Goal: Communication & Community: Share content

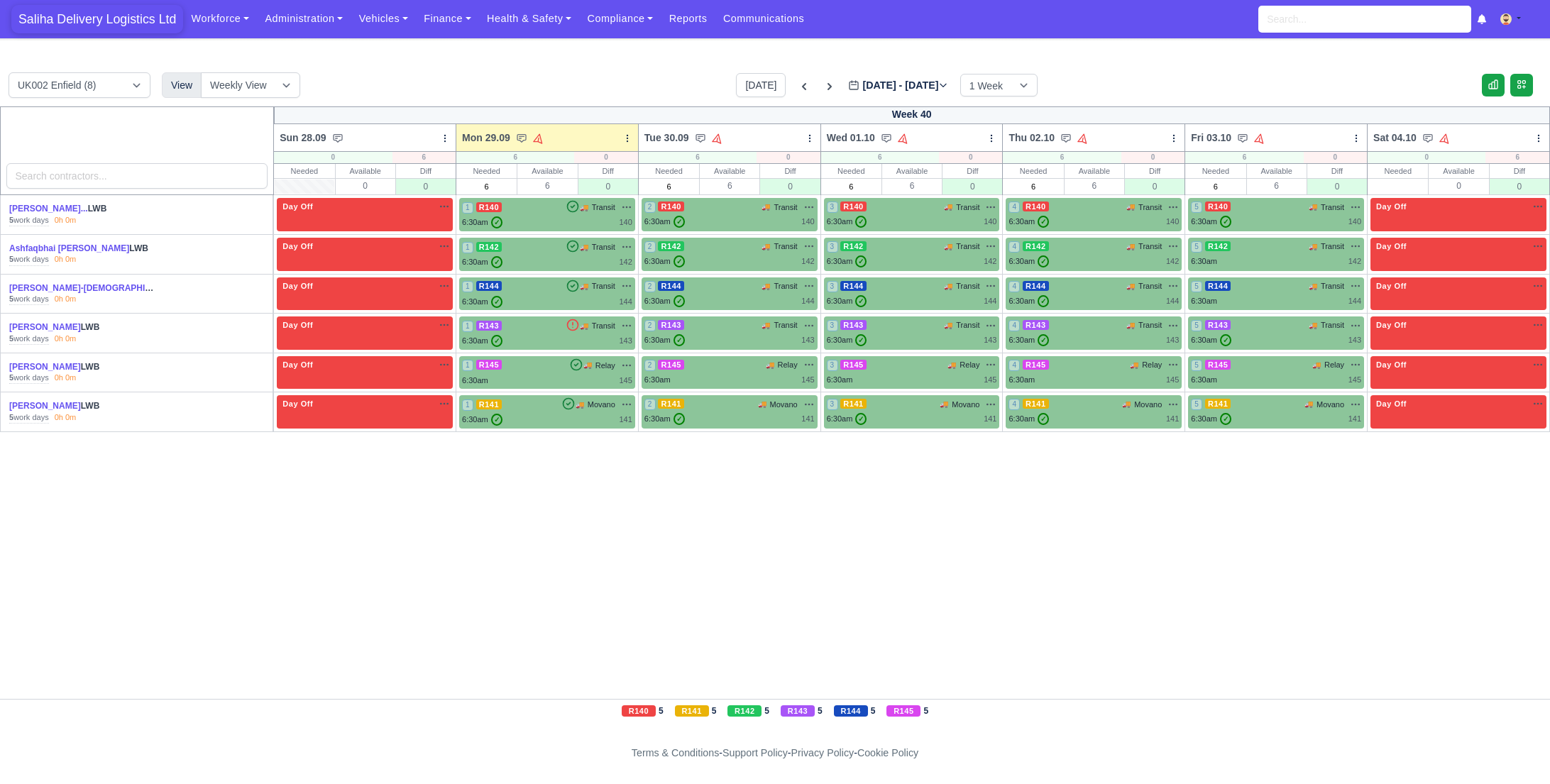
click at [131, 23] on span "Saliha Delivery Logistics Ltd" at bounding box center [97, 19] width 172 height 29
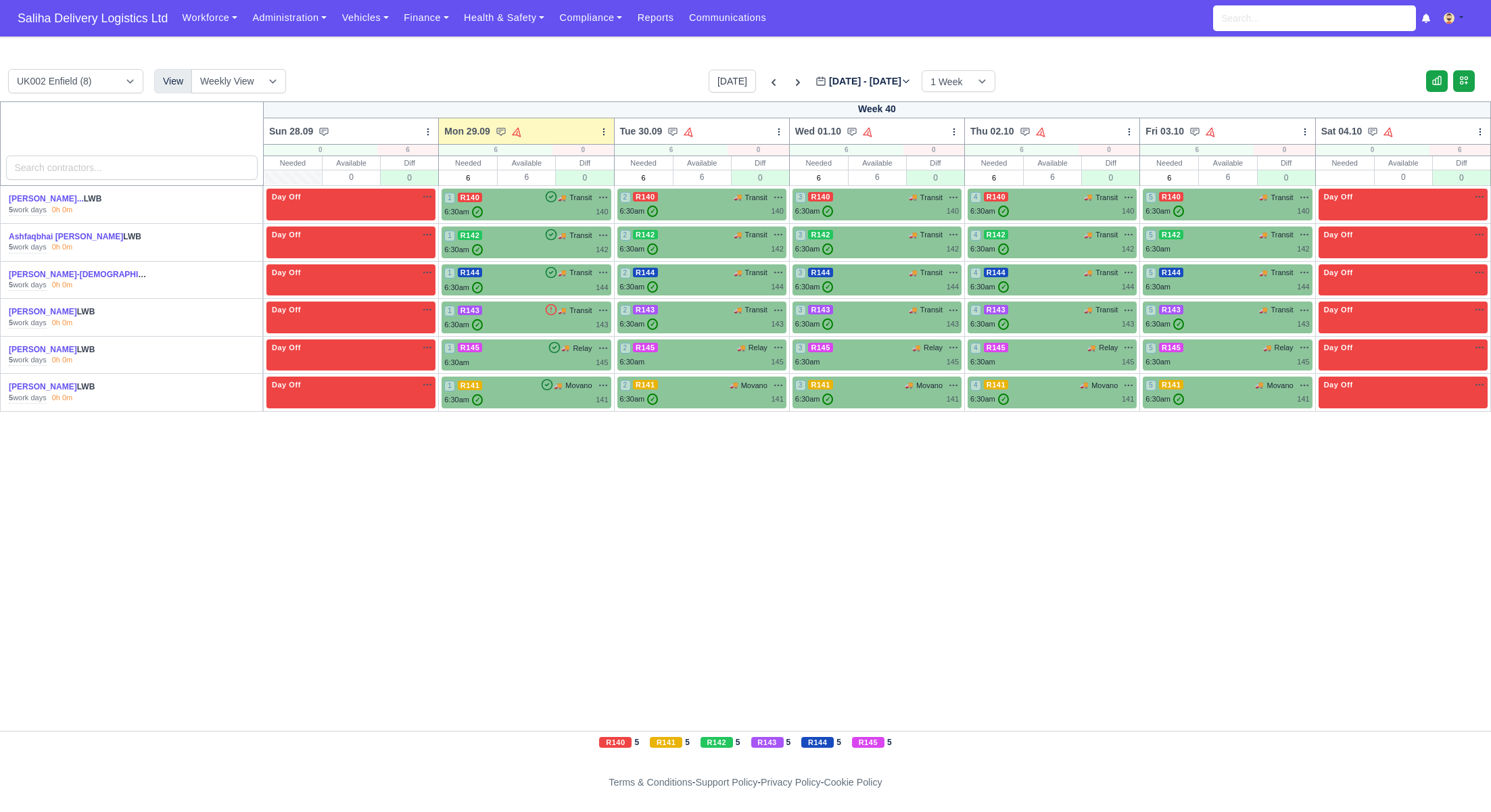
click at [421, 27] on link "Finance" at bounding box center [426, 18] width 60 height 27
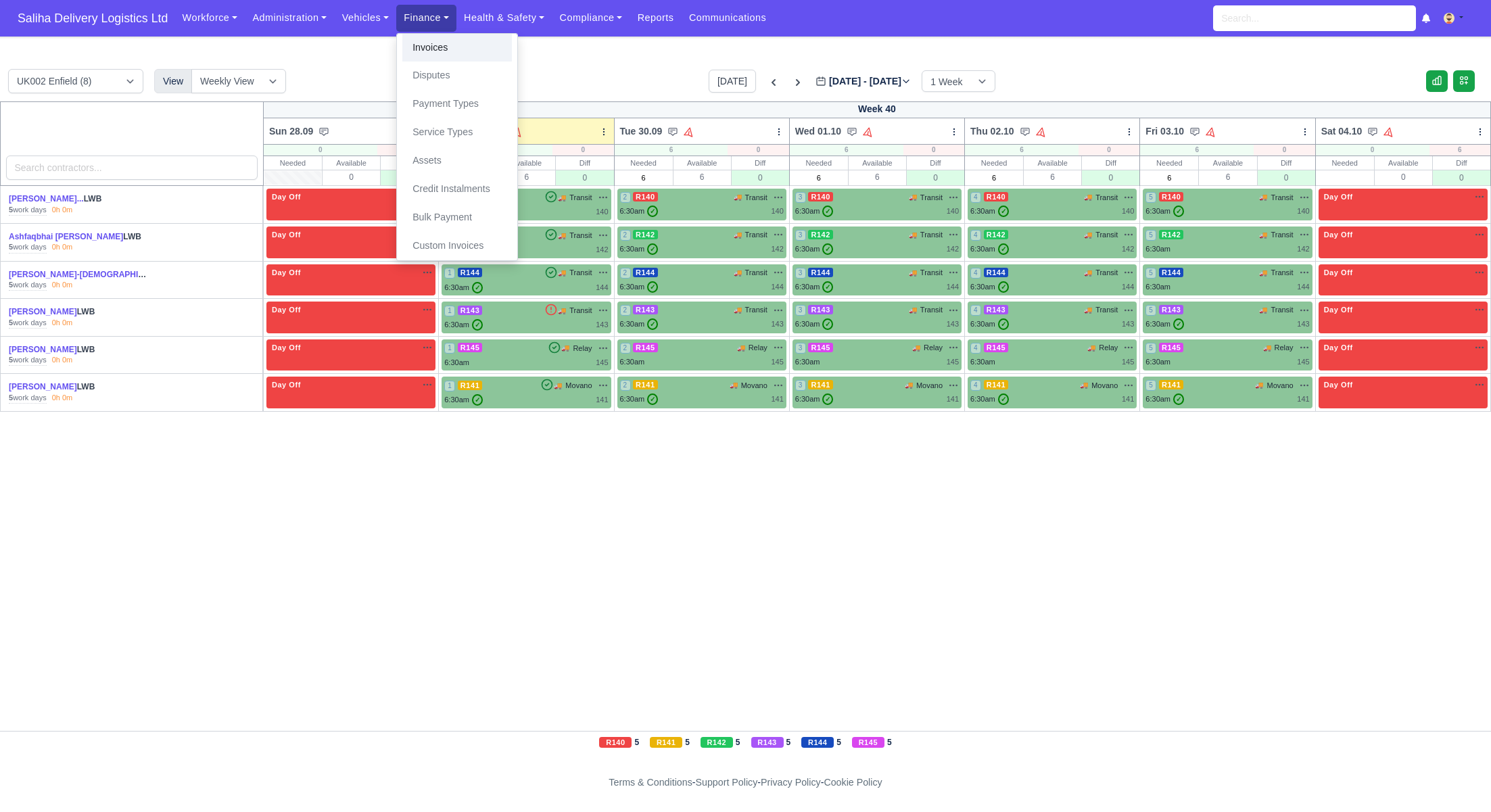
click at [424, 57] on link "Invoices" at bounding box center [457, 47] width 109 height 28
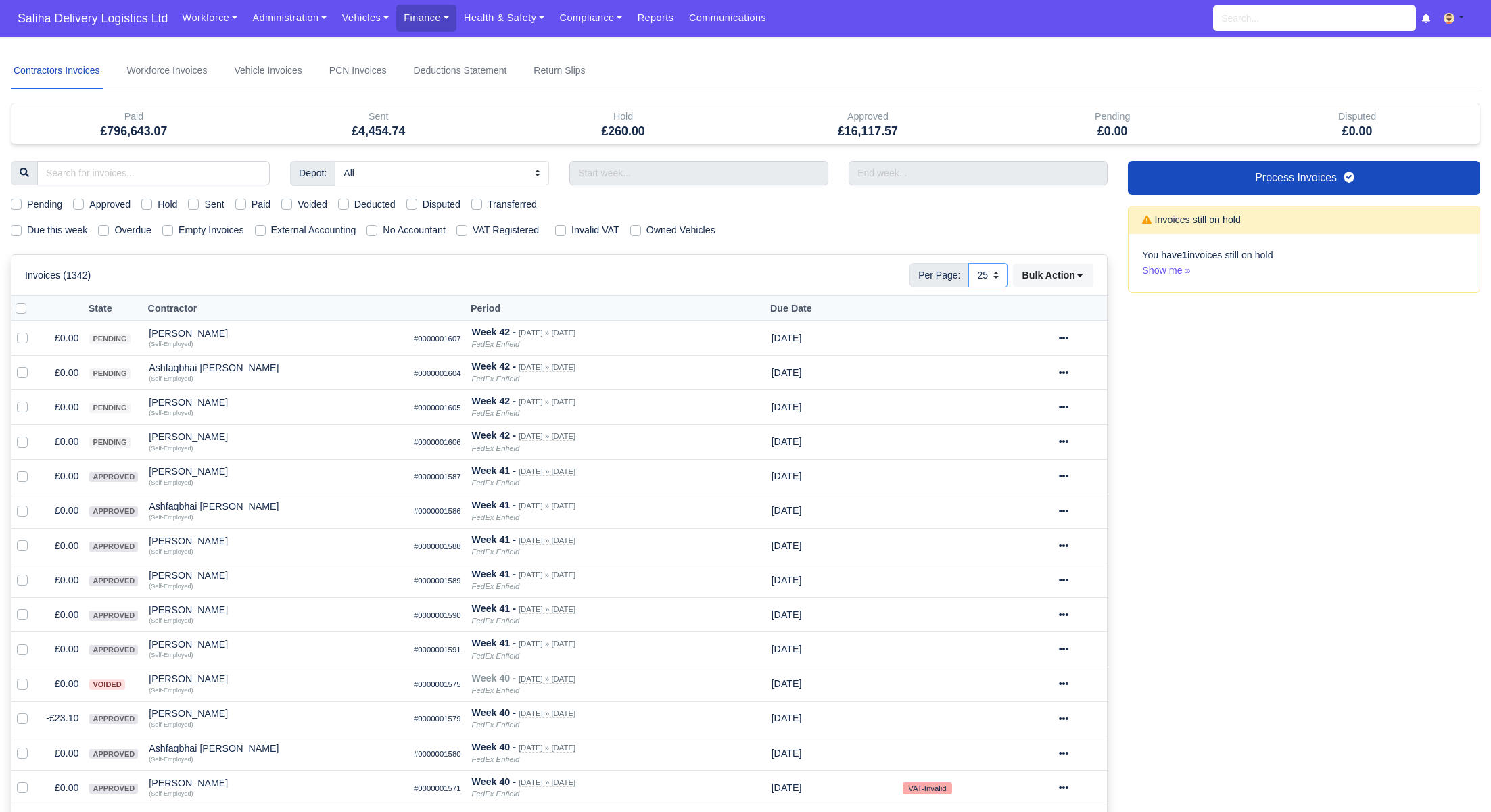
click at [996, 274] on select "10 25 50" at bounding box center [987, 275] width 39 height 24
select select "50"
click at [968, 263] on select "10 25 50" at bounding box center [987, 275] width 39 height 24
click at [204, 205] on label "Sent" at bounding box center [214, 204] width 19 height 15
click at [194, 205] on input "Sent" at bounding box center [193, 202] width 10 height 10
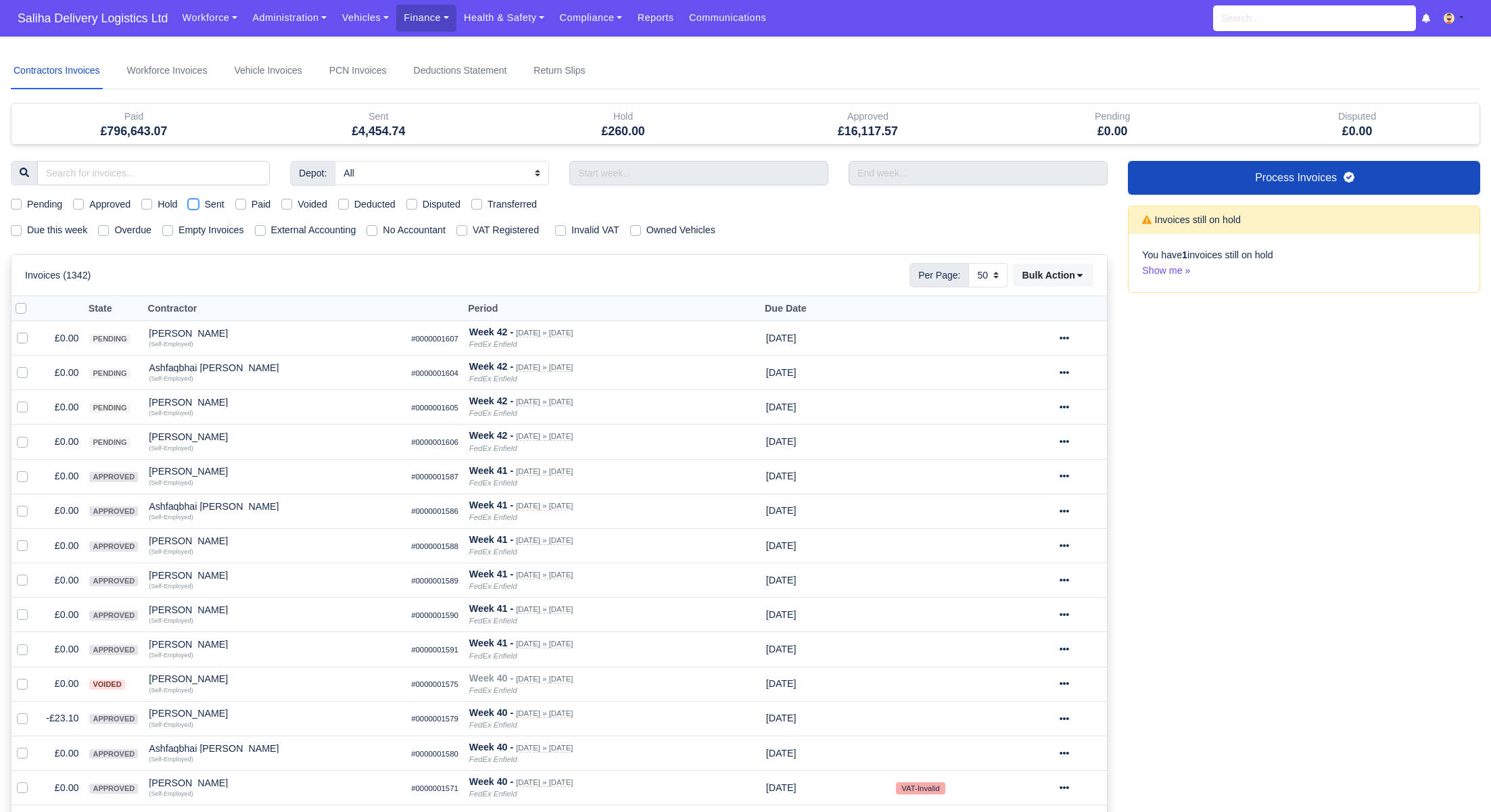
checkbox input "true"
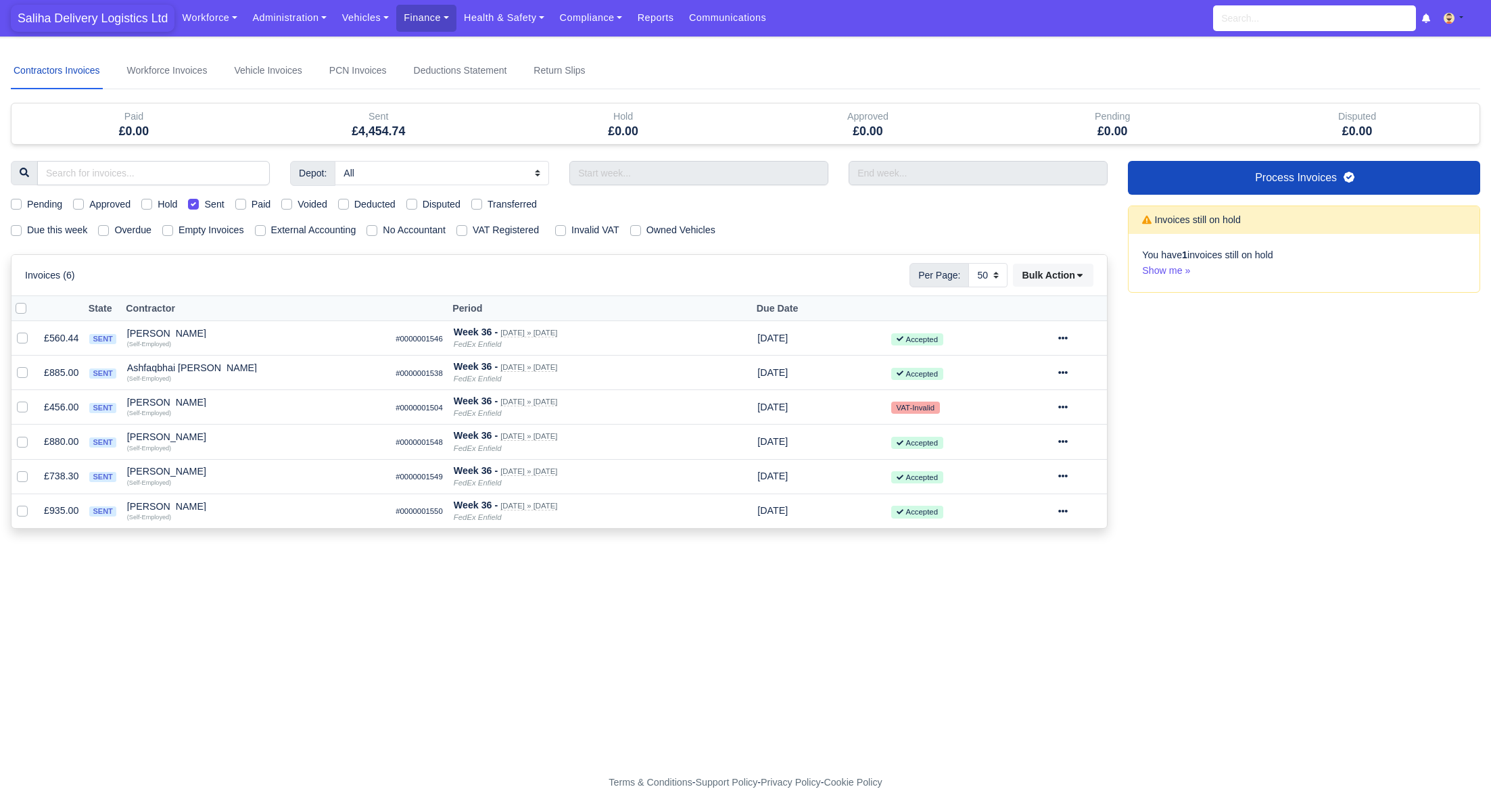
click at [84, 18] on span "Saliha Delivery Logistics Ltd" at bounding box center [92, 18] width 164 height 27
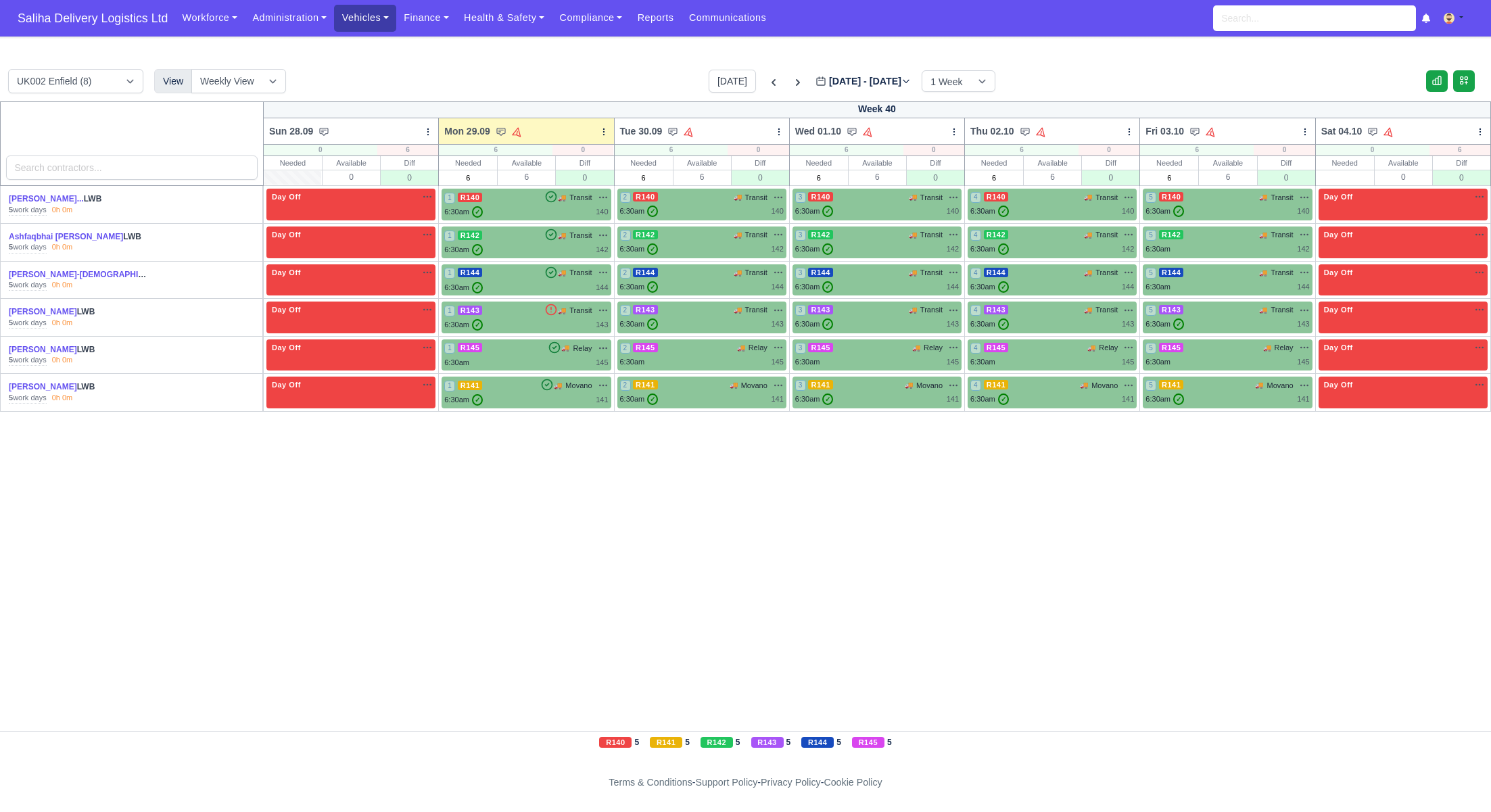
click at [389, 15] on link "Vehicles" at bounding box center [365, 18] width 62 height 27
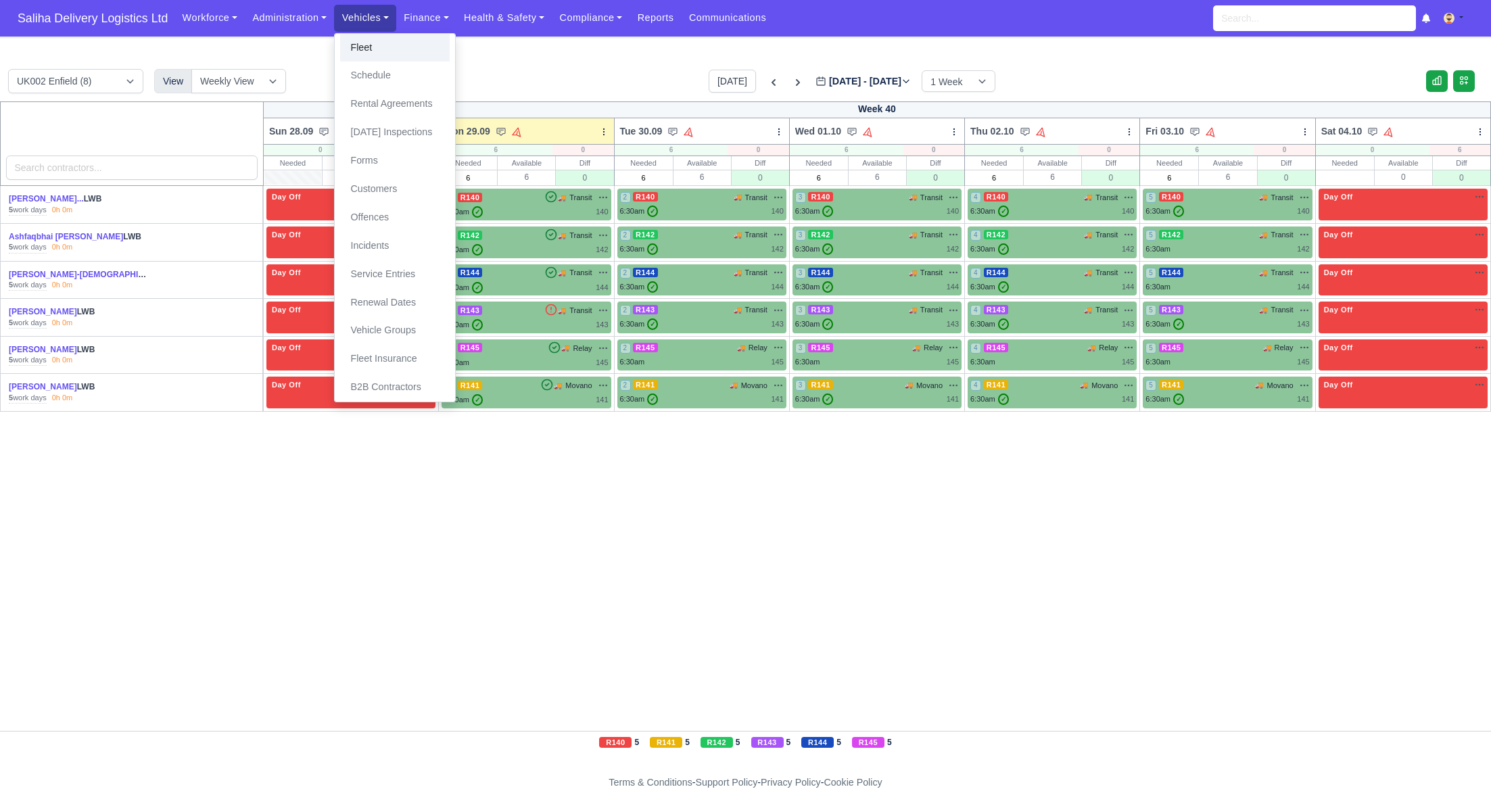
click at [389, 39] on link "Fleet" at bounding box center [394, 47] width 109 height 28
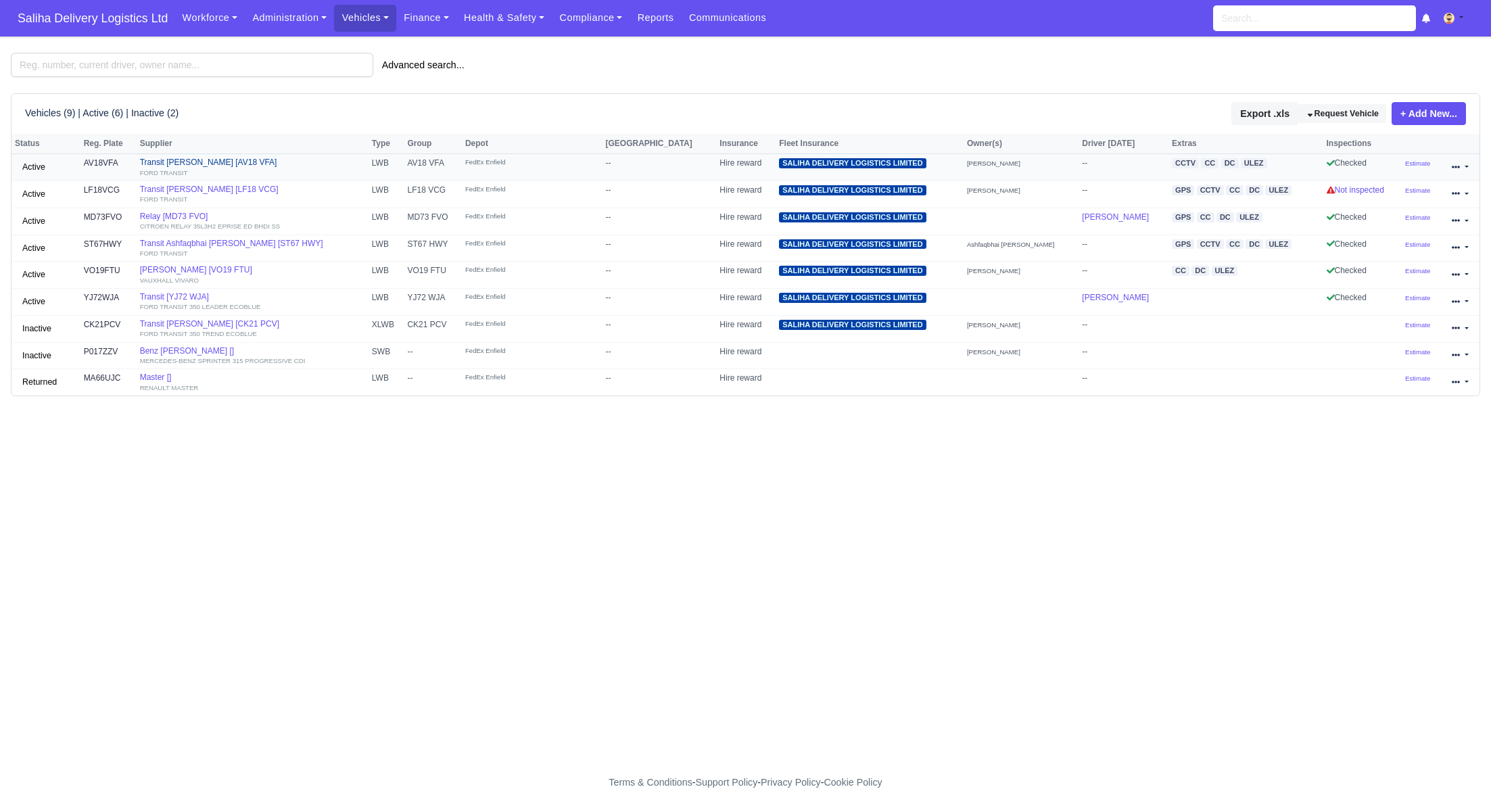
click at [263, 168] on div "FORD TRANSIT" at bounding box center [252, 173] width 225 height 10
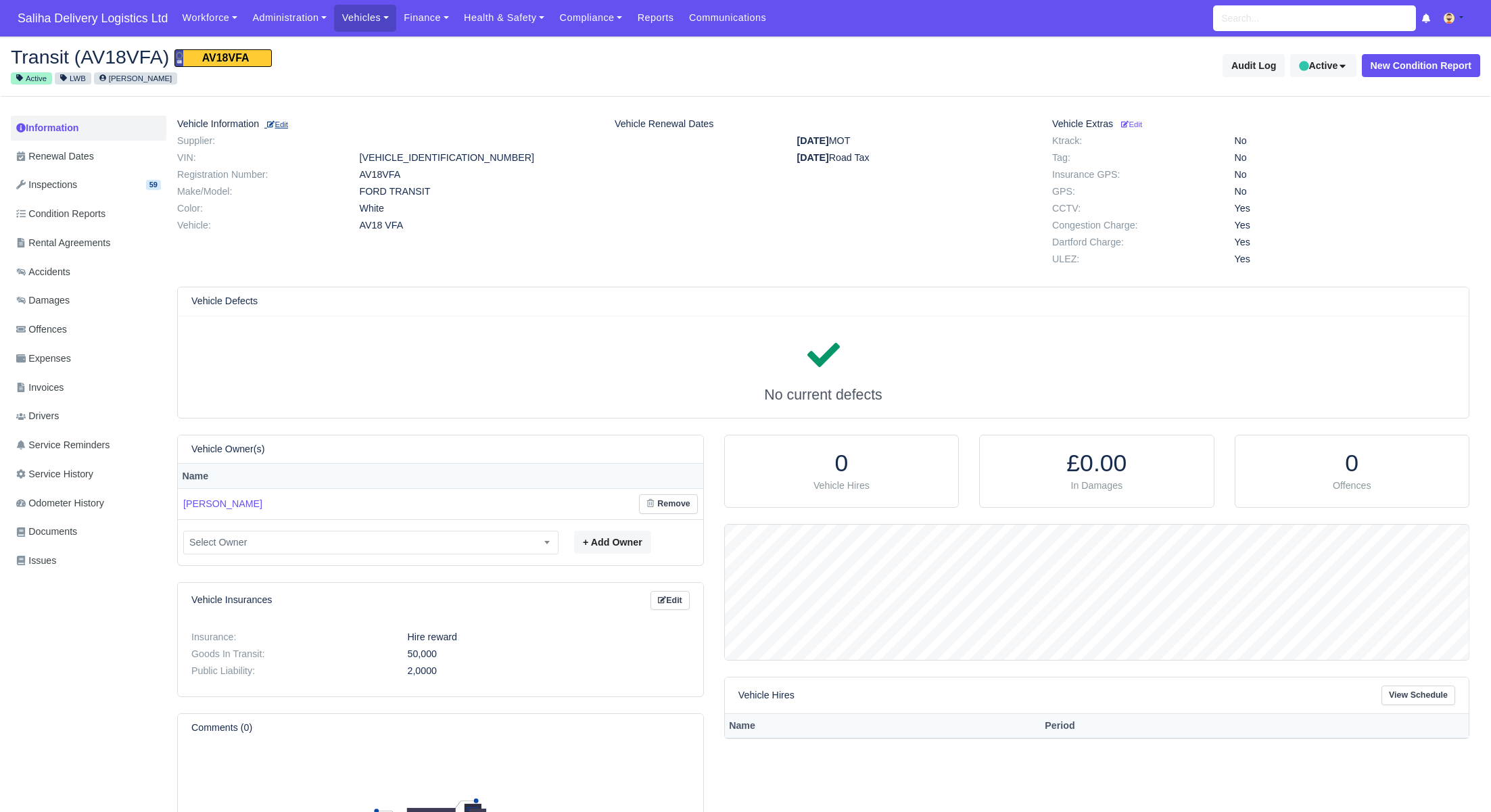
click at [288, 123] on small "Edit" at bounding box center [277, 124] width 21 height 8
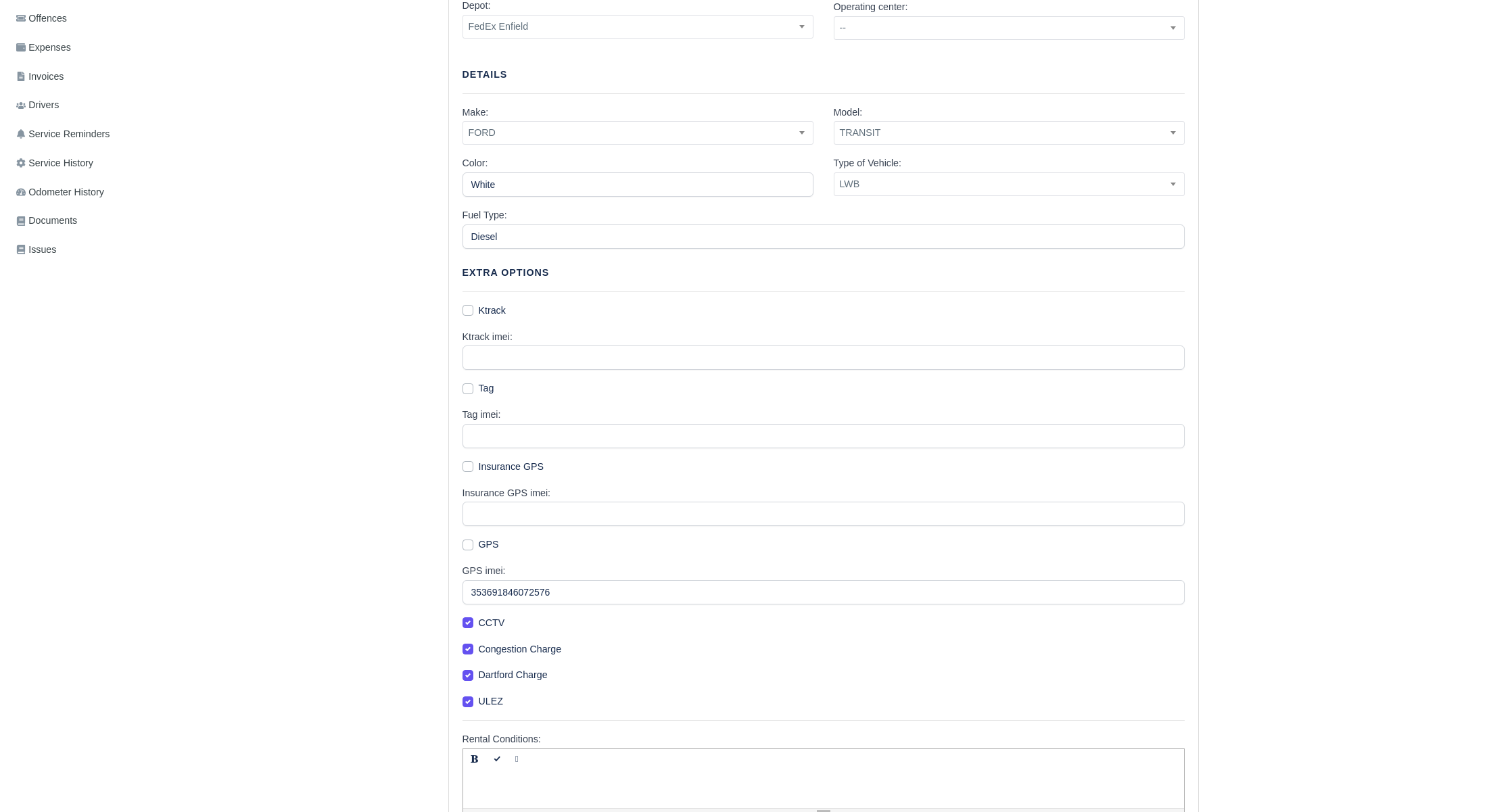
scroll to position [435, 0]
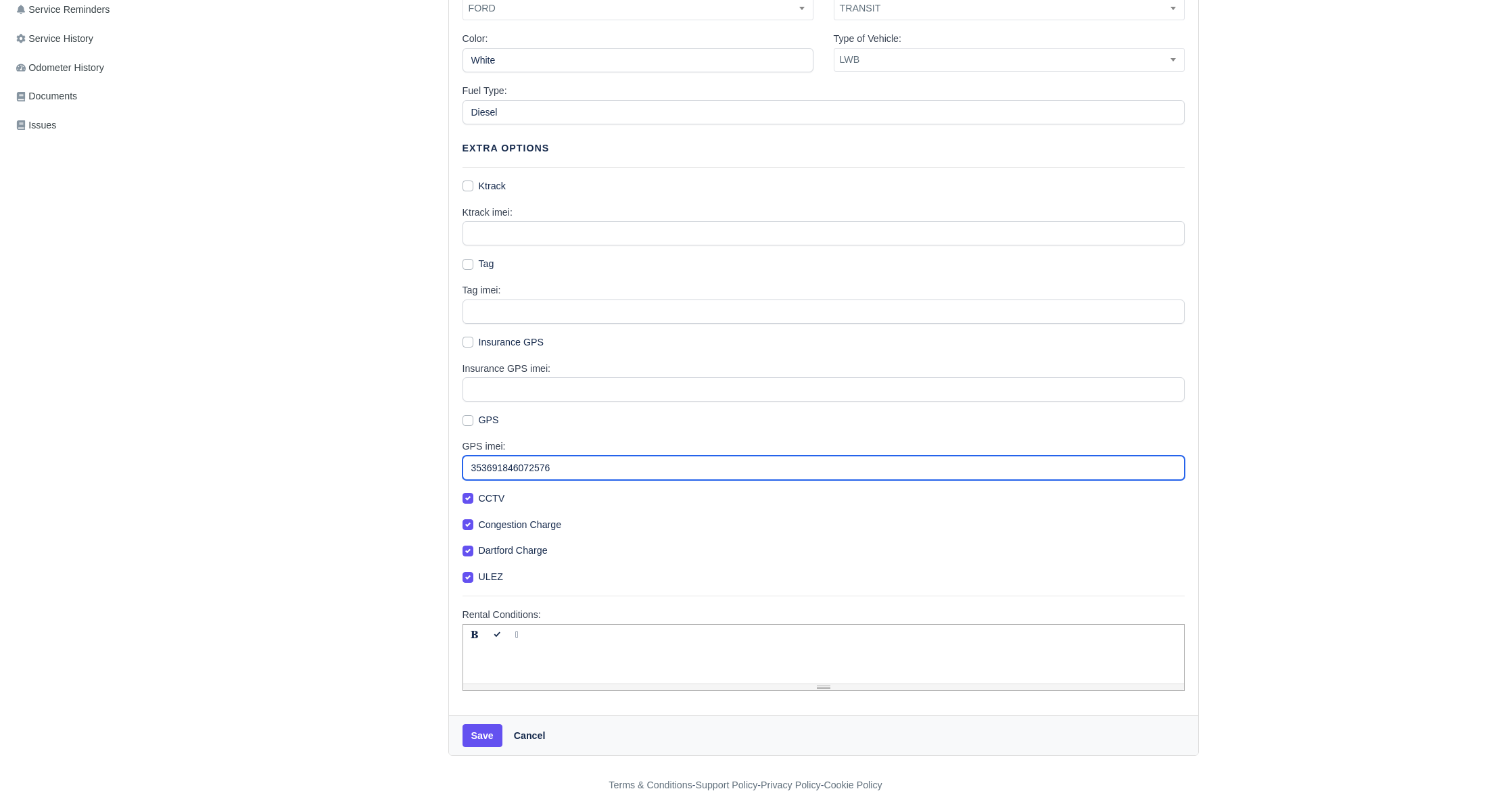
drag, startPoint x: 574, startPoint y: 470, endPoint x: 460, endPoint y: 466, distance: 114.1
click at [460, 466] on div "Vehicle Alias: Transit Supplier: -- SDL SDL Services -- Group: -- AV18 VFA CK21…" at bounding box center [823, 210] width 750 height 1010
paste input "048"
type input "353691846072048"
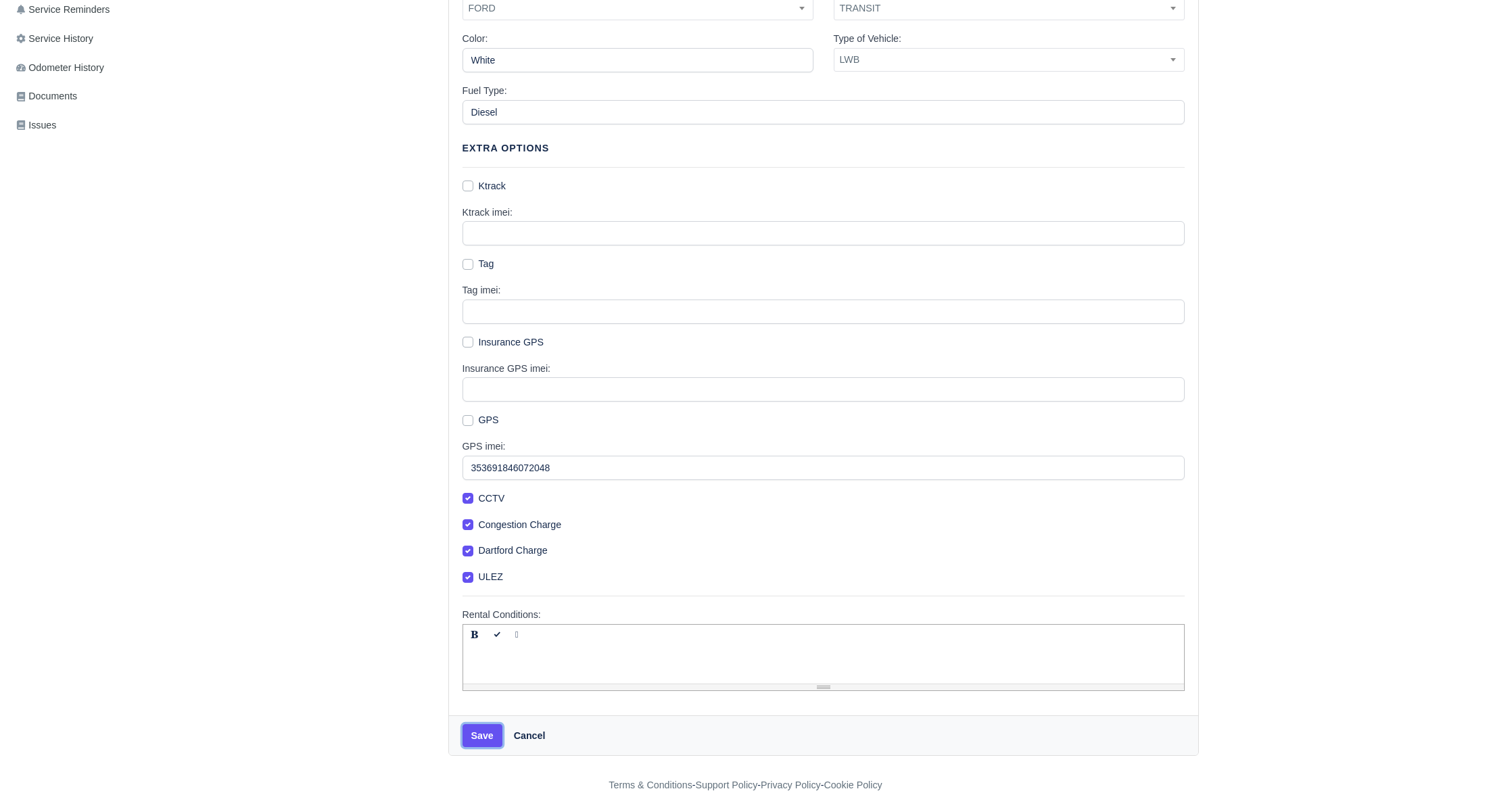
click at [485, 739] on button "Save" at bounding box center [483, 736] width 40 height 23
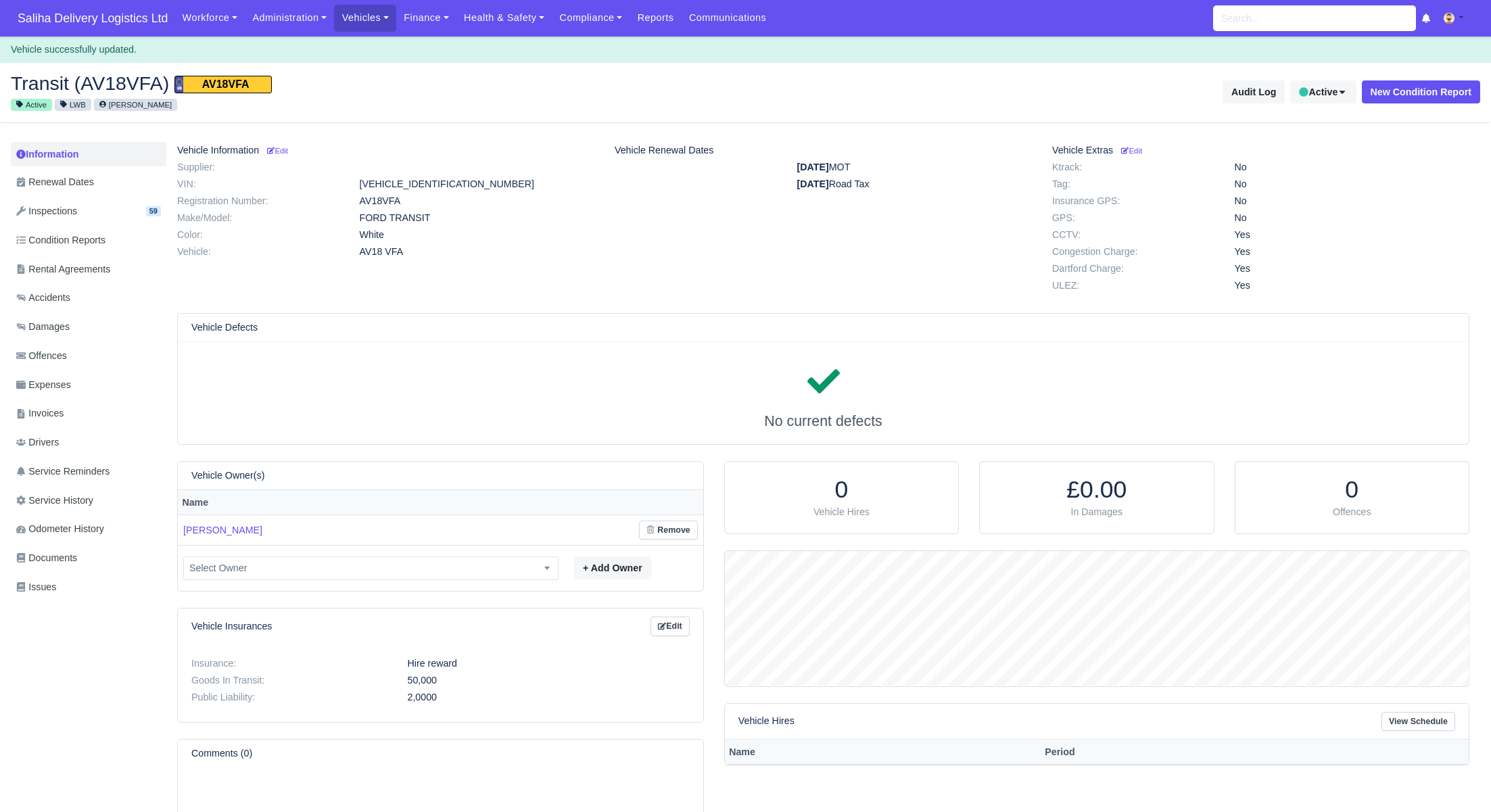
scroll to position [135, 744]
click at [288, 152] on small "Edit" at bounding box center [277, 151] width 21 height 8
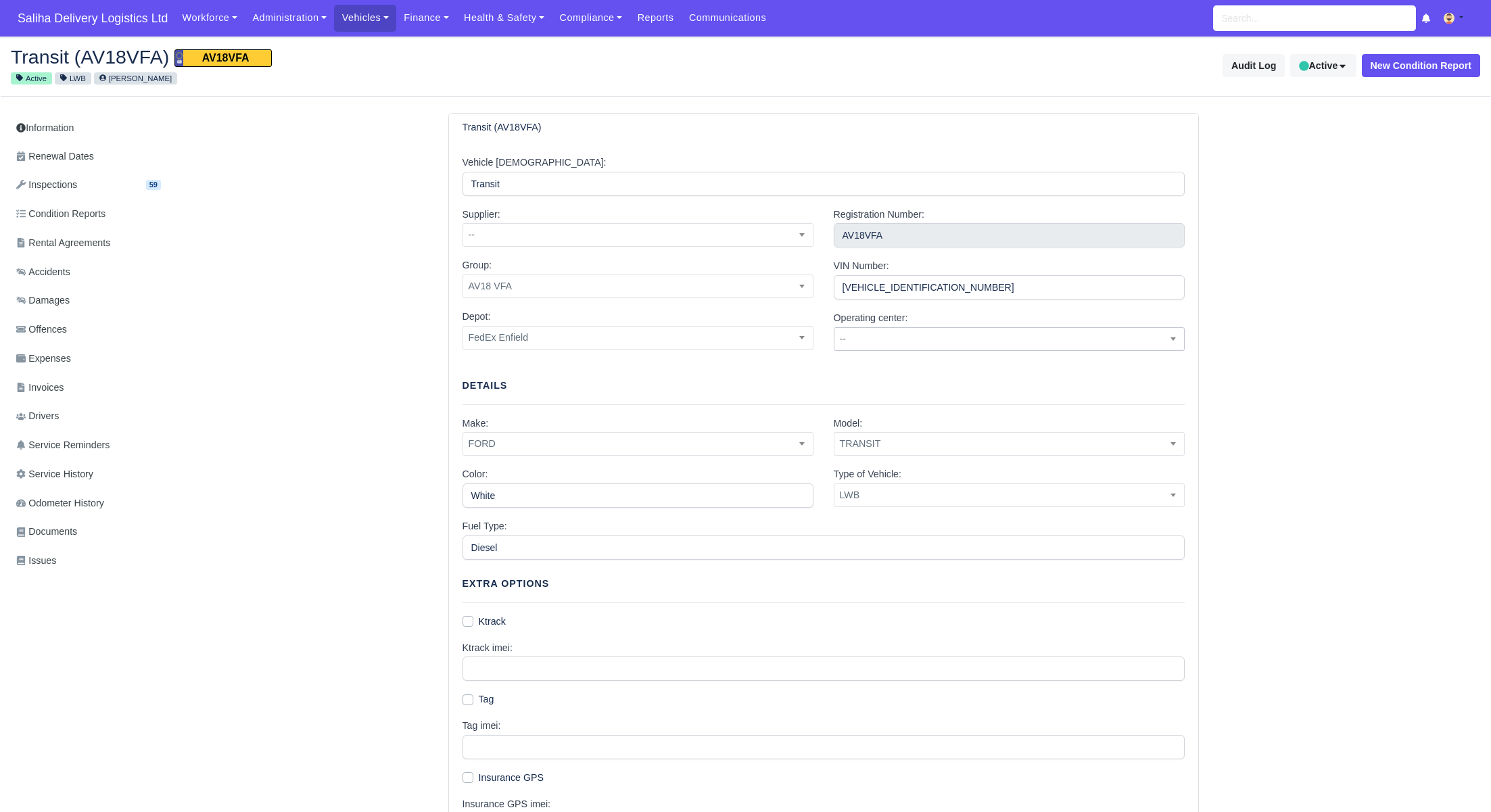
click at [861, 348] on span "--" at bounding box center [1009, 338] width 351 height 23
click at [562, 233] on span "--" at bounding box center [638, 235] width 349 height 17
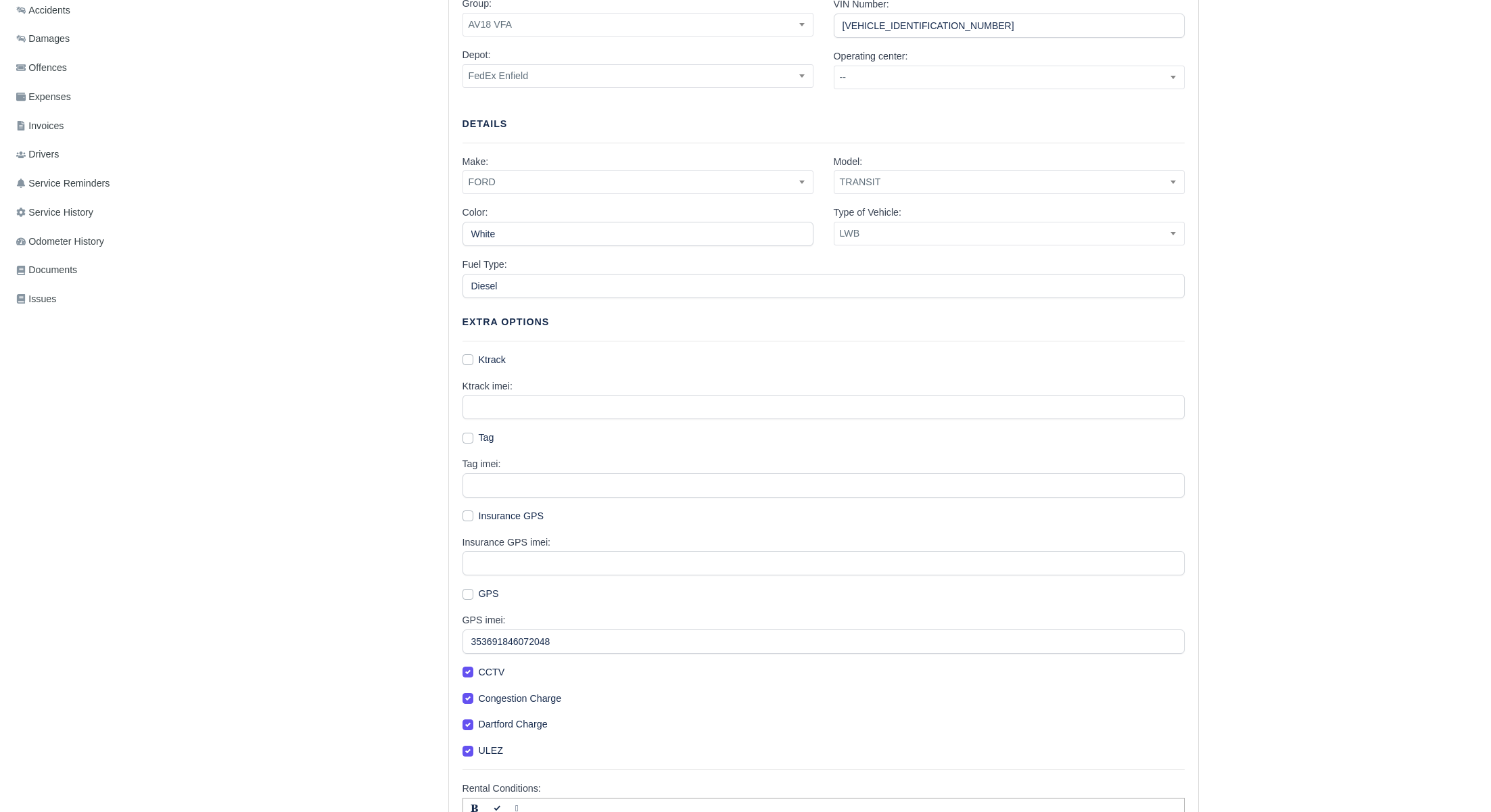
scroll to position [435, 0]
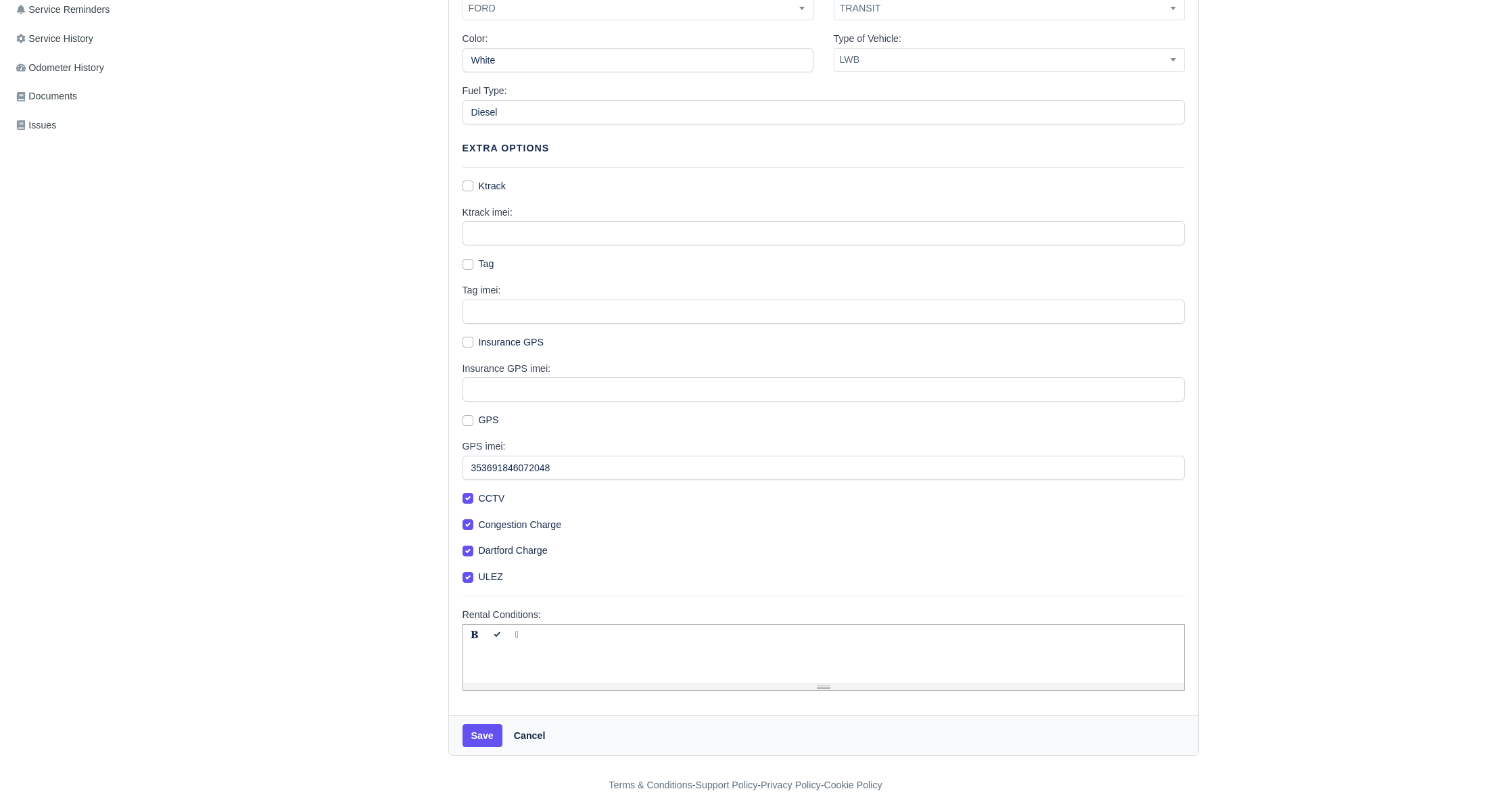
click at [479, 502] on label "CCTV" at bounding box center [492, 498] width 27 height 15
click at [470, 502] on input "CCTV" at bounding box center [468, 496] width 10 height 10
checkbox input "false"
click at [479, 414] on label "GPS" at bounding box center [488, 419] width 20 height 15
click at [472, 414] on input "GPS" at bounding box center [468, 417] width 10 height 10
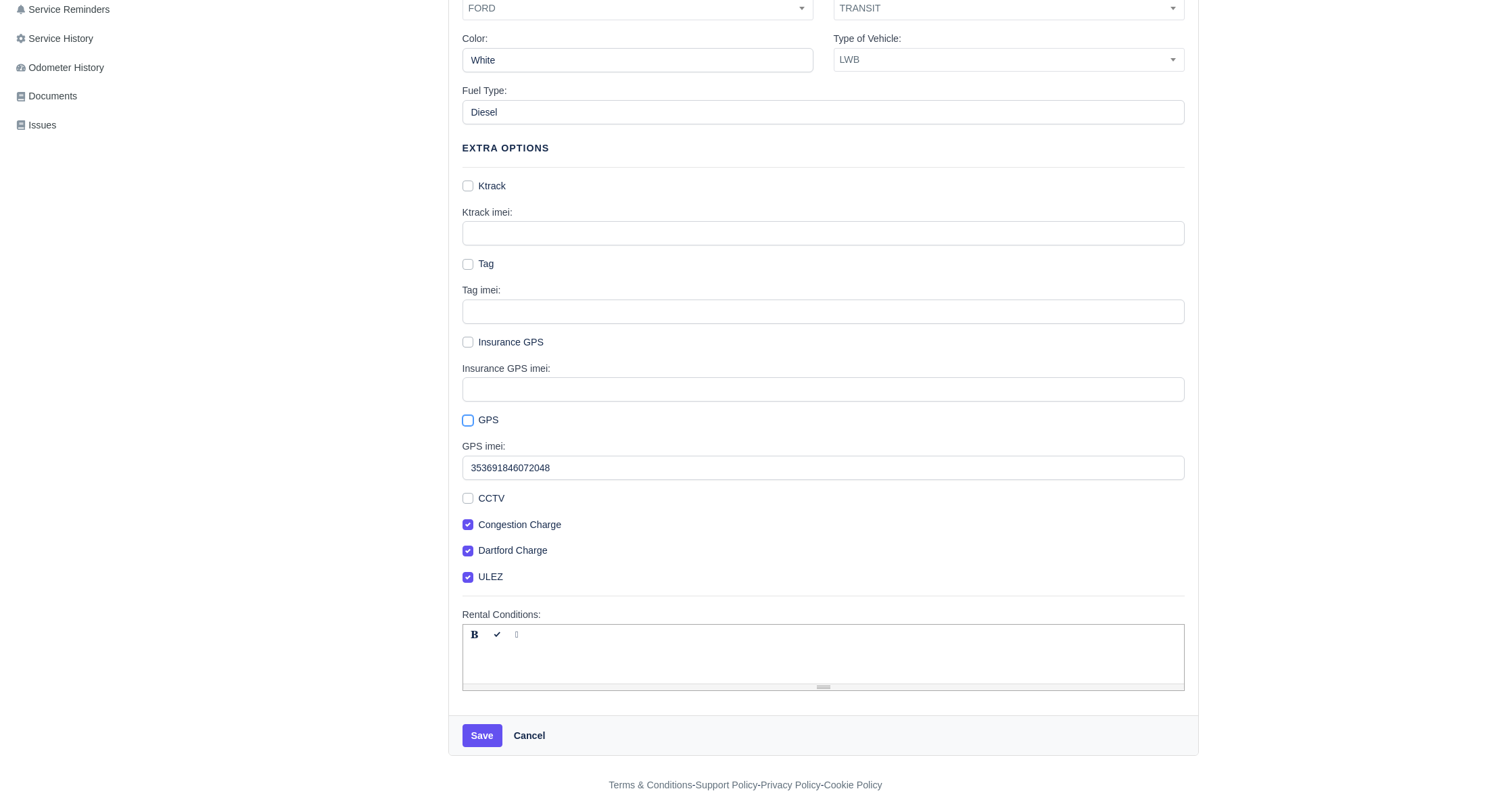
checkbox input "true"
click at [477, 732] on button "Save" at bounding box center [483, 736] width 40 height 23
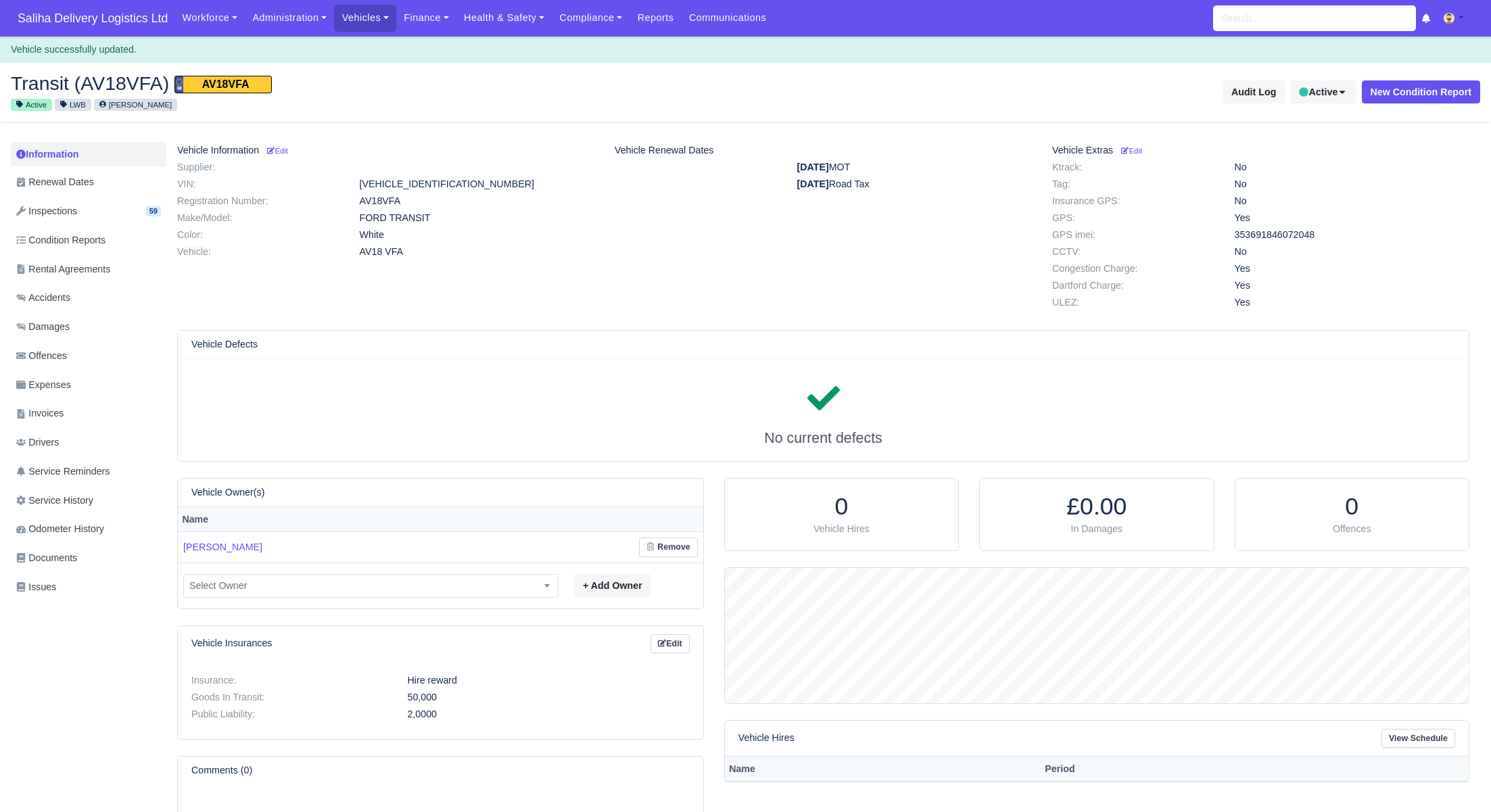
scroll to position [135, 744]
click at [120, 13] on span "Saliha Delivery Logistics Ltd" at bounding box center [92, 18] width 164 height 27
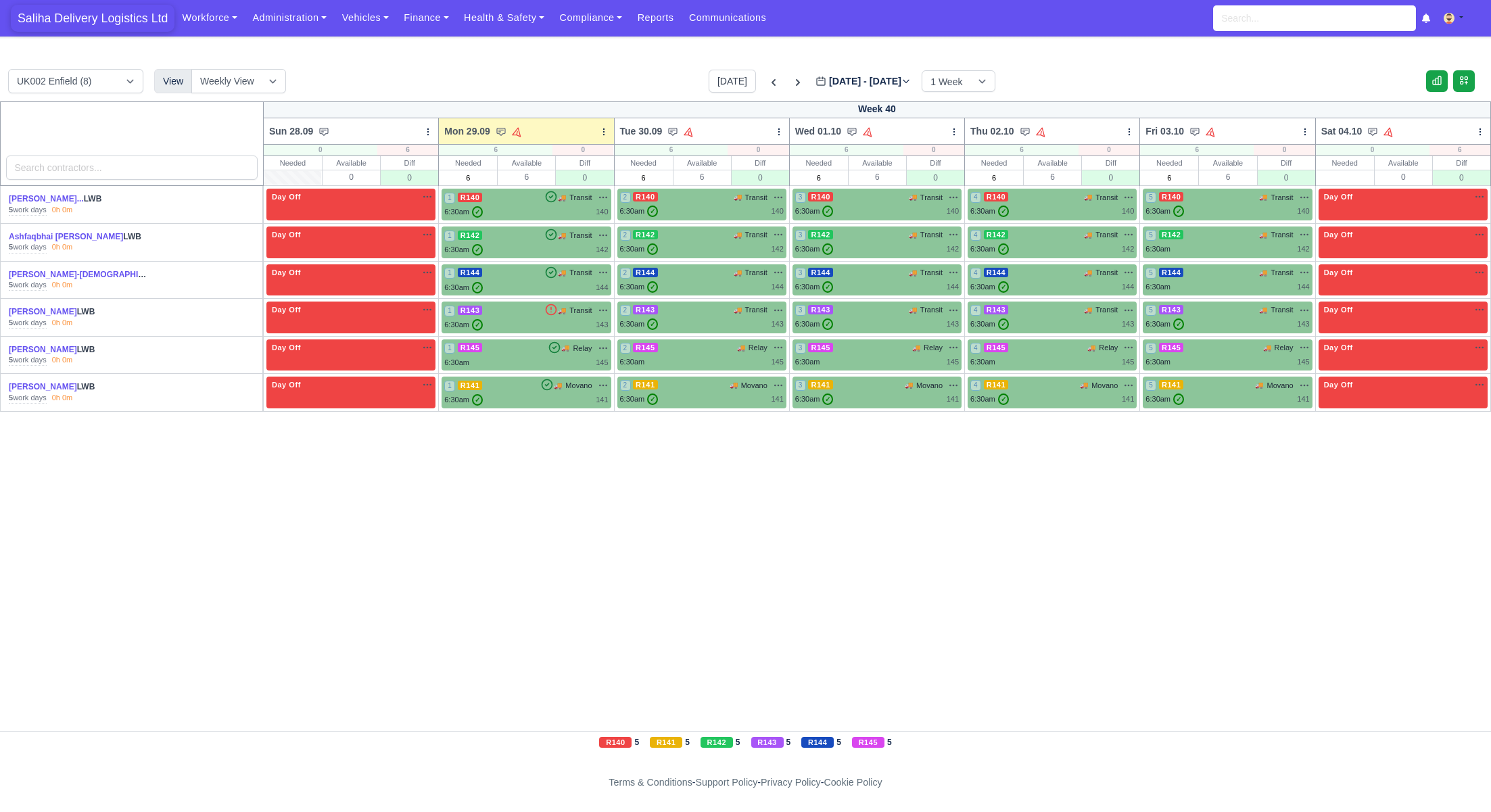
click at [130, 24] on span "Saliha Delivery Logistics Ltd" at bounding box center [92, 18] width 164 height 27
click at [791, 84] on icon at bounding box center [798, 82] width 14 height 14
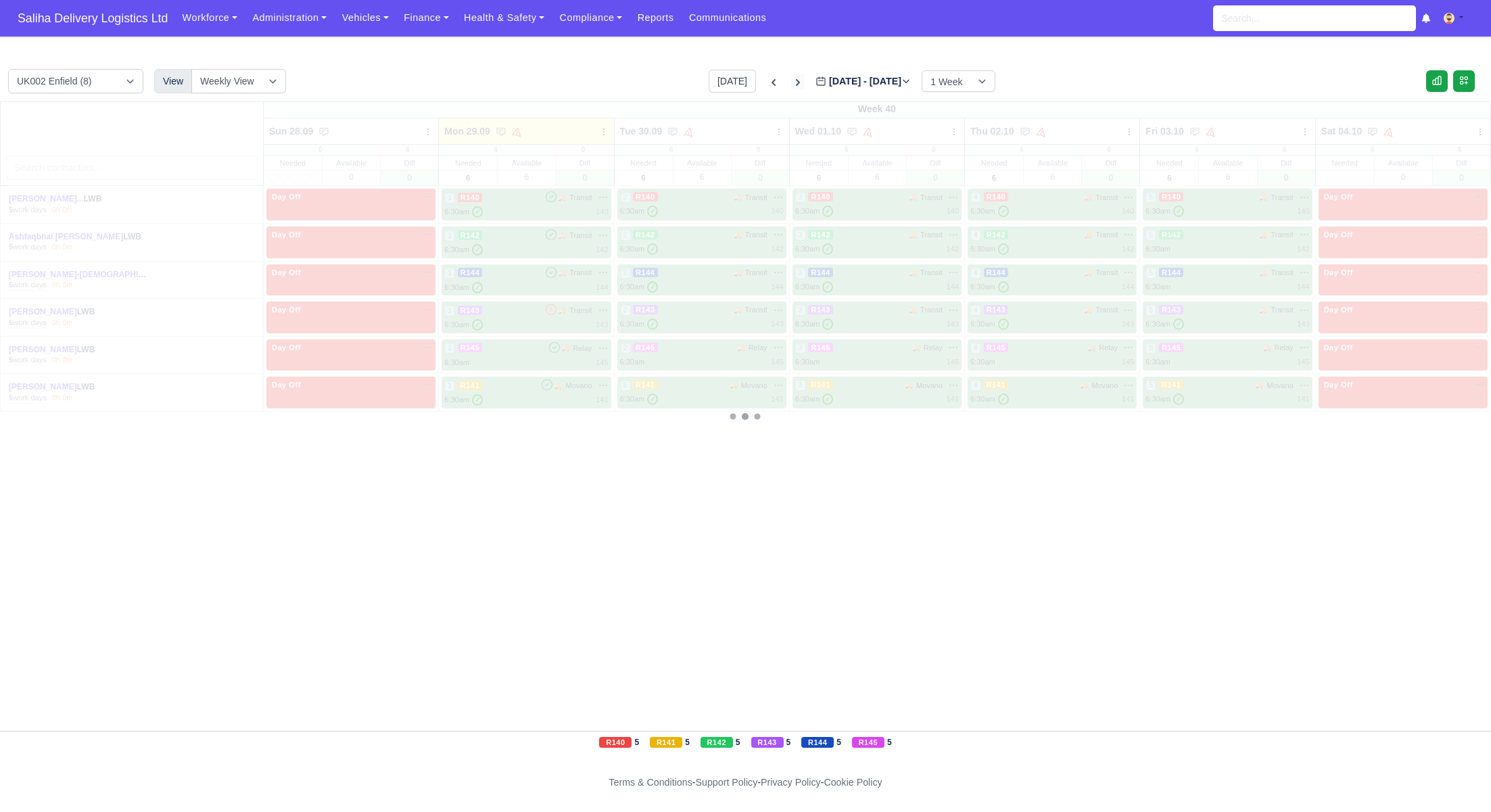
type input "2025-10-06"
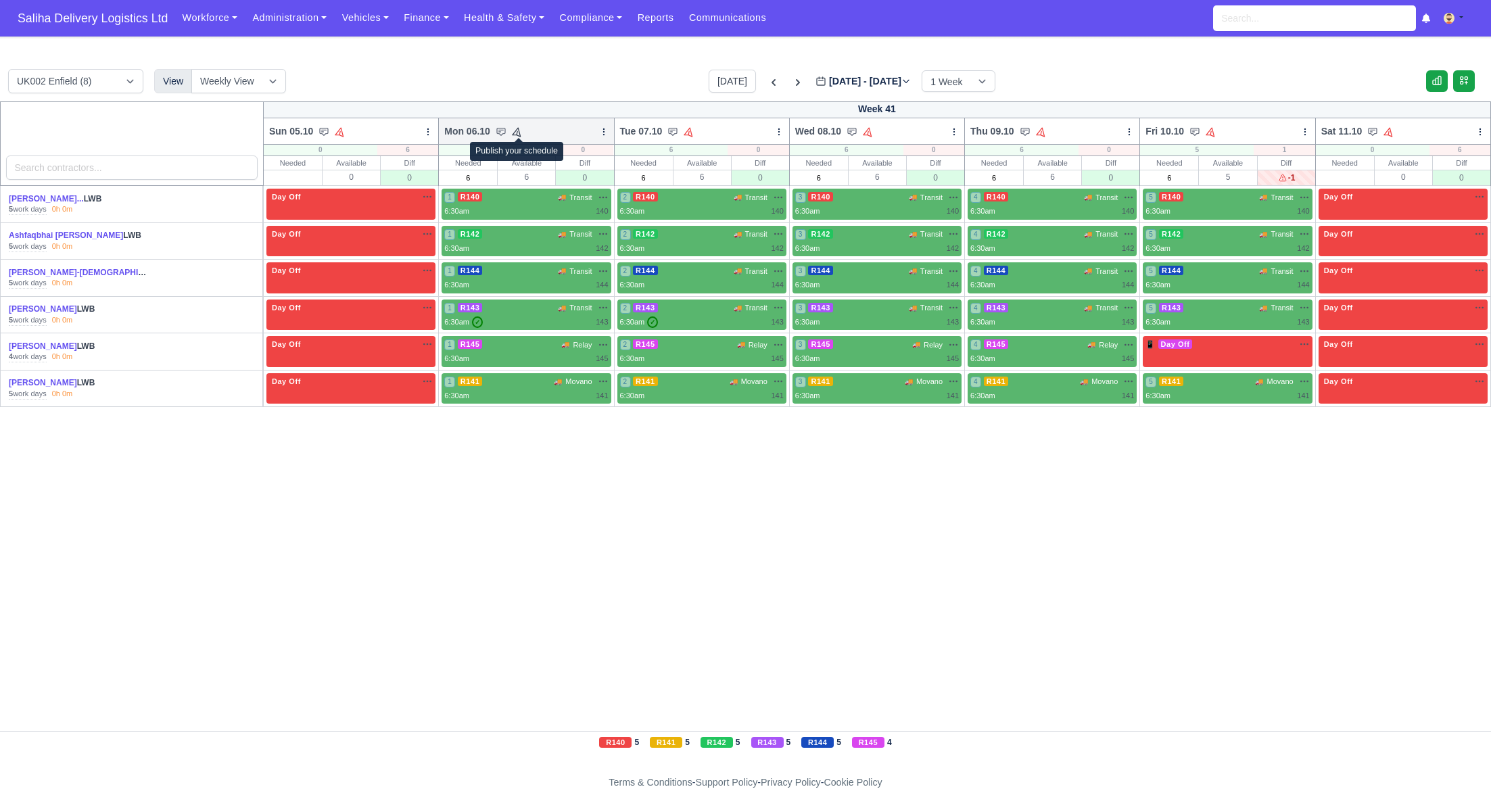
click at [517, 134] on icon at bounding box center [517, 132] width 10 height 10
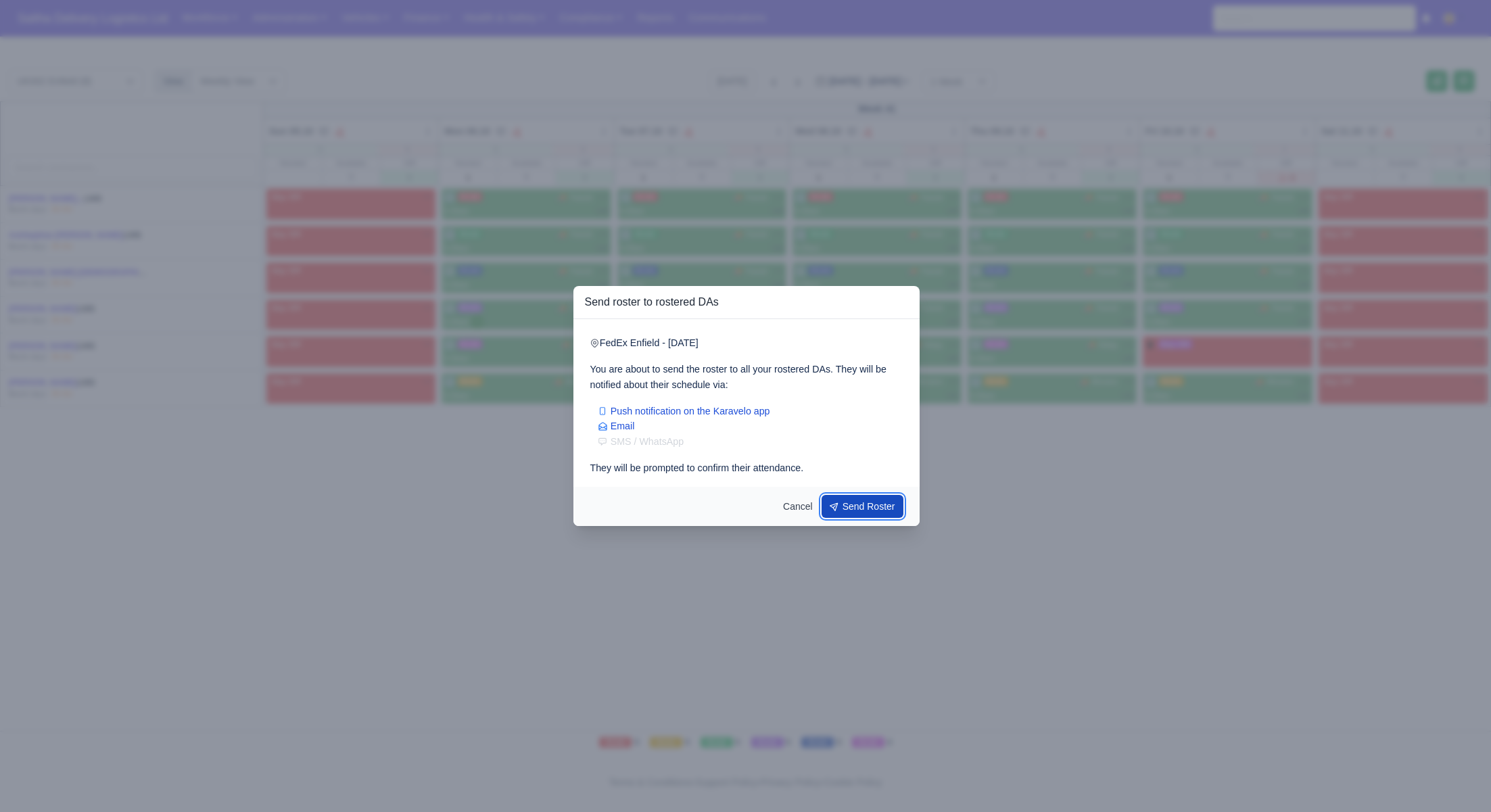
drag, startPoint x: 856, startPoint y: 505, endPoint x: 712, endPoint y: 304, distance: 247.3
click at [855, 504] on button "Send Roster" at bounding box center [863, 506] width 83 height 23
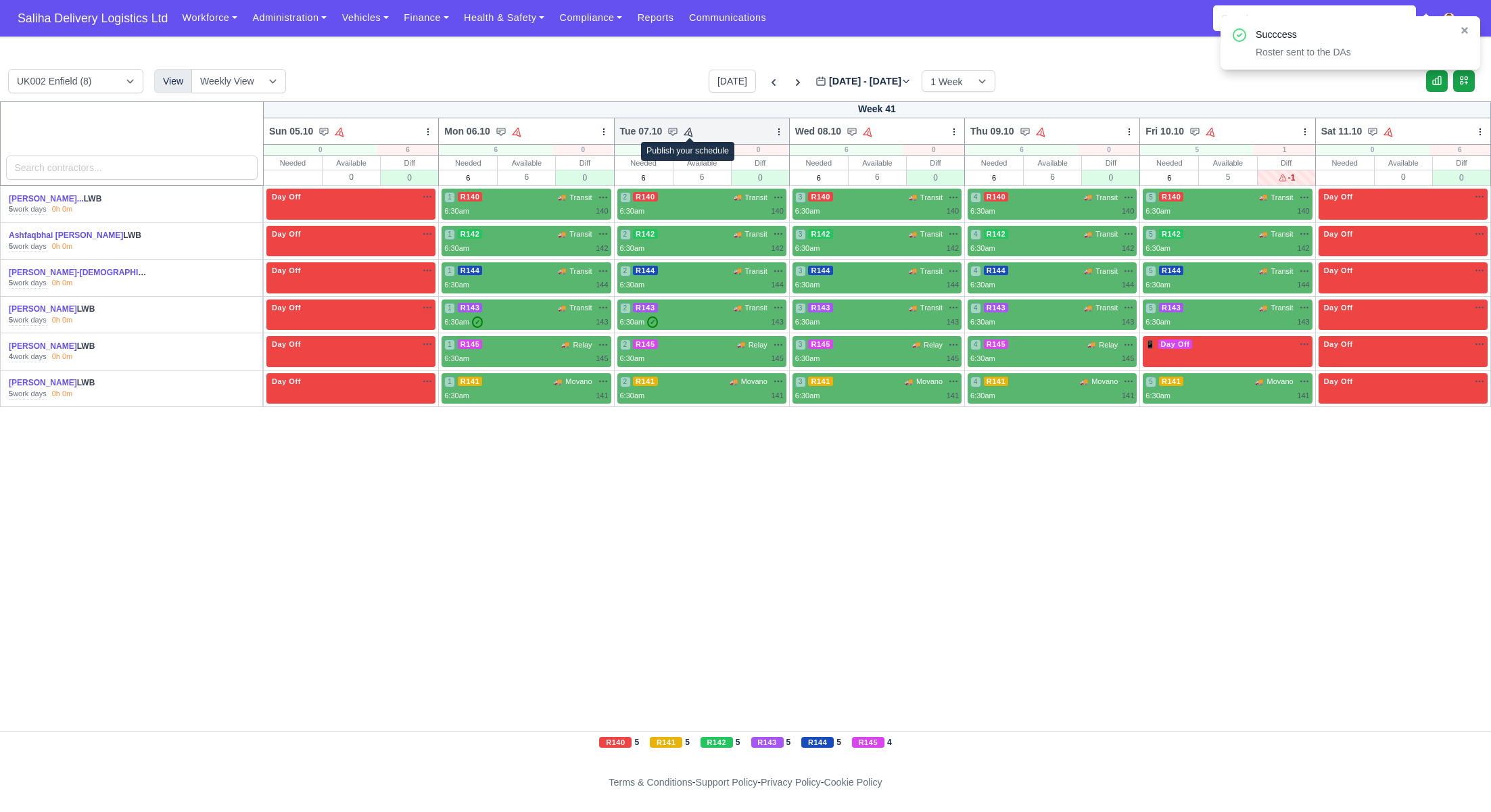
click at [689, 133] on icon at bounding box center [689, 132] width 13 height 13
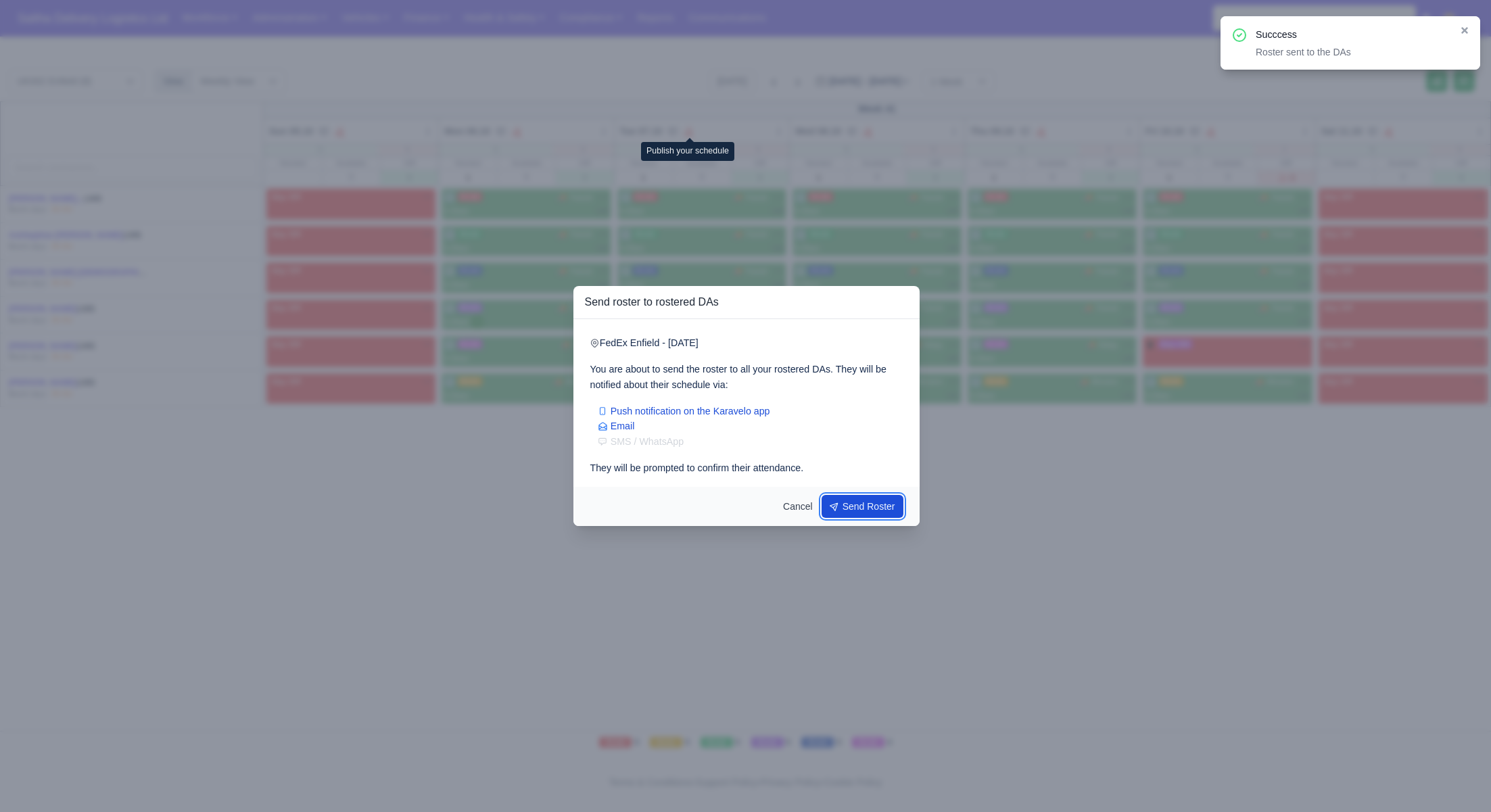
click at [854, 513] on button "Send Roster" at bounding box center [863, 506] width 83 height 23
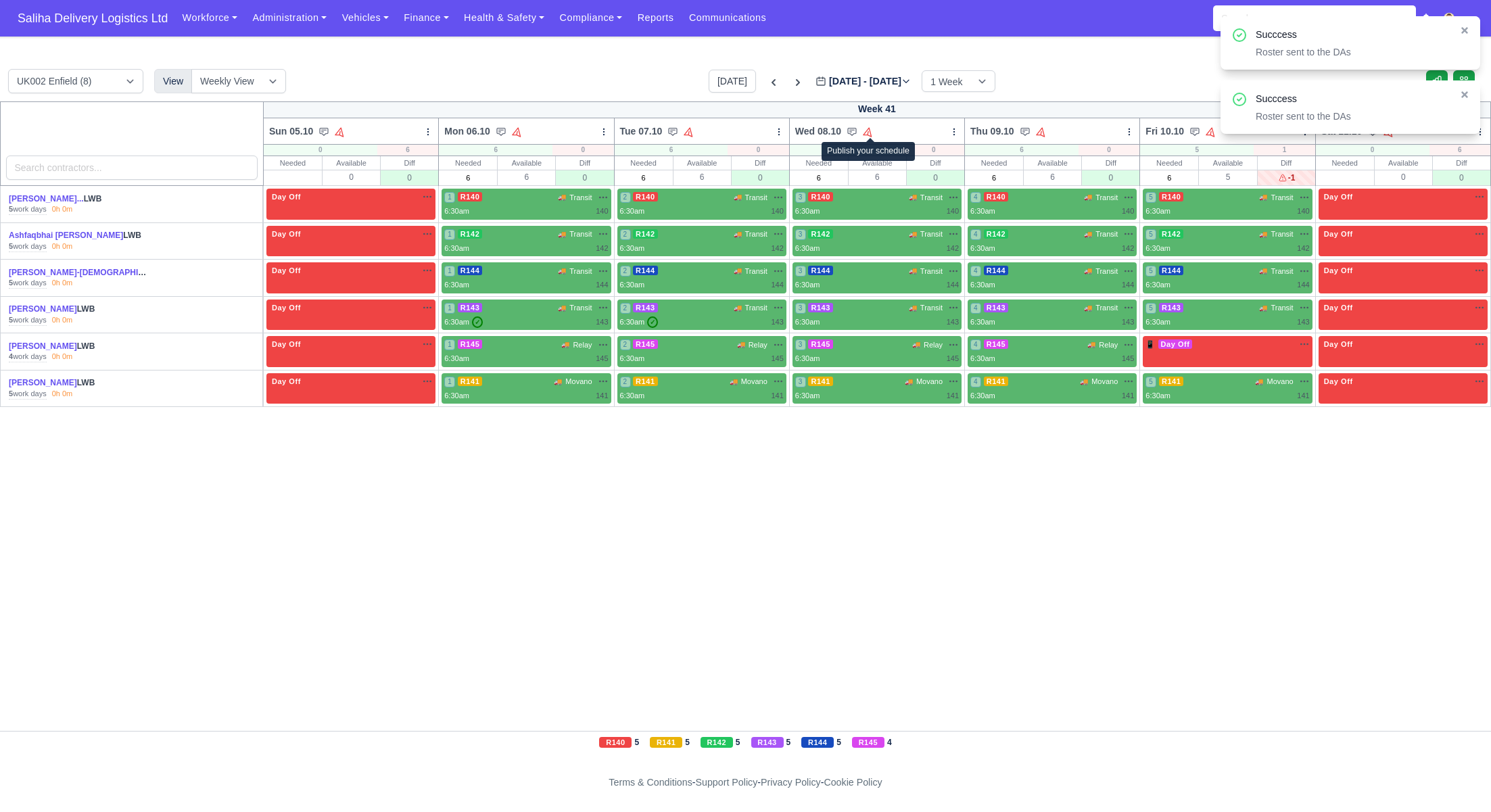
drag, startPoint x: 872, startPoint y: 132, endPoint x: 878, endPoint y: 142, distance: 11.7
click at [872, 133] on icon at bounding box center [868, 132] width 10 height 10
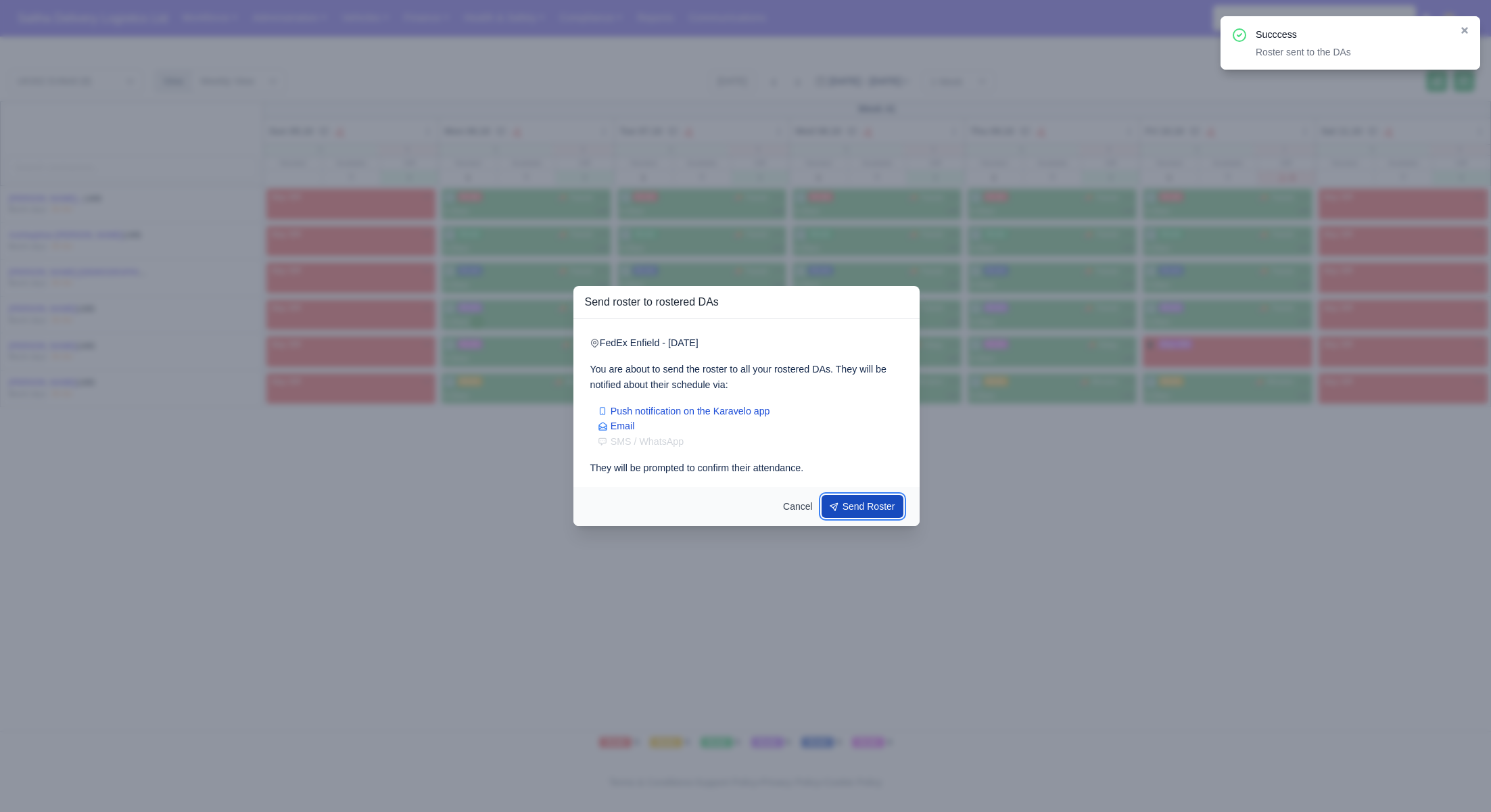
drag, startPoint x: 843, startPoint y: 506, endPoint x: 874, endPoint y: 456, distance: 58.8
click at [843, 506] on button "Send Roster" at bounding box center [863, 506] width 83 height 23
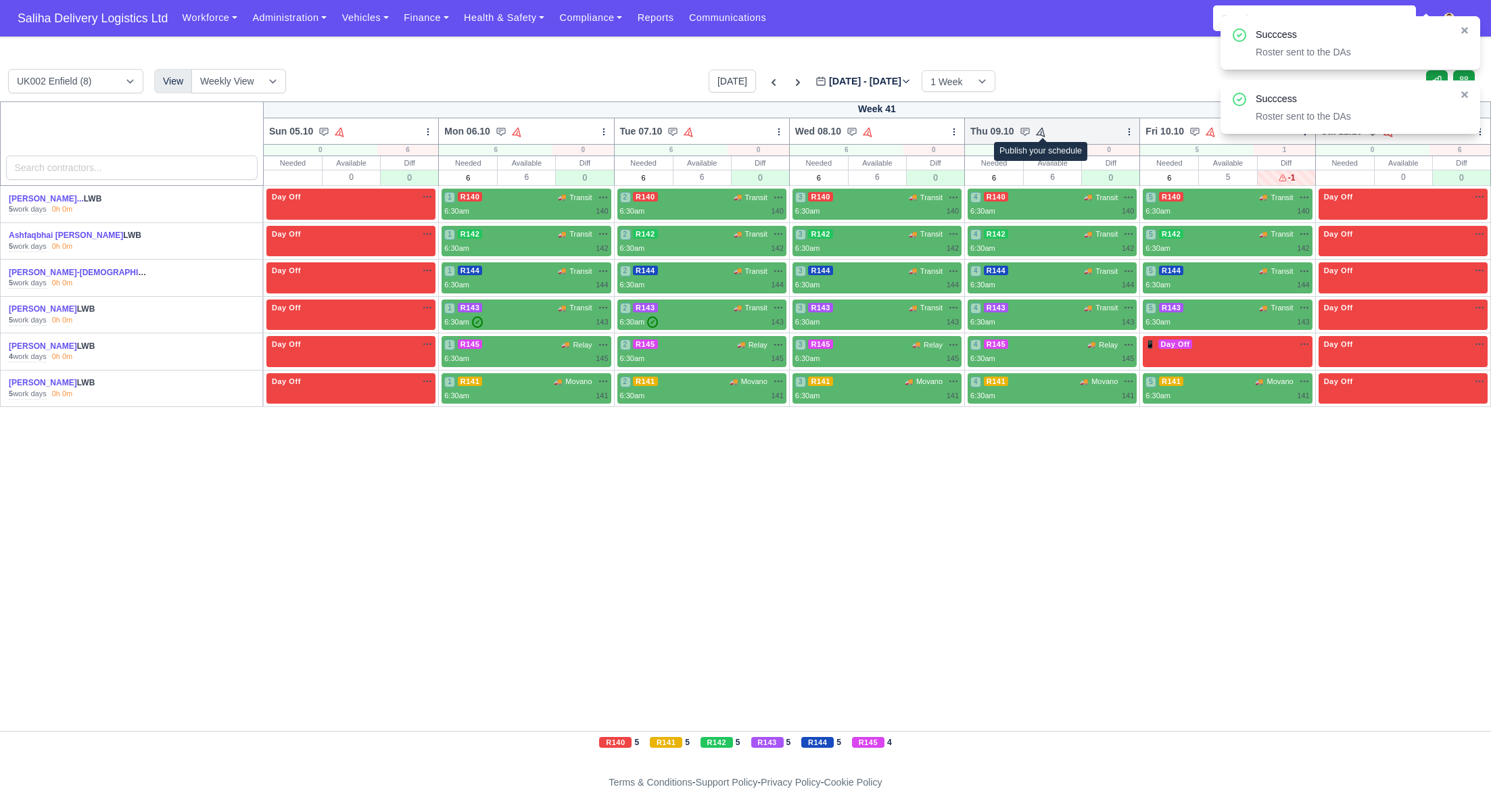
click at [1042, 130] on icon at bounding box center [1041, 132] width 10 height 10
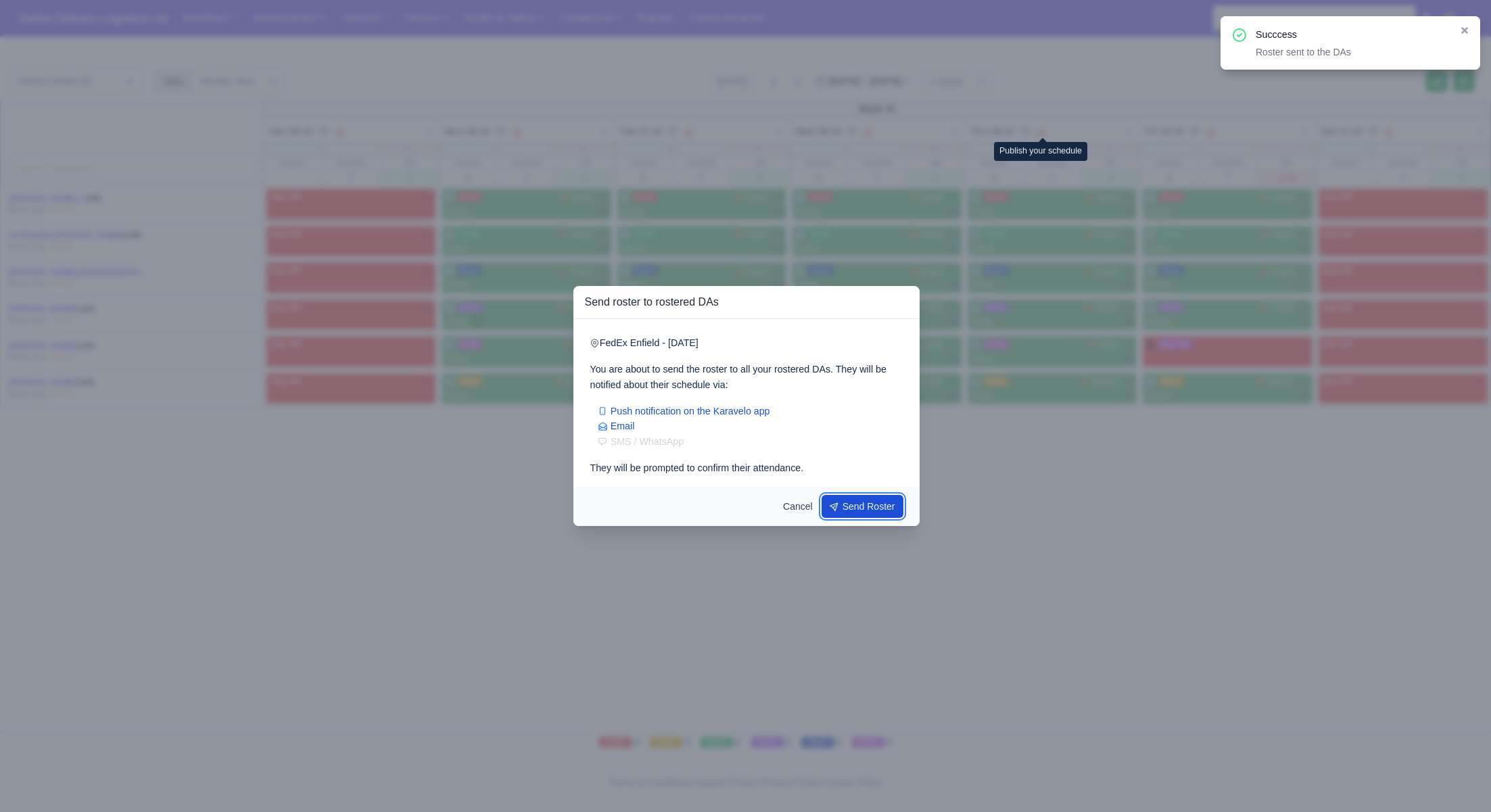
click at [866, 510] on button "Send Roster" at bounding box center [863, 506] width 83 height 23
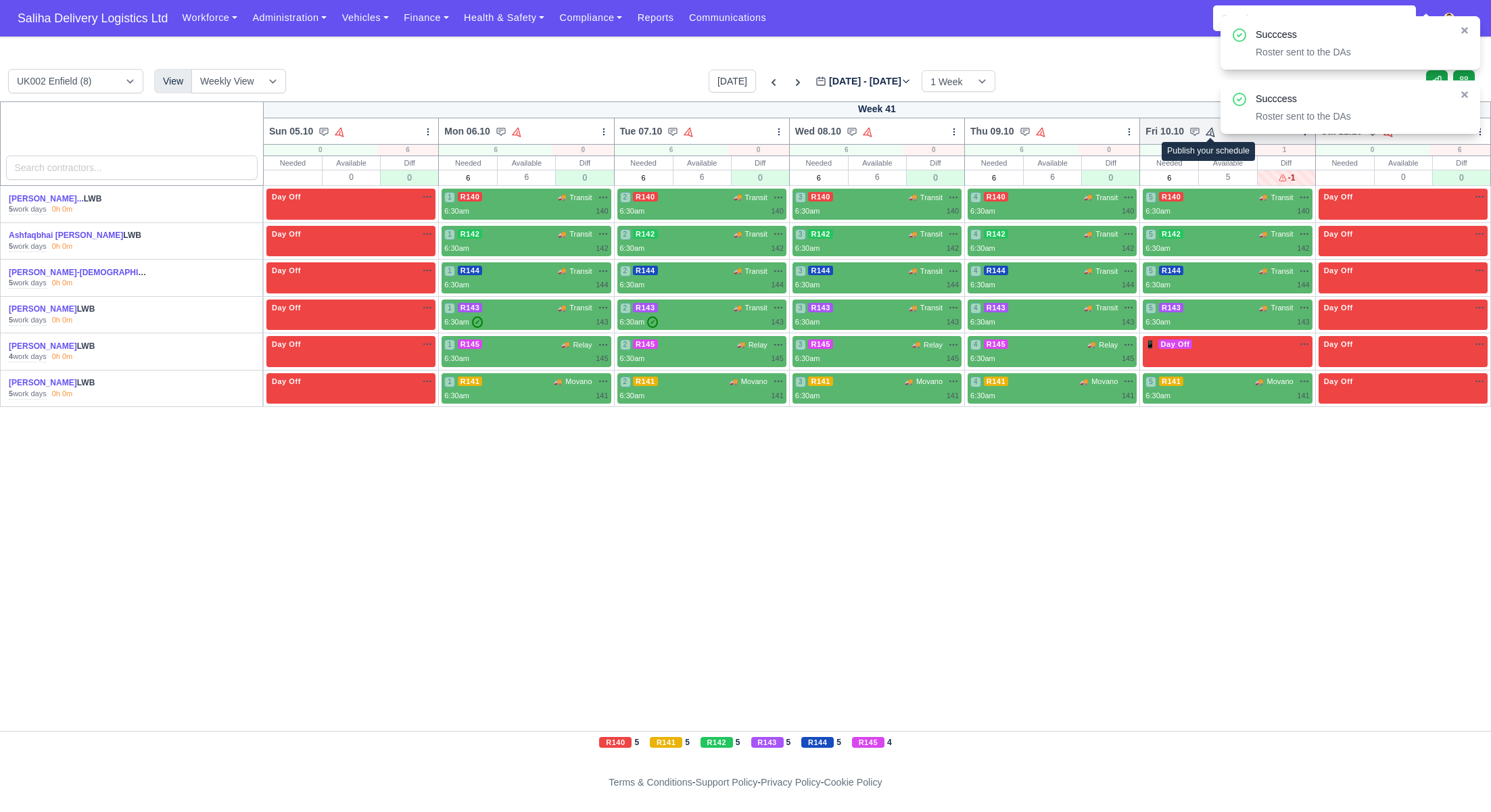
click at [1207, 133] on icon at bounding box center [1211, 132] width 13 height 13
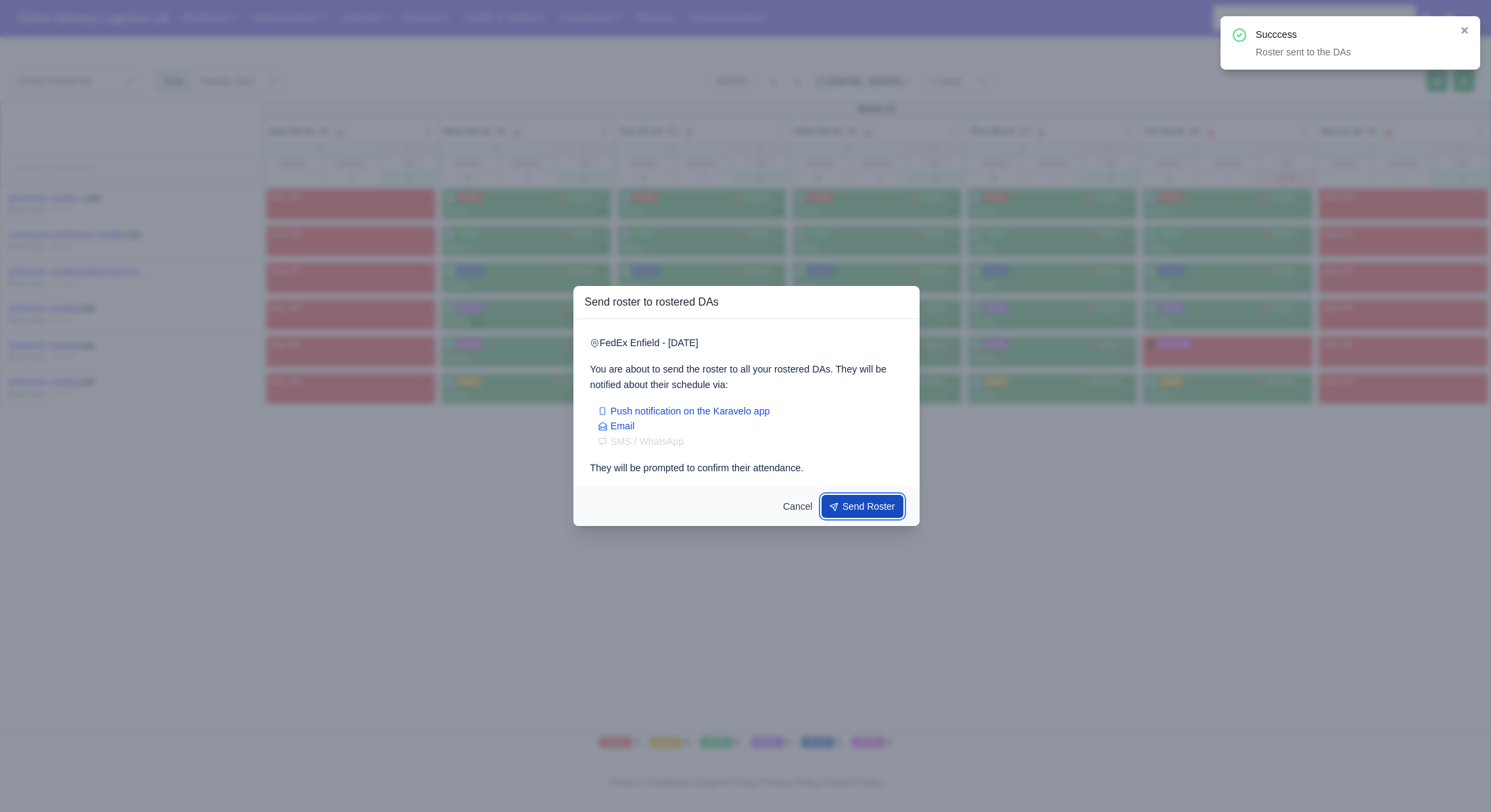
drag, startPoint x: 860, startPoint y: 508, endPoint x: 959, endPoint y: 479, distance: 103.2
click at [860, 508] on button "Send Roster" at bounding box center [863, 506] width 83 height 23
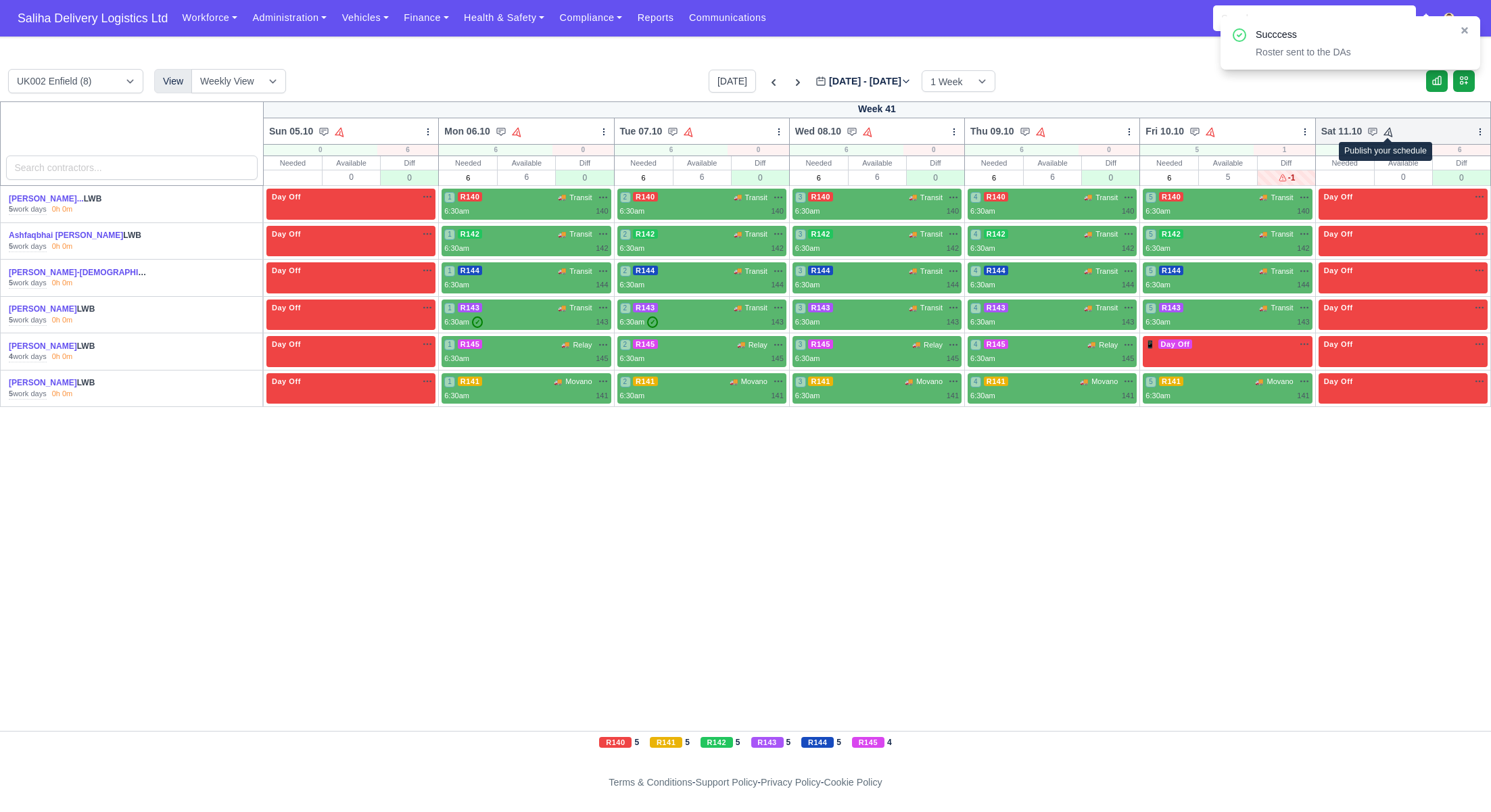
click at [1389, 135] on icon at bounding box center [1389, 132] width 10 height 10
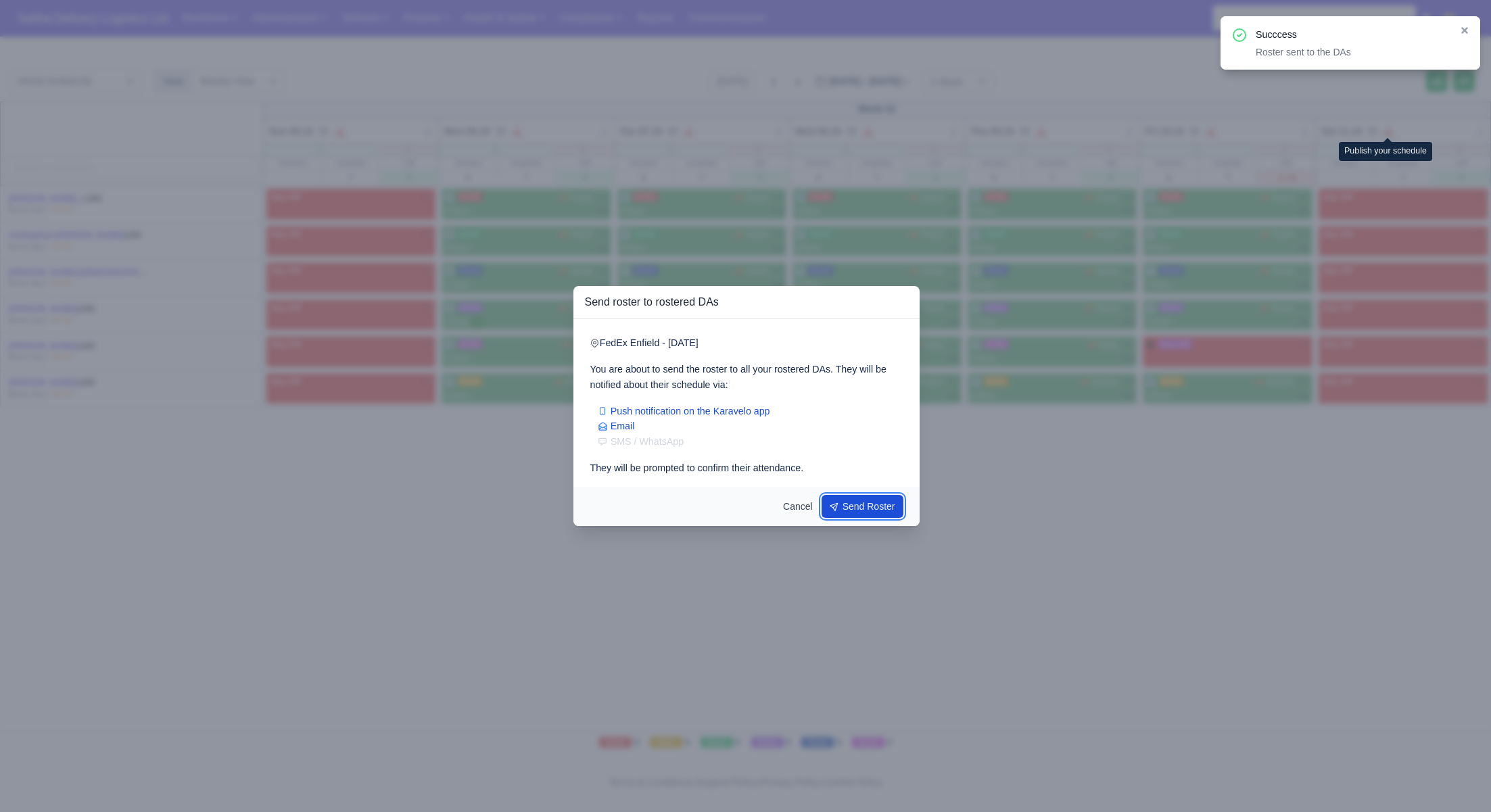
click at [863, 512] on button "Send Roster" at bounding box center [863, 506] width 83 height 23
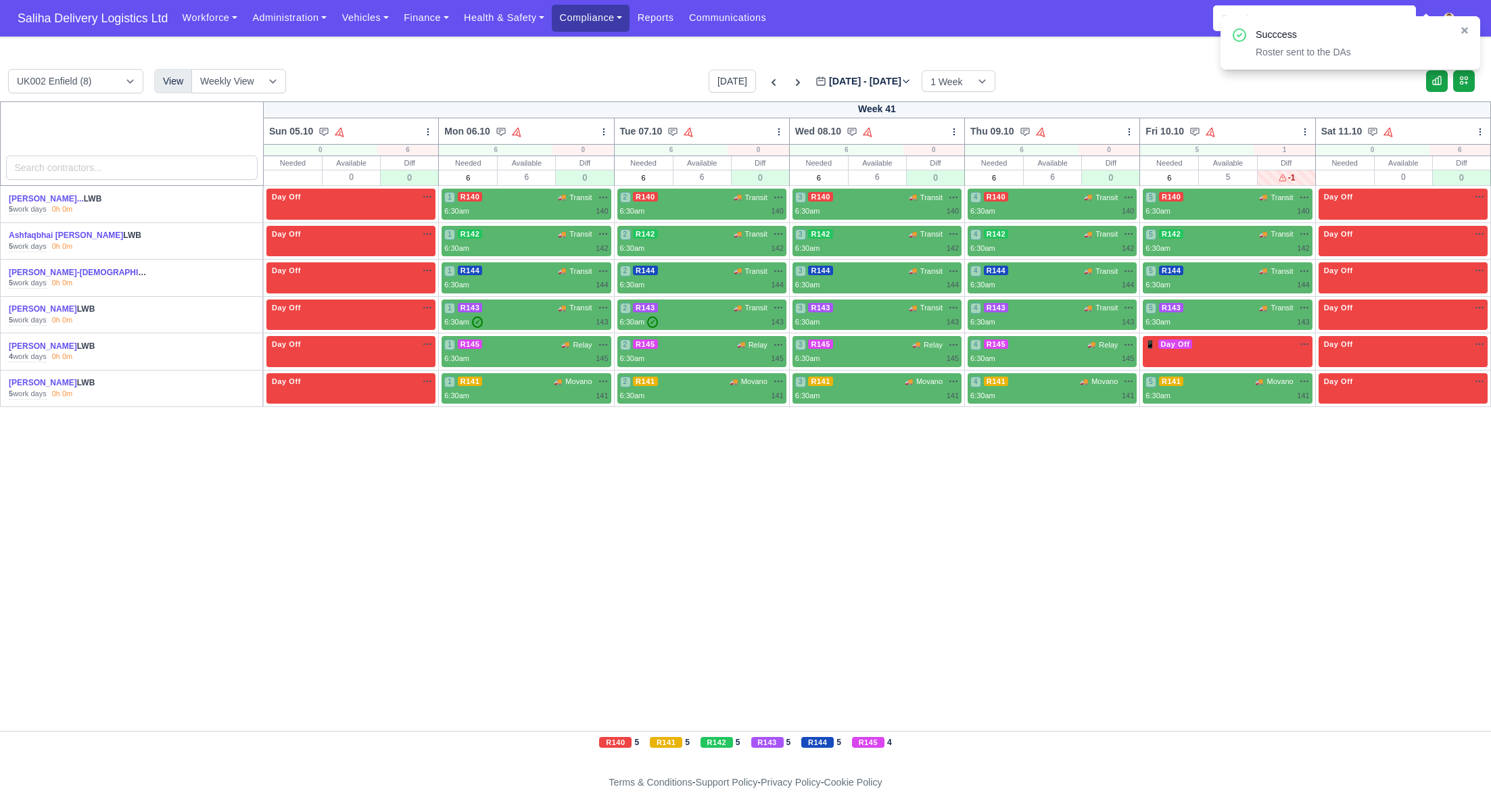
click at [613, 20] on link "Compliance" at bounding box center [590, 18] width 78 height 27
click at [628, 140] on link "Communication Center" at bounding box center [618, 132] width 121 height 28
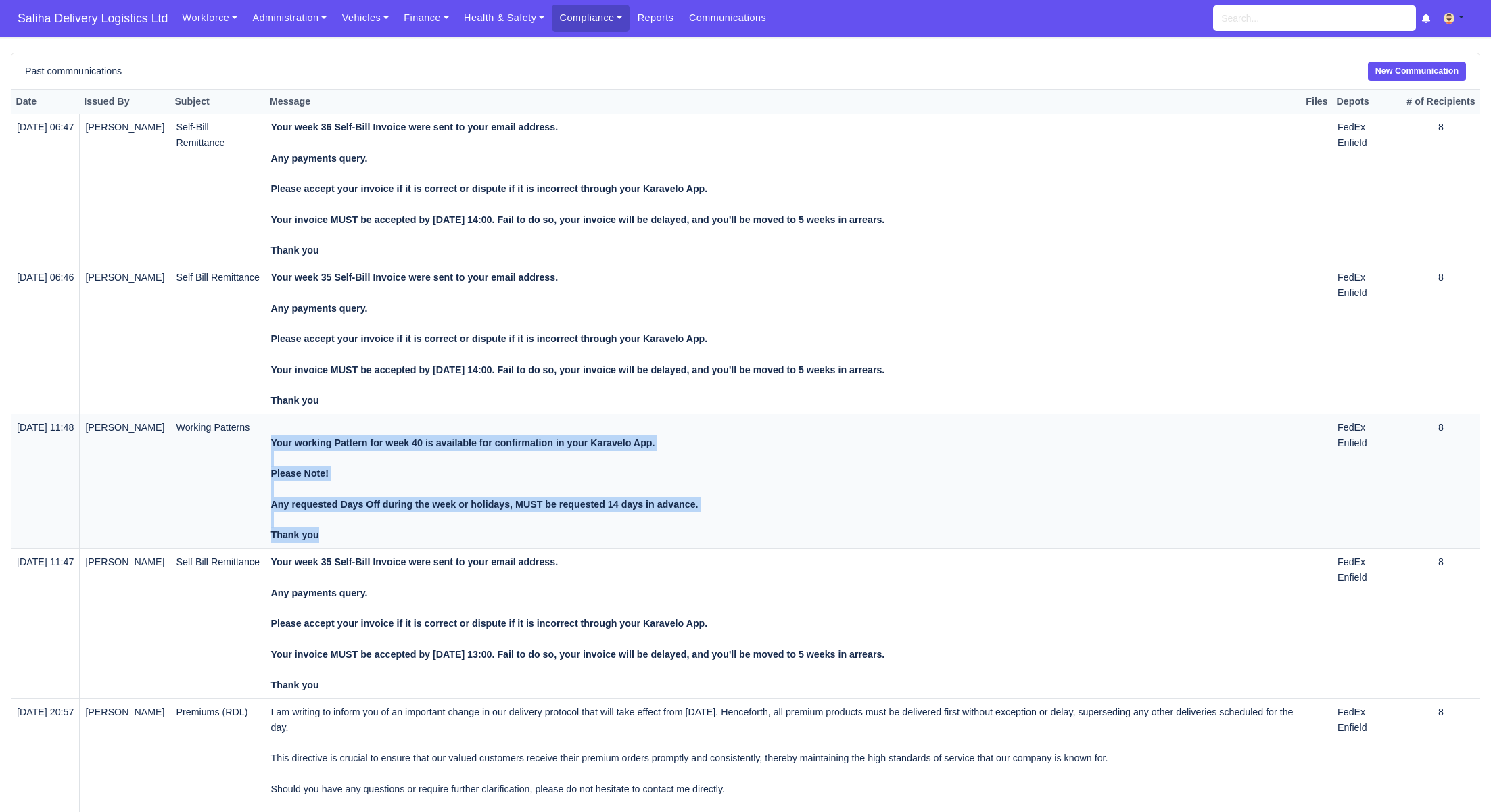
drag, startPoint x: 346, startPoint y: 537, endPoint x: 283, endPoint y: 448, distance: 109.0
click at [283, 448] on td "Your working Pattern for week 40 is available for confirmation in your Karavelo…" at bounding box center [784, 482] width 1036 height 135
copy div "Your working Pattern for week 40 is available for confirmation in your Karavelo…"
drag, startPoint x: 1413, startPoint y: 66, endPoint x: 1404, endPoint y: 67, distance: 9.1
click at [1413, 66] on link "New Communication" at bounding box center [1417, 71] width 98 height 19
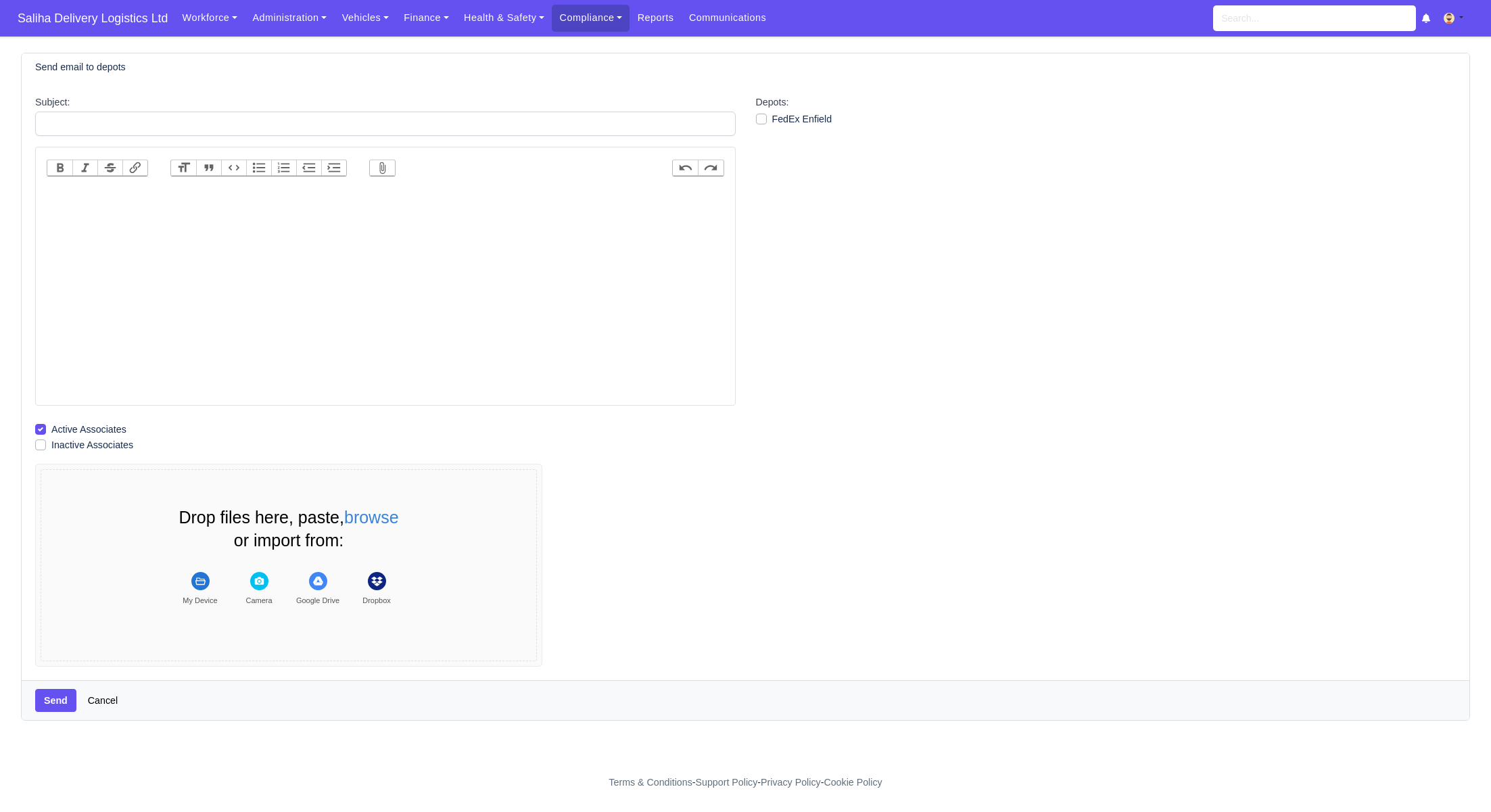
click at [442, 208] on trix-editor at bounding box center [385, 293] width 677 height 216
paste trix-editor "<div><strong>Your working Pattern for week 40 is available for confirmation in …"
drag, startPoint x: 210, startPoint y: 194, endPoint x: 216, endPoint y: 205, distance: 12.5
click at [209, 194] on strong "Your working Pattern for week 40 is available for confirmation in your Karavelo…" at bounding box center [267, 225] width 427 height 68
type trix-editor "<div><strong>Your working Pattern for week 41 is available for confirmation in …"
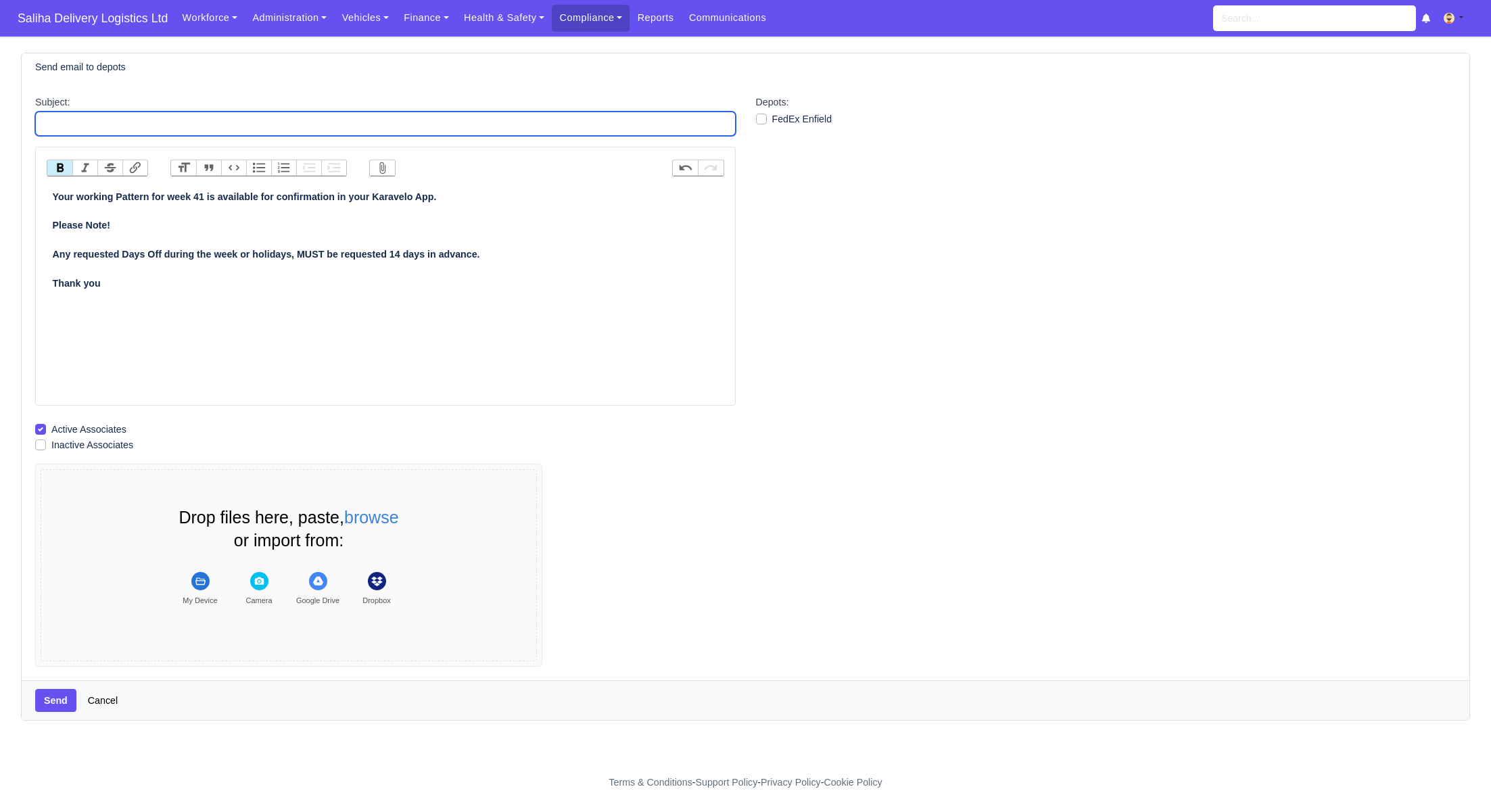
click at [223, 123] on input "Subject:" at bounding box center [386, 124] width 701 height 24
type input "Working Patterns"
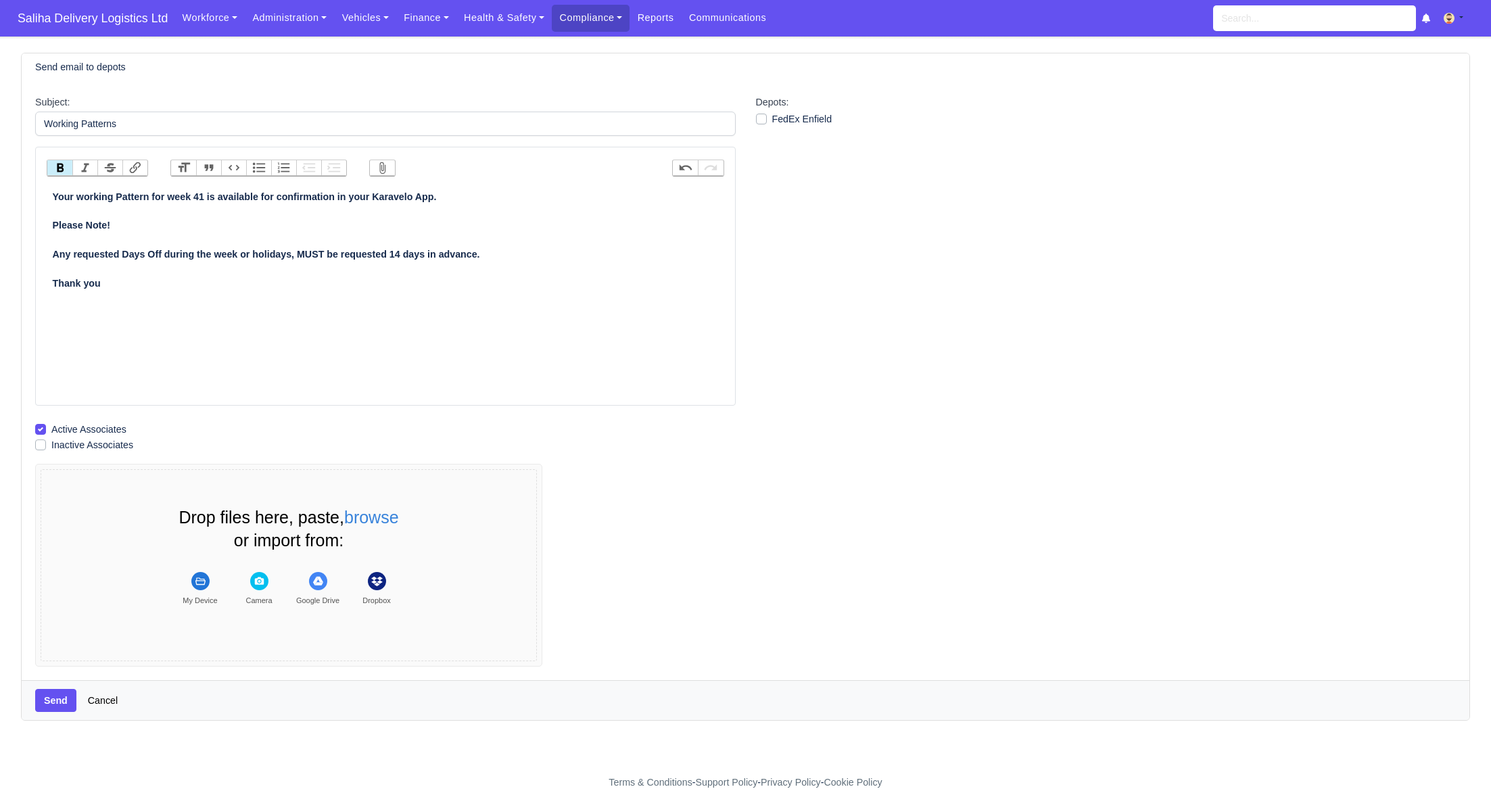
click at [772, 116] on label "FedEx Enfield" at bounding box center [802, 119] width 60 height 15
click at [763, 116] on input "FedEx Enfield" at bounding box center [761, 116] width 10 height 10
checkbox input "true"
click at [52, 702] on button "Send" at bounding box center [55, 700] width 41 height 23
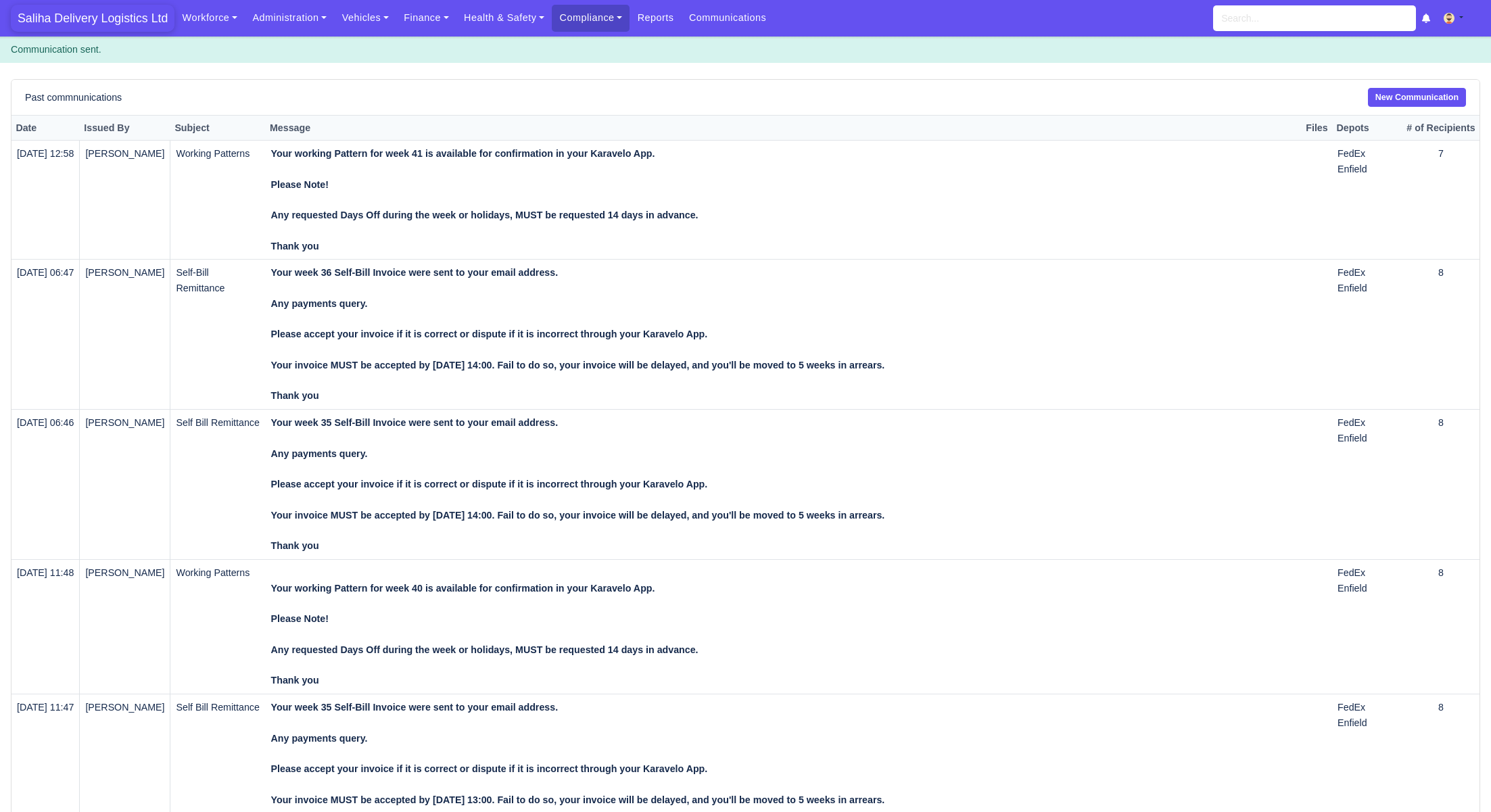
click at [88, 17] on span "Saliha Delivery Logistics Ltd" at bounding box center [92, 18] width 164 height 27
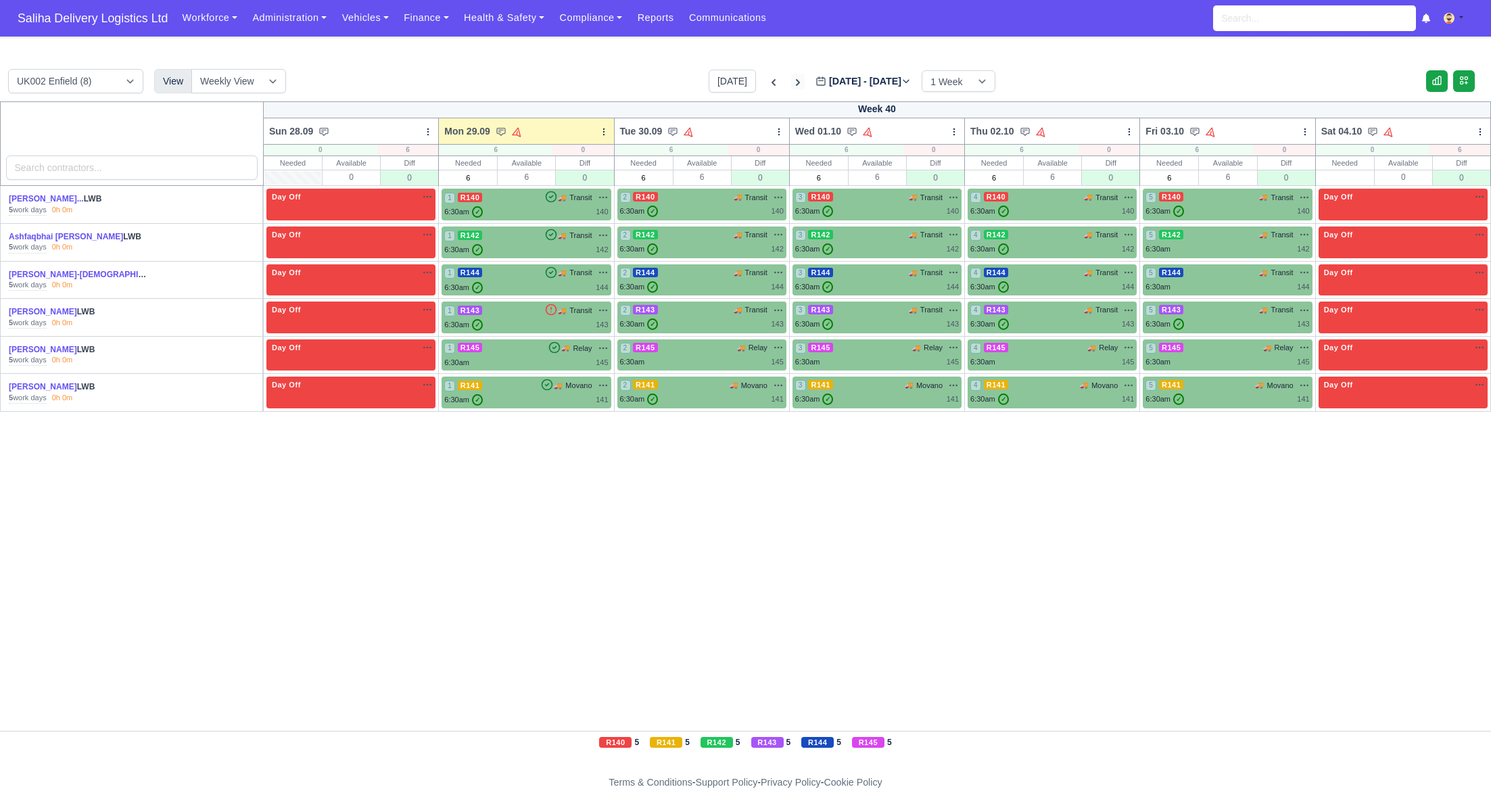
click at [791, 81] on icon at bounding box center [798, 82] width 14 height 14
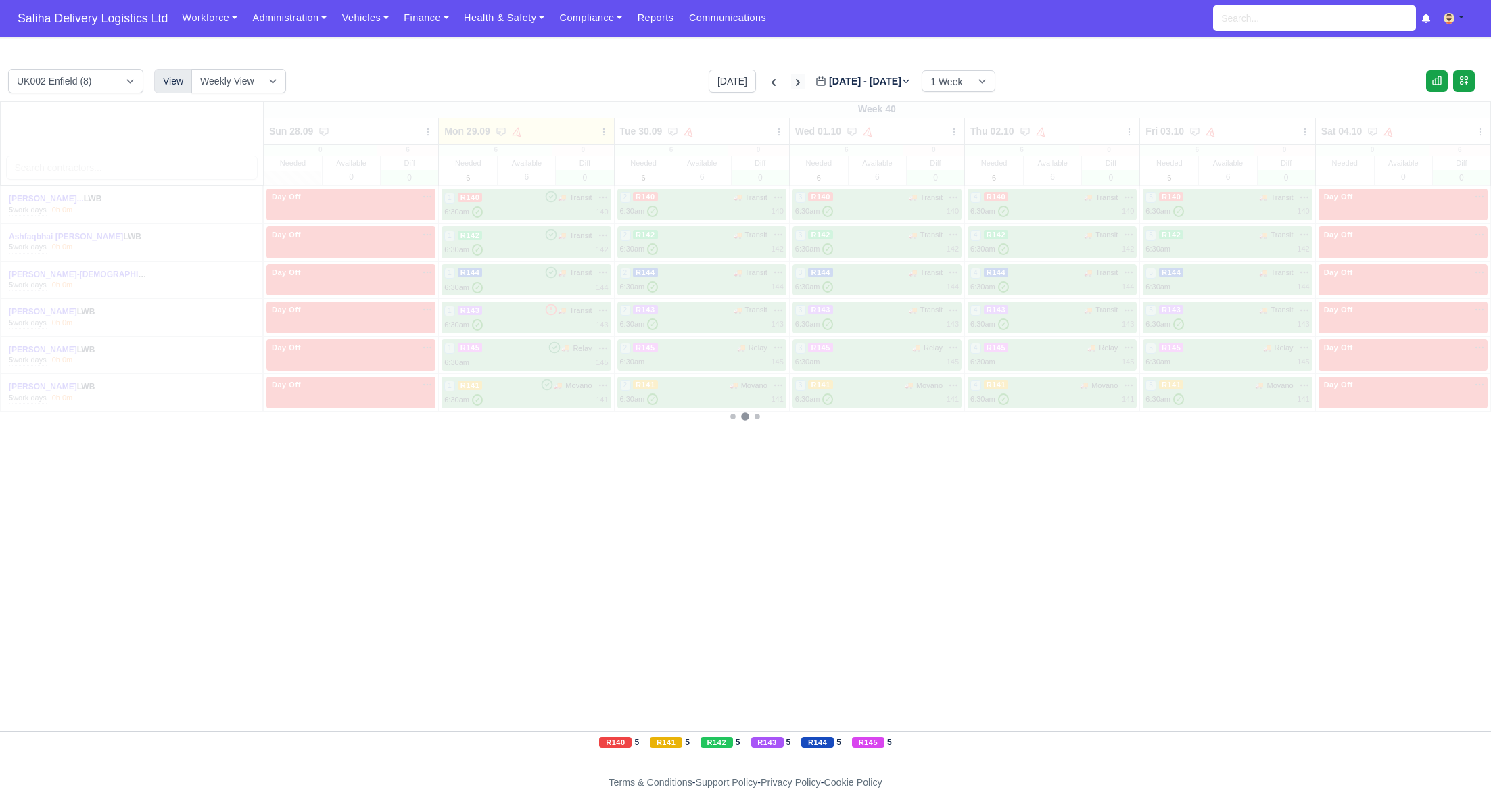
type input "[DATE]"
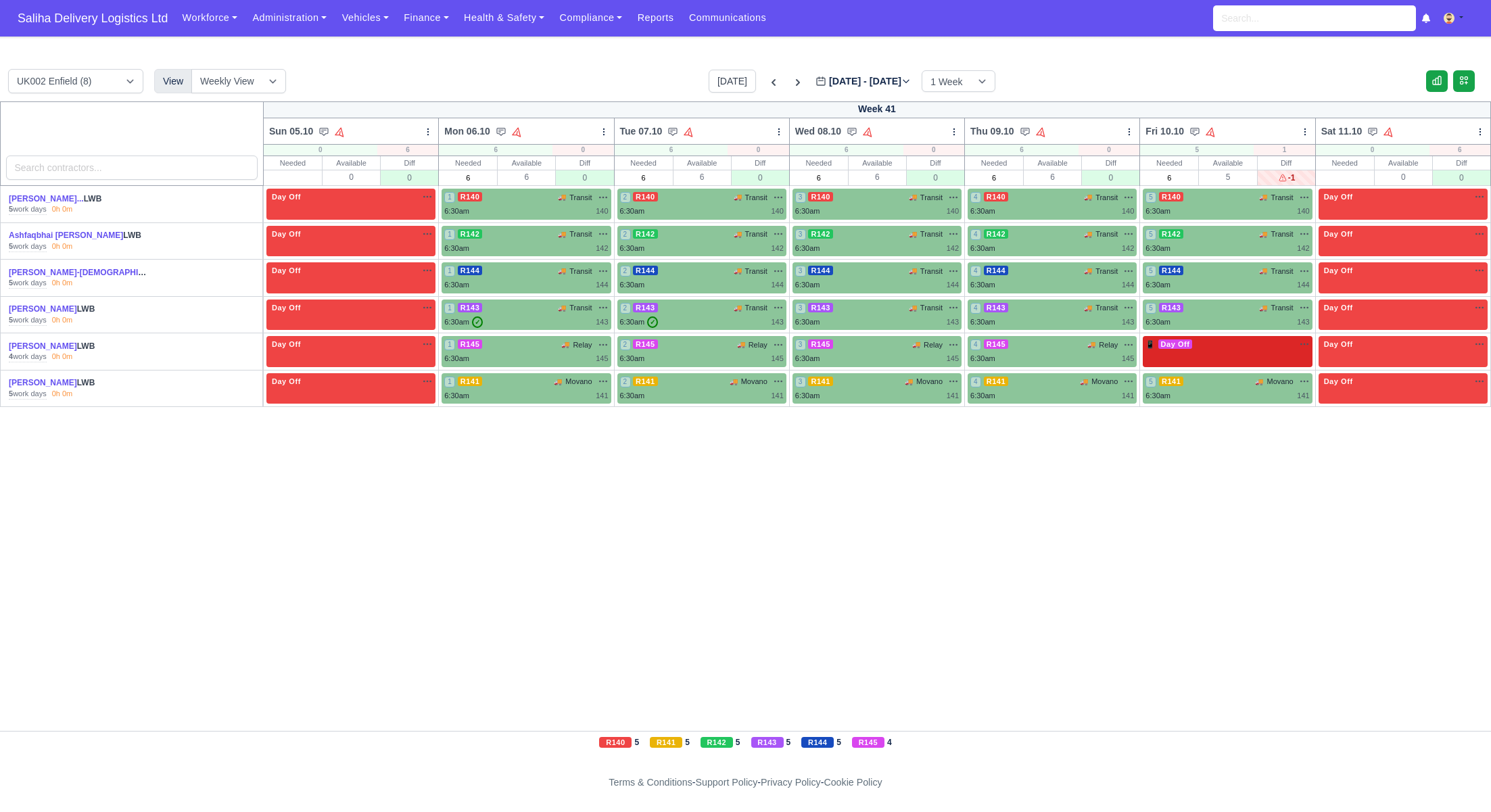
click at [1232, 350] on div "📱 Day Off Available" at bounding box center [1228, 351] width 169 height 31
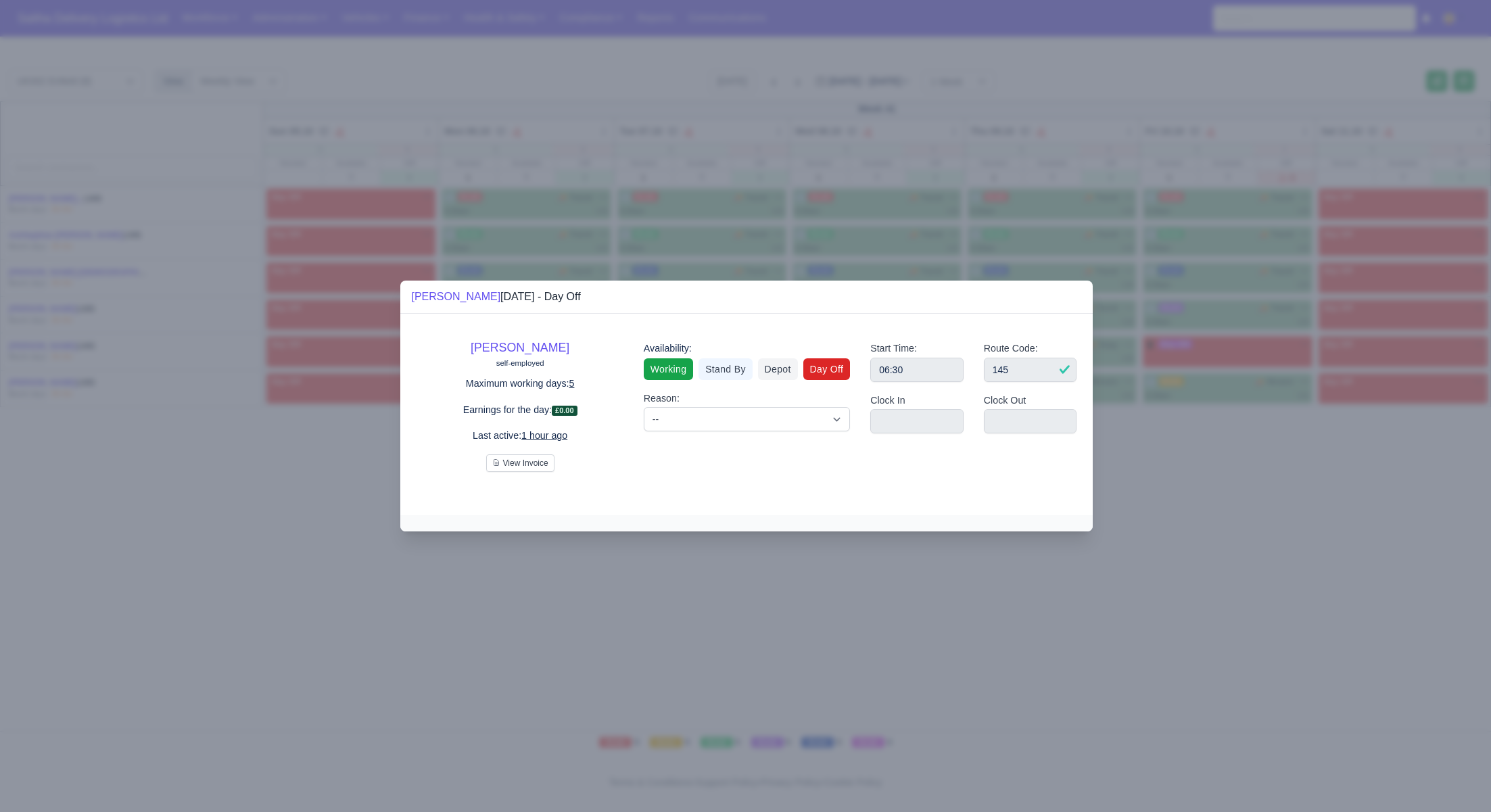
click at [673, 375] on link "Working" at bounding box center [668, 369] width 49 height 22
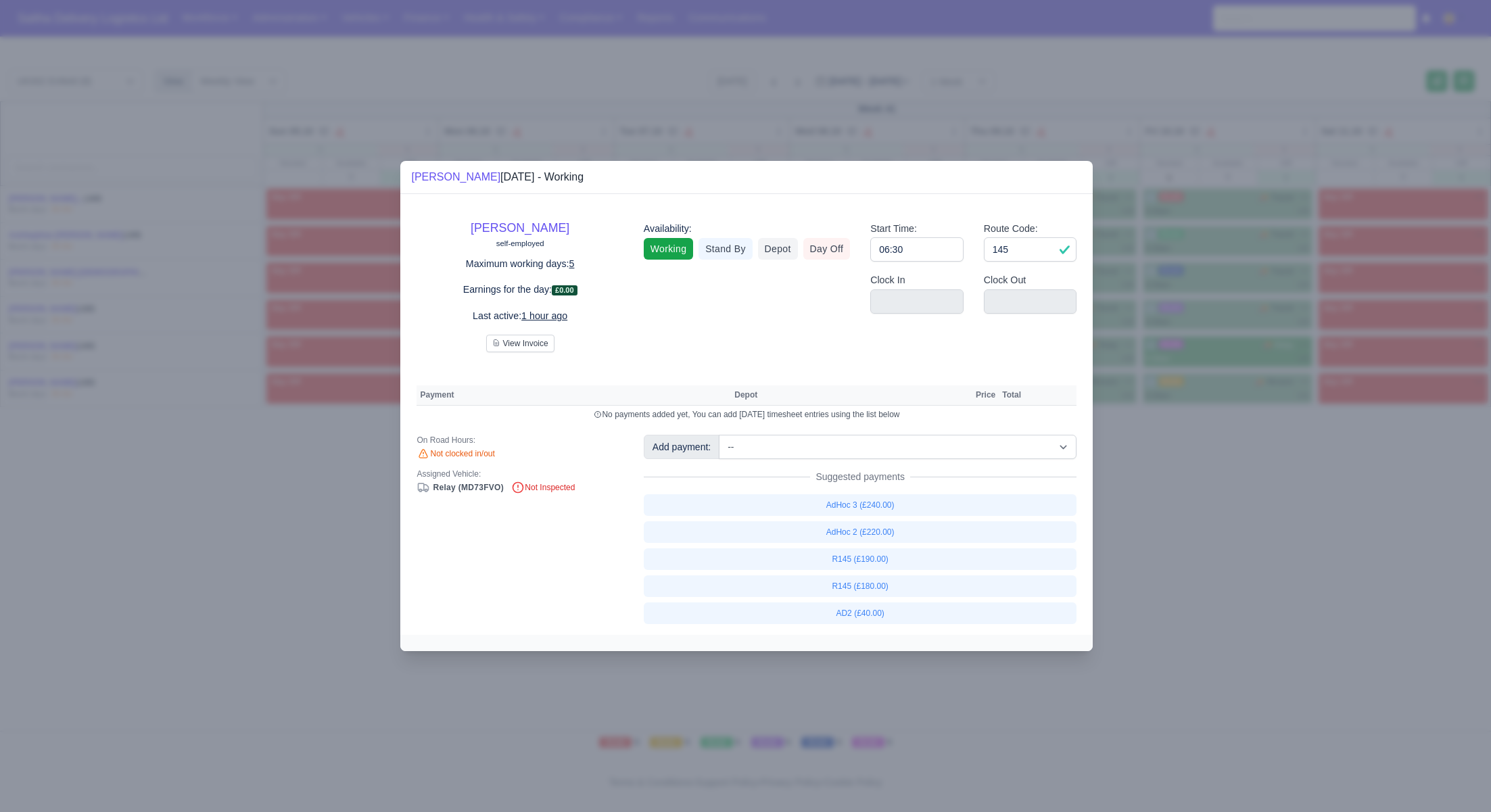
click at [1305, 492] on div at bounding box center [746, 406] width 1491 height 812
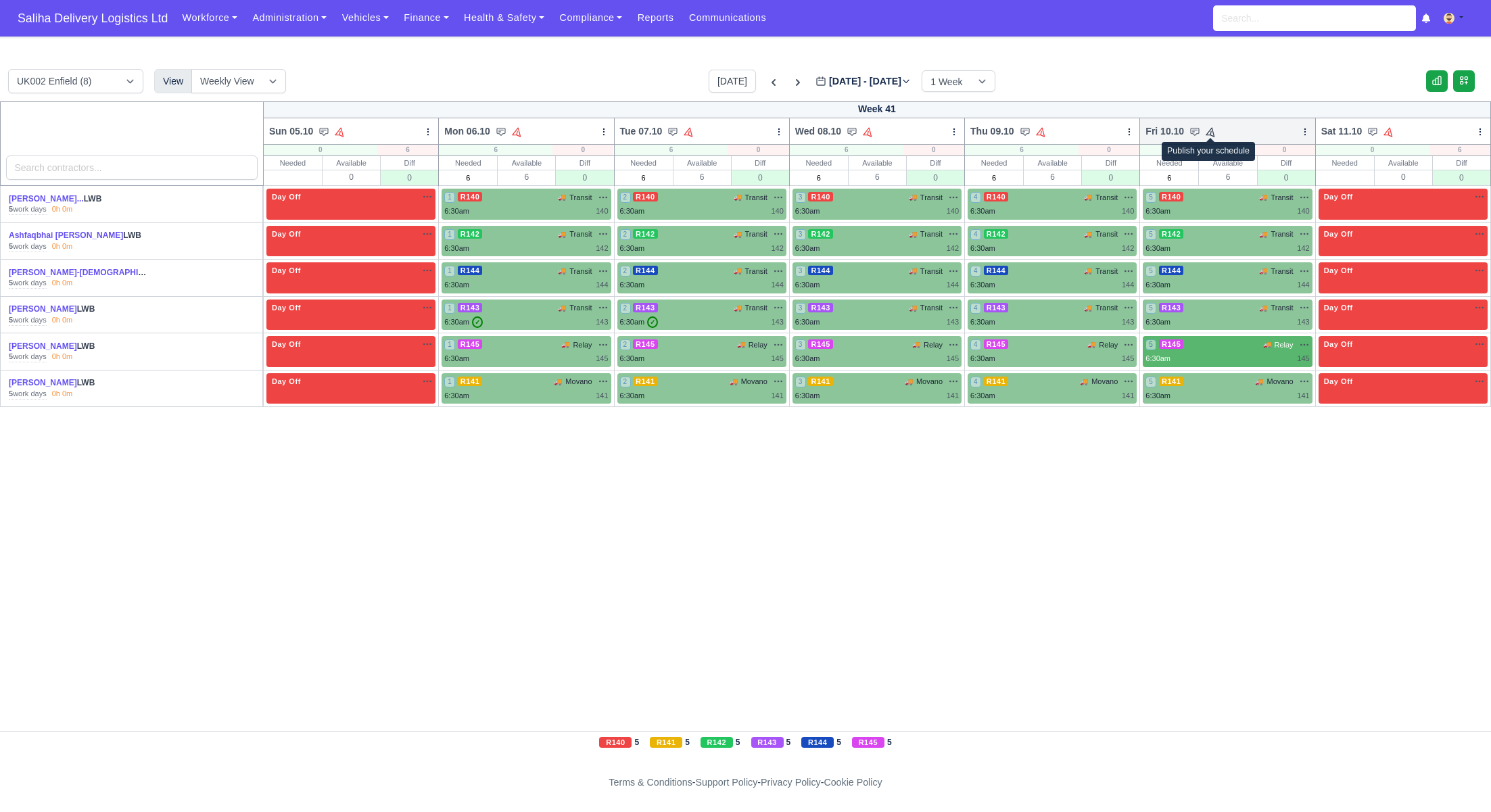
click at [1211, 134] on icon at bounding box center [1211, 132] width 13 height 13
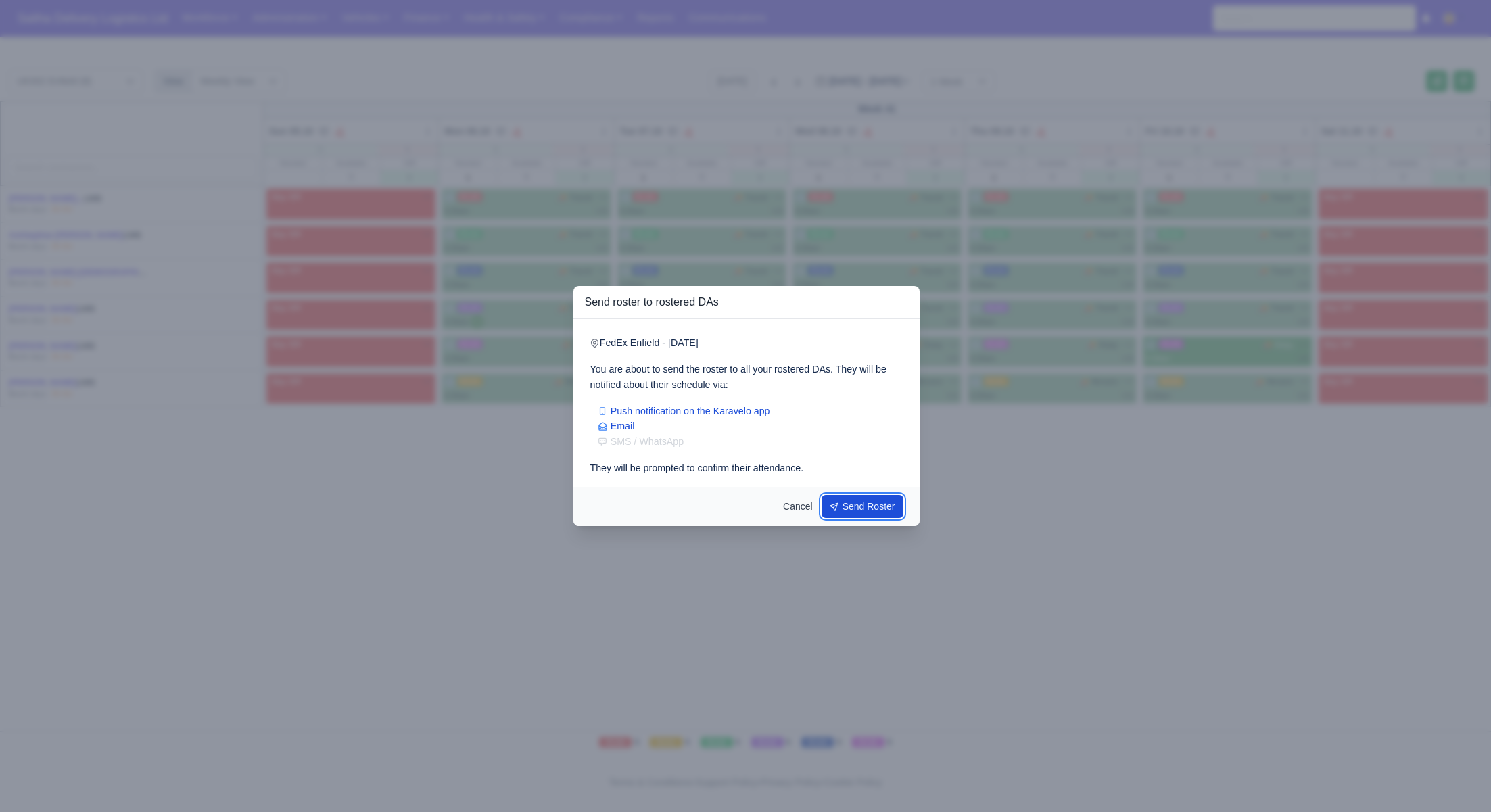
click at [858, 511] on button "Send Roster" at bounding box center [863, 506] width 83 height 23
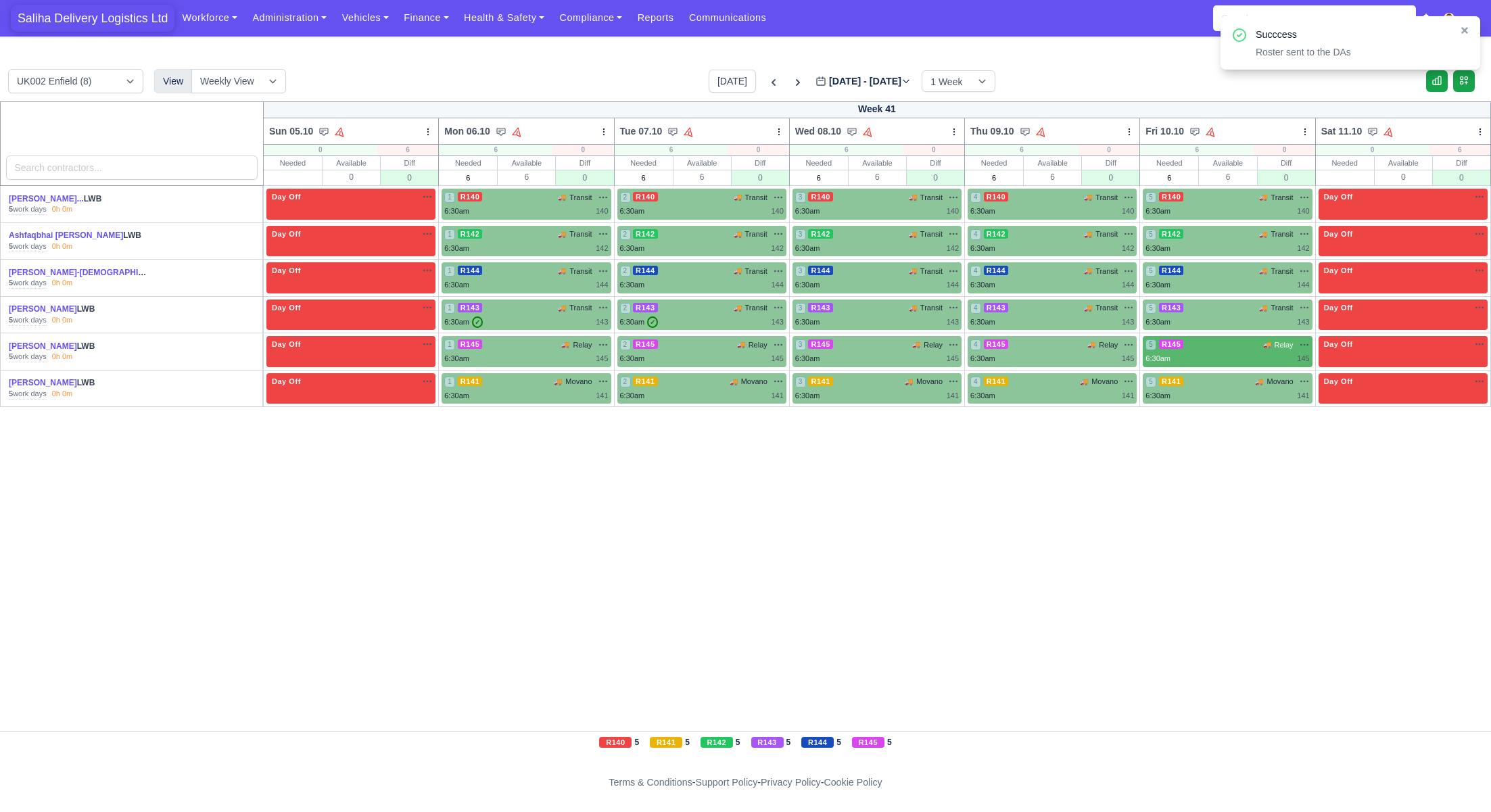
click at [118, 22] on span "Saliha Delivery Logistics Ltd" at bounding box center [92, 18] width 164 height 27
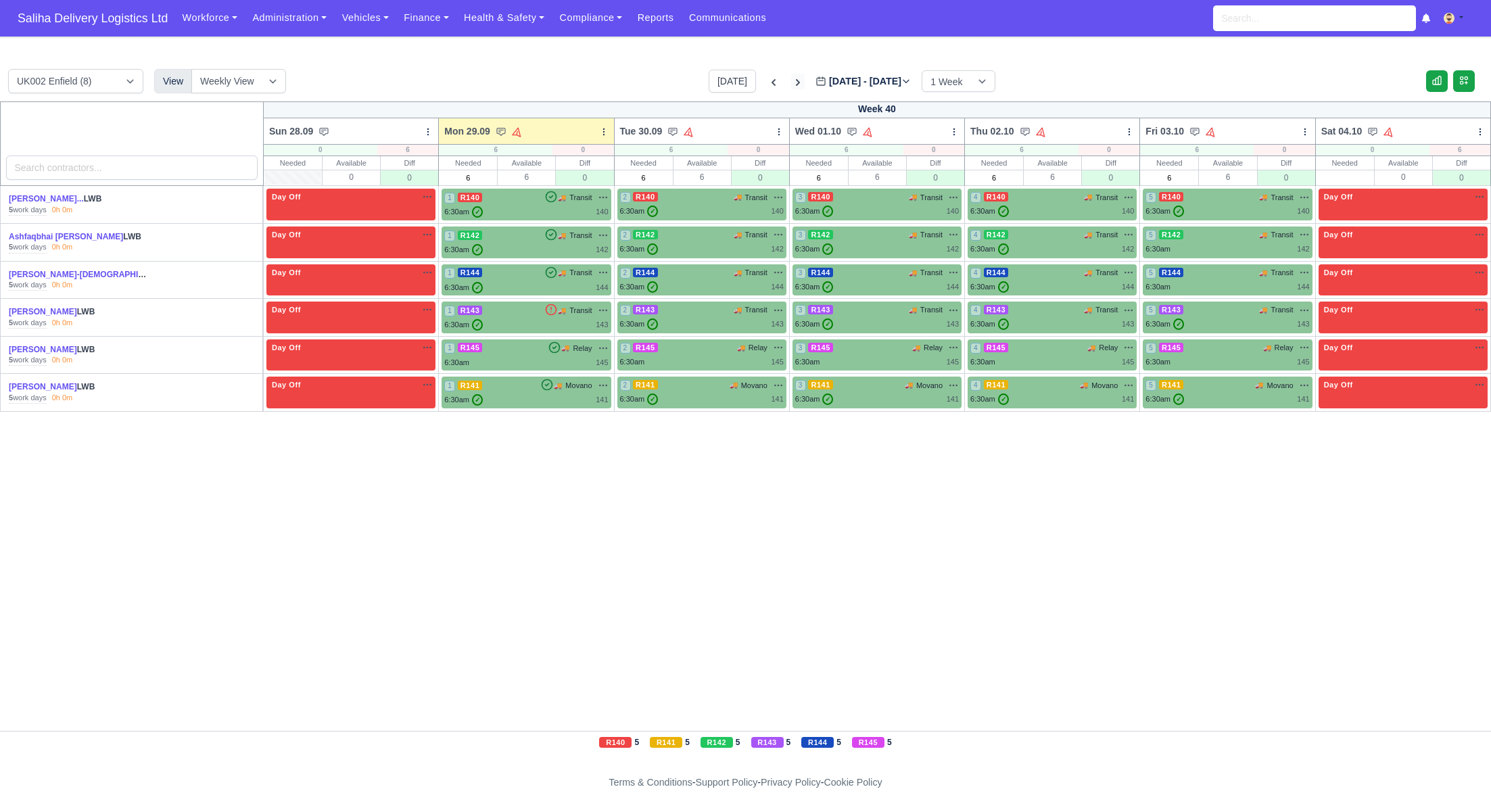
click at [796, 82] on icon at bounding box center [798, 82] width 4 height 6
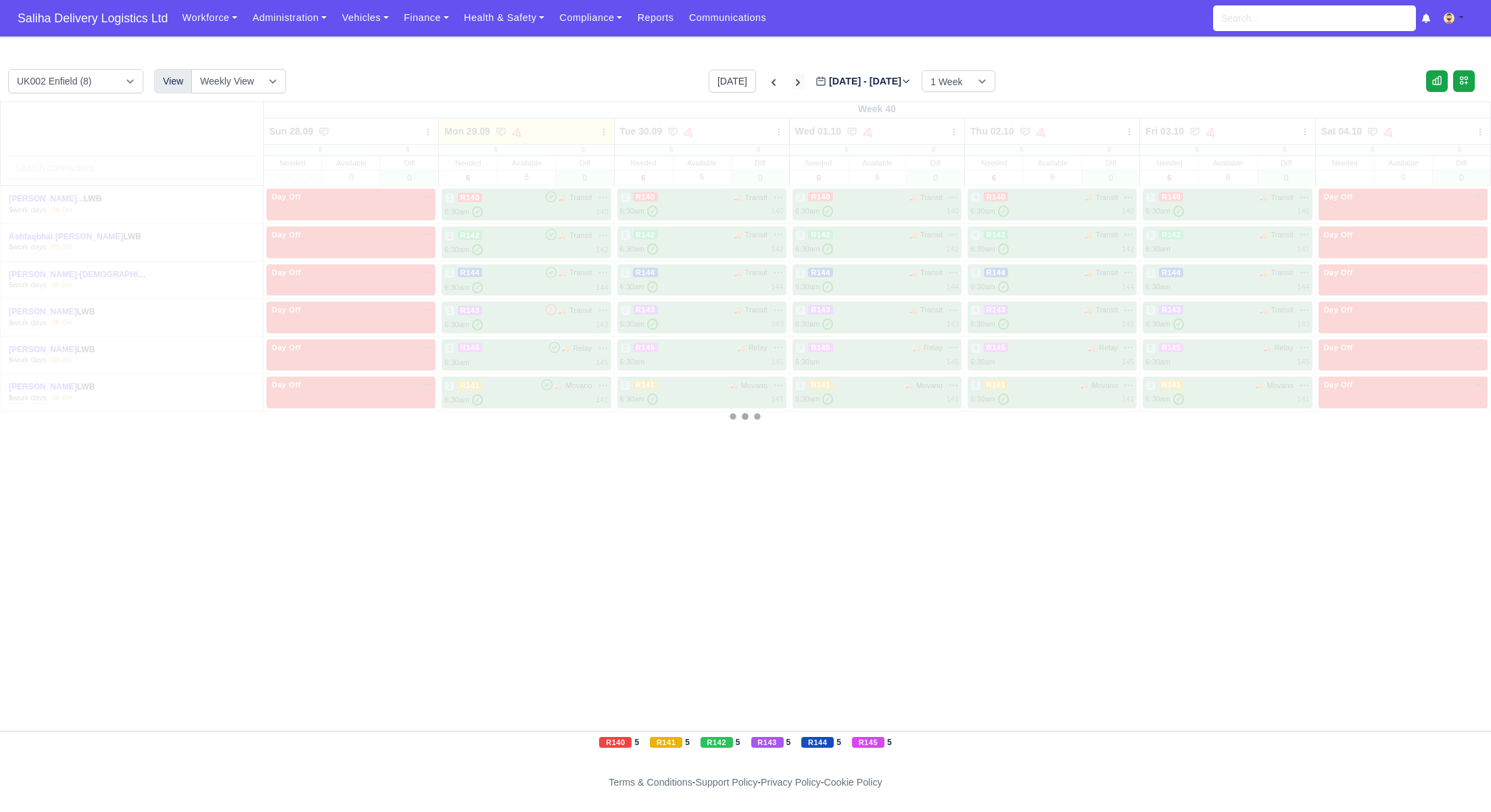
type input "[DATE]"
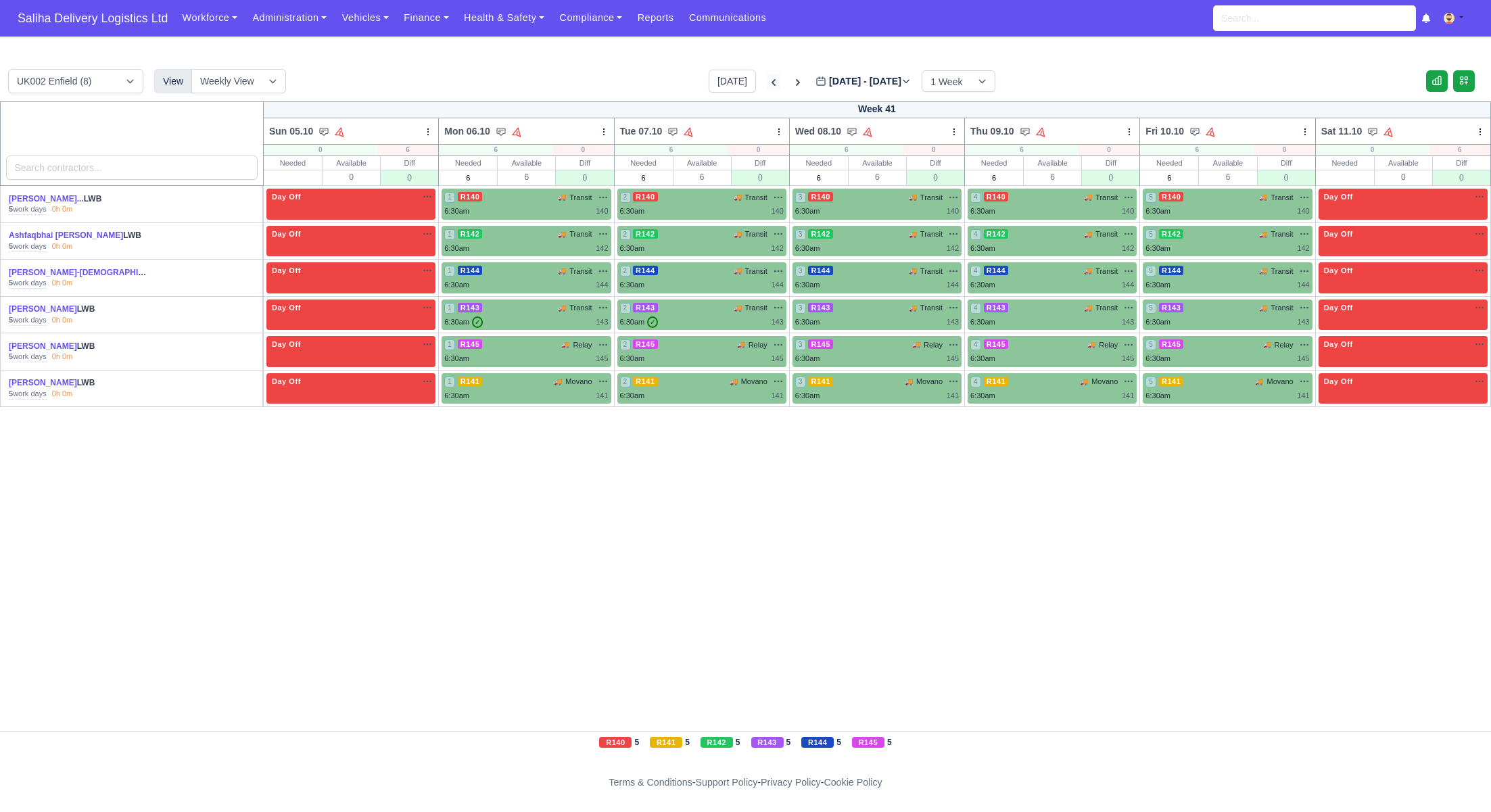
click at [767, 81] on icon at bounding box center [774, 82] width 14 height 14
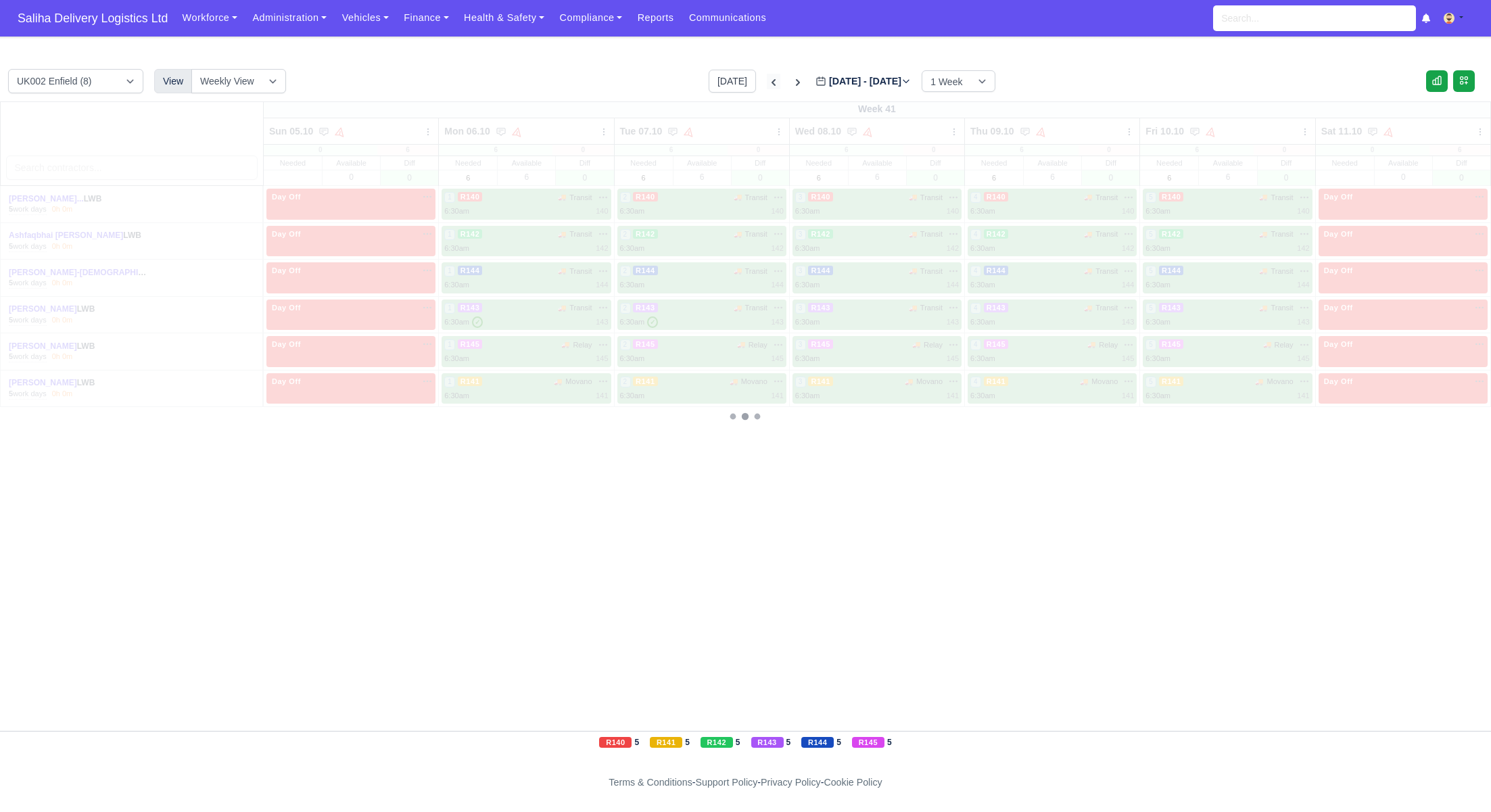
type input "[DATE]"
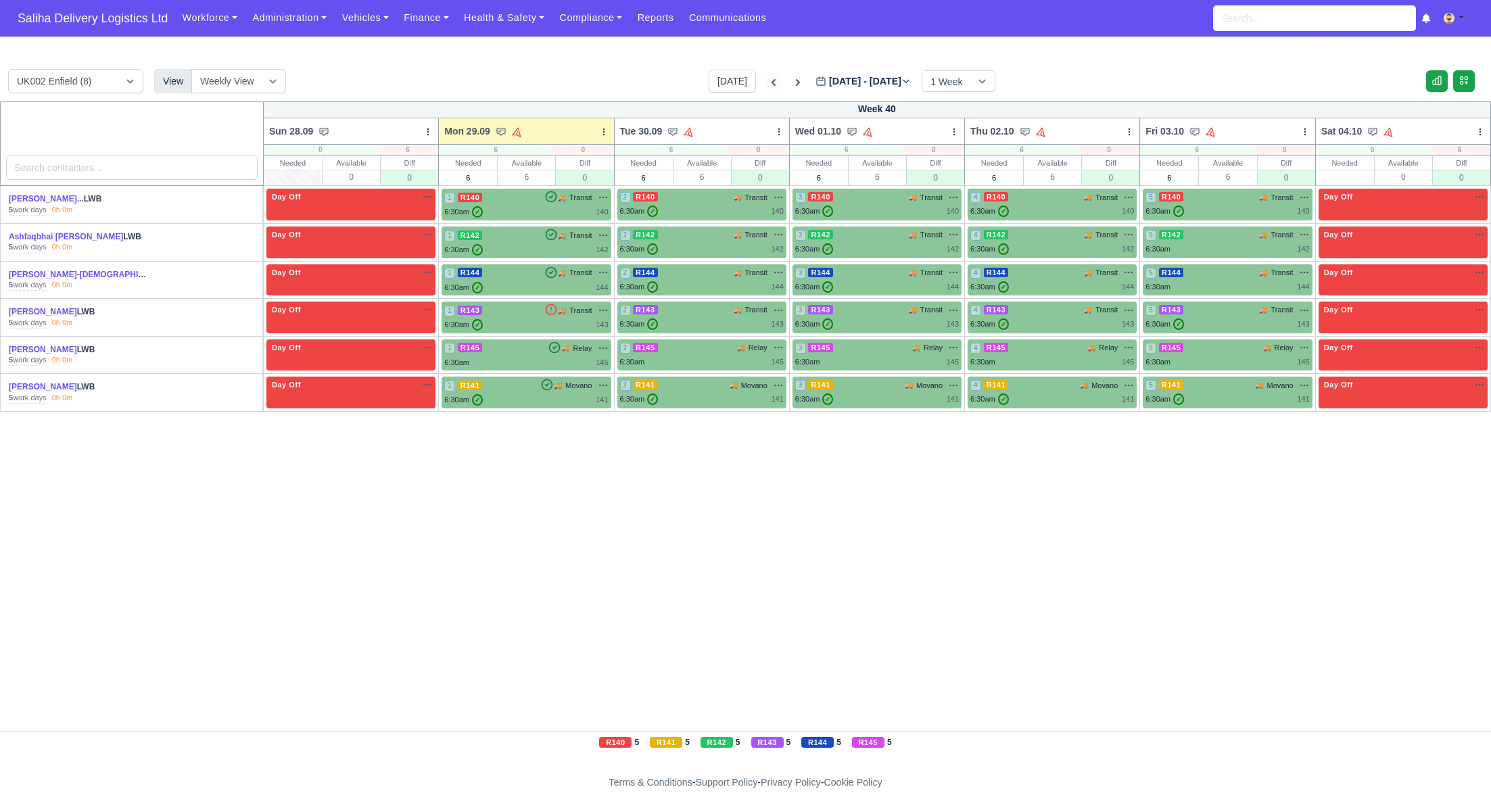
click at [767, 81] on icon at bounding box center [774, 82] width 14 height 14
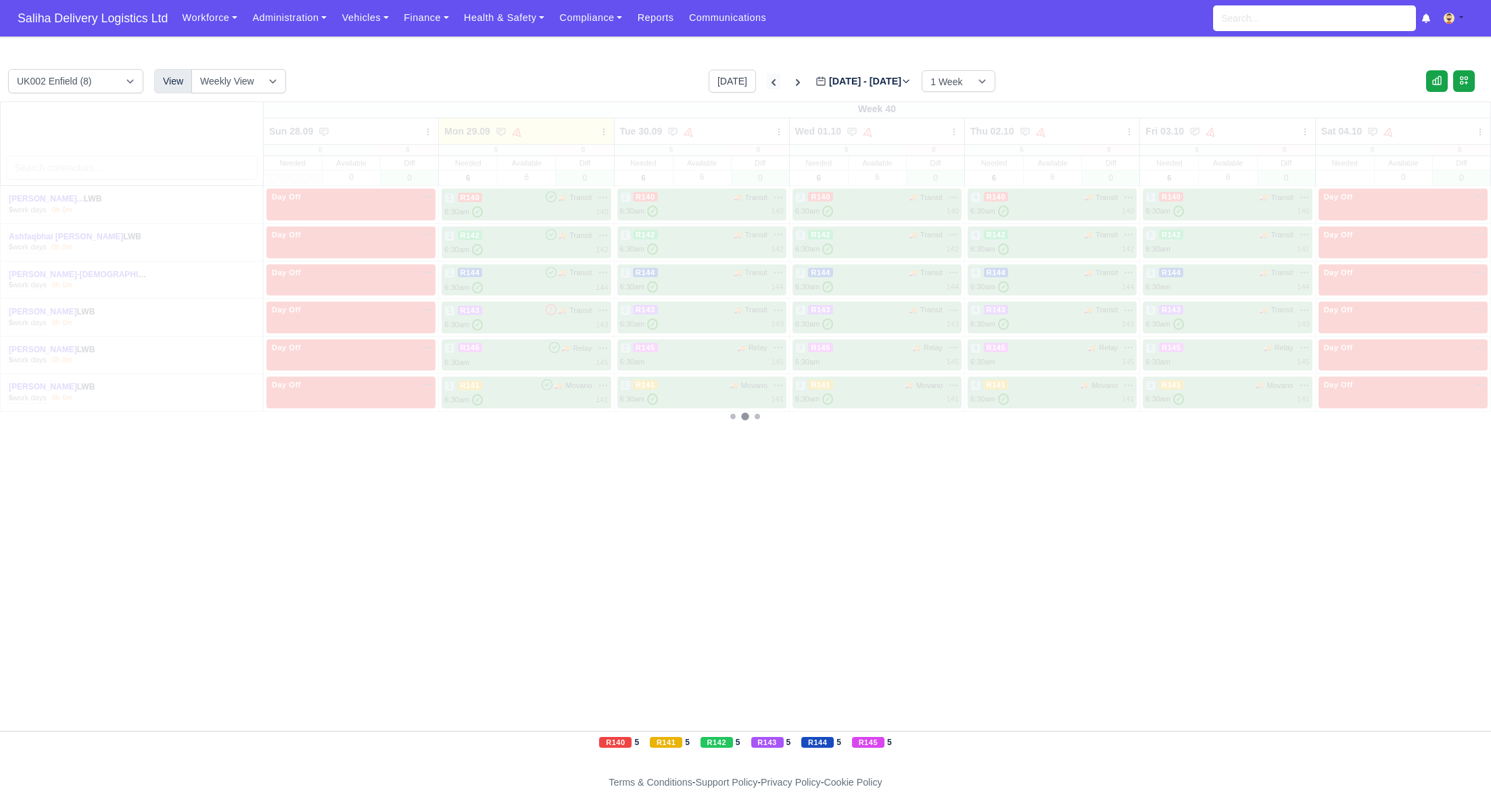
type input "[DATE]"
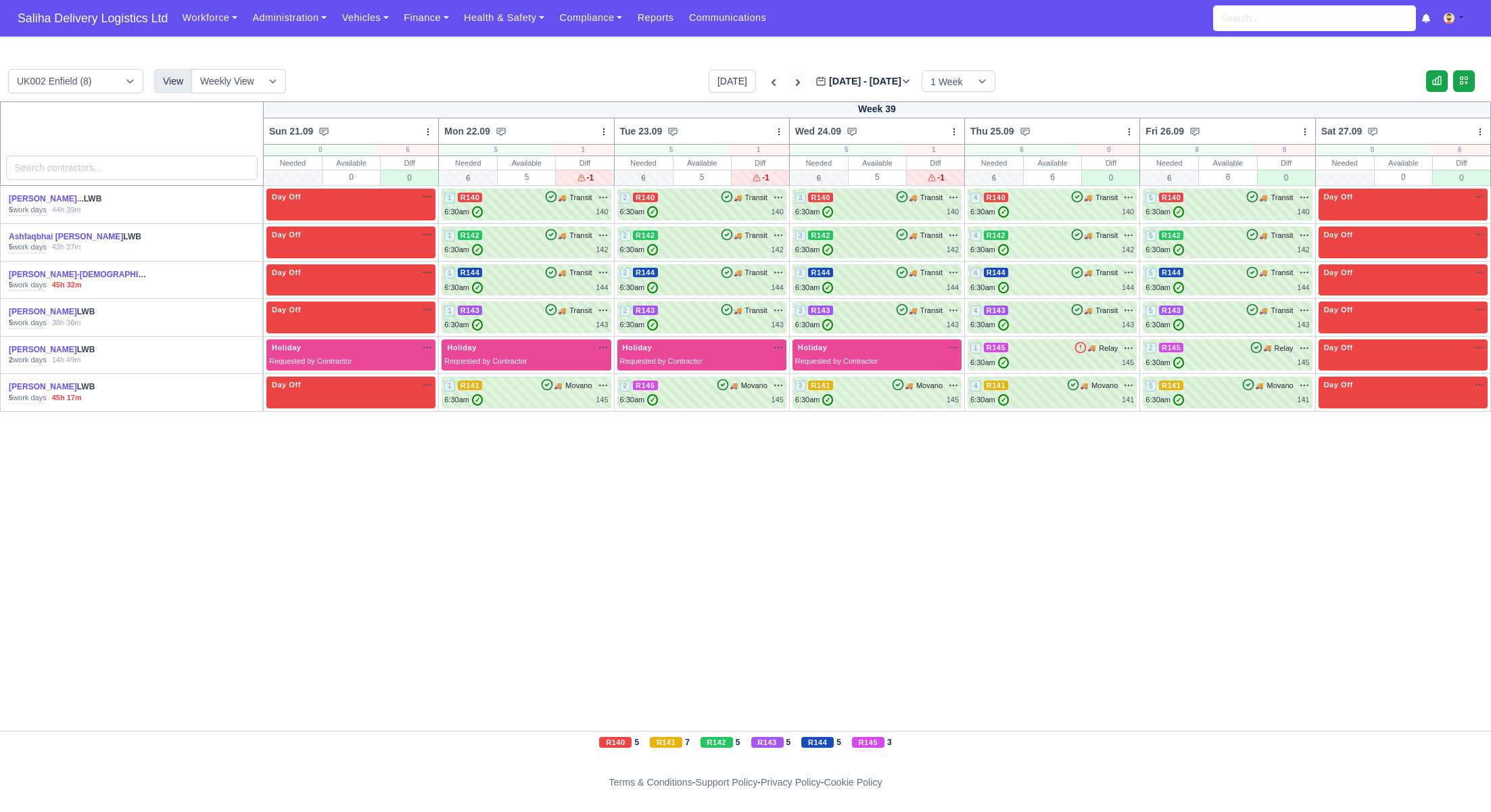
click at [791, 82] on icon at bounding box center [798, 82] width 14 height 14
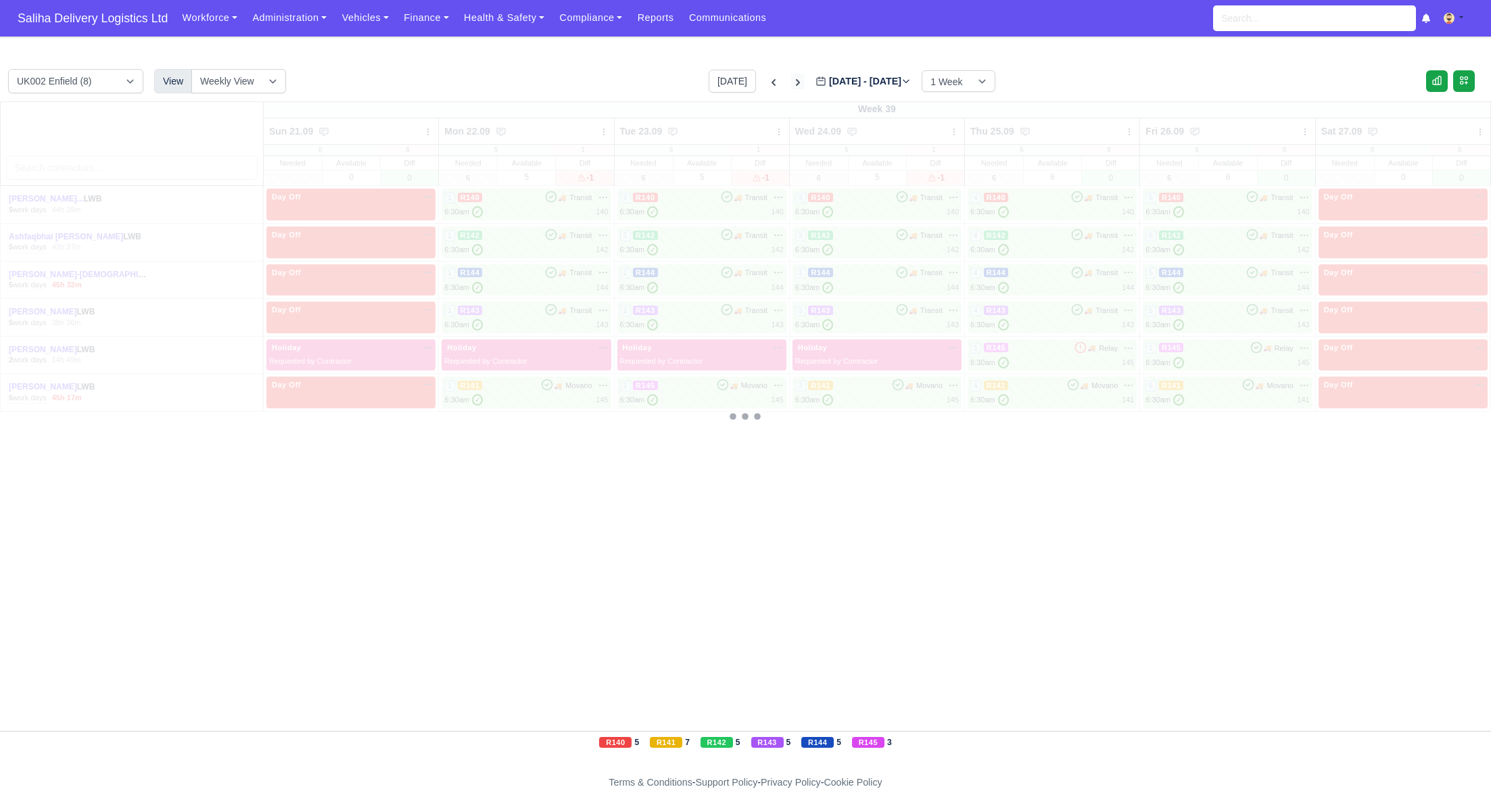
type input "[DATE]"
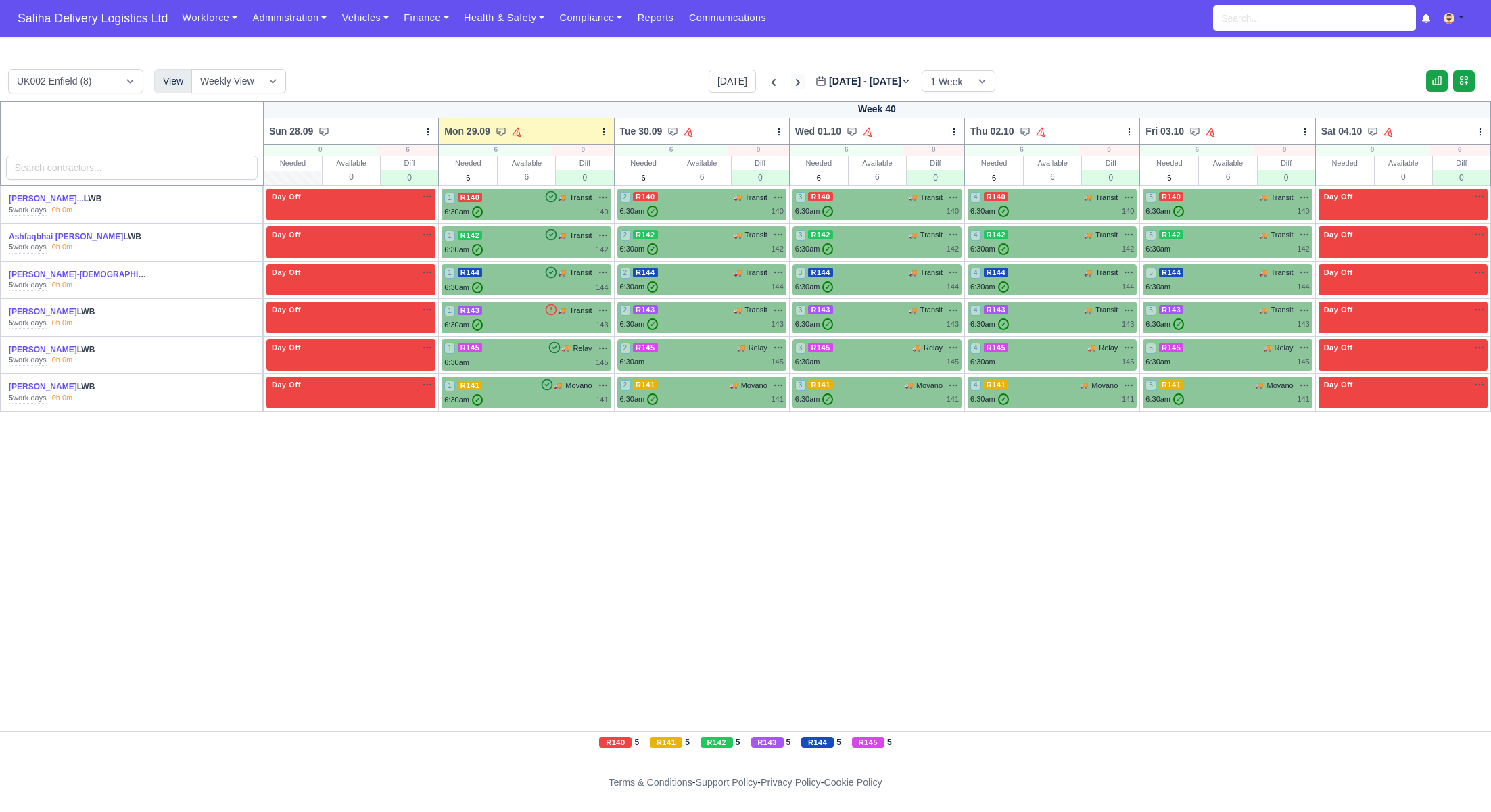
click at [791, 82] on icon at bounding box center [798, 82] width 14 height 14
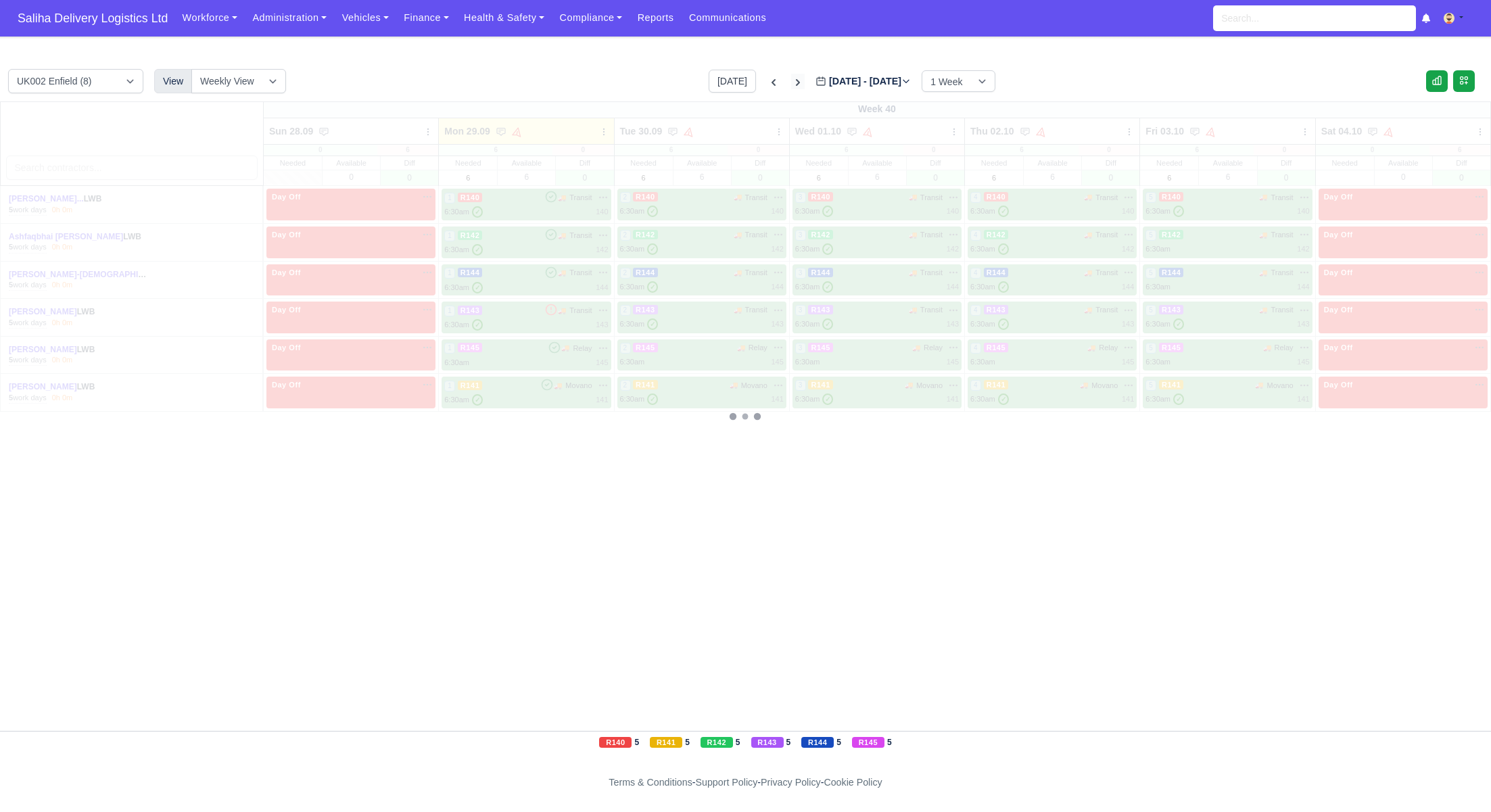
type input "[DATE]"
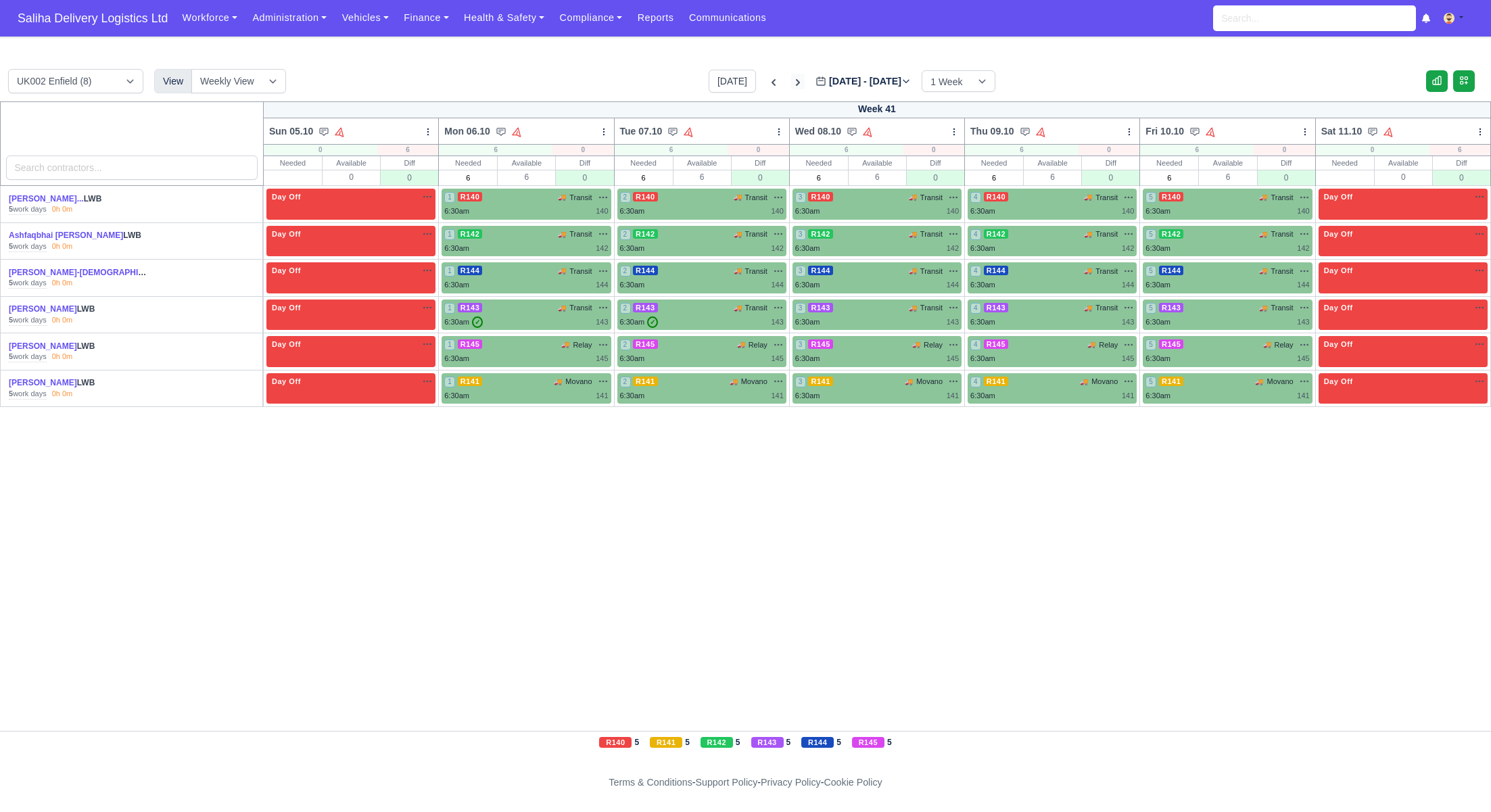
click at [791, 82] on icon at bounding box center [798, 82] width 14 height 14
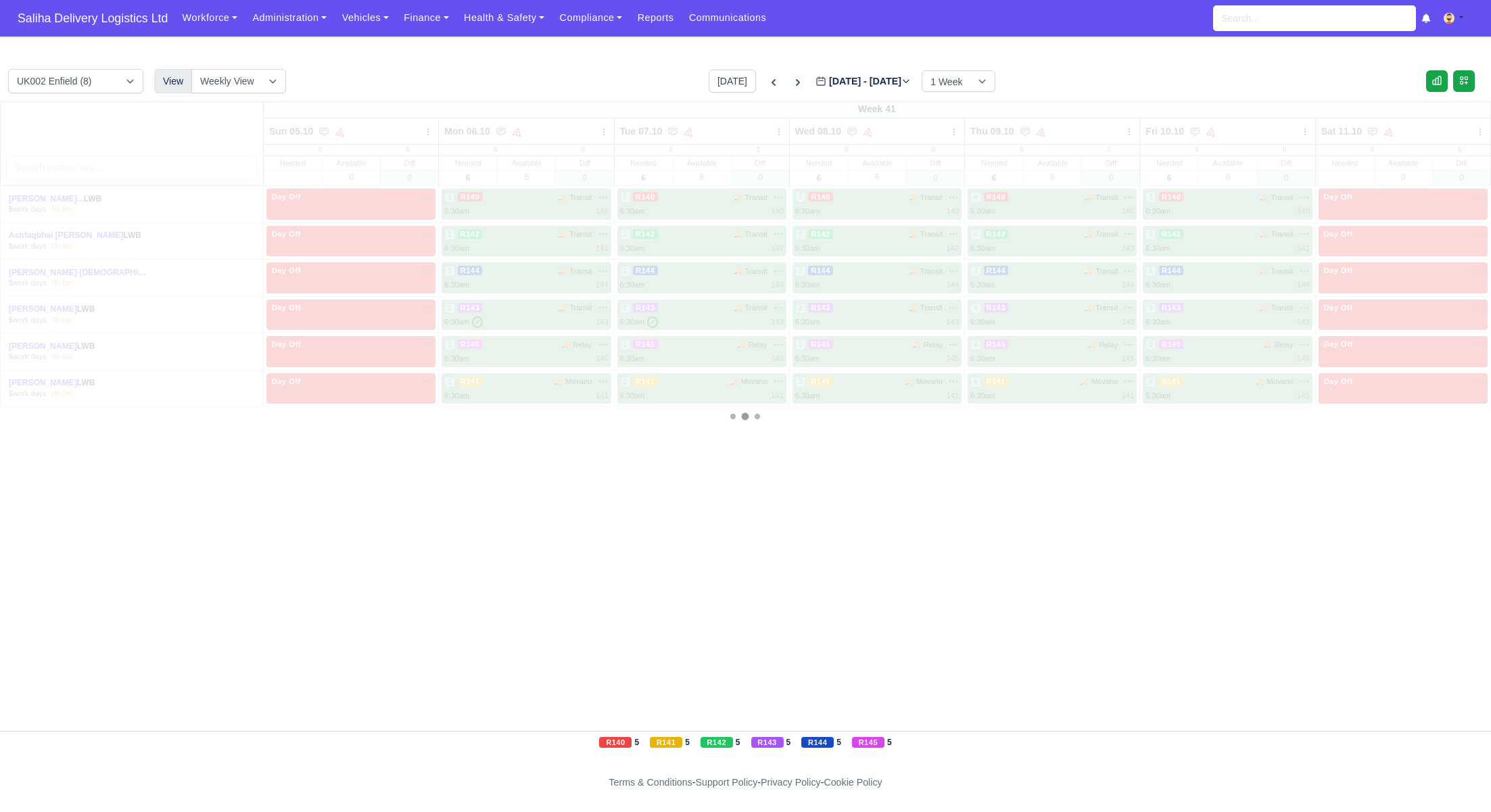
type input "[DATE]"
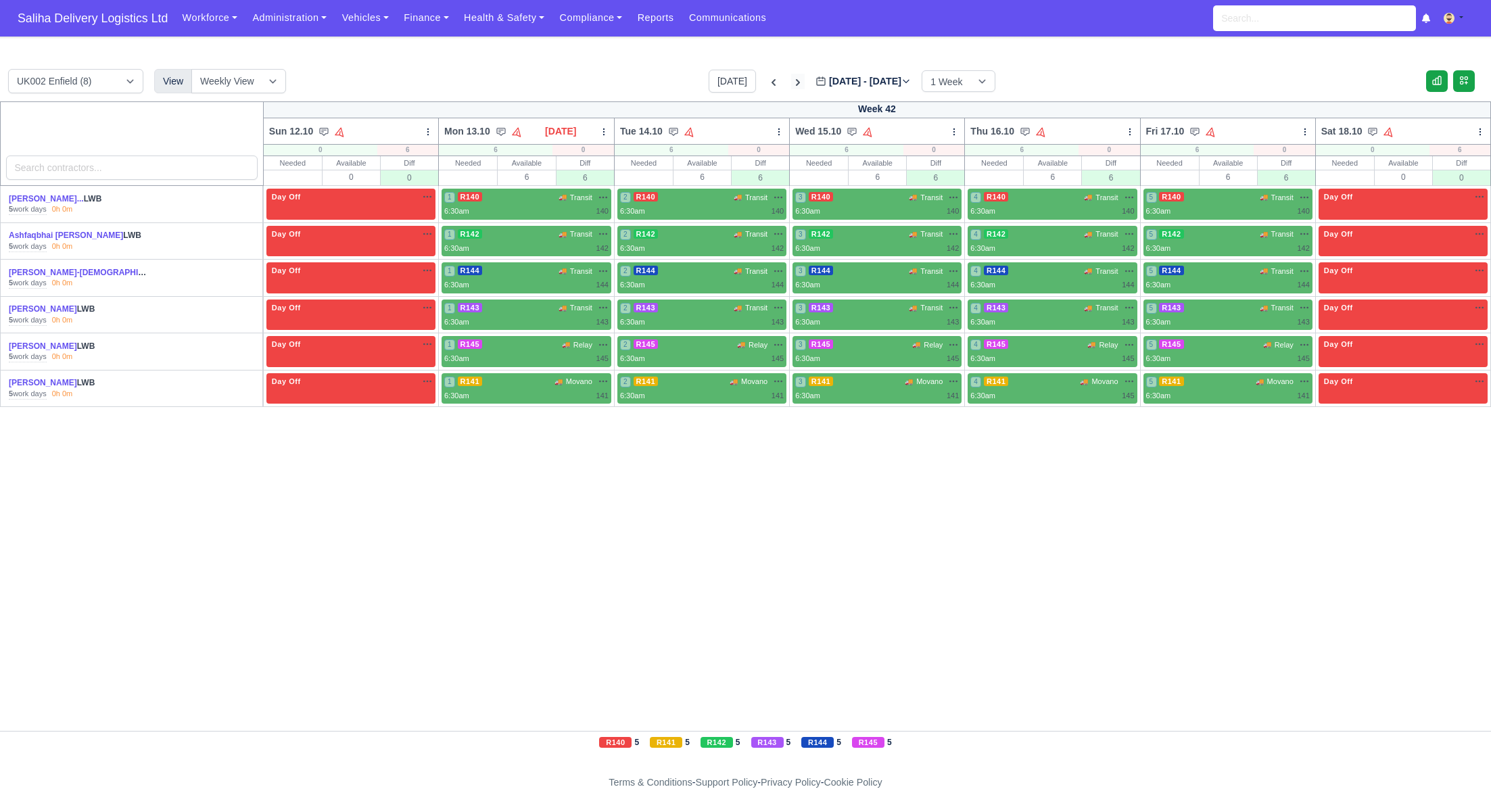
click at [791, 82] on icon at bounding box center [798, 82] width 14 height 14
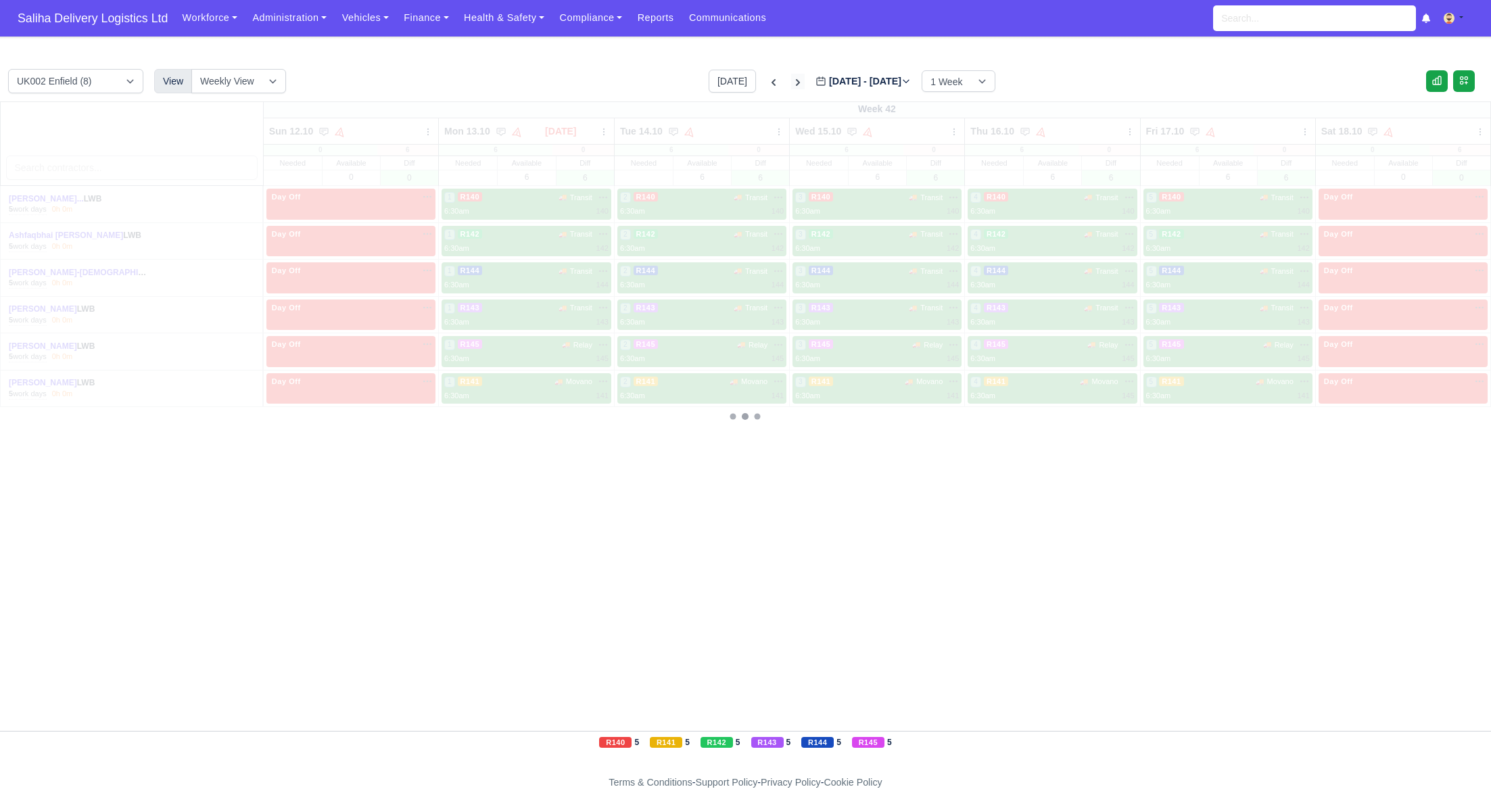
type input "[DATE]"
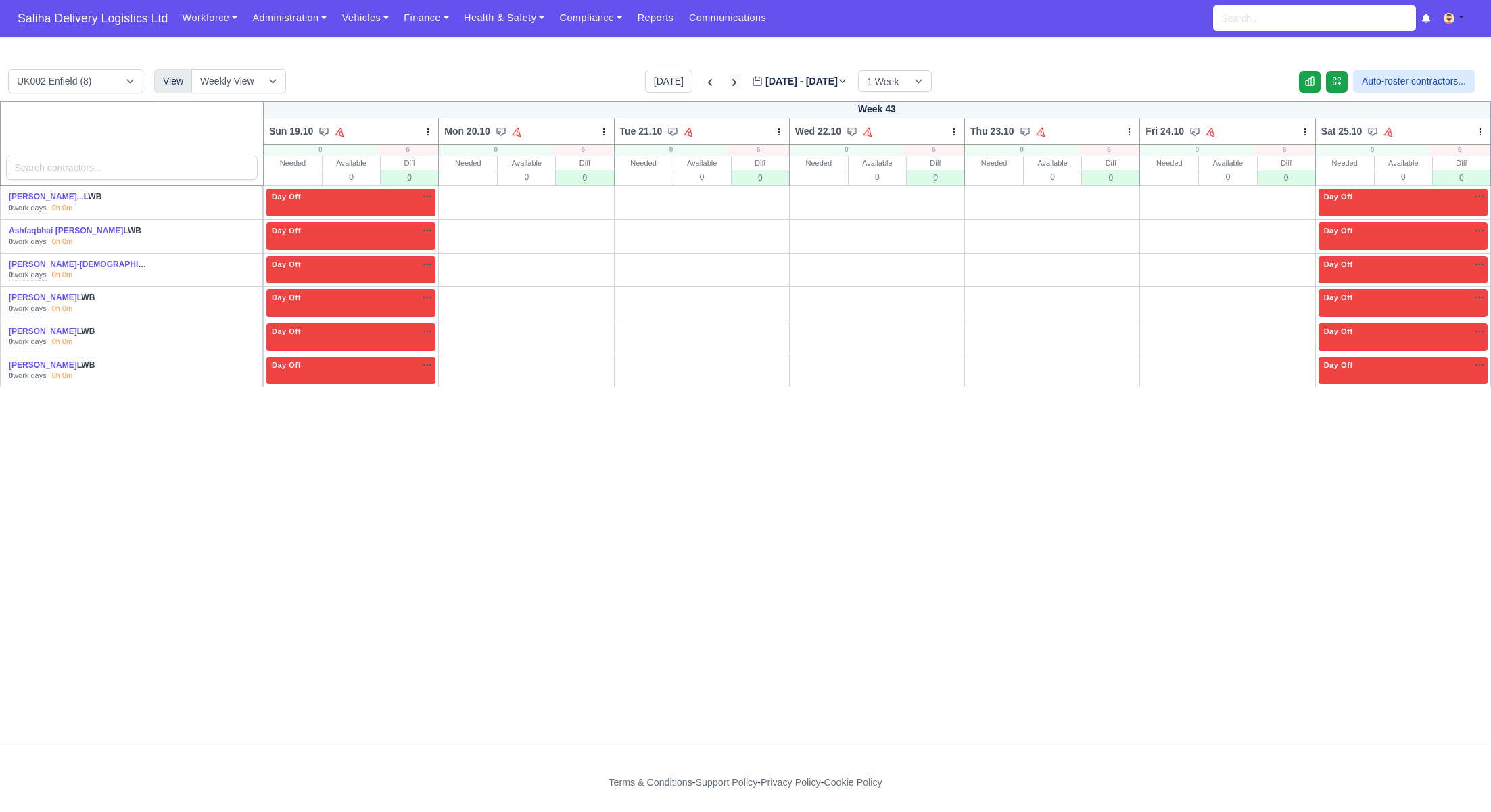
click at [728, 79] on icon at bounding box center [734, 82] width 14 height 14
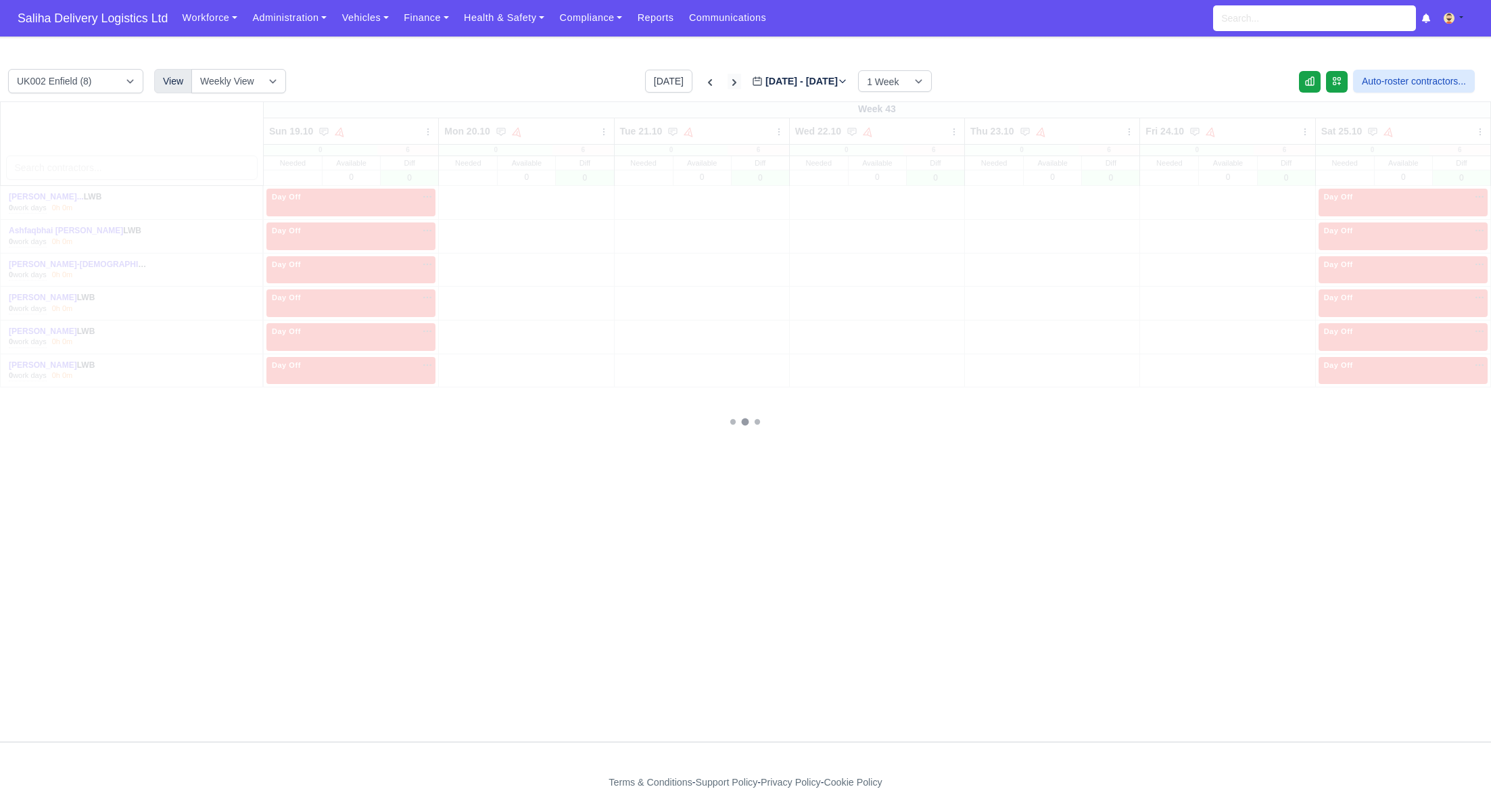
type input "[DATE]"
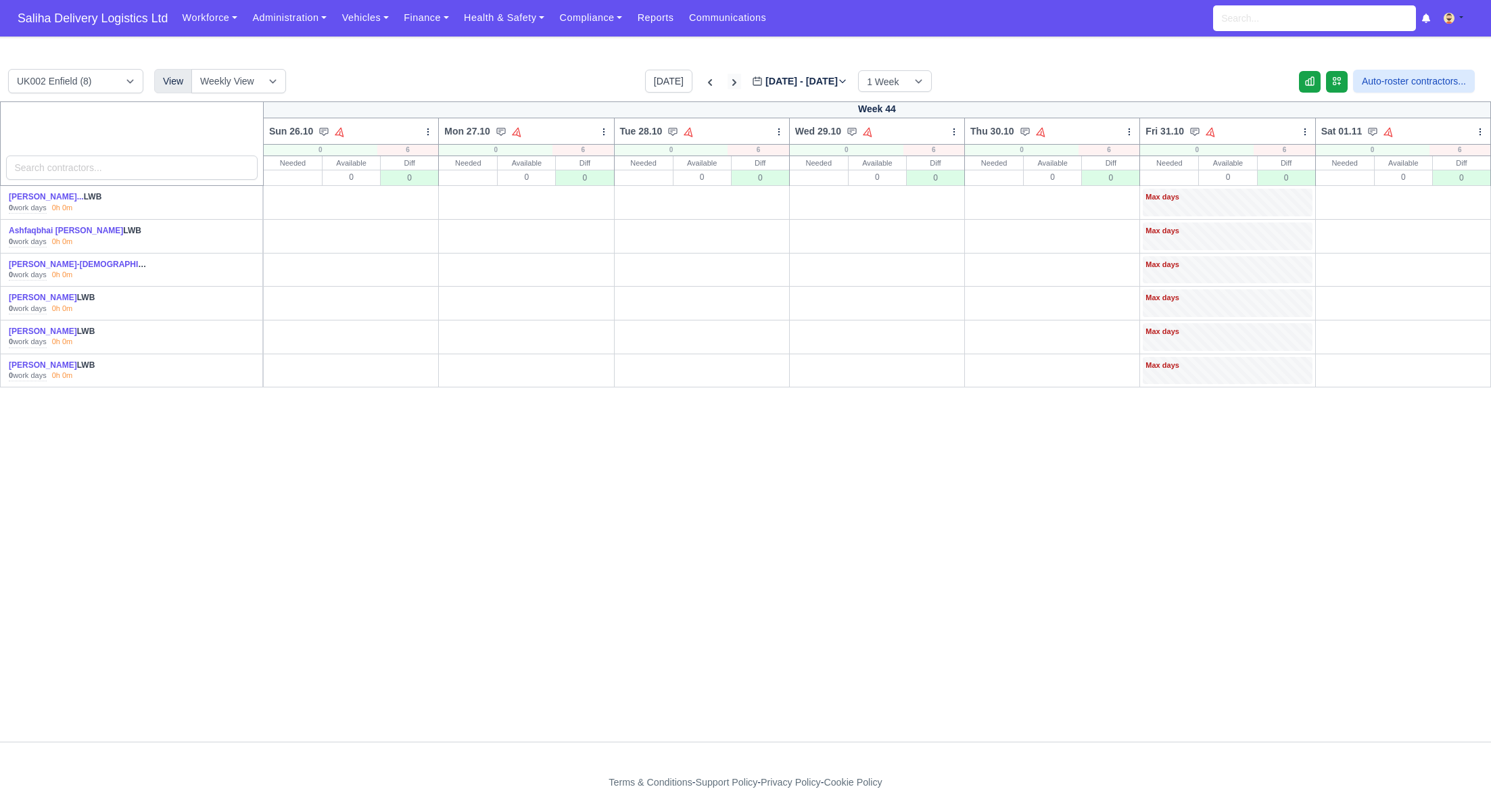
click at [728, 79] on icon at bounding box center [734, 82] width 14 height 14
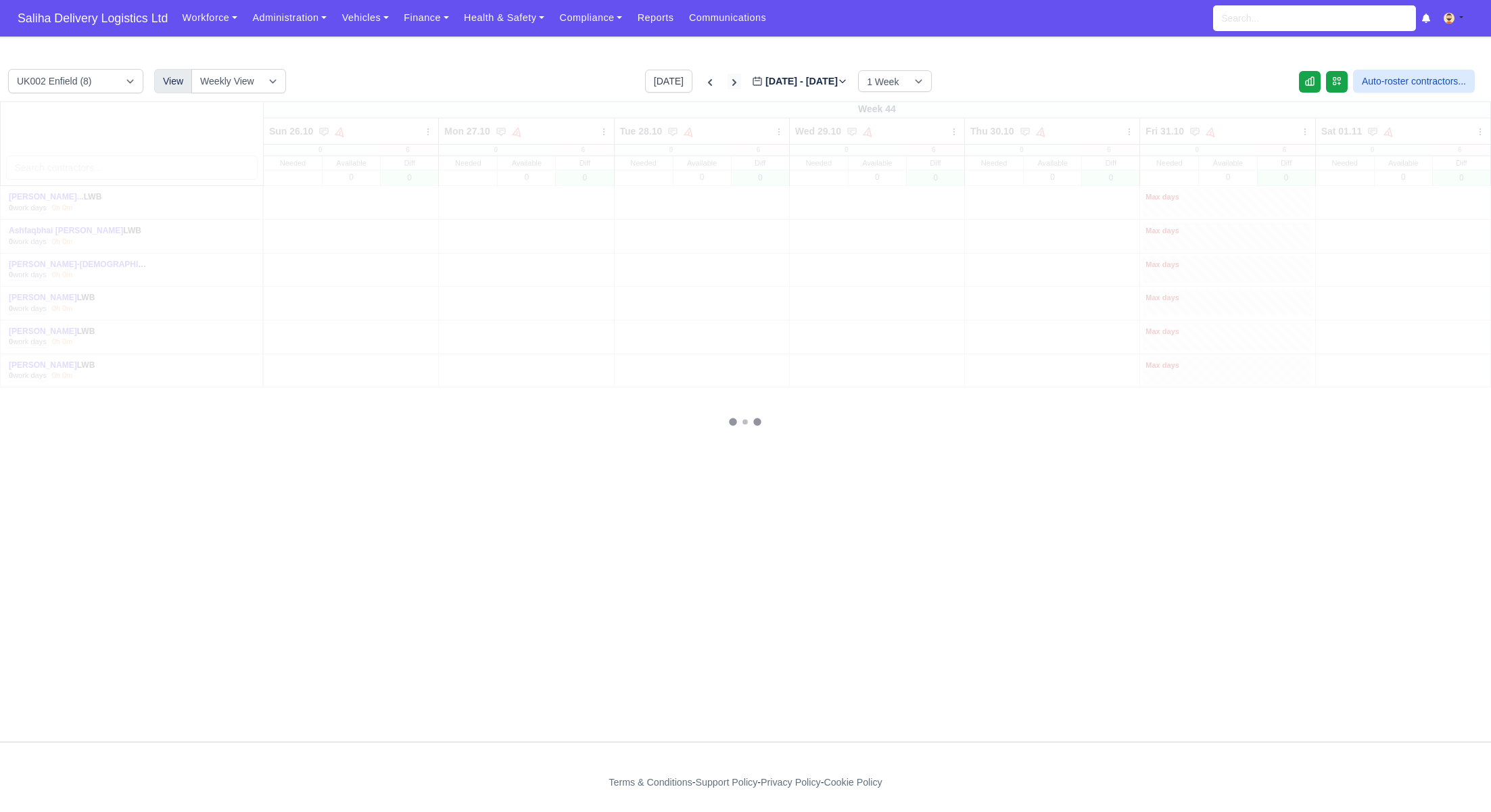
type input "[DATE]"
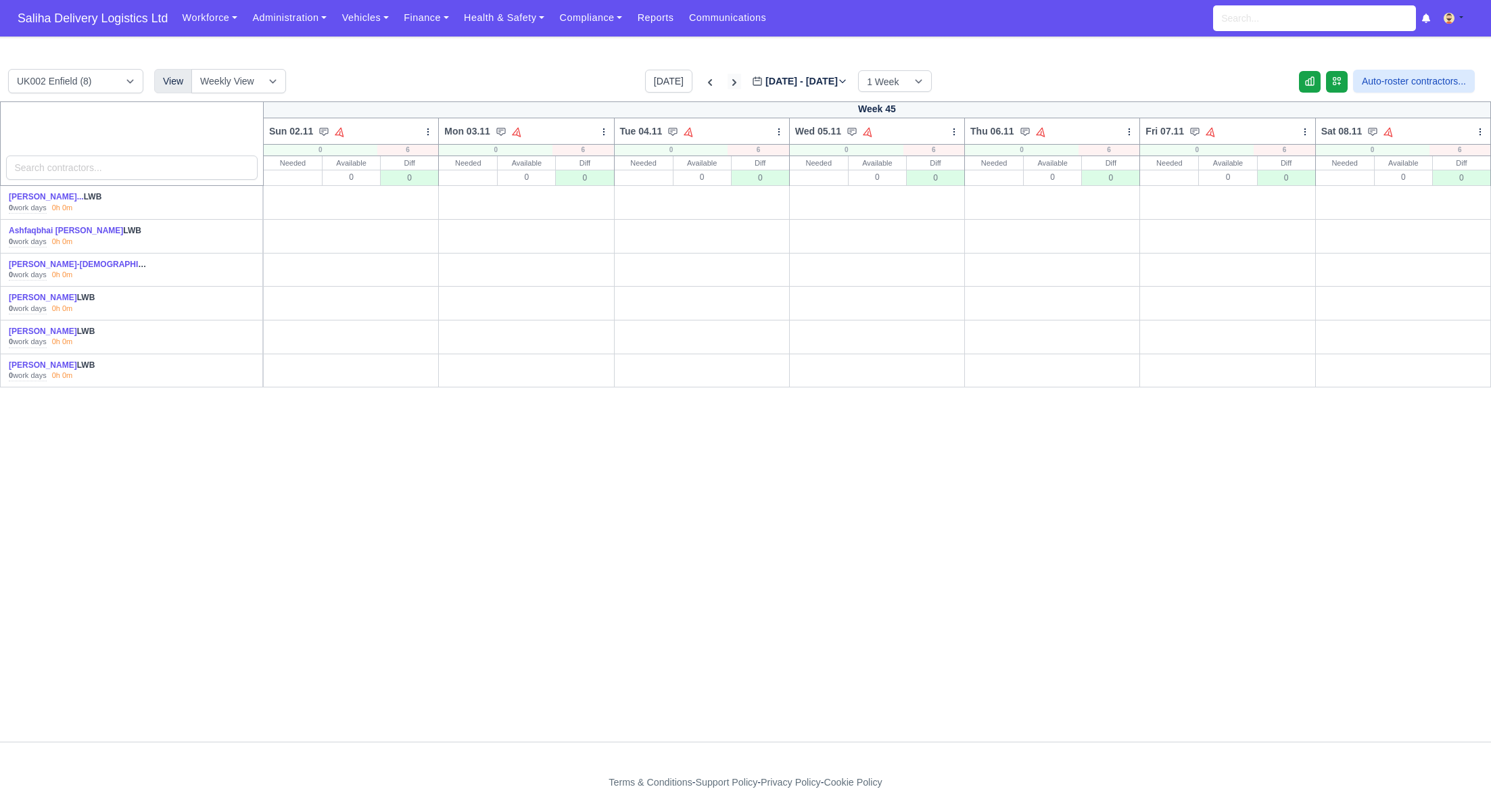
click at [728, 79] on icon at bounding box center [734, 82] width 14 height 14
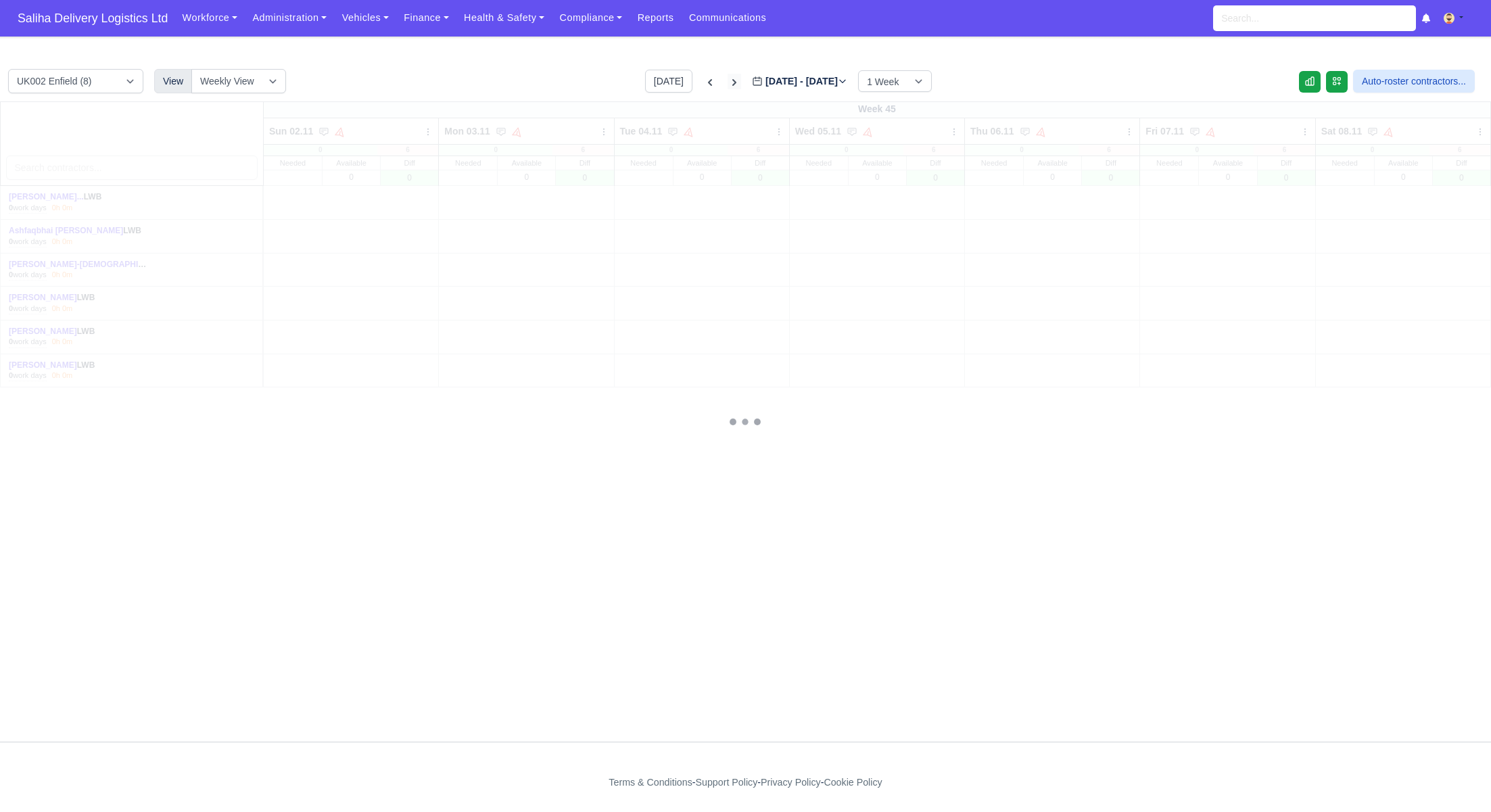
type input "[DATE]"
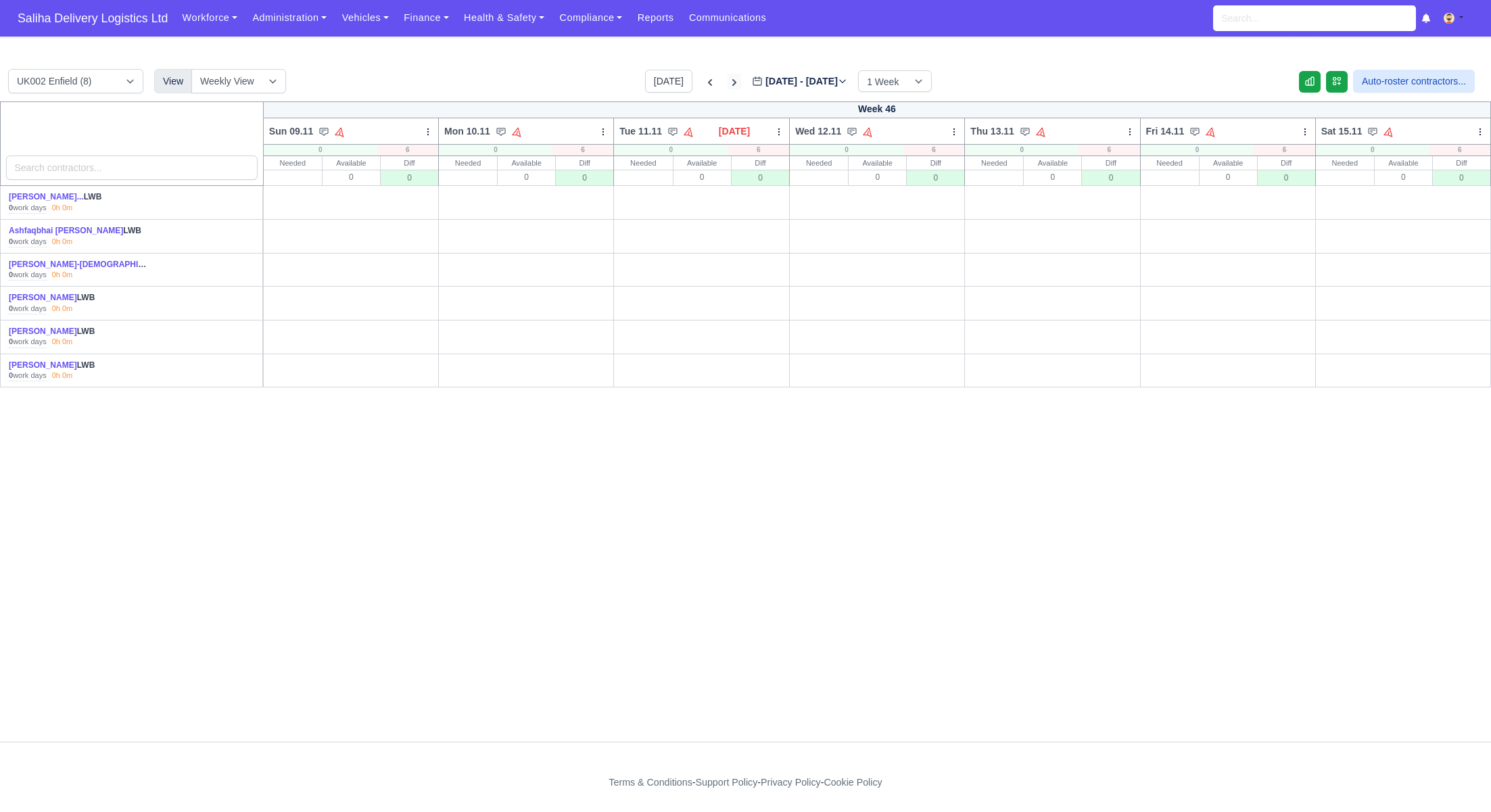
click at [728, 79] on icon at bounding box center [734, 82] width 14 height 14
type input "2025-11-17"
click at [728, 79] on icon at bounding box center [734, 82] width 14 height 14
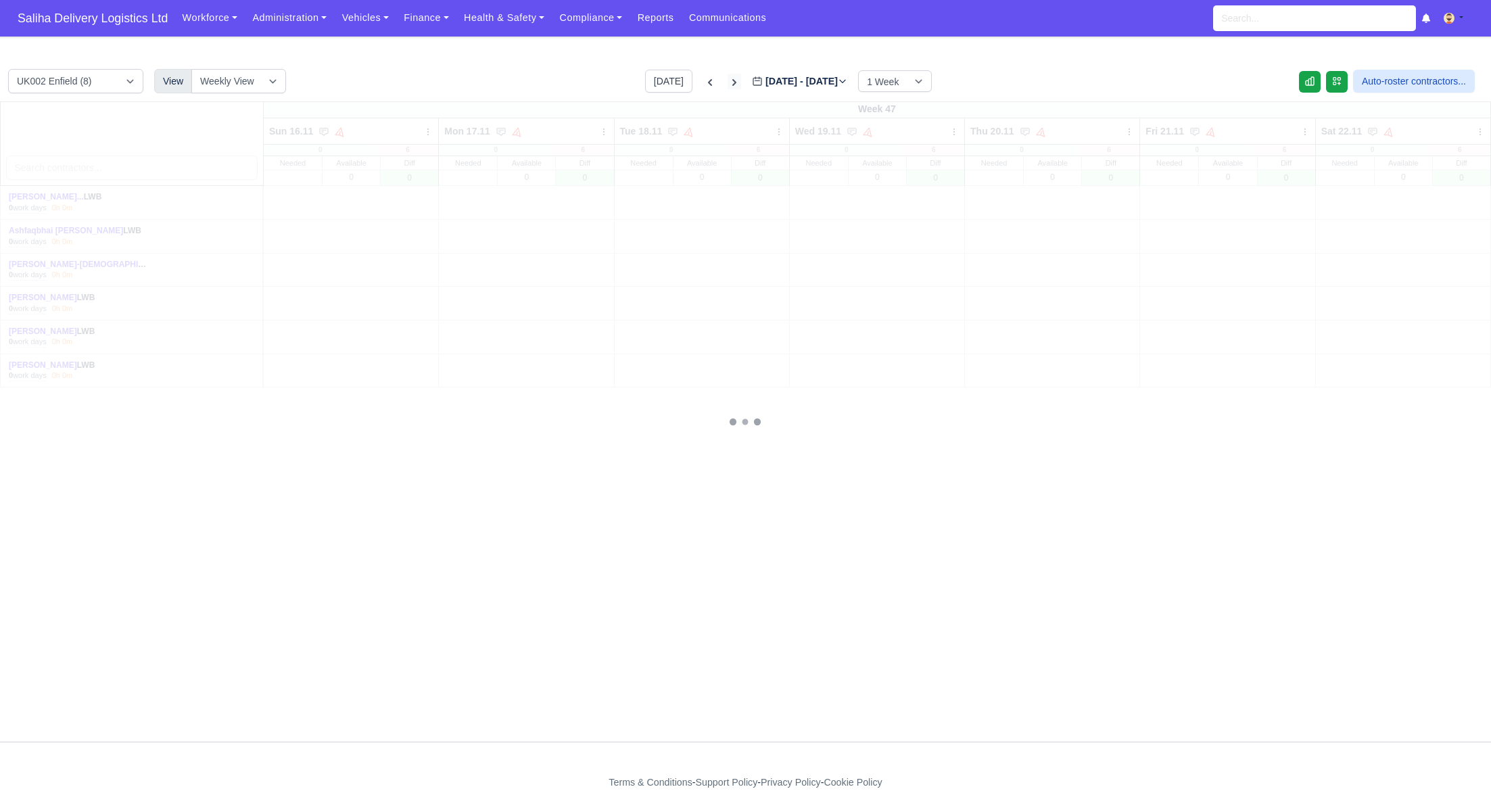
type input "2025-11-24"
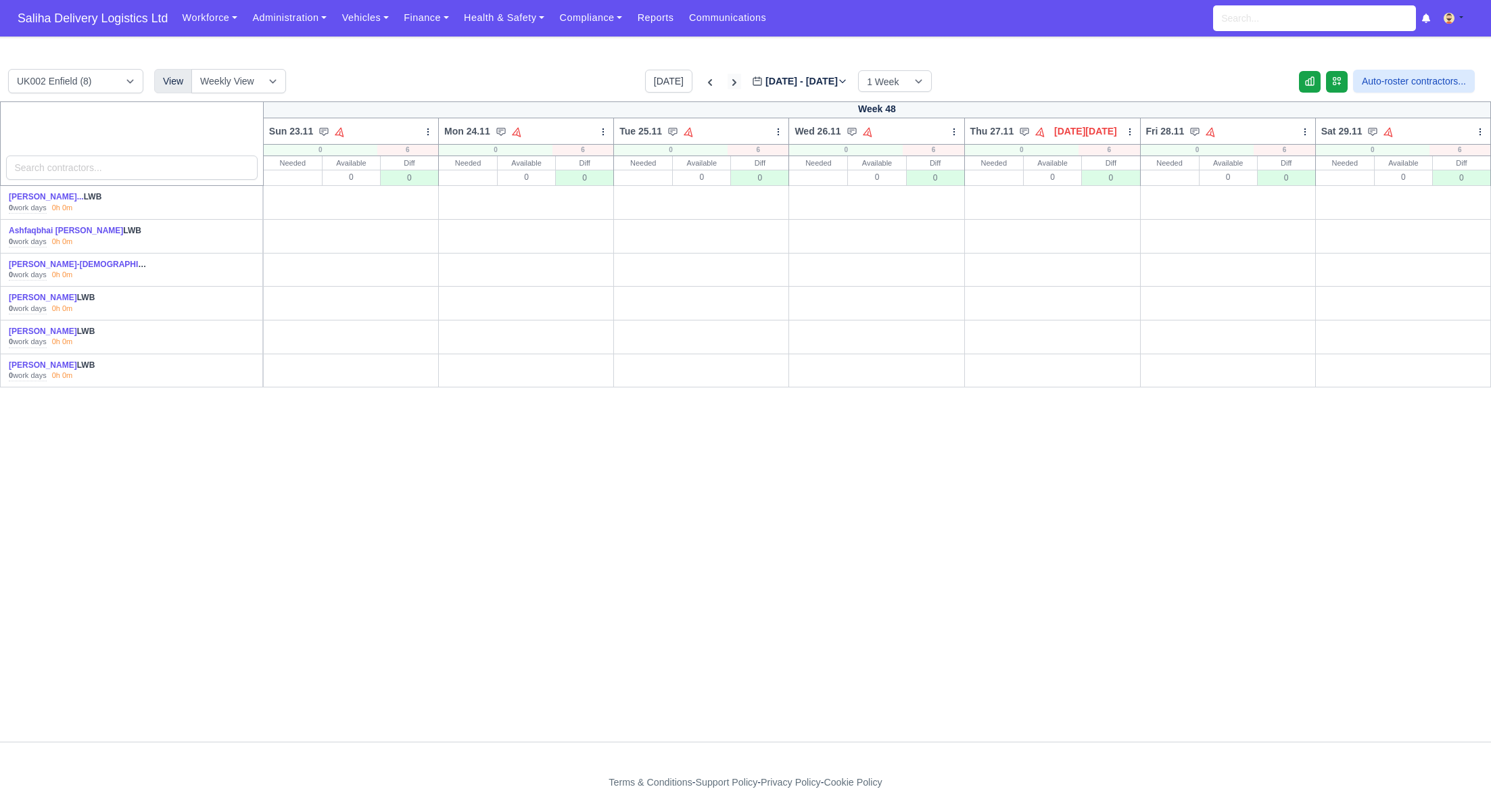
click at [728, 79] on icon at bounding box center [734, 82] width 14 height 14
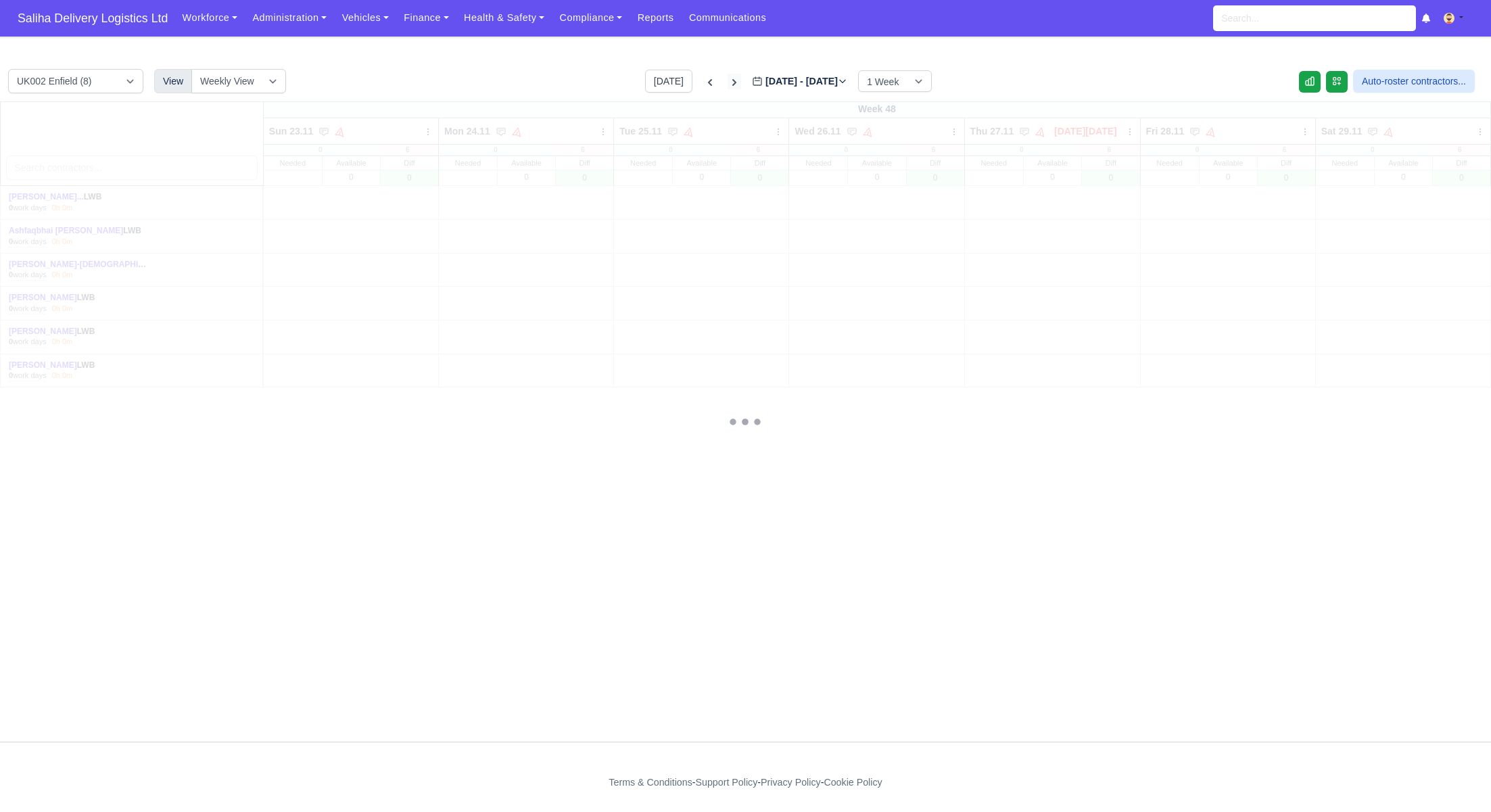
type input "2025-12-01"
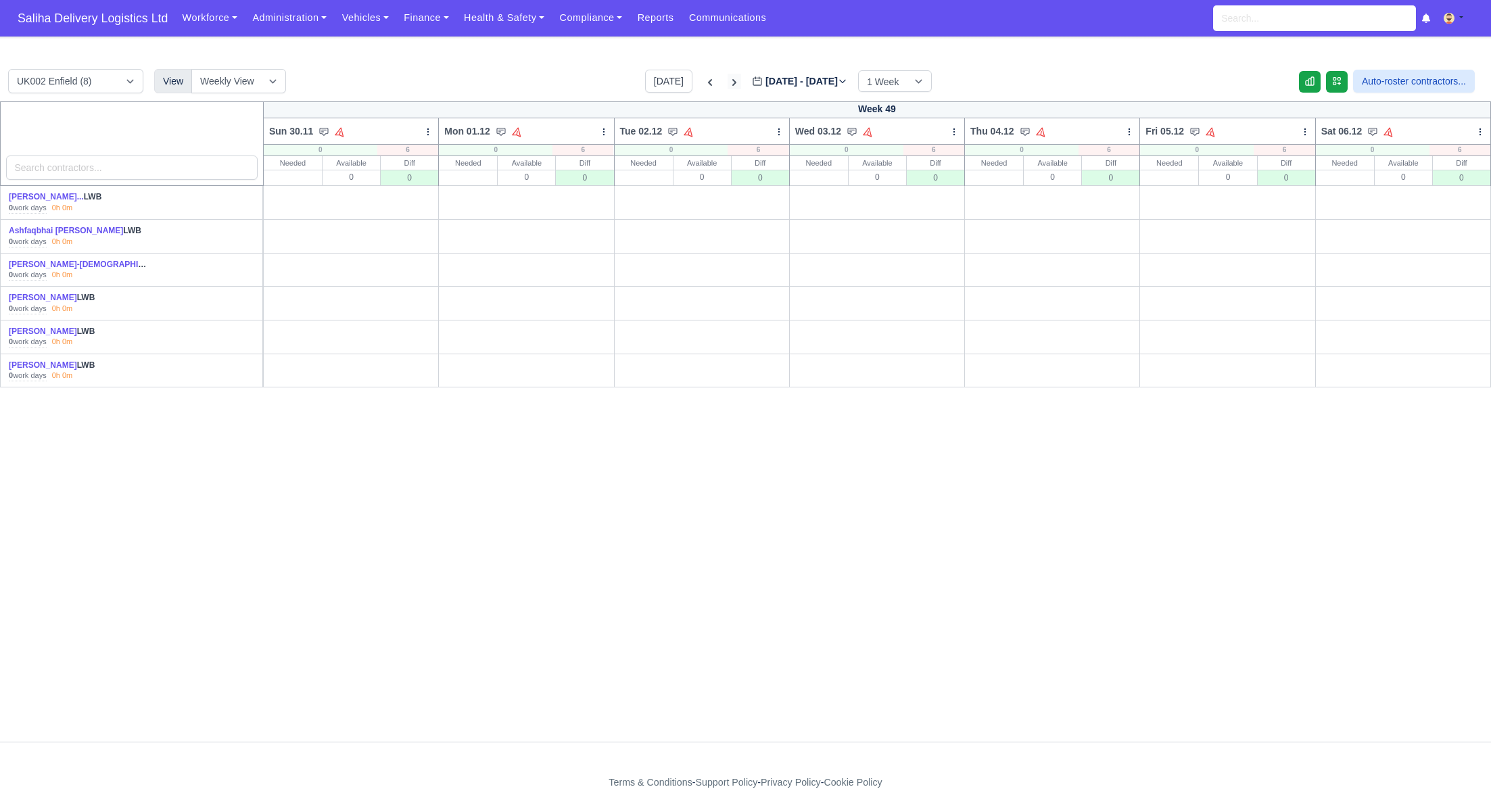
click at [728, 79] on icon at bounding box center [734, 82] width 14 height 14
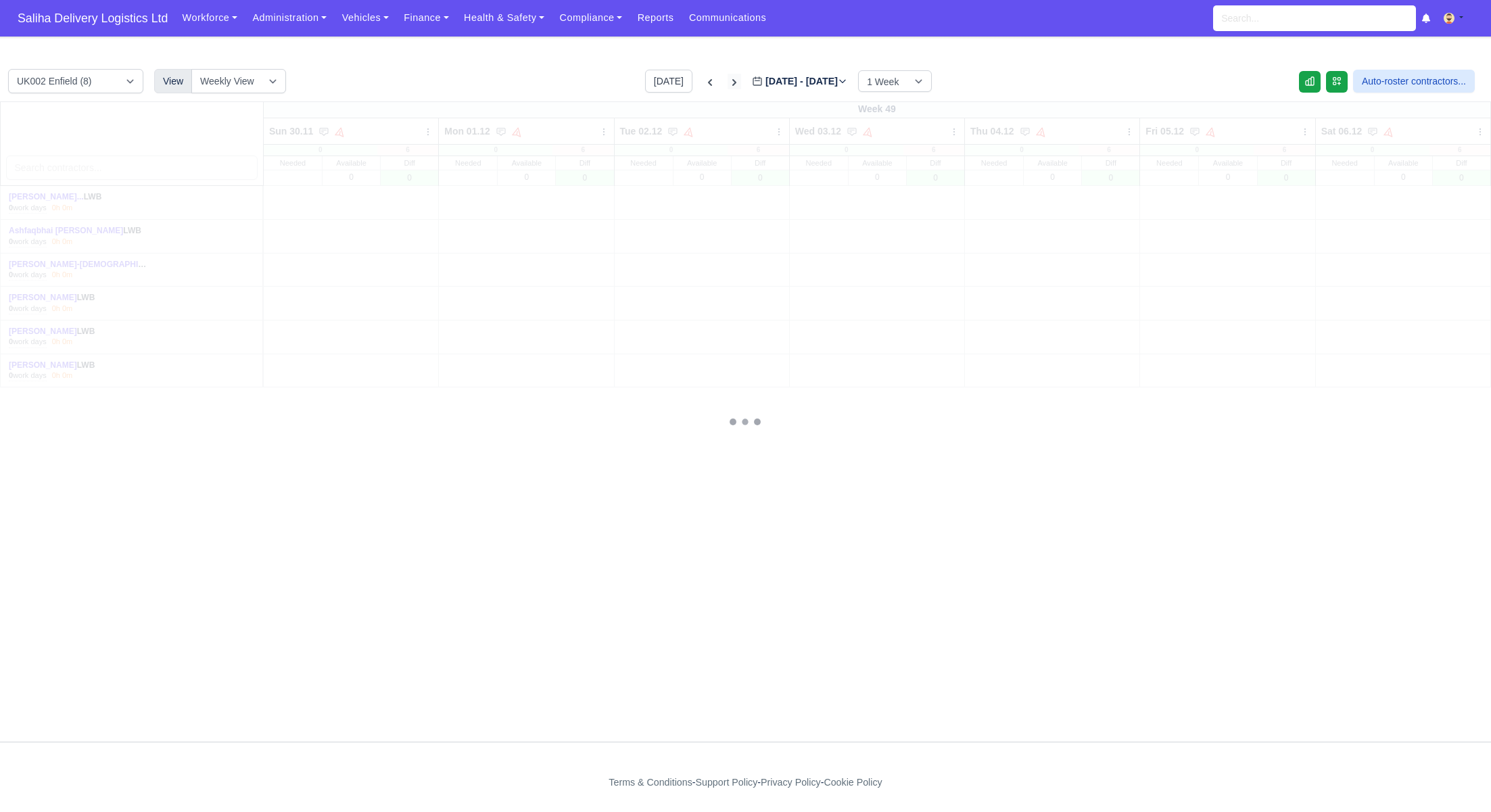
type input "2025-12-08"
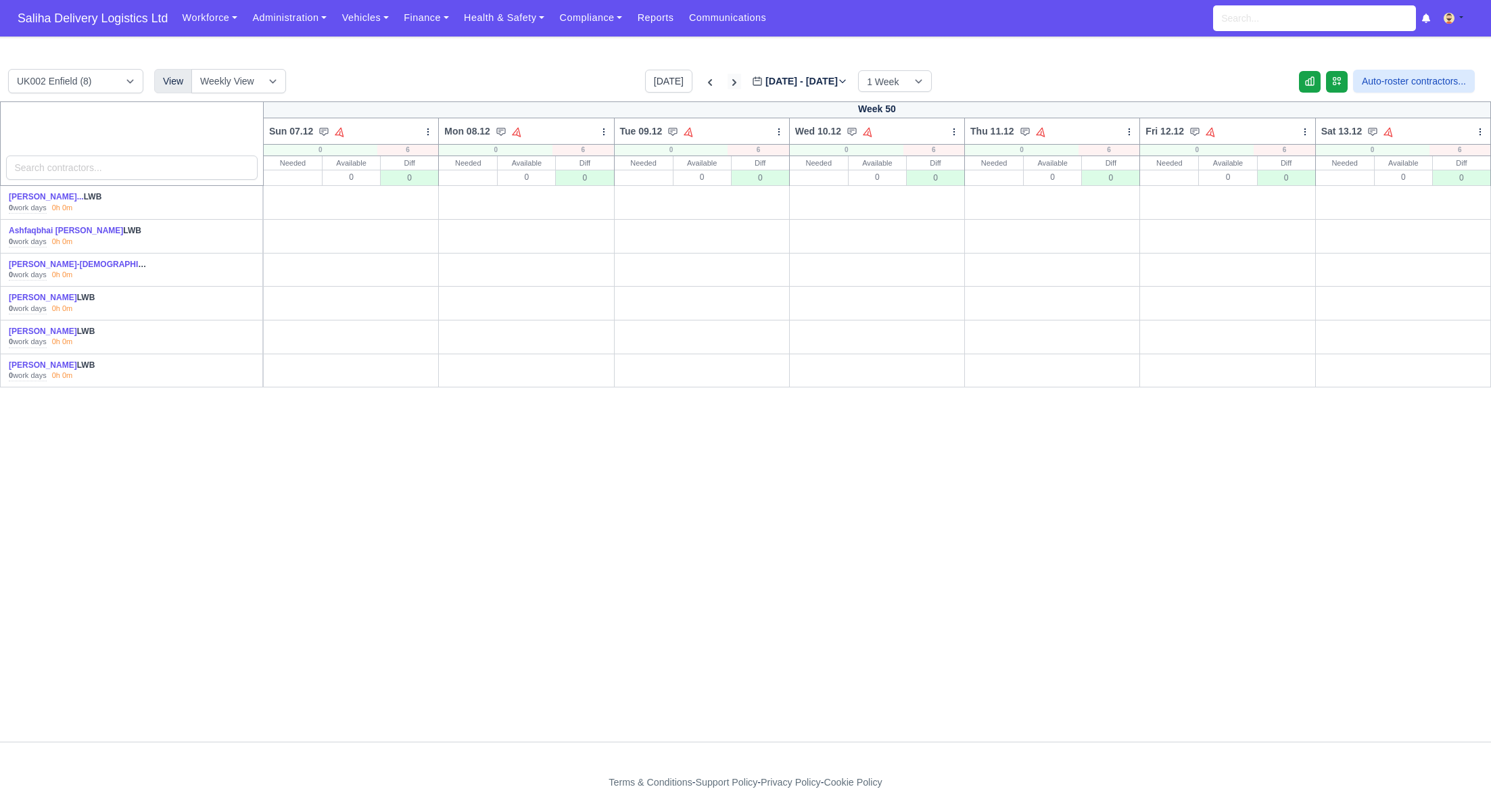
click at [728, 79] on icon at bounding box center [734, 82] width 14 height 14
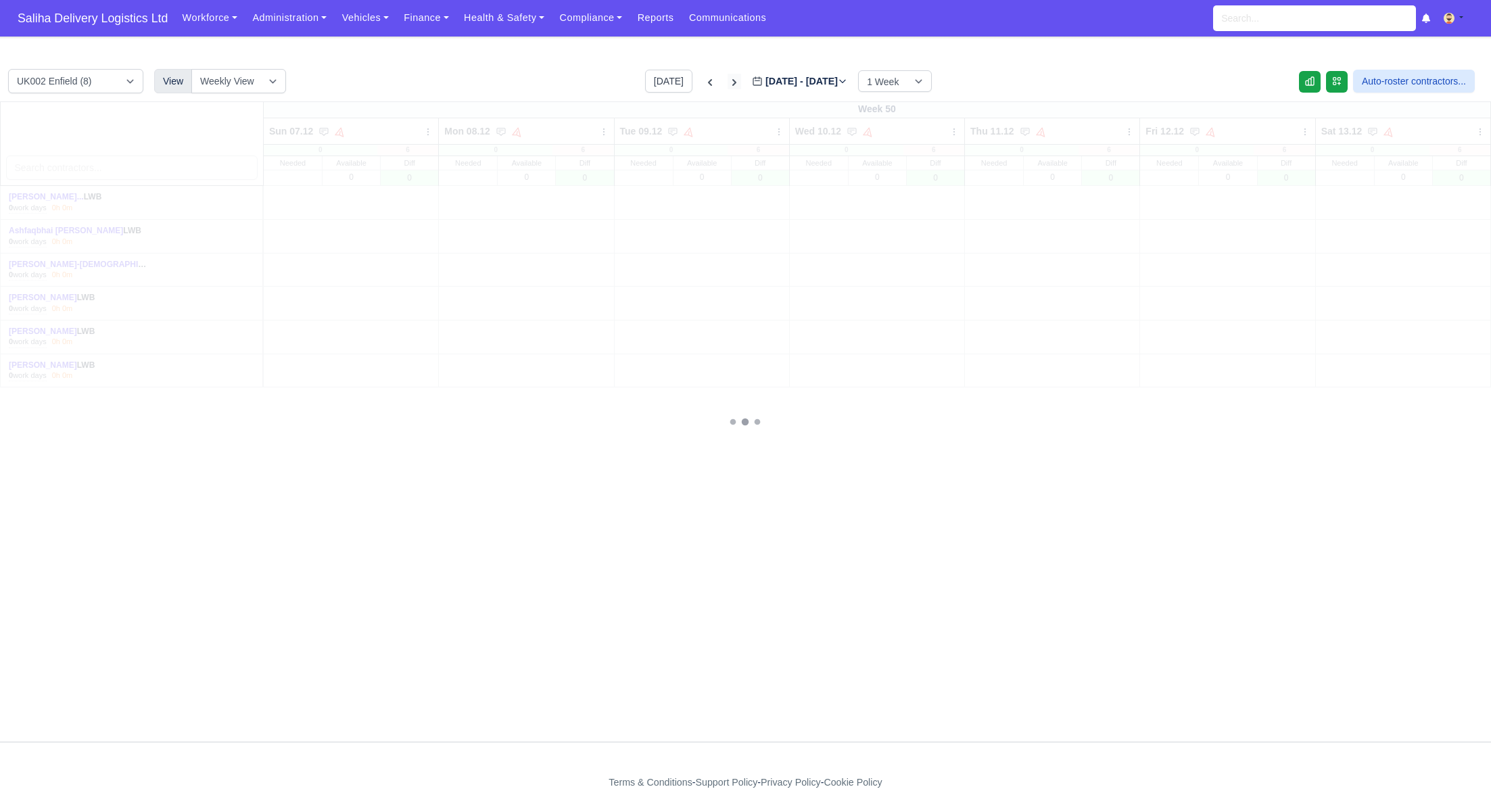
type input "2025-12-15"
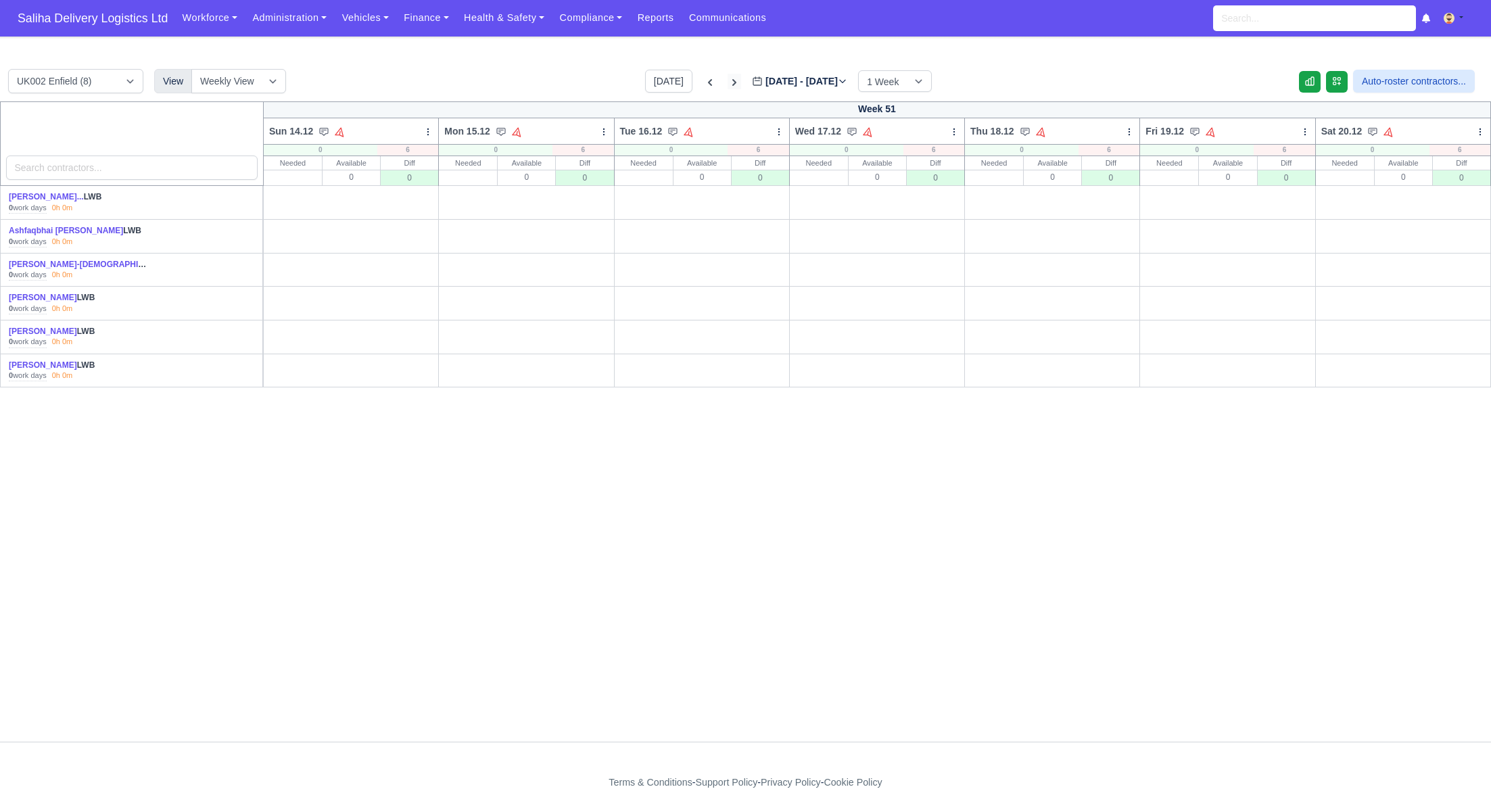
click at [728, 79] on icon at bounding box center [734, 82] width 14 height 14
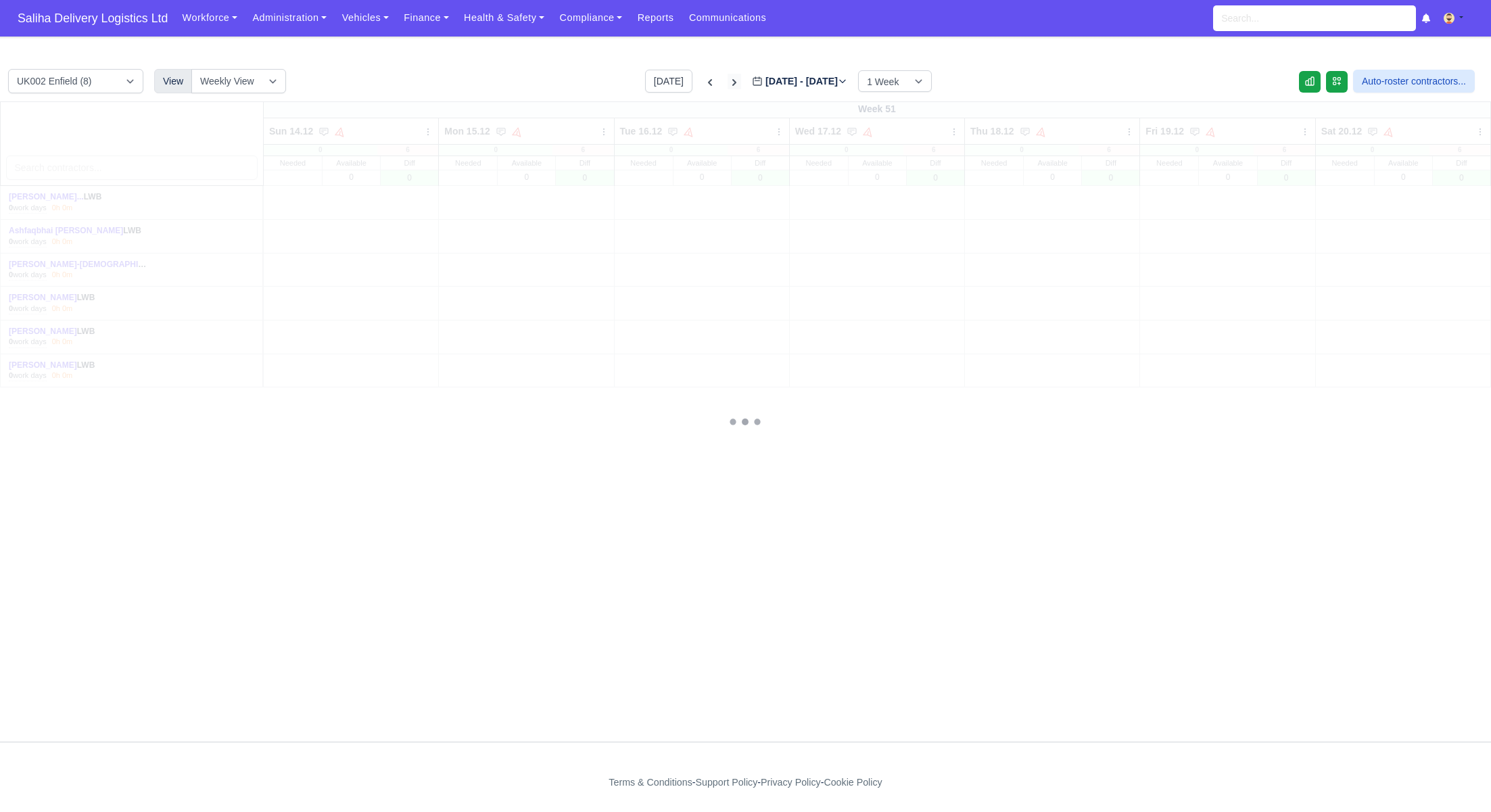
type input "2025-12-22"
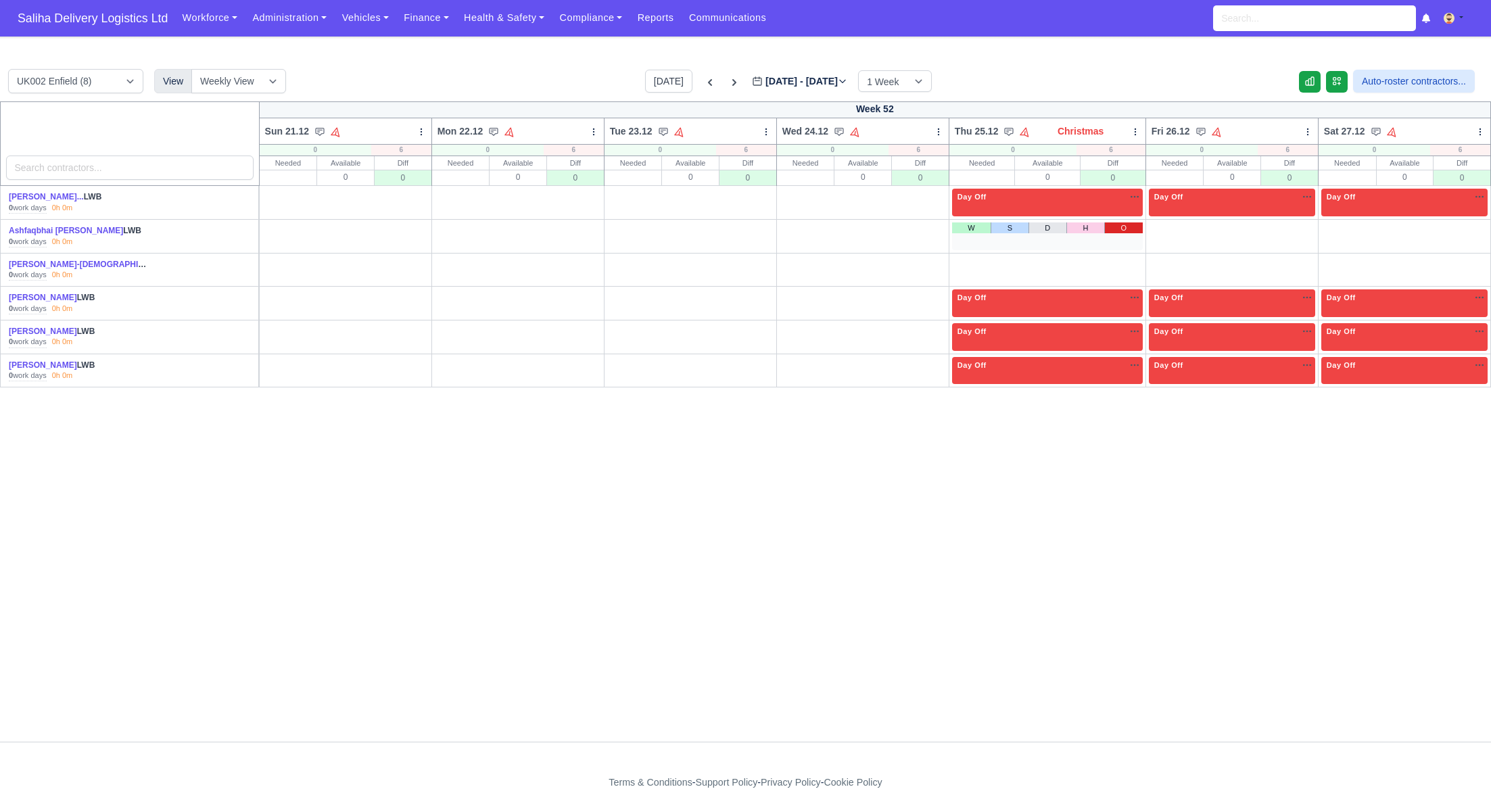
click at [1135, 228] on link "O" at bounding box center [1124, 227] width 39 height 10
click at [1129, 263] on link "O" at bounding box center [1124, 261] width 39 height 10
click at [1301, 226] on link "O" at bounding box center [1298, 227] width 34 height 10
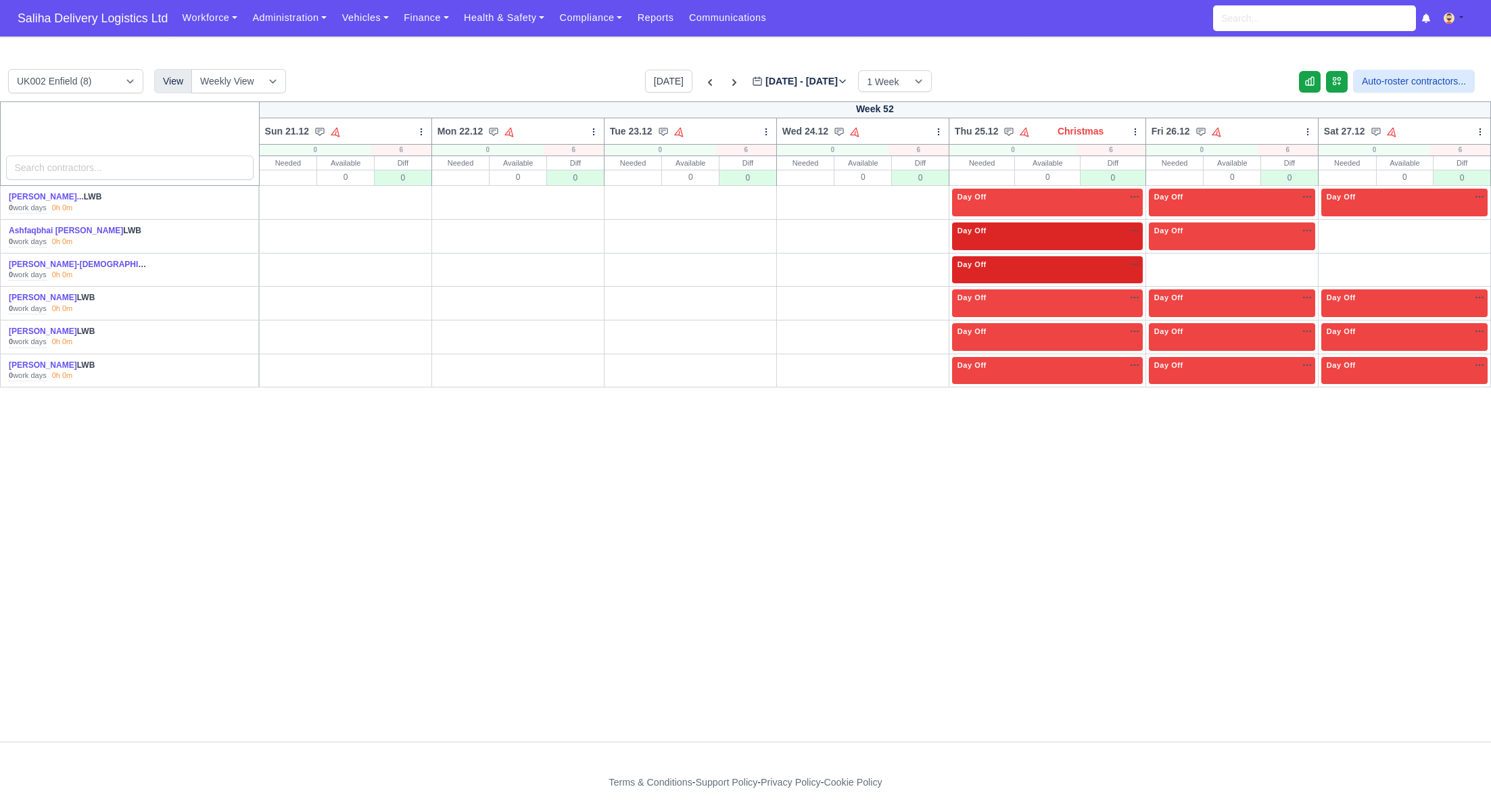
drag, startPoint x: 1301, startPoint y: 262, endPoint x: 1323, endPoint y: 260, distance: 22.1
click at [1301, 262] on link "O" at bounding box center [1298, 261] width 34 height 10
drag, startPoint x: 1482, startPoint y: 229, endPoint x: 1477, endPoint y: 244, distance: 15.8
click at [1481, 229] on link "O" at bounding box center [1471, 227] width 34 height 10
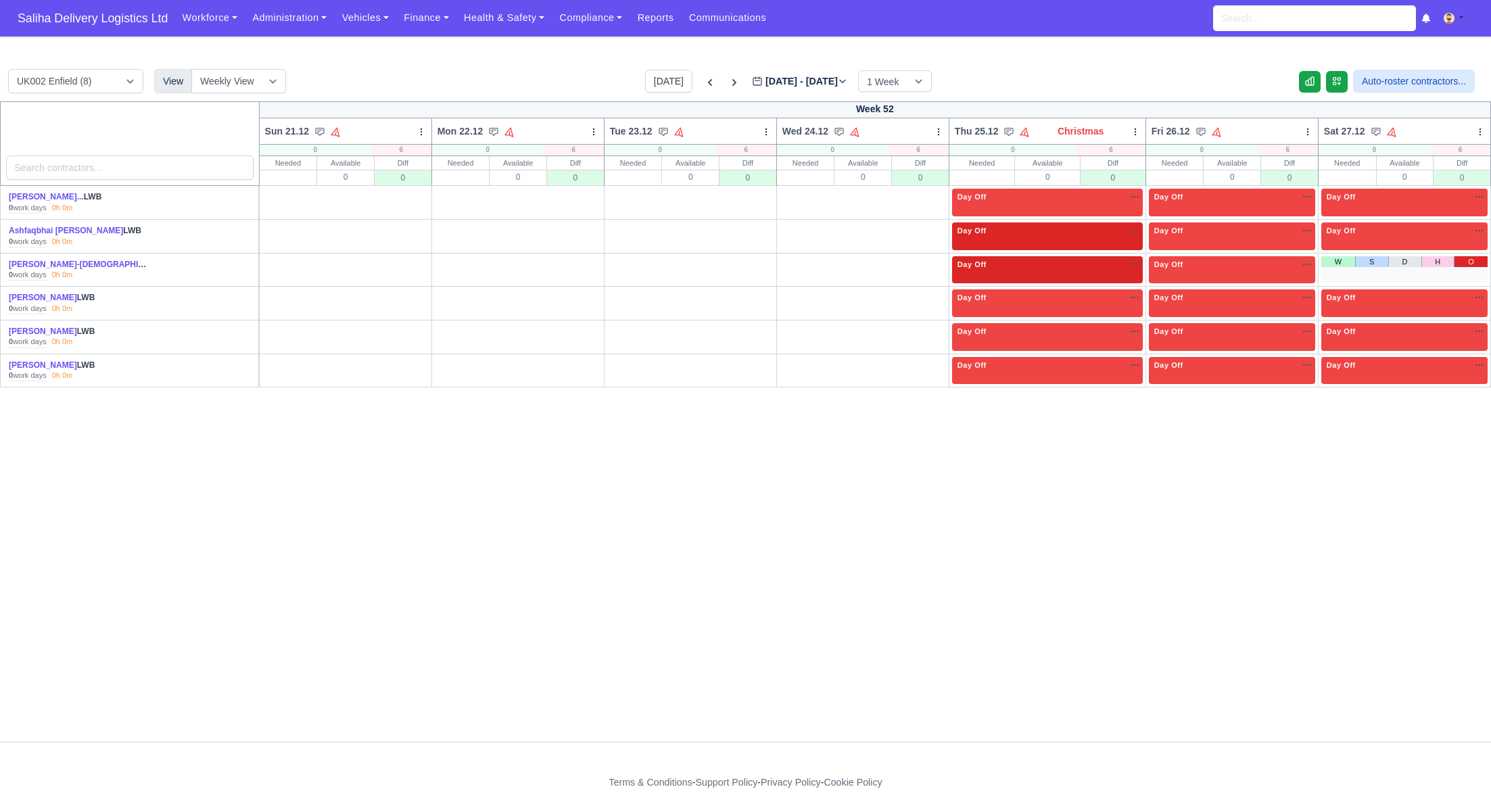
click at [1473, 261] on link "O" at bounding box center [1471, 261] width 34 height 10
click at [416, 229] on link "O" at bounding box center [412, 227] width 34 height 10
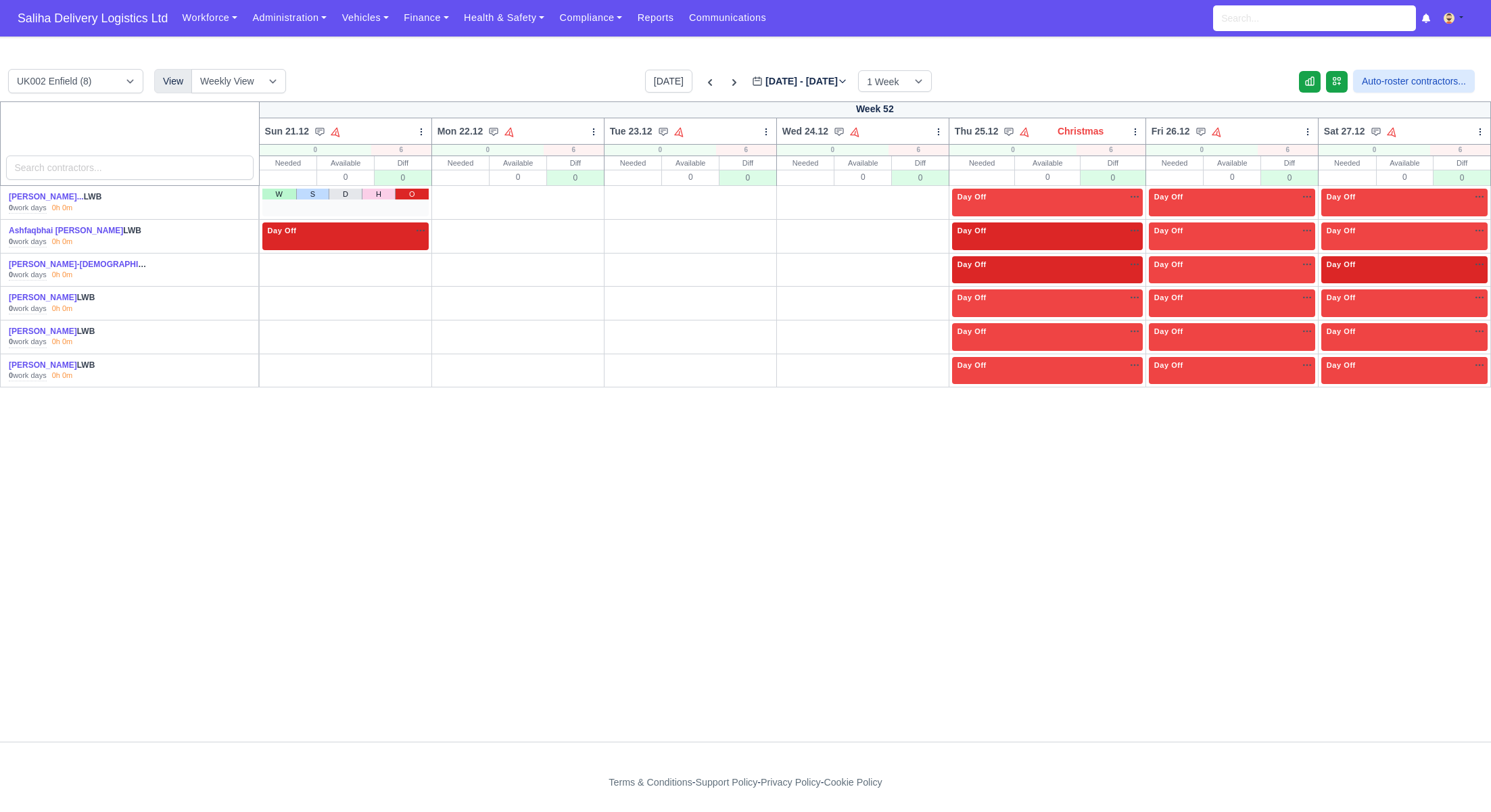
click at [415, 195] on link "O" at bounding box center [412, 194] width 34 height 10
click at [414, 263] on link "O" at bounding box center [412, 261] width 34 height 10
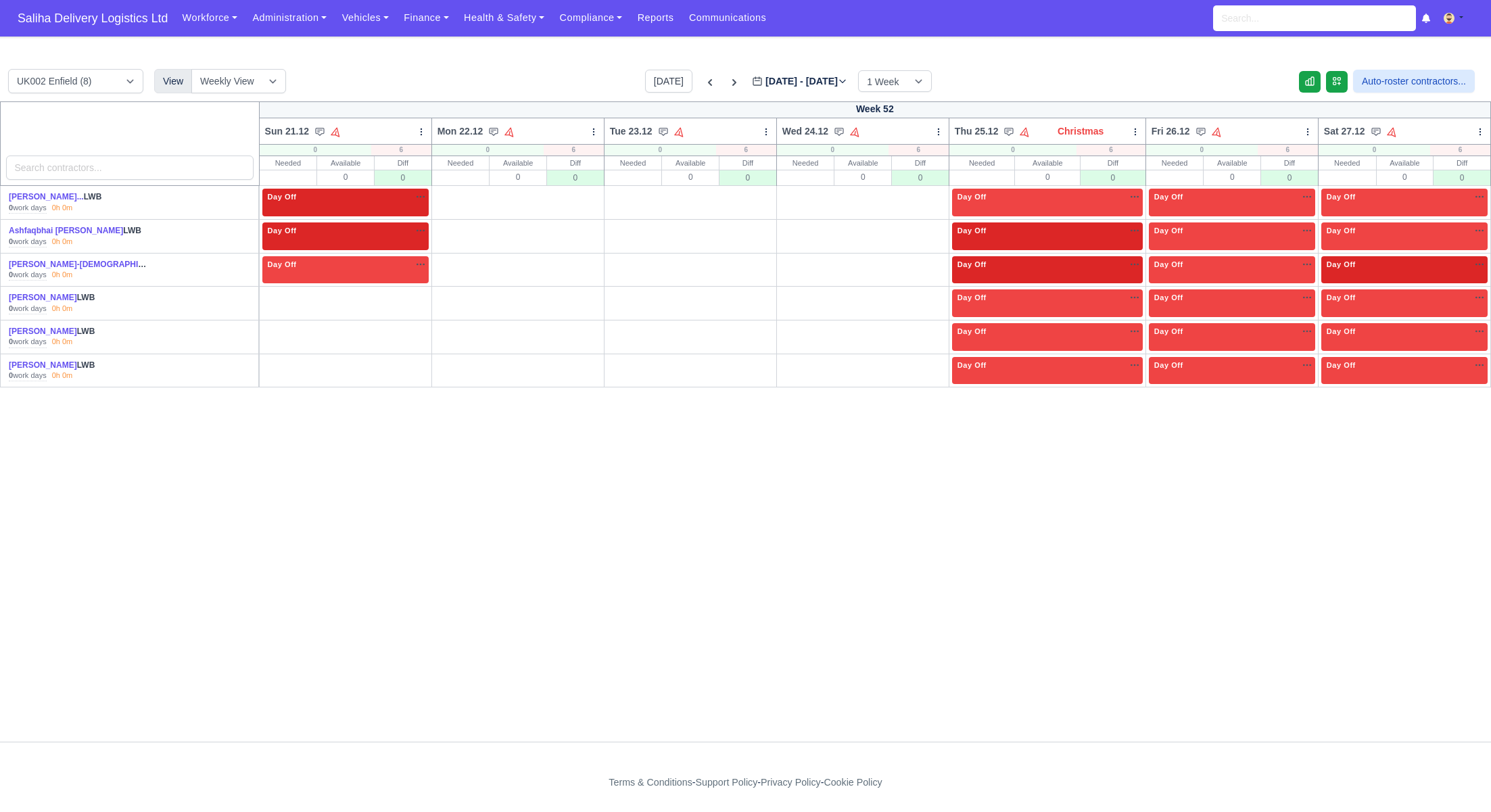
drag, startPoint x: 412, startPoint y: 296, endPoint x: 416, endPoint y: 305, distance: 9.8
click at [412, 296] on link "O" at bounding box center [412, 294] width 34 height 10
click at [416, 326] on link "O" at bounding box center [412, 328] width 34 height 10
click at [415, 357] on link "O" at bounding box center [412, 361] width 34 height 10
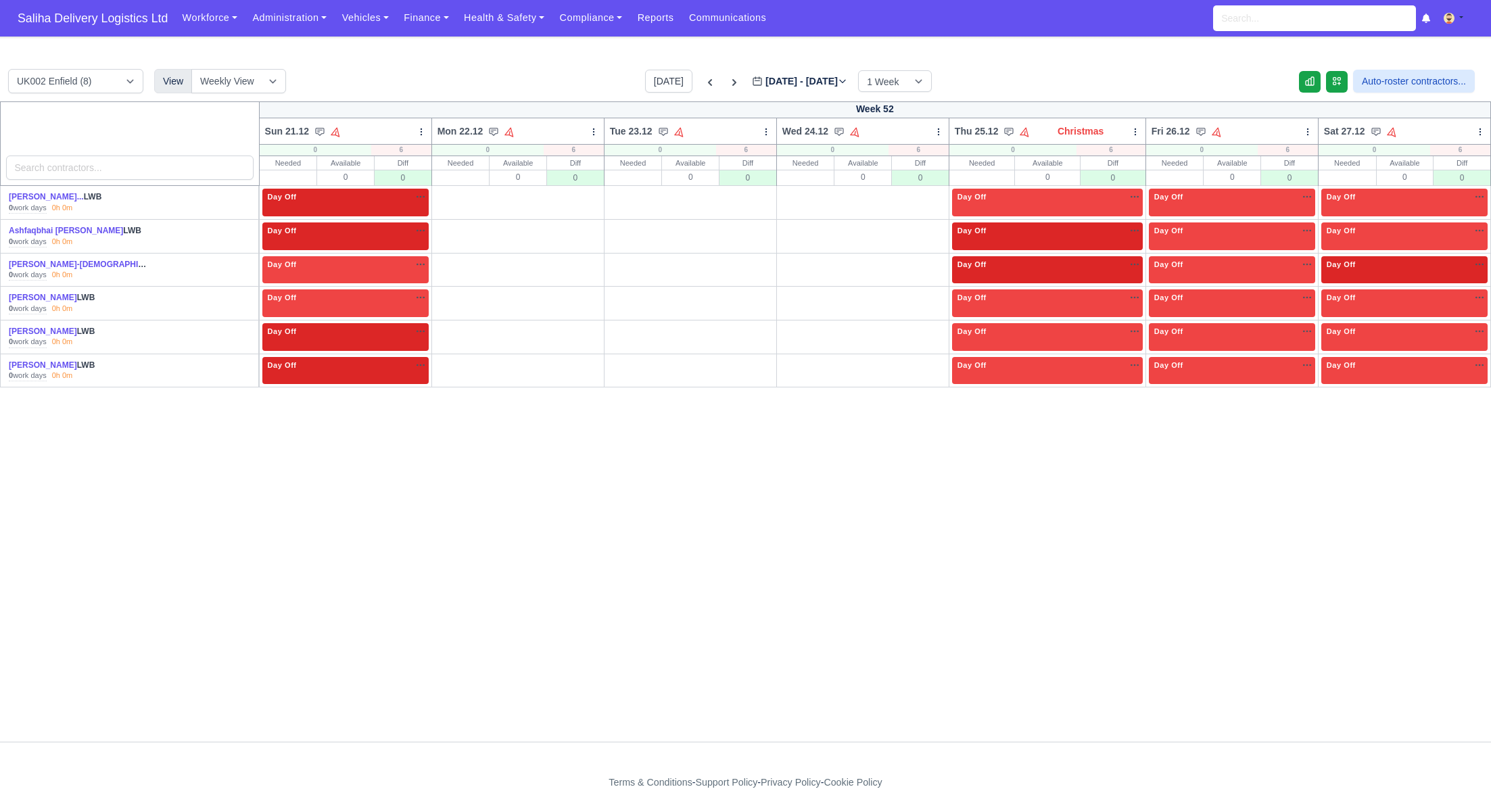
click at [448, 194] on link "W" at bounding box center [451, 194] width 34 height 10
click at [451, 231] on link "W" at bounding box center [451, 227] width 34 height 10
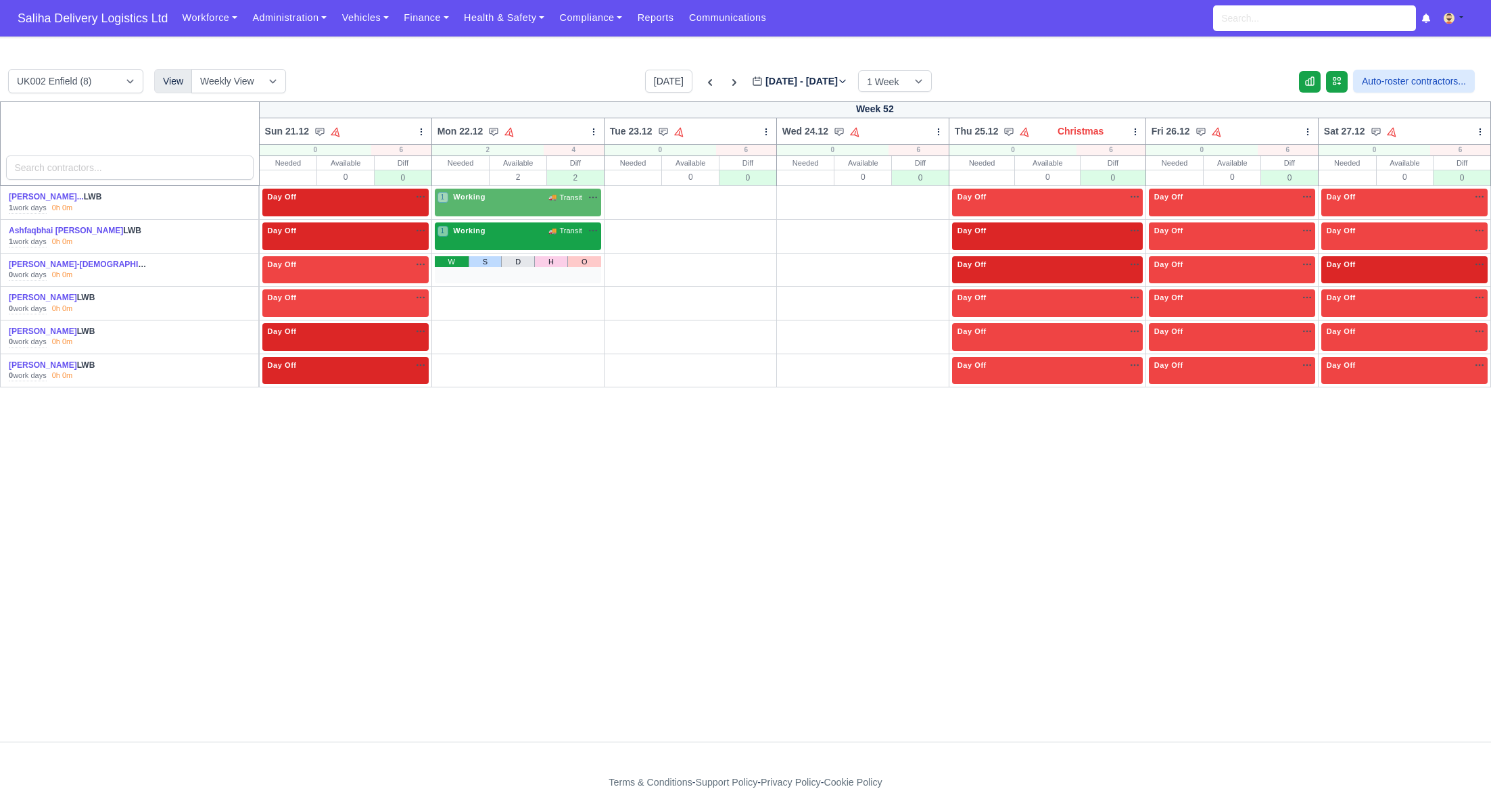
click at [455, 263] on link "W" at bounding box center [451, 261] width 34 height 10
click at [455, 292] on link "W" at bounding box center [451, 294] width 34 height 10
click at [451, 328] on link "W" at bounding box center [451, 328] width 34 height 10
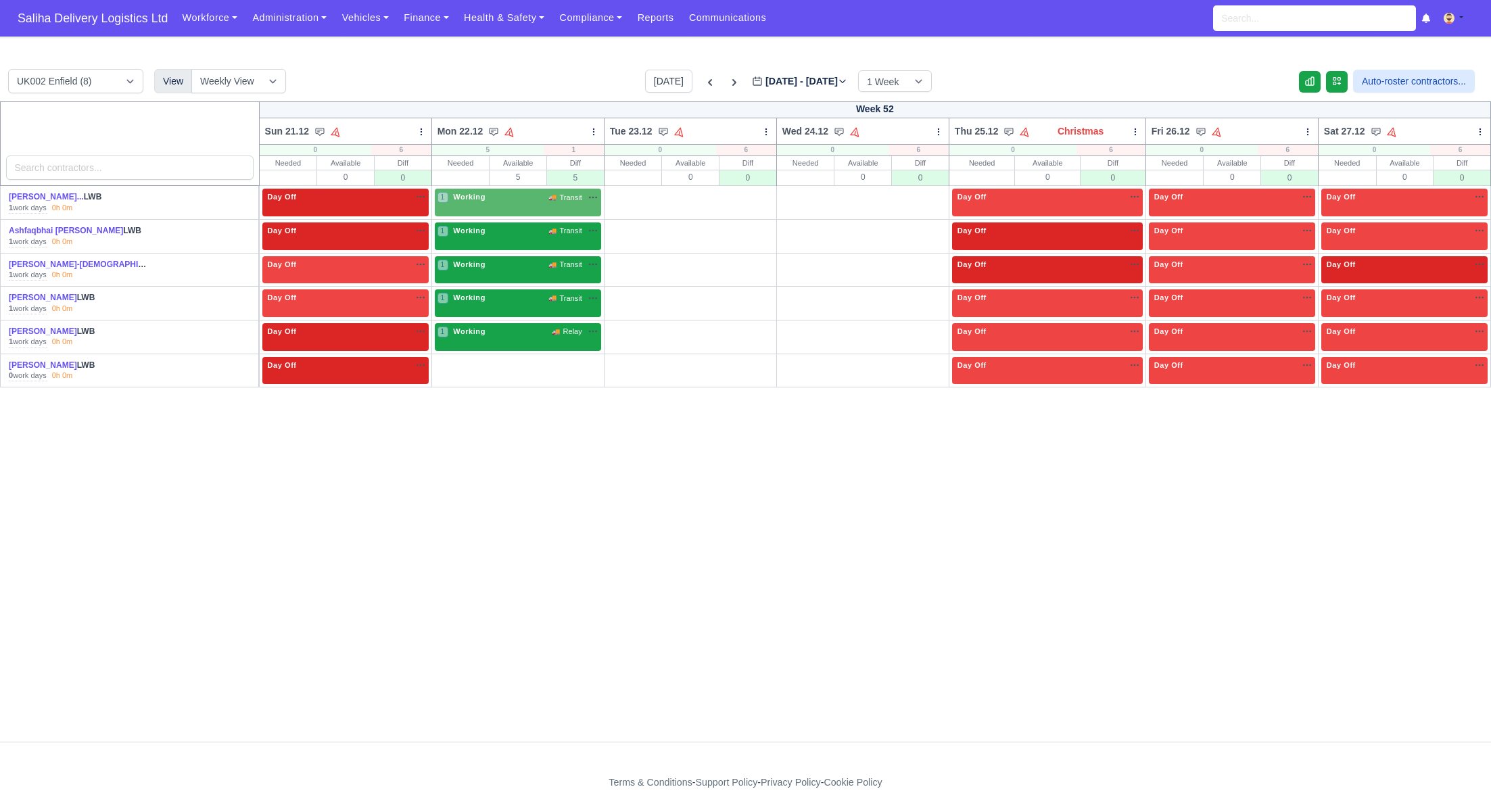
drag, startPoint x: 457, startPoint y: 359, endPoint x: 472, endPoint y: 349, distance: 18.0
click at [457, 359] on link "W" at bounding box center [451, 361] width 34 height 10
click at [626, 190] on link "W" at bounding box center [624, 194] width 34 height 10
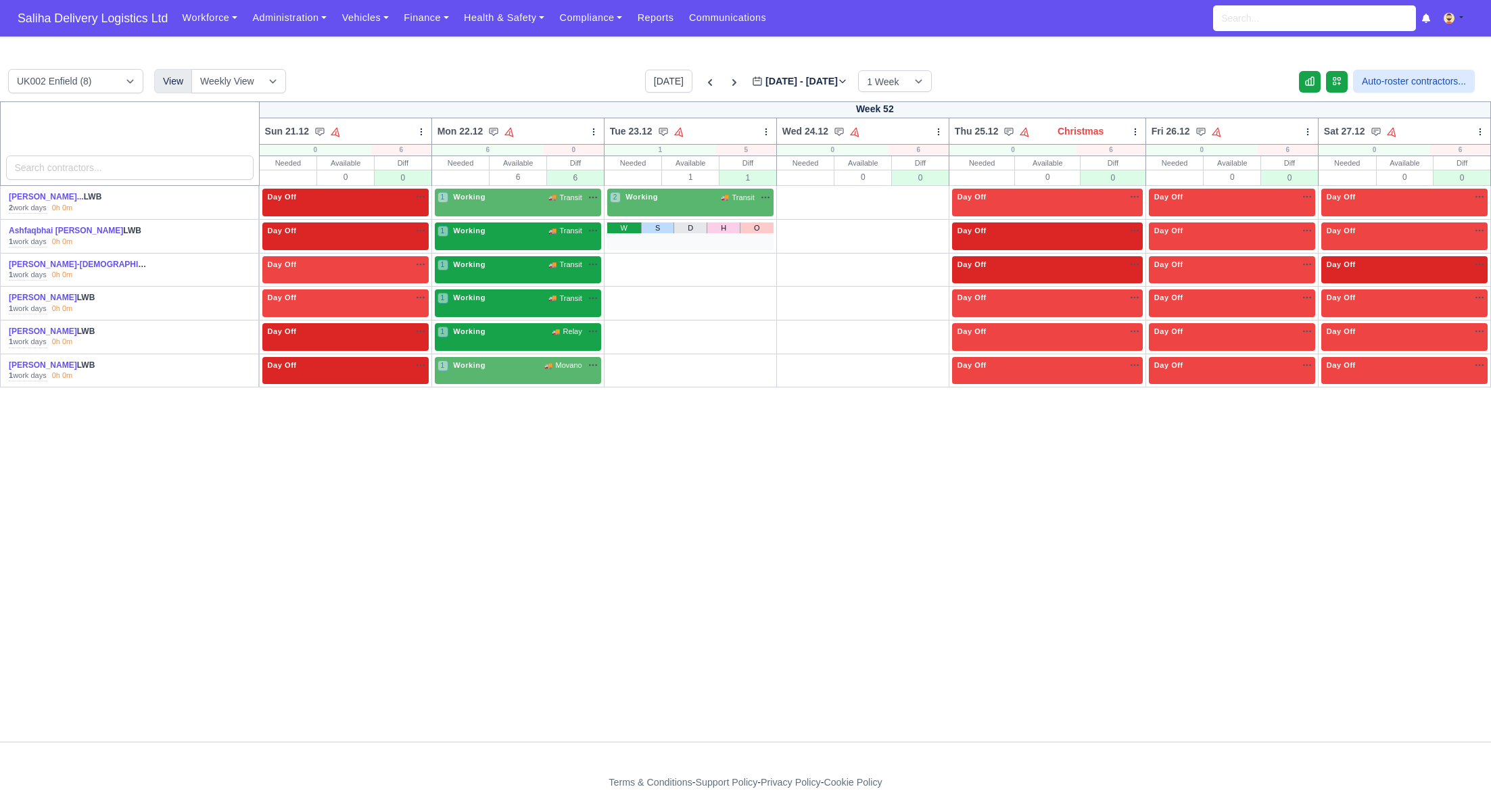
click at [626, 226] on link "W" at bounding box center [624, 227] width 34 height 10
click at [626, 264] on link "W" at bounding box center [624, 261] width 34 height 10
click at [624, 296] on link "W" at bounding box center [624, 294] width 34 height 10
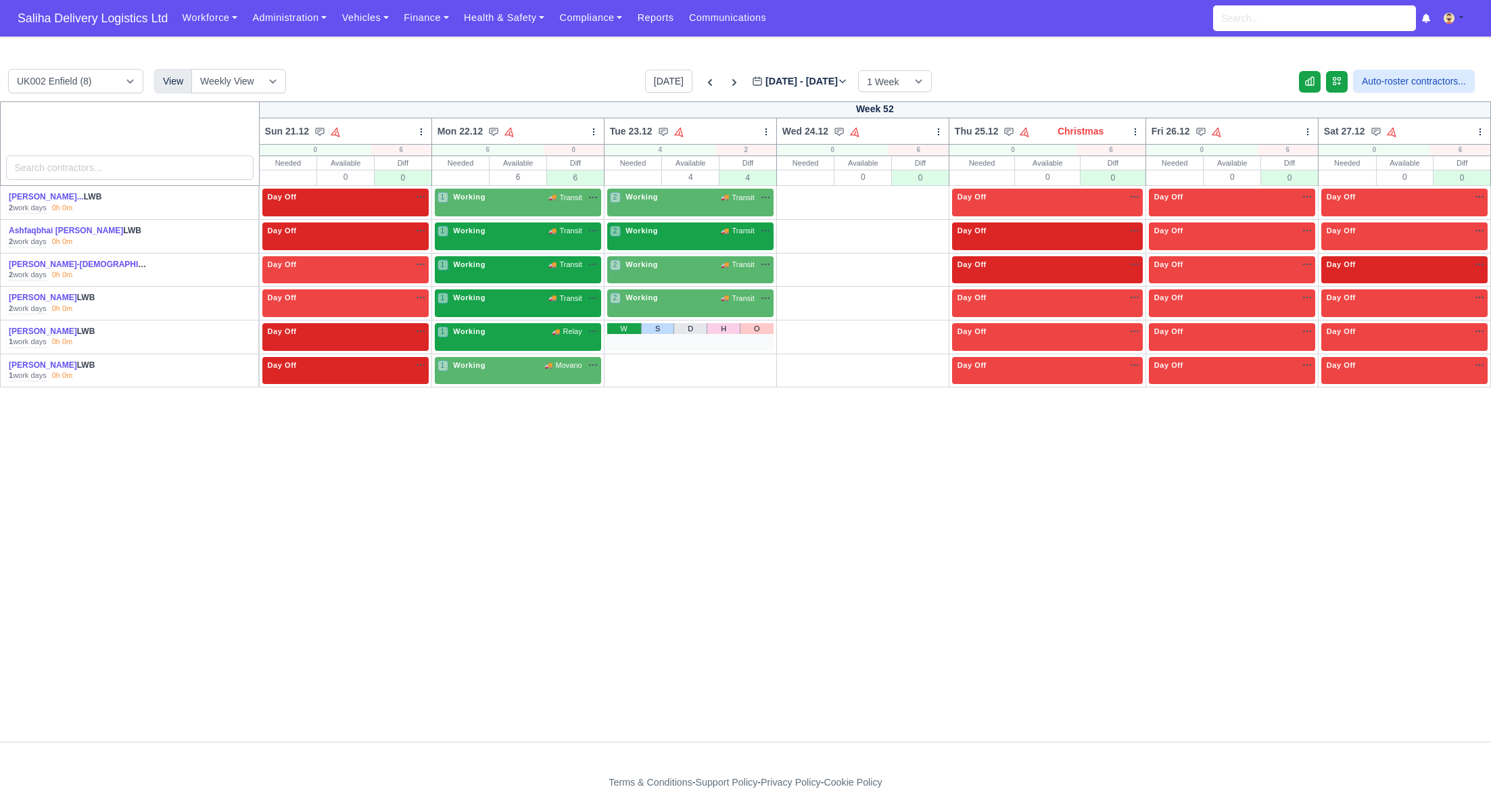
click at [626, 331] on link "W" at bounding box center [624, 328] width 34 height 10
click at [625, 361] on link "W" at bounding box center [624, 361] width 34 height 10
click at [795, 197] on link "W" at bounding box center [797, 194] width 34 height 10
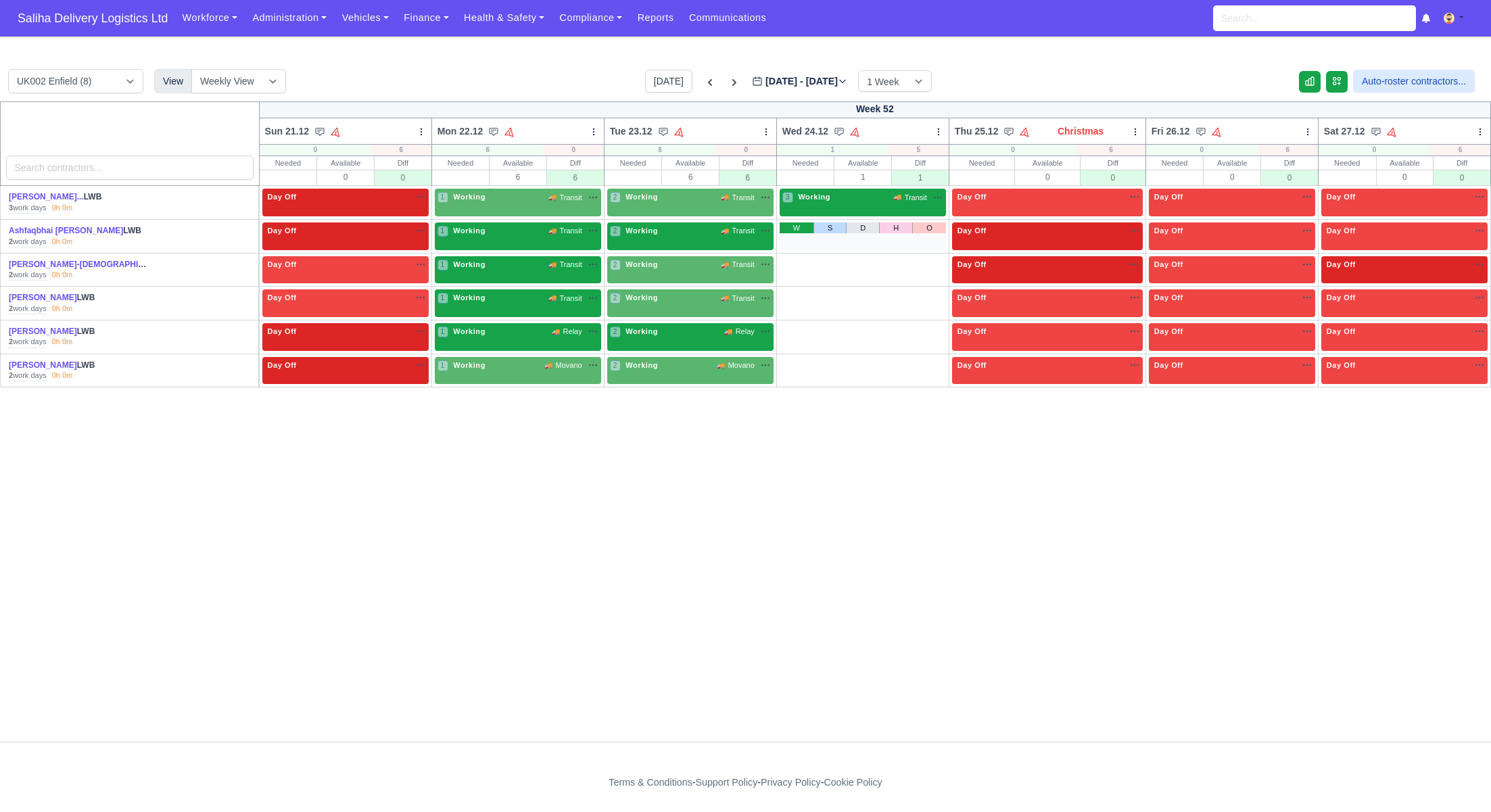
click at [799, 227] on link "W" at bounding box center [797, 227] width 34 height 10
click at [793, 263] on link "W" at bounding box center [797, 261] width 34 height 10
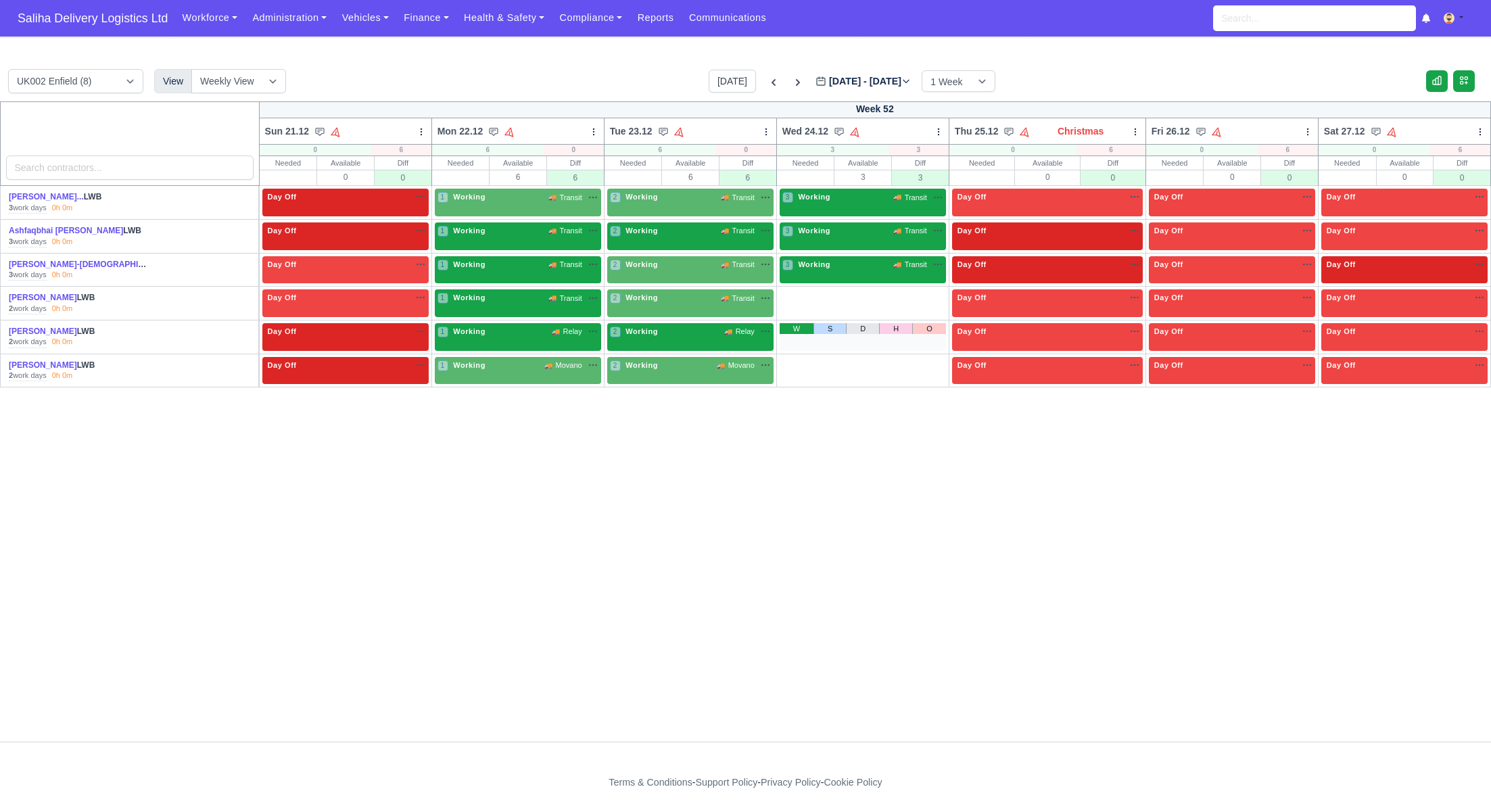
click at [794, 327] on link "W" at bounding box center [797, 328] width 34 height 10
click at [793, 300] on div "W S D H O" at bounding box center [863, 303] width 166 height 28
drag, startPoint x: 795, startPoint y: 293, endPoint x: 795, endPoint y: 305, distance: 12.0
click at [795, 293] on link "W" at bounding box center [797, 294] width 34 height 10
click at [792, 361] on link "W" at bounding box center [797, 361] width 34 height 10
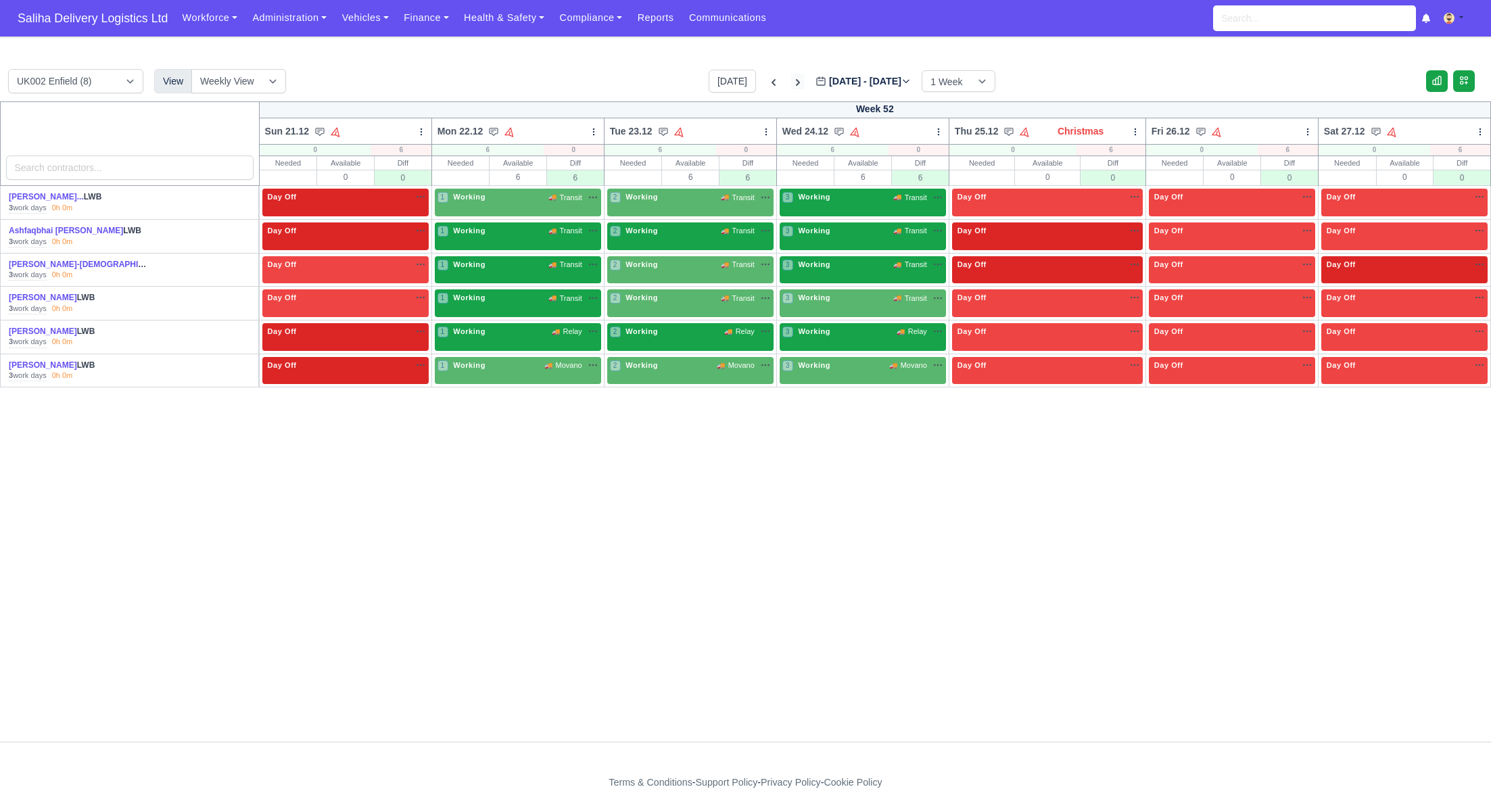
click at [791, 80] on icon at bounding box center [798, 82] width 14 height 14
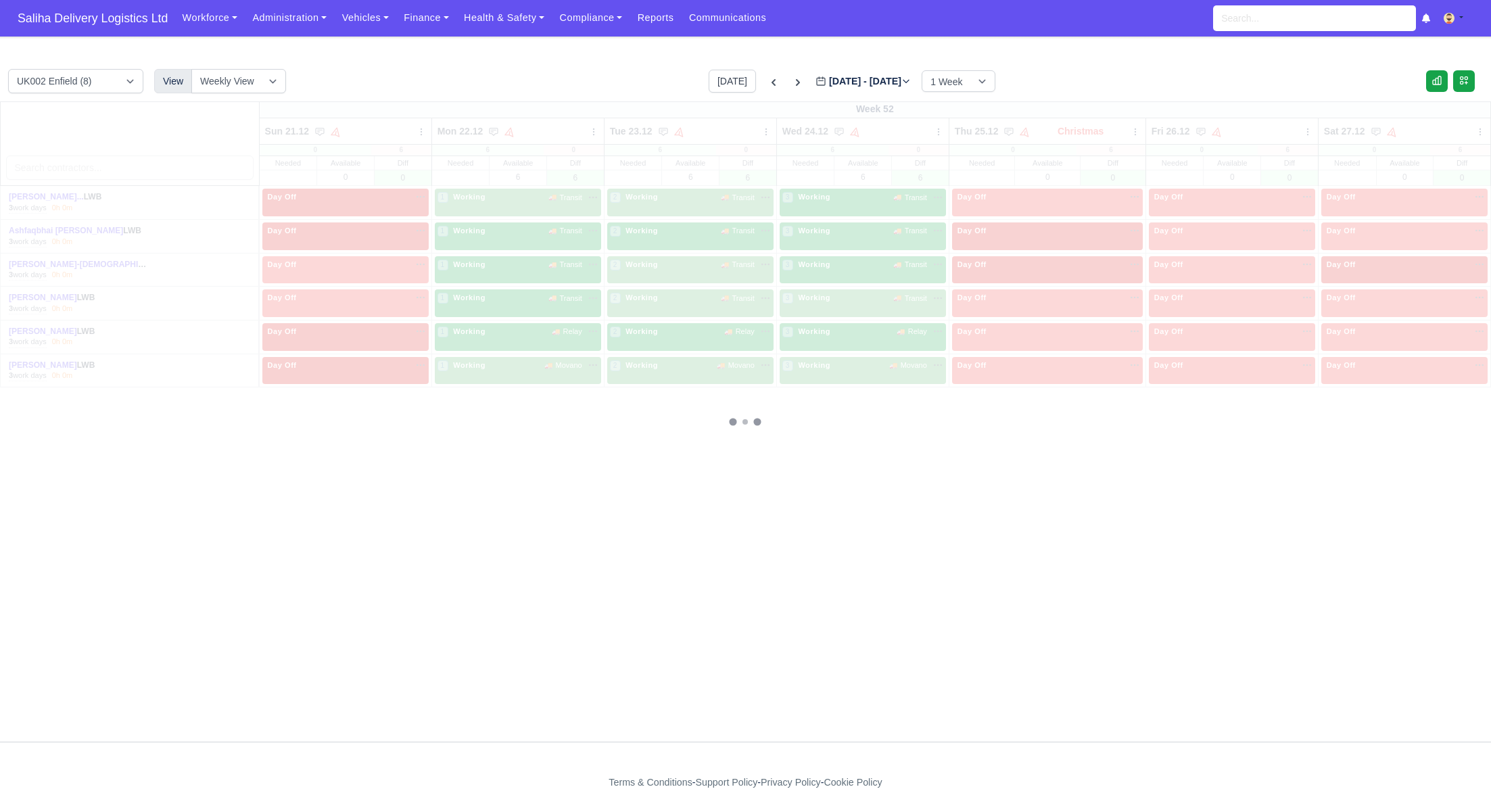
type input "2025-12-29"
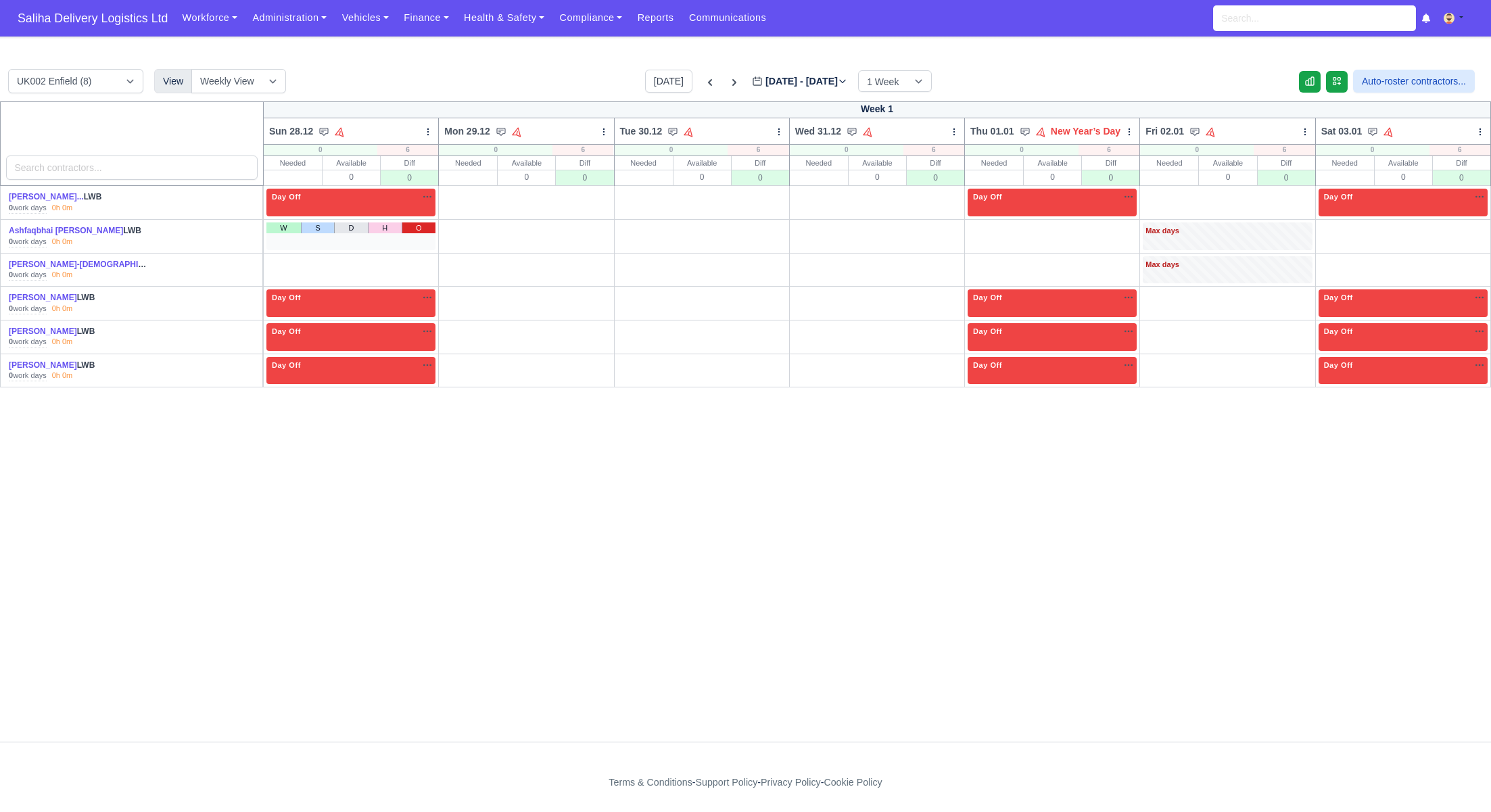
click at [424, 229] on link "O" at bounding box center [419, 227] width 34 height 10
drag, startPoint x: 425, startPoint y: 260, endPoint x: 433, endPoint y: 260, distance: 8.0
click at [425, 260] on link "O" at bounding box center [419, 261] width 34 height 10
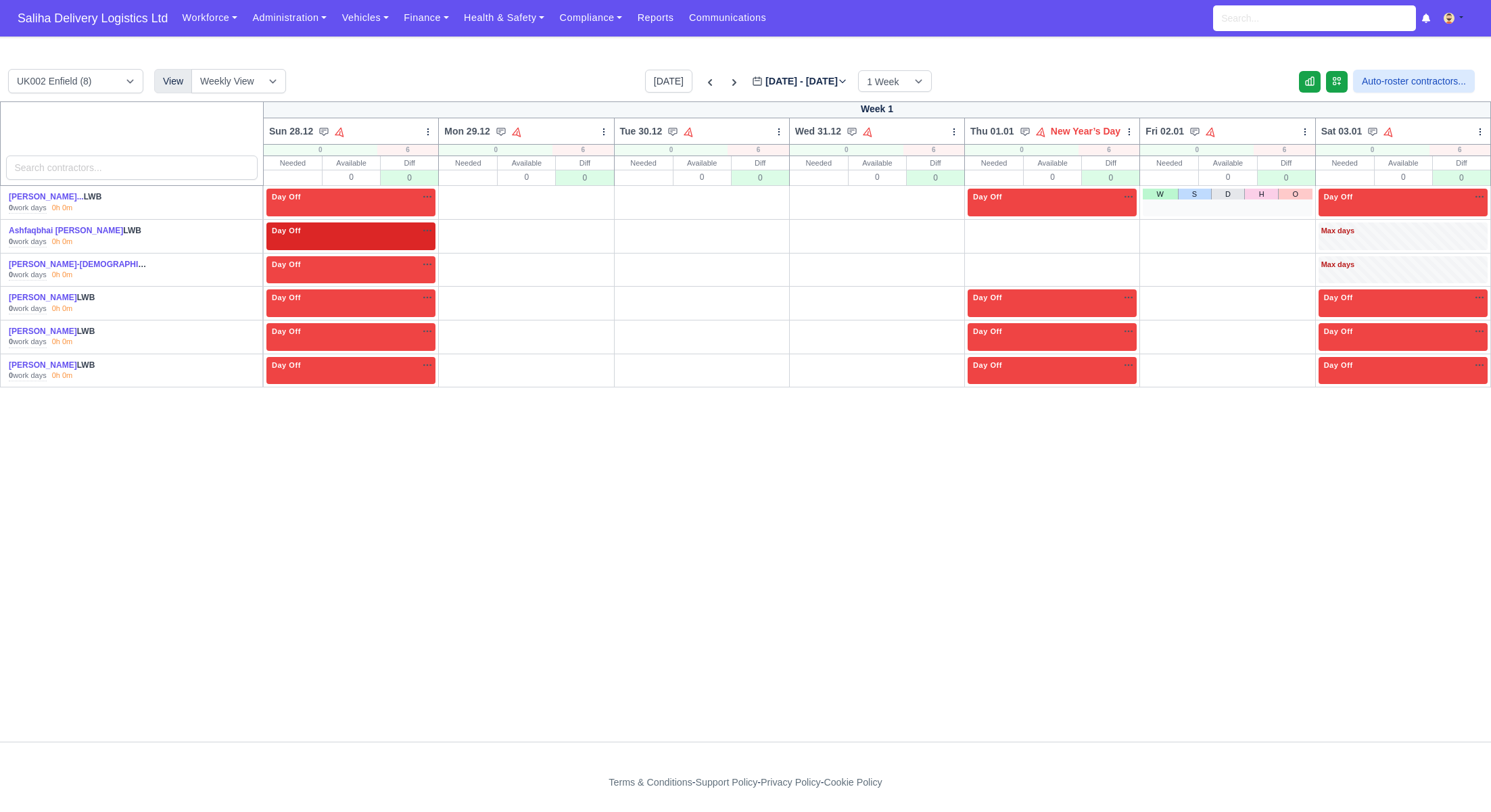
click at [1303, 199] on div "W S D H O" at bounding box center [1228, 202] width 169 height 28
click at [1301, 194] on link "O" at bounding box center [1295, 194] width 34 height 10
click at [1301, 222] on link "O" at bounding box center [1295, 227] width 34 height 10
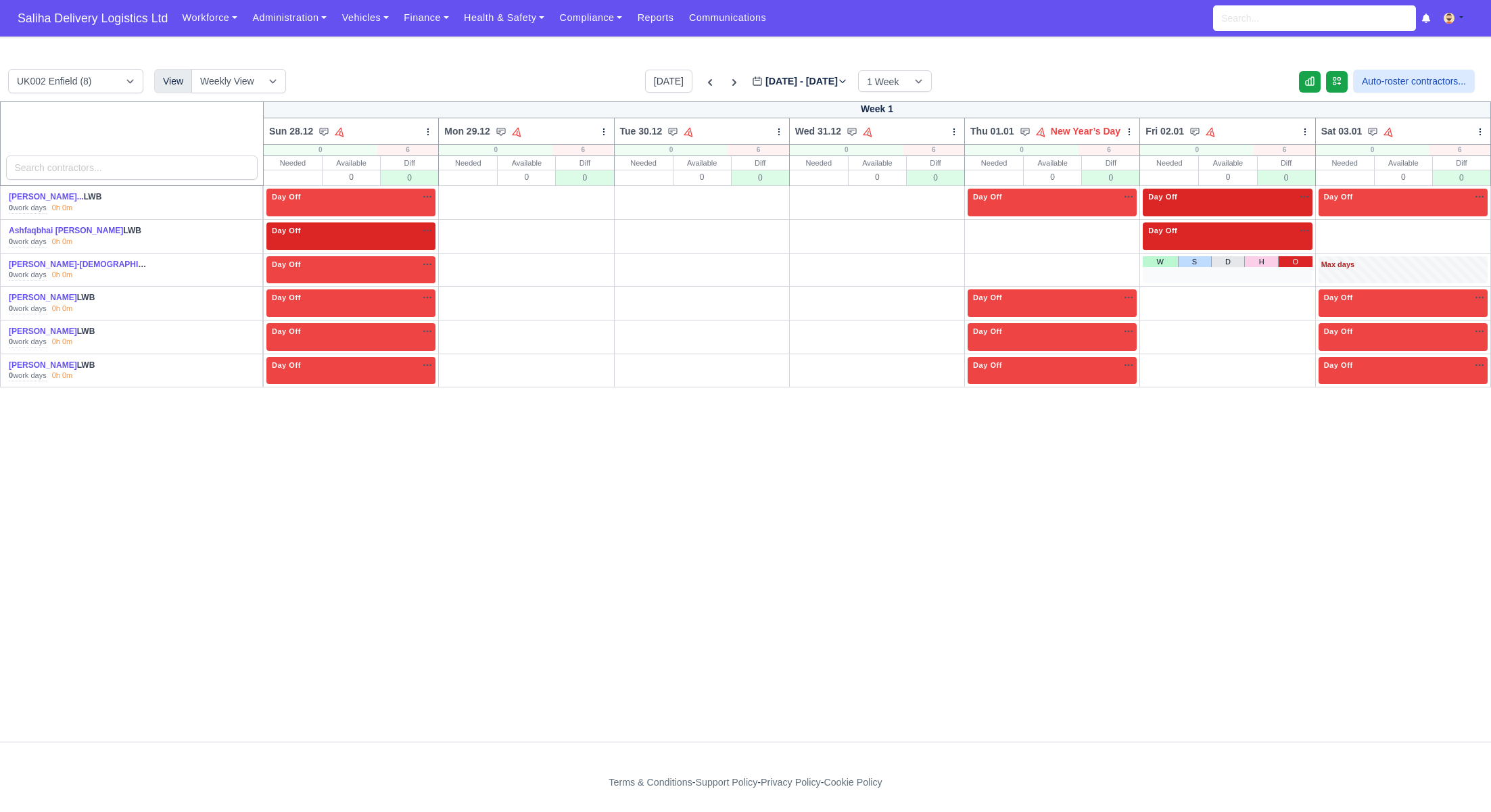
click at [1300, 263] on link "O" at bounding box center [1295, 261] width 34 height 10
click at [1468, 224] on link "O" at bounding box center [1471, 227] width 34 height 10
click at [1476, 267] on div "W S D H O" at bounding box center [1403, 270] width 169 height 28
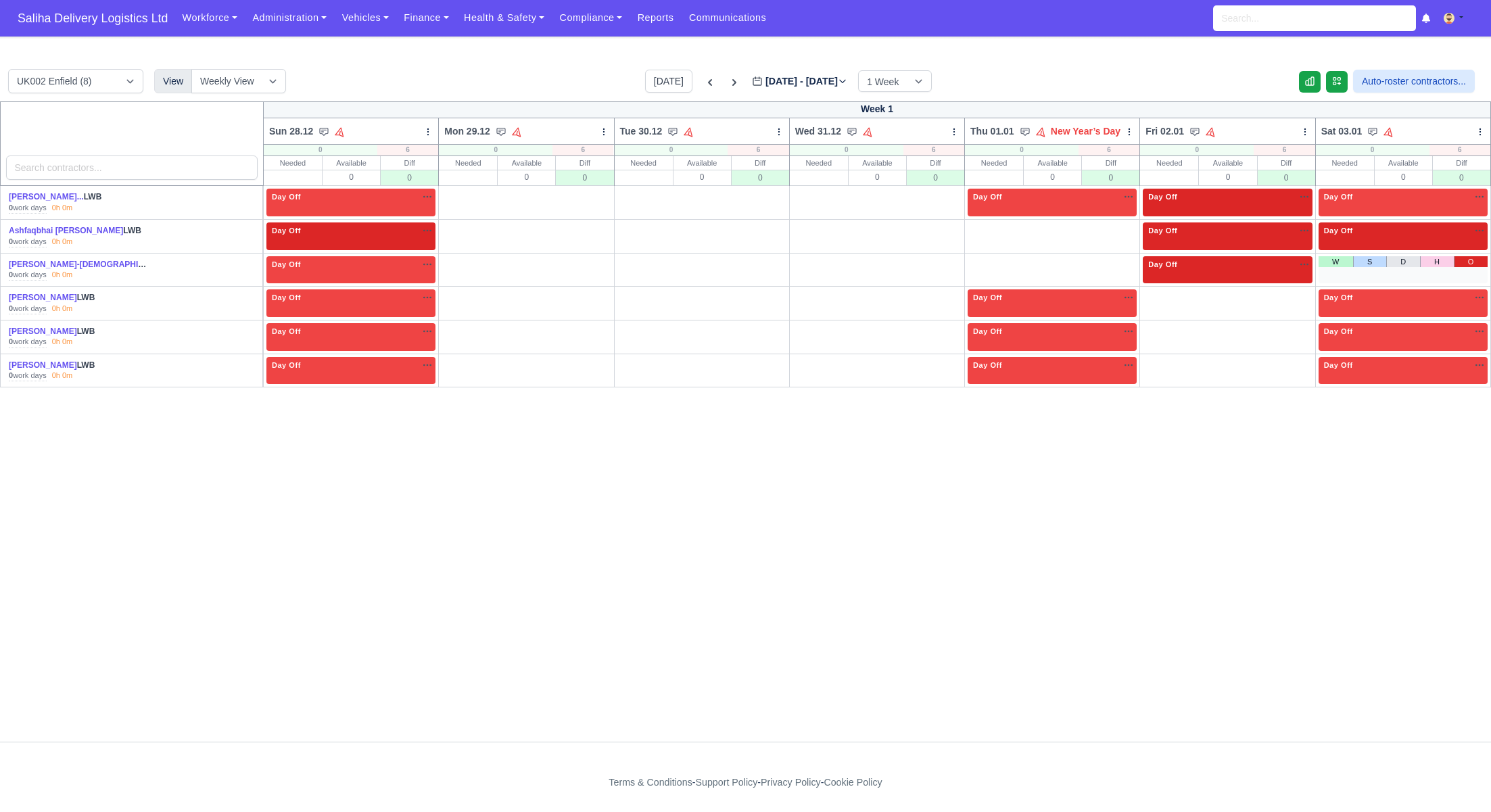
click at [1477, 263] on link "O" at bounding box center [1471, 261] width 34 height 10
click at [1188, 199] on div "Day Off Available" at bounding box center [1228, 197] width 164 height 11
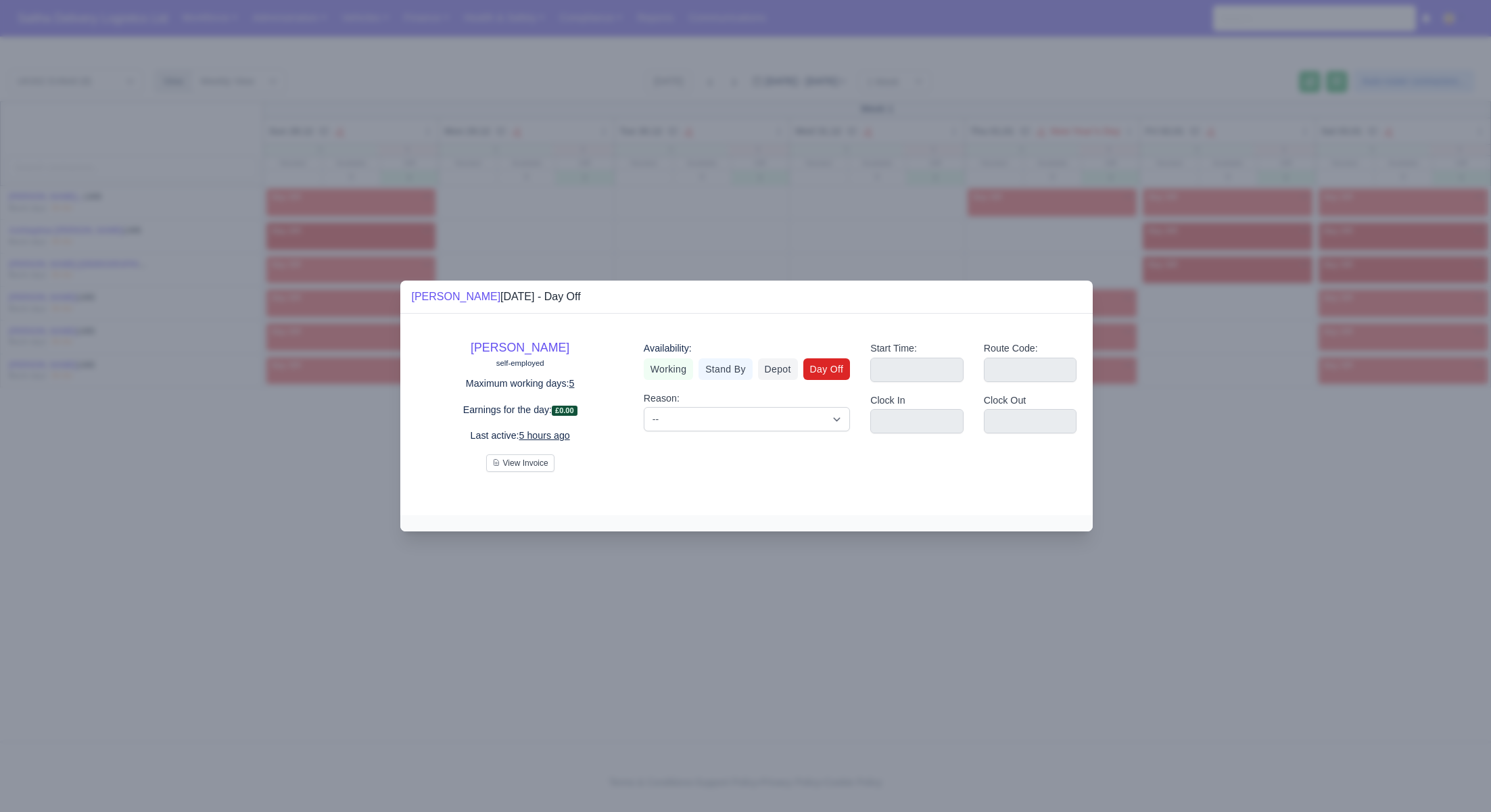
click at [1064, 240] on div at bounding box center [746, 406] width 1491 height 812
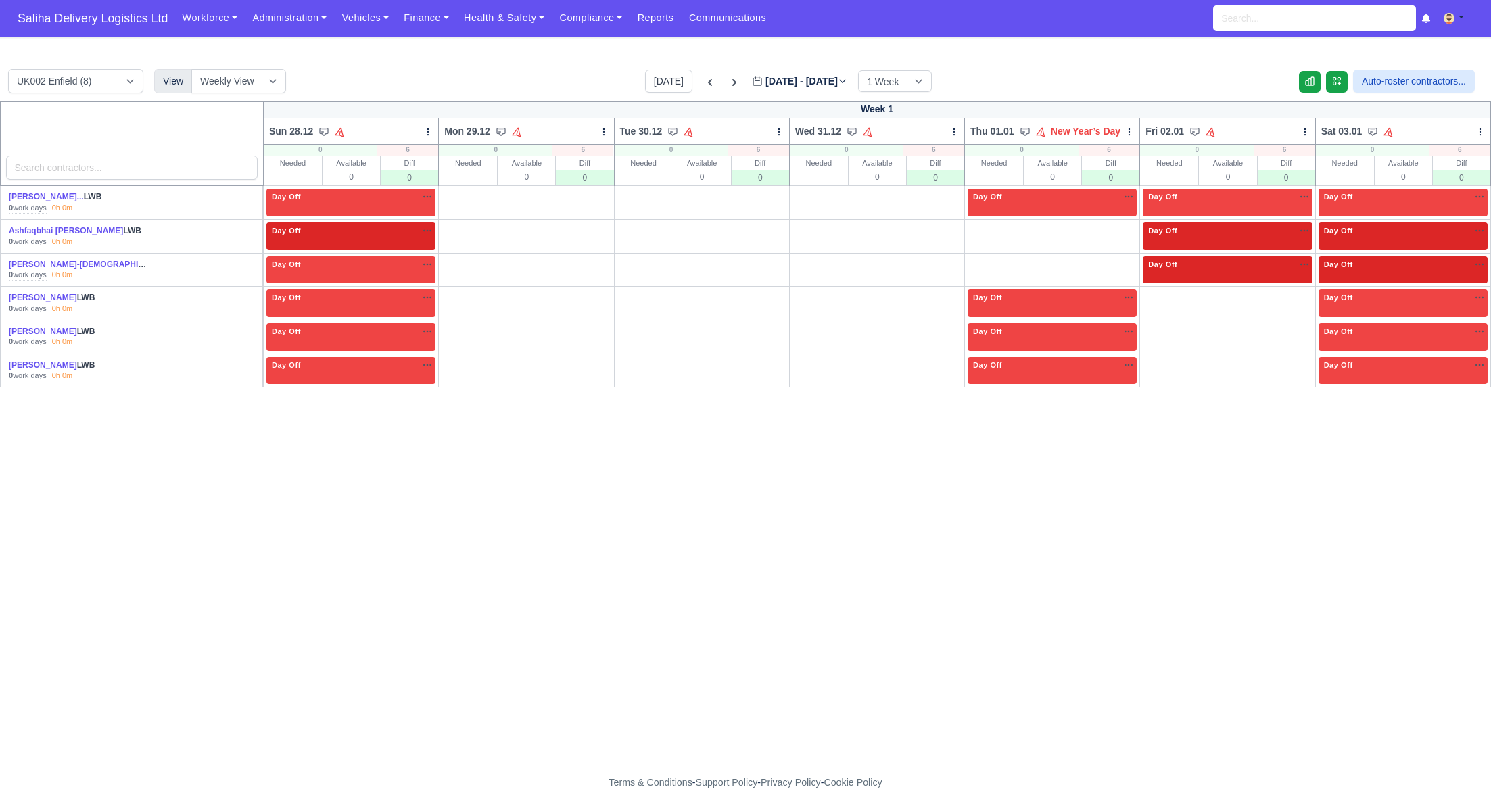
click at [1117, 227] on link "O" at bounding box center [1120, 227] width 34 height 10
click at [1121, 259] on link "O" at bounding box center [1120, 261] width 34 height 10
click at [728, 82] on icon at bounding box center [734, 82] width 14 height 14
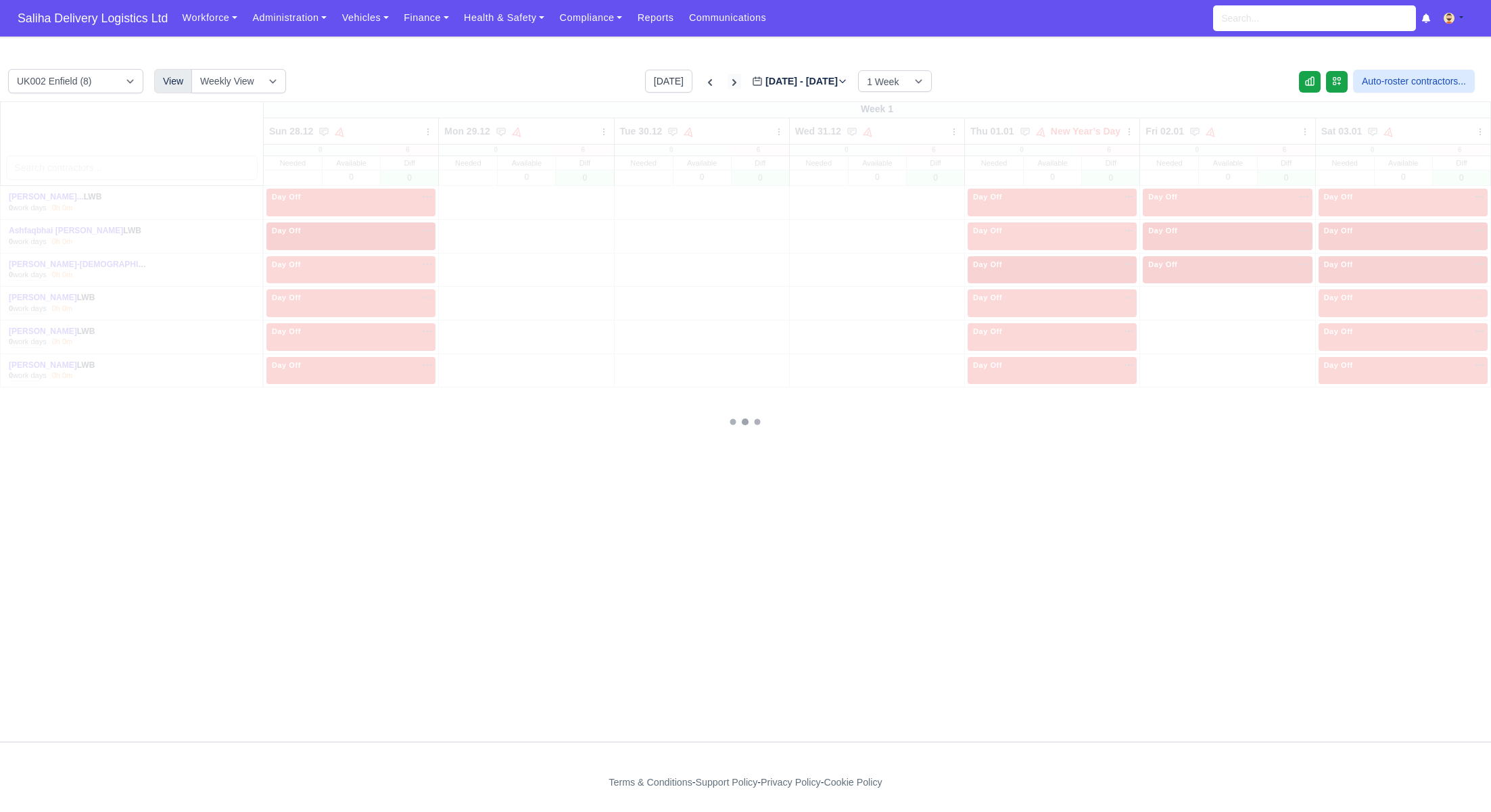
type input "2026-01-05"
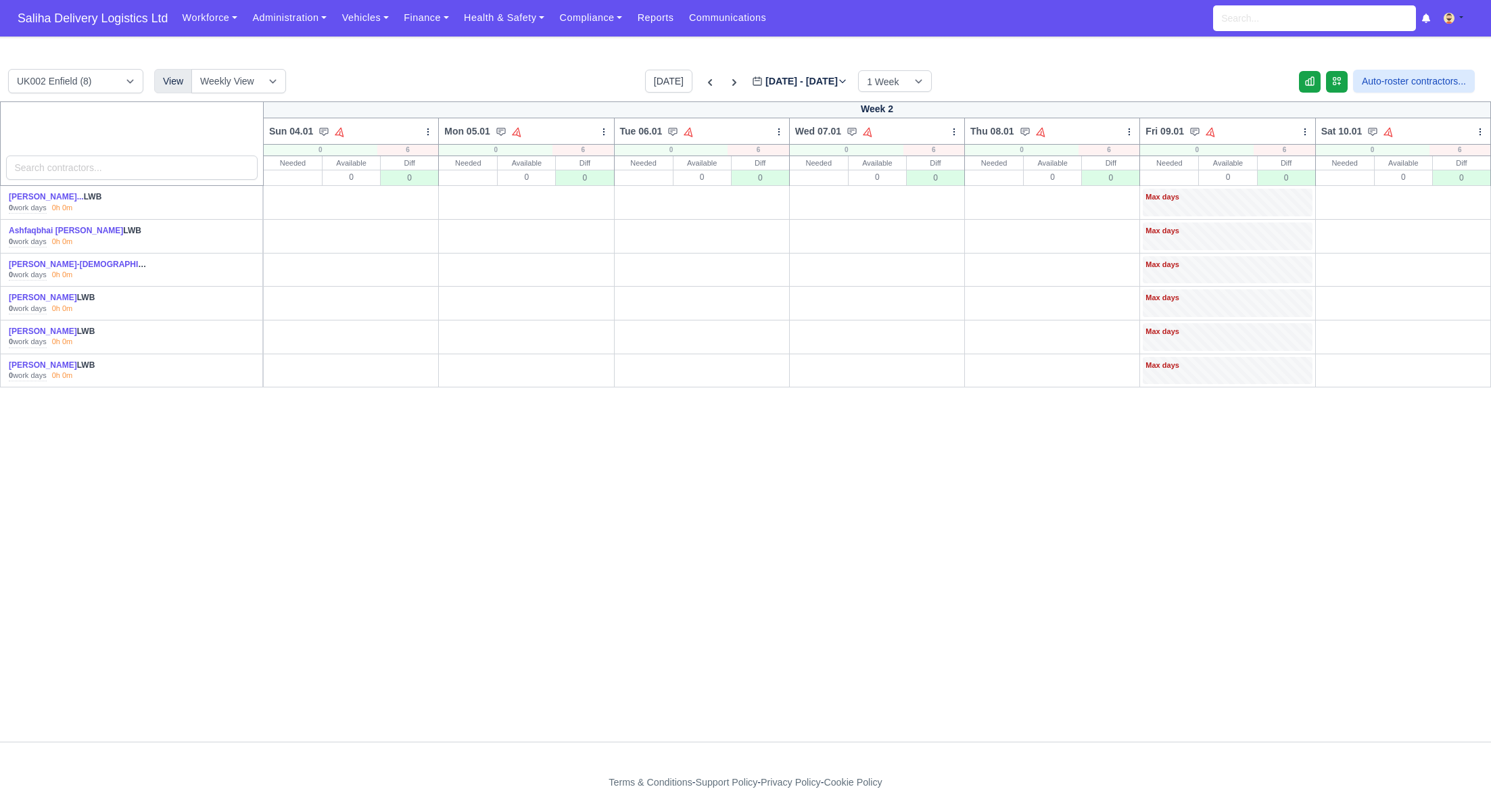
click at [1476, 196] on link "O" at bounding box center [1471, 194] width 34 height 10
click at [1476, 232] on link "O" at bounding box center [1471, 227] width 34 height 10
click at [1472, 256] on link "O" at bounding box center [1471, 261] width 34 height 10
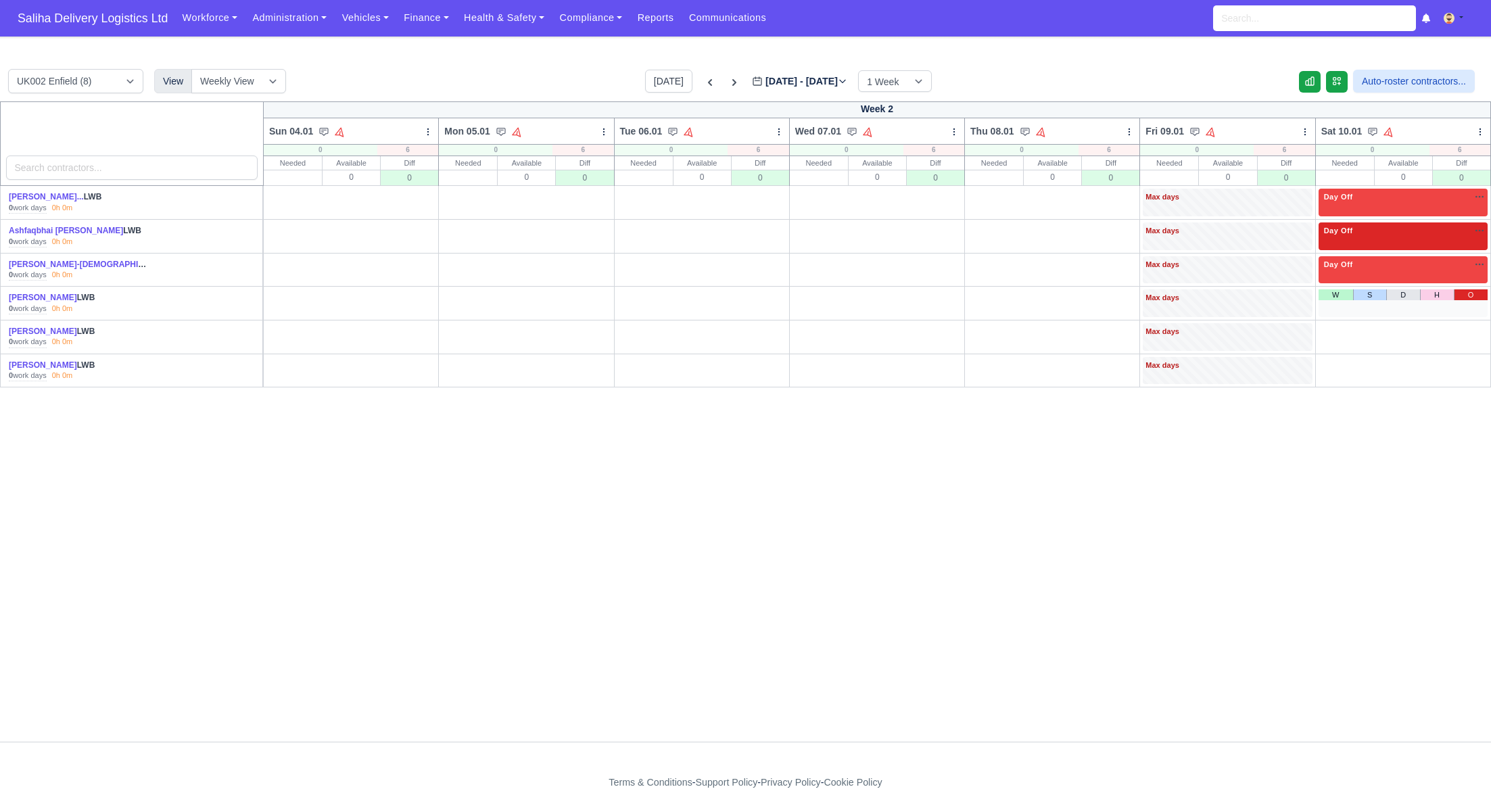
click at [1470, 296] on link "O" at bounding box center [1471, 294] width 34 height 10
click at [1471, 328] on link "O" at bounding box center [1471, 328] width 34 height 10
click at [1473, 361] on link "O" at bounding box center [1471, 361] width 34 height 10
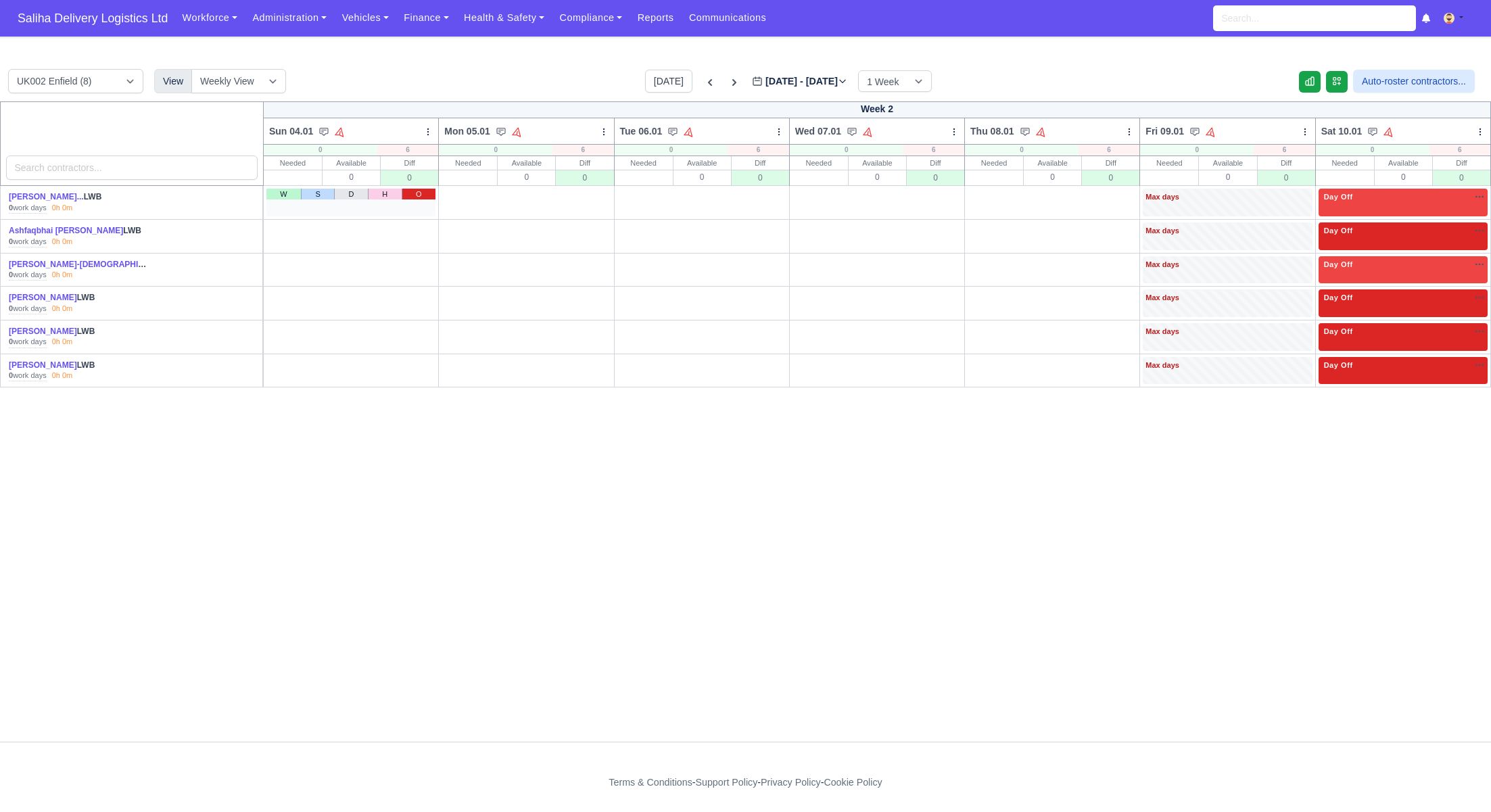
drag, startPoint x: 421, startPoint y: 194, endPoint x: 425, endPoint y: 211, distance: 17.5
click at [421, 194] on link "O" at bounding box center [419, 194] width 34 height 10
click at [423, 229] on link "O" at bounding box center [419, 227] width 34 height 10
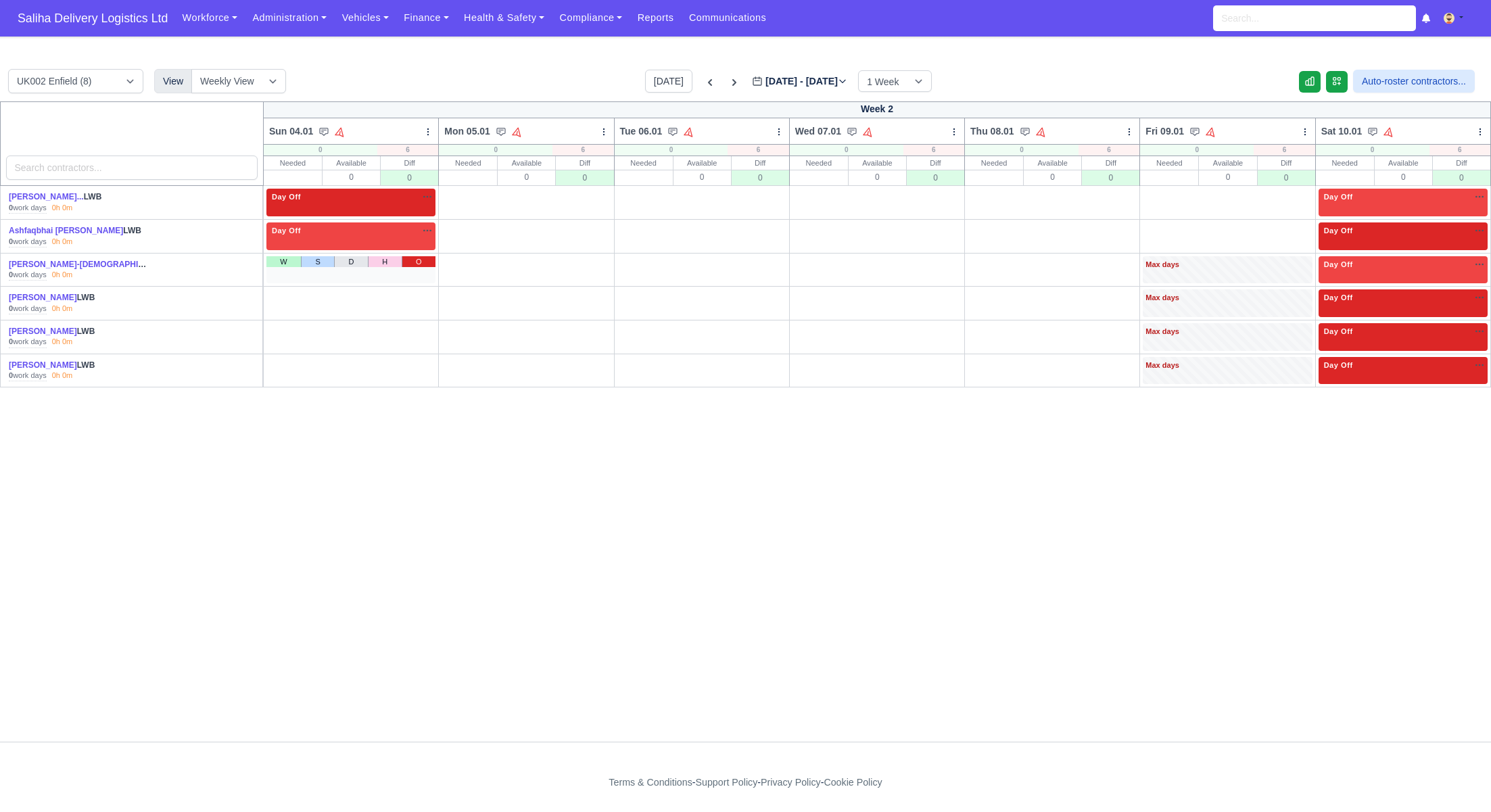
click at [419, 262] on link "O" at bounding box center [419, 261] width 34 height 10
click at [418, 297] on link "O" at bounding box center [419, 294] width 34 height 10
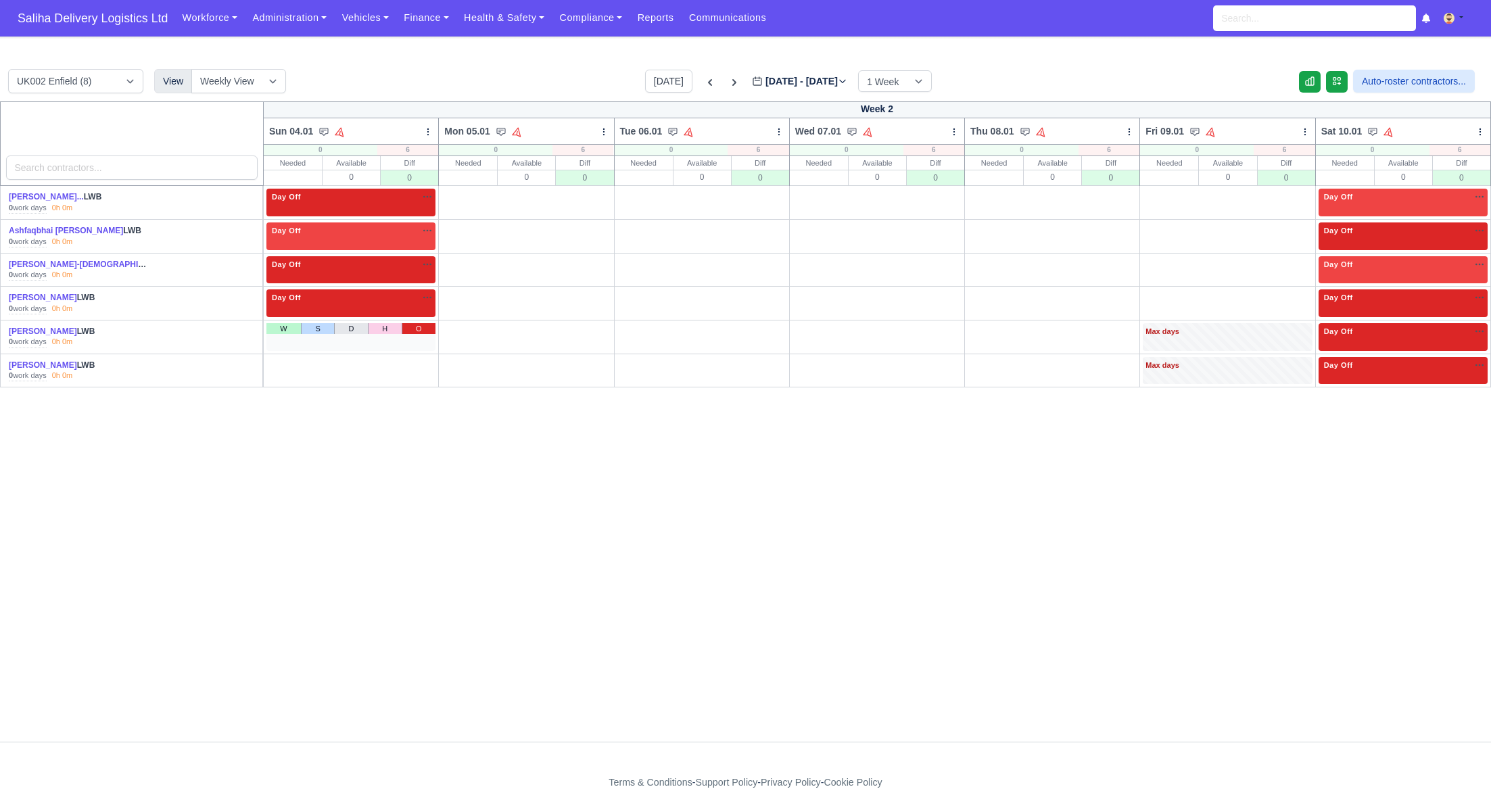
click at [422, 327] on link "O" at bounding box center [419, 328] width 34 height 10
click at [419, 359] on link "O" at bounding box center [419, 361] width 34 height 10
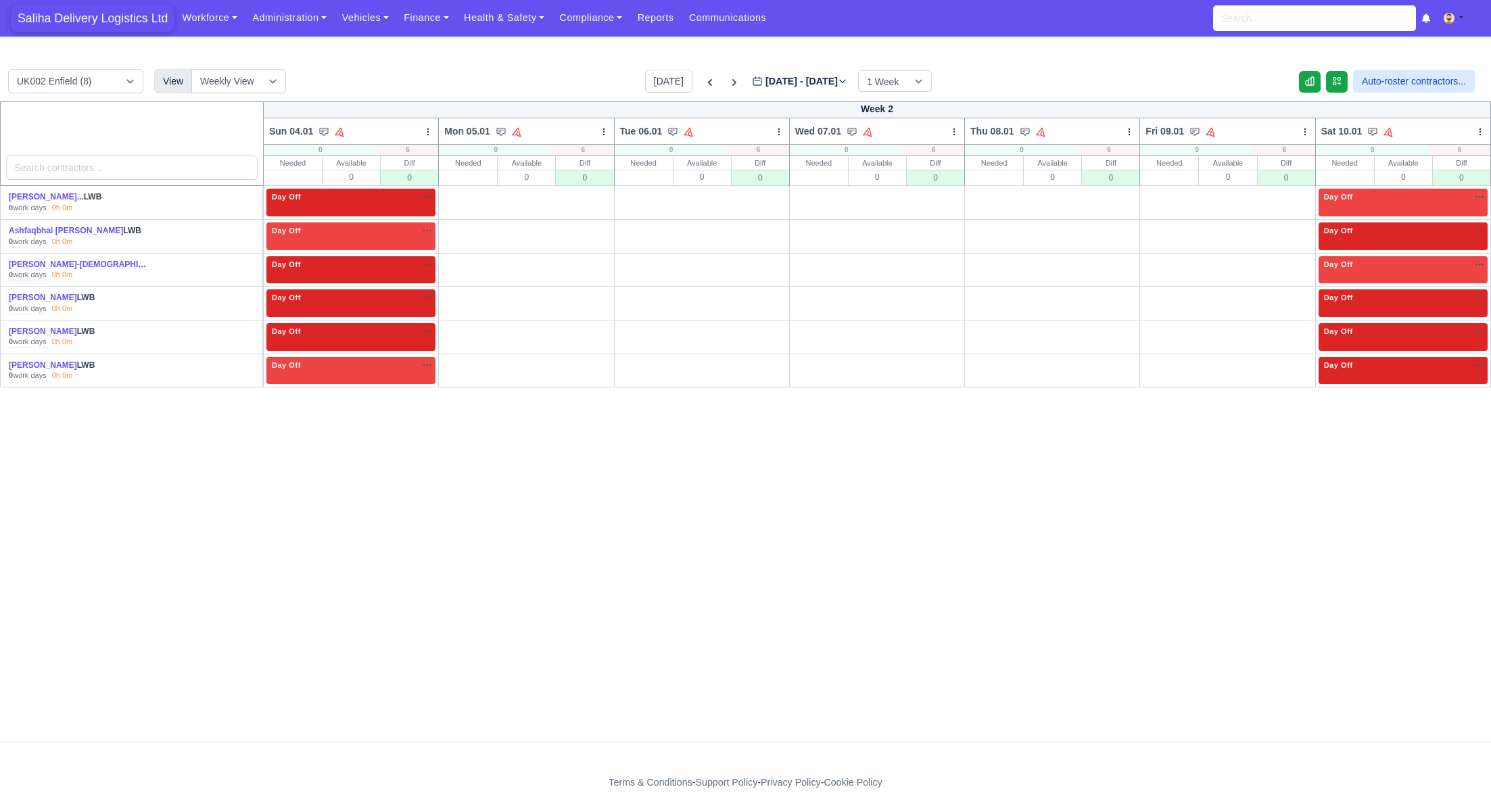
click at [116, 12] on span "Saliha Delivery Logistics Ltd" at bounding box center [92, 18] width 164 height 27
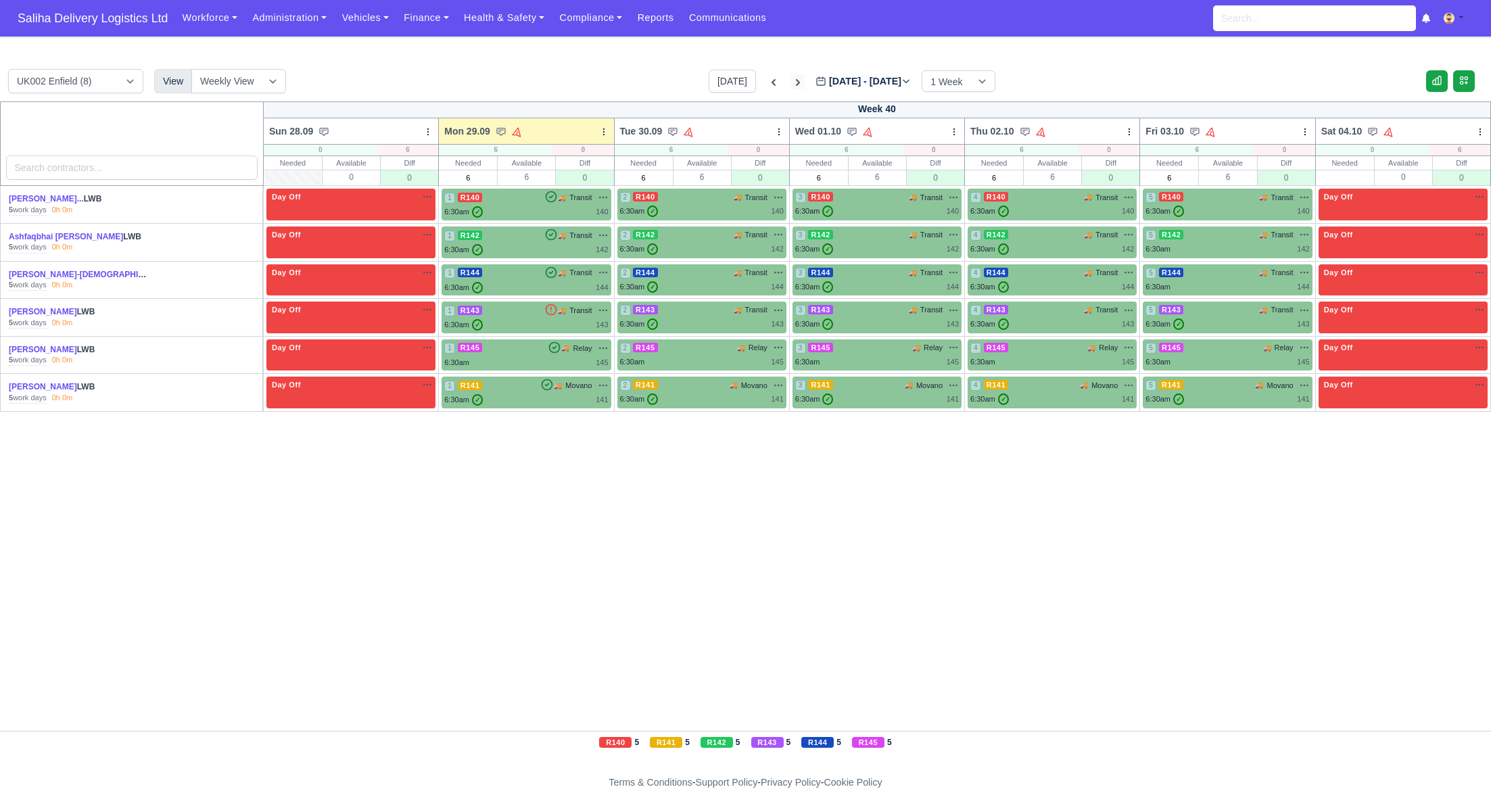
click at [791, 84] on icon at bounding box center [798, 82] width 14 height 14
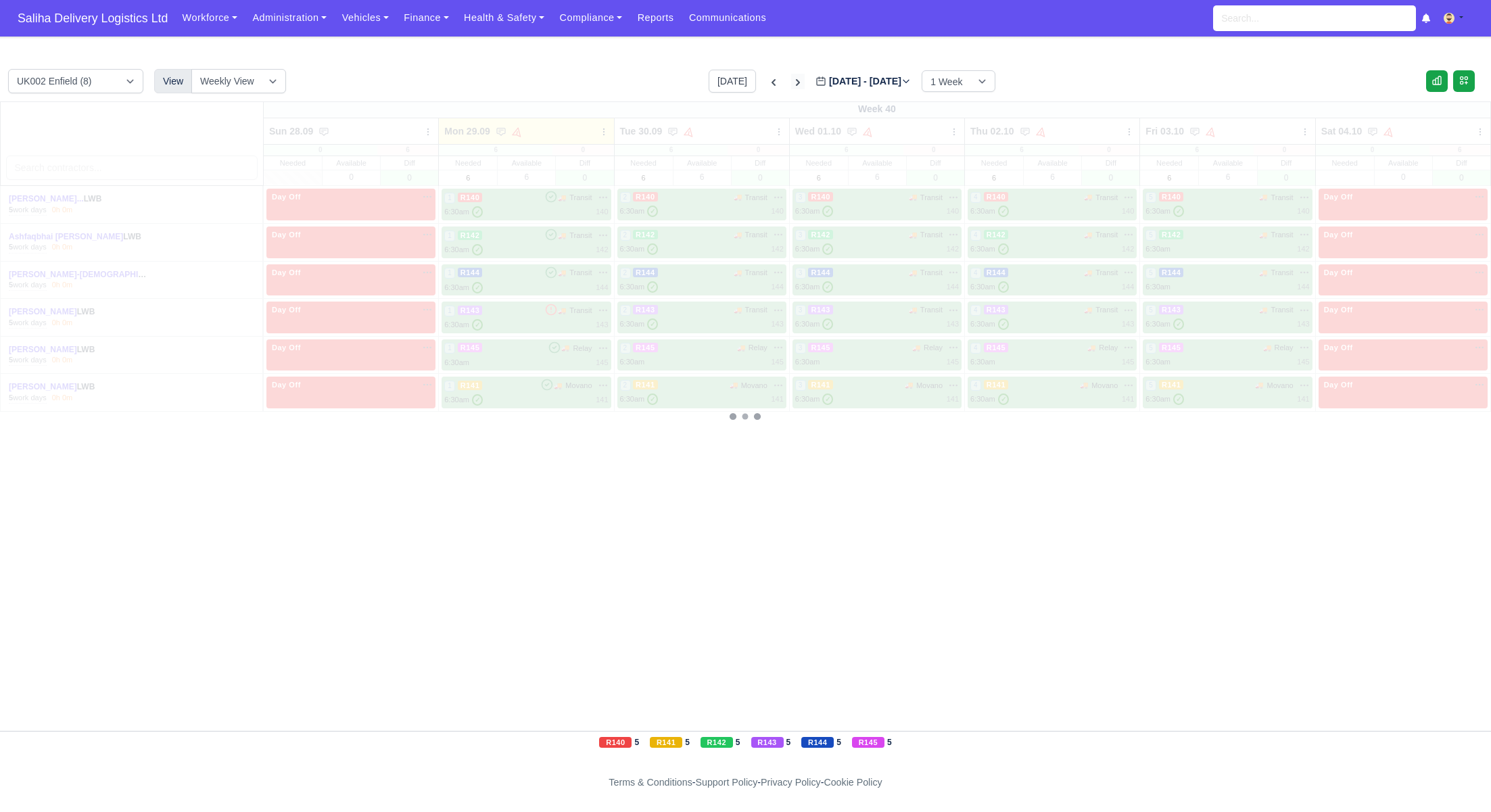
type input "[DATE]"
click at [791, 84] on icon at bounding box center [798, 82] width 14 height 14
type input "[DATE]"
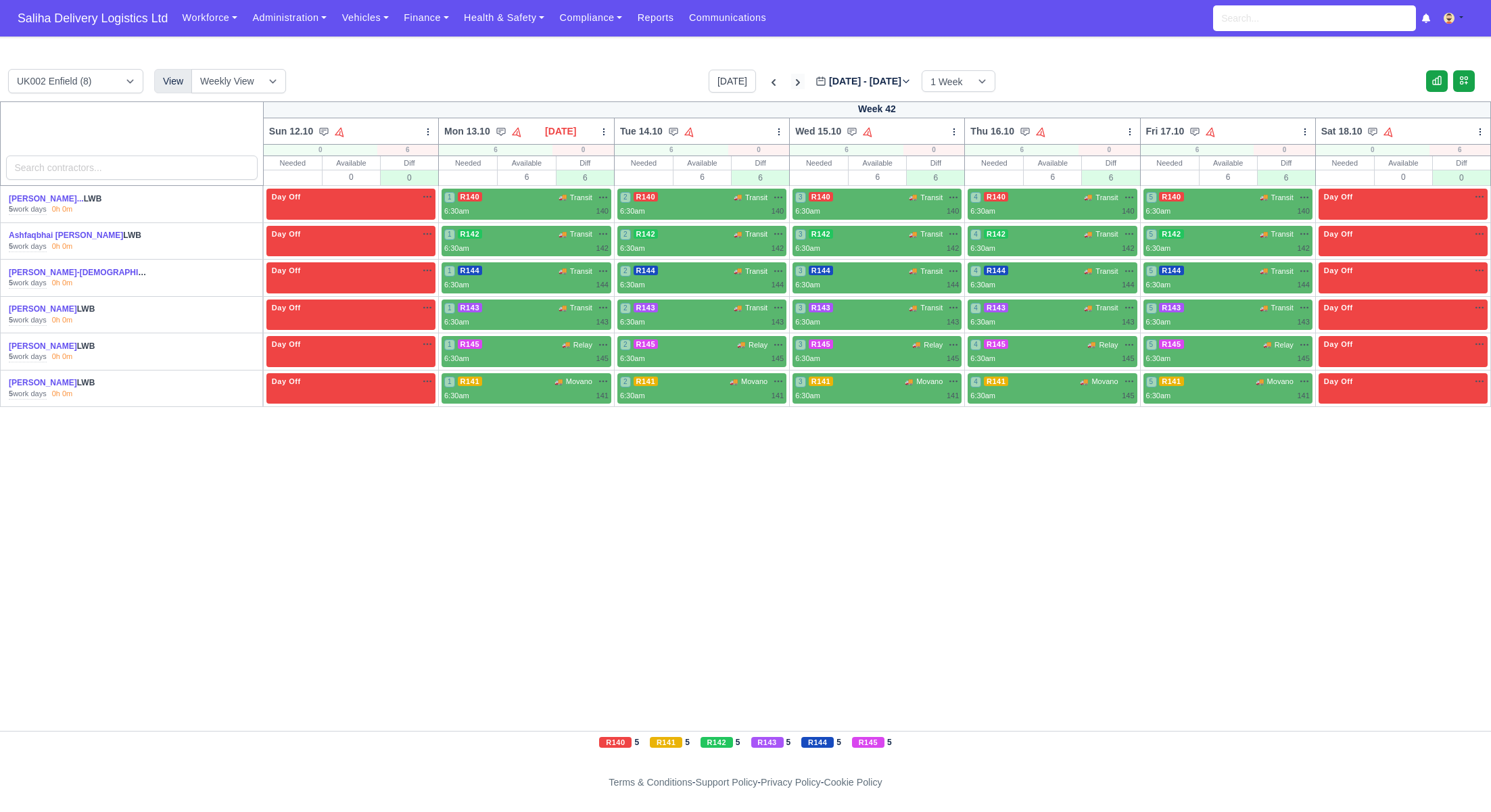
click at [791, 84] on icon at bounding box center [798, 82] width 14 height 14
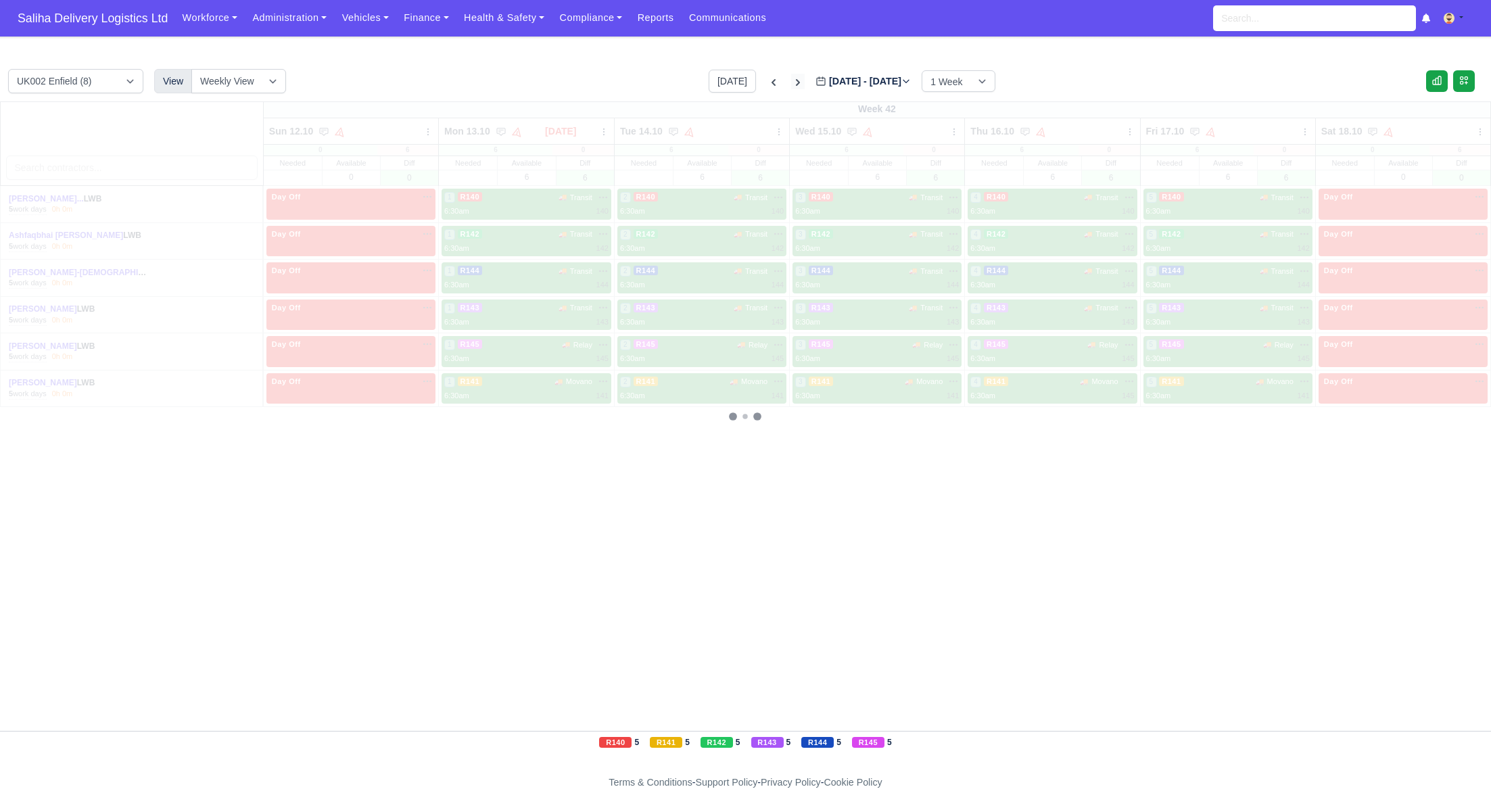
type input "[DATE]"
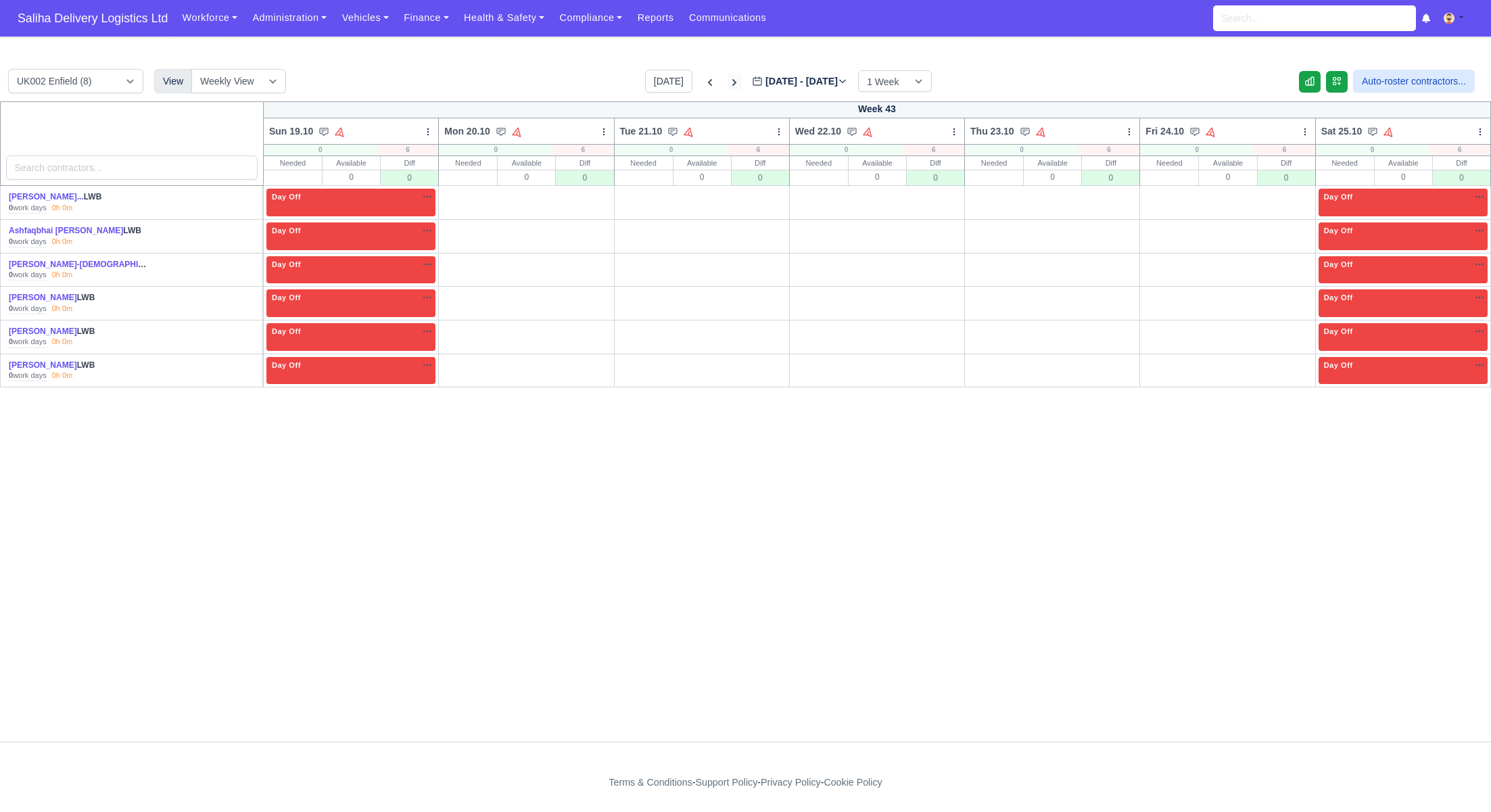
click at [728, 79] on icon at bounding box center [734, 82] width 14 height 14
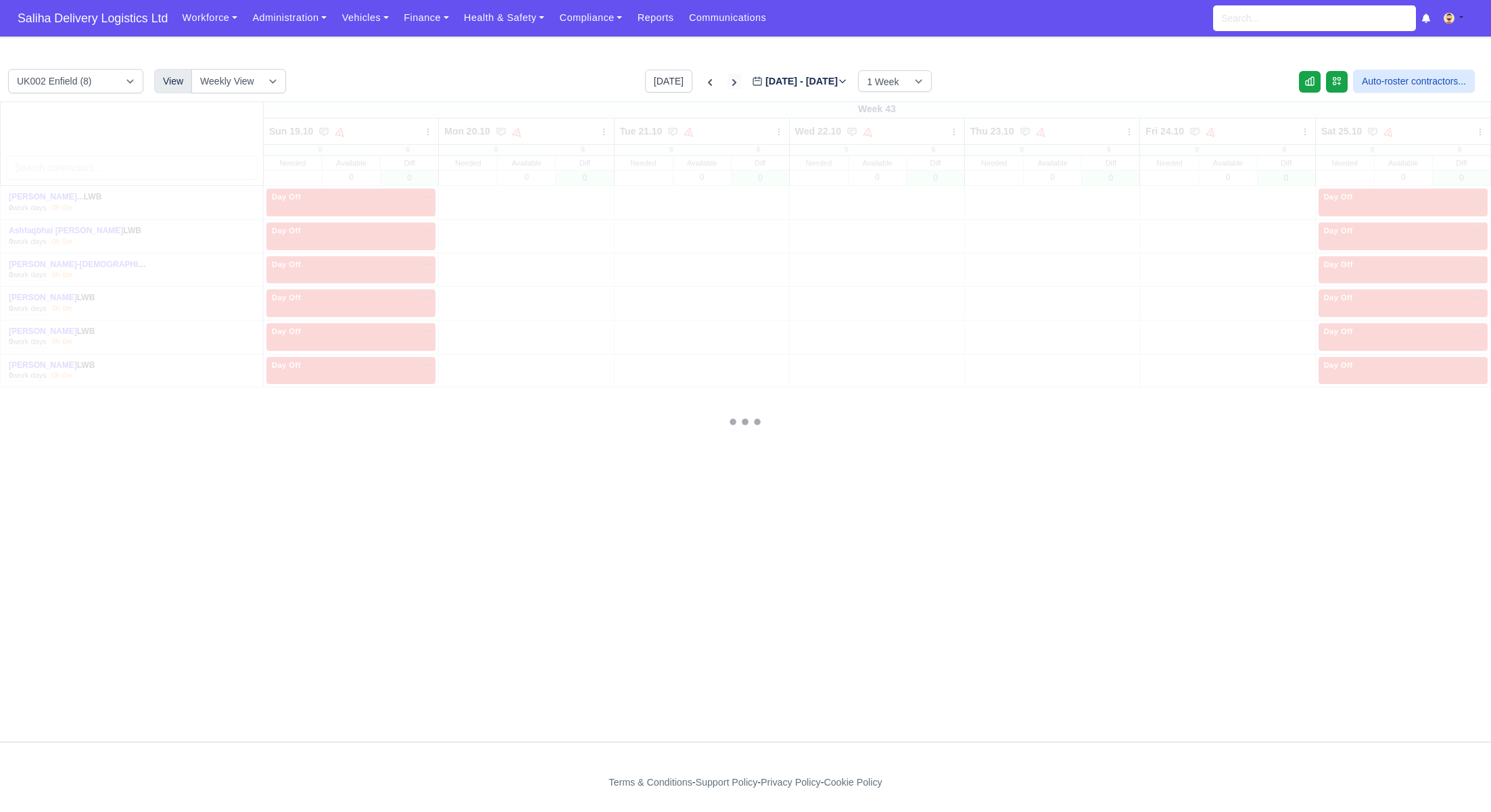
type input "[DATE]"
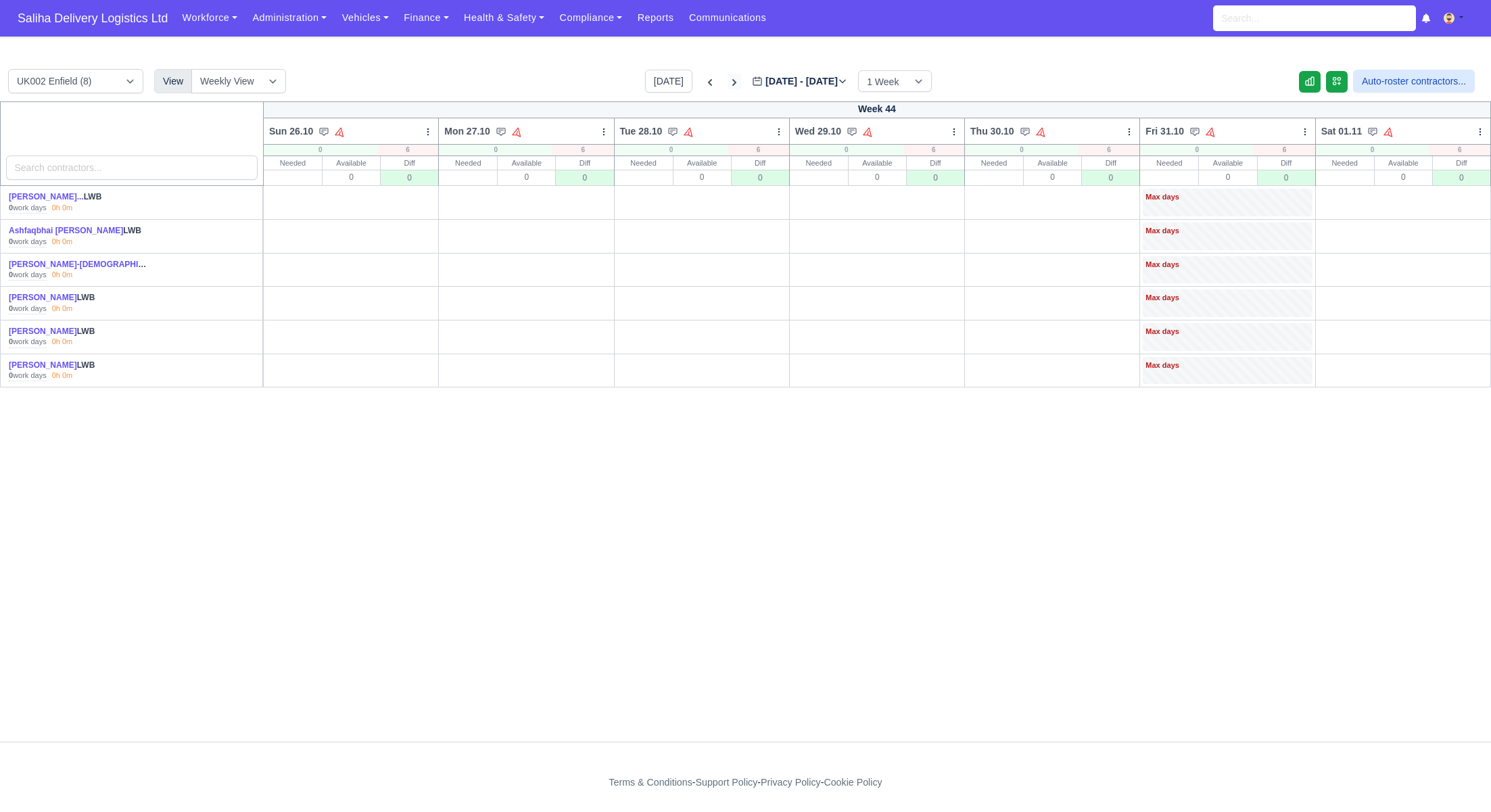
click at [728, 79] on icon at bounding box center [734, 82] width 14 height 14
type input "[DATE]"
click at [728, 79] on icon at bounding box center [734, 82] width 14 height 14
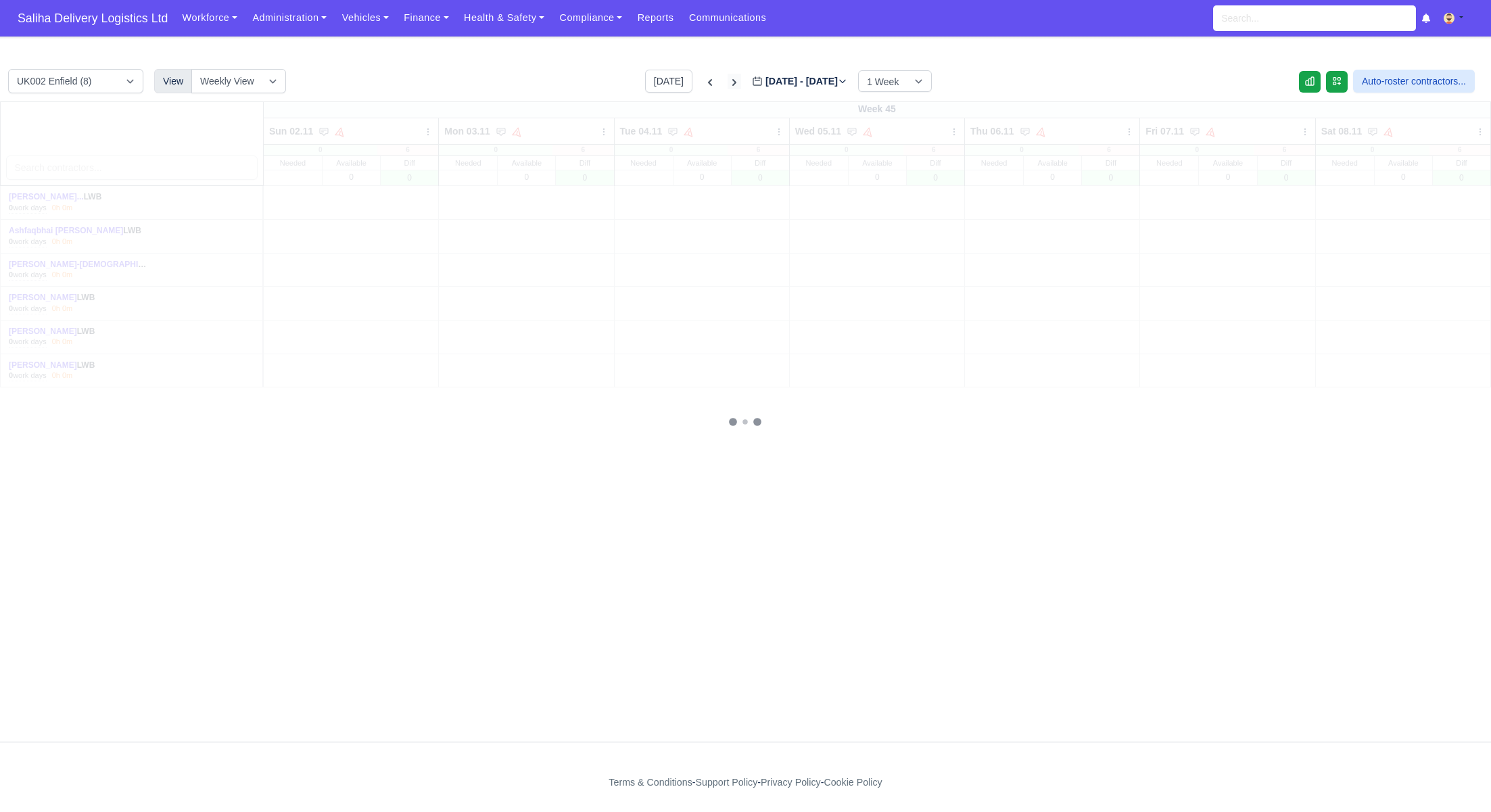
type input "[DATE]"
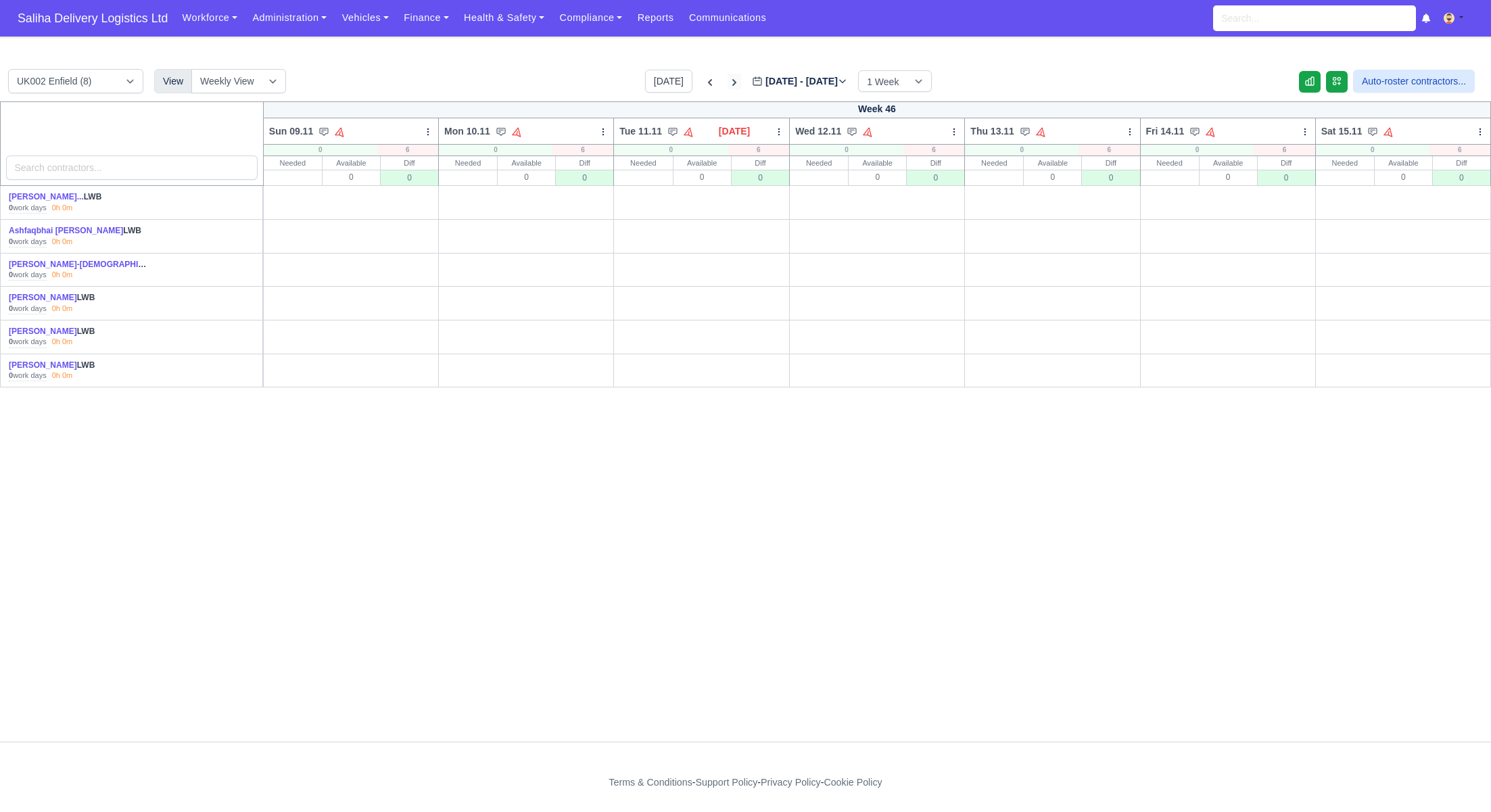
click at [733, 79] on icon at bounding box center [734, 82] width 4 height 6
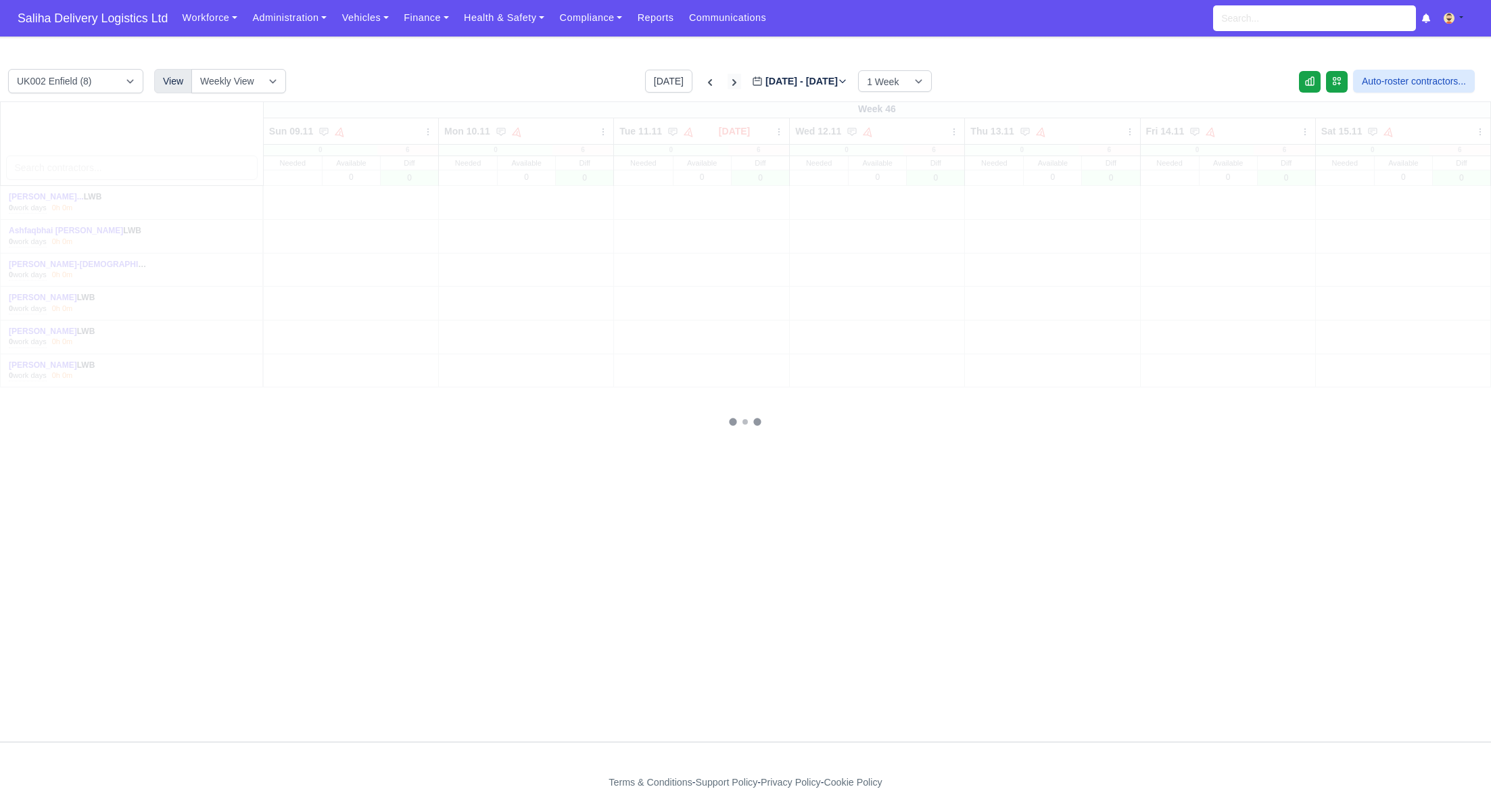
click at [733, 79] on icon at bounding box center [734, 82] width 4 height 6
type input "[DATE]"
click at [728, 79] on icon at bounding box center [734, 82] width 14 height 14
type input "[DATE]"
click at [728, 79] on icon at bounding box center [734, 82] width 14 height 14
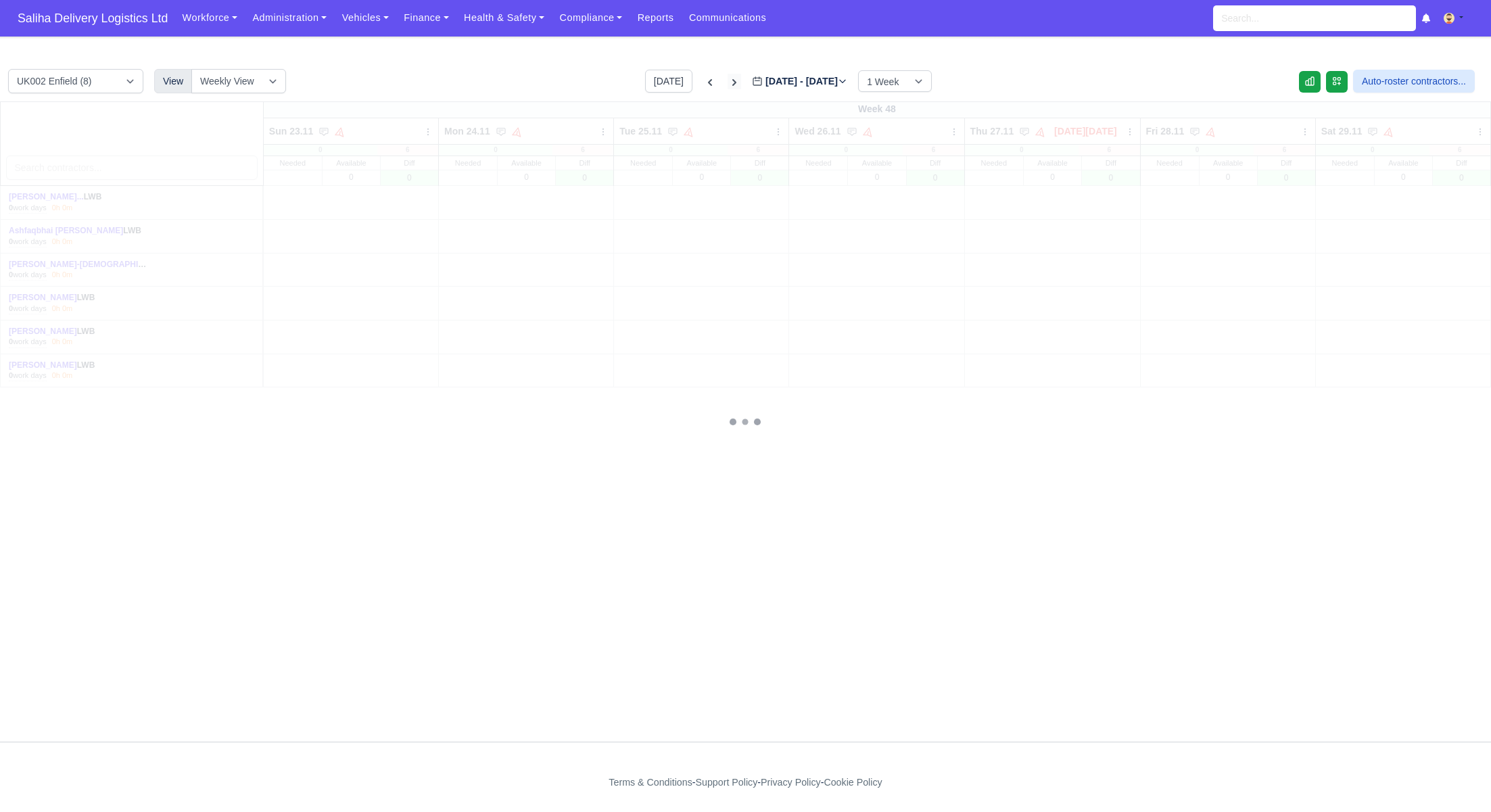
type input "[DATE]"
click at [728, 79] on icon at bounding box center [734, 82] width 14 height 14
type input "[DATE]"
click at [728, 79] on icon at bounding box center [734, 82] width 14 height 14
type input "[DATE]"
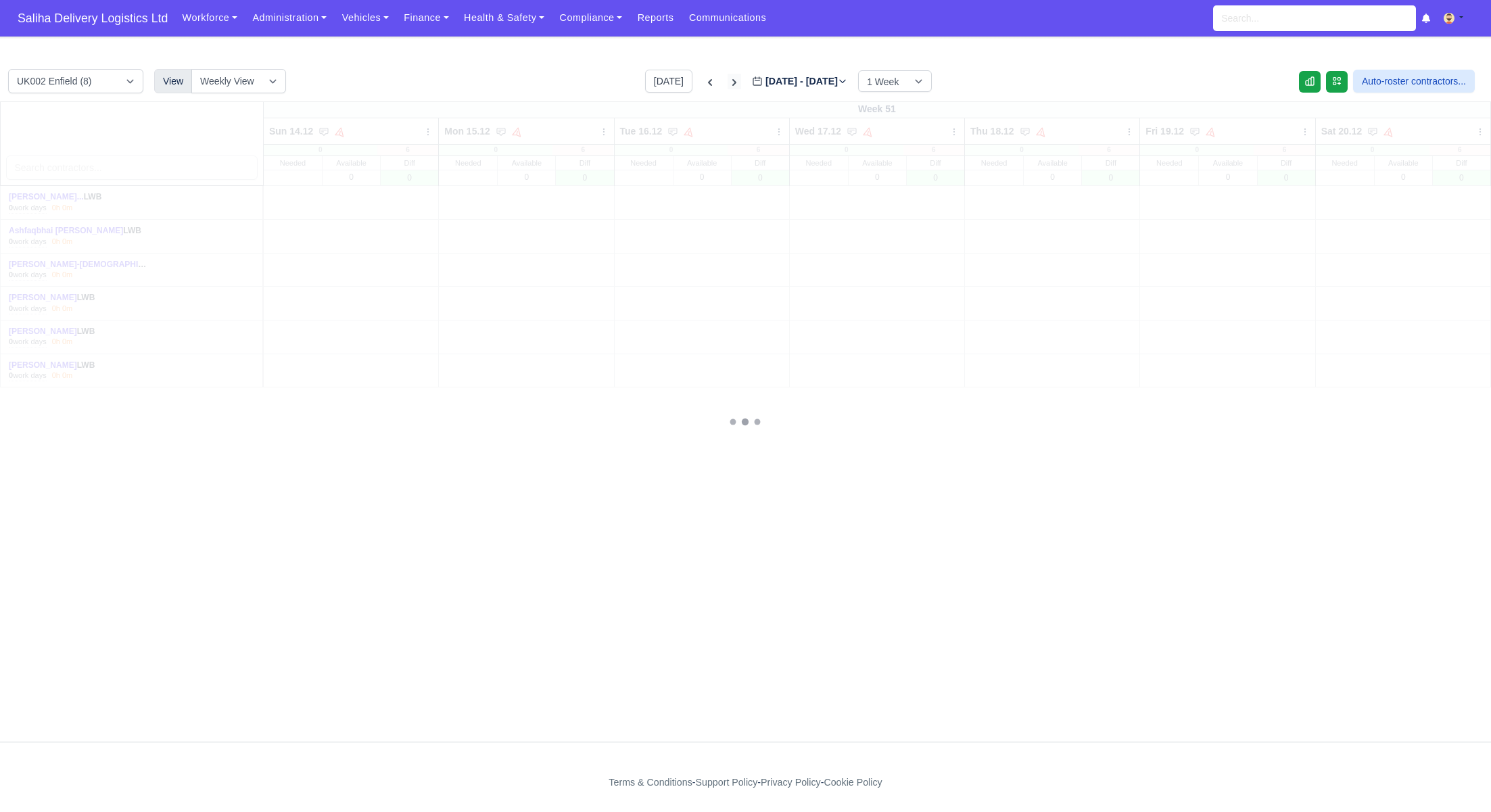
click at [733, 79] on icon at bounding box center [734, 82] width 4 height 6
type input "2025-12-22"
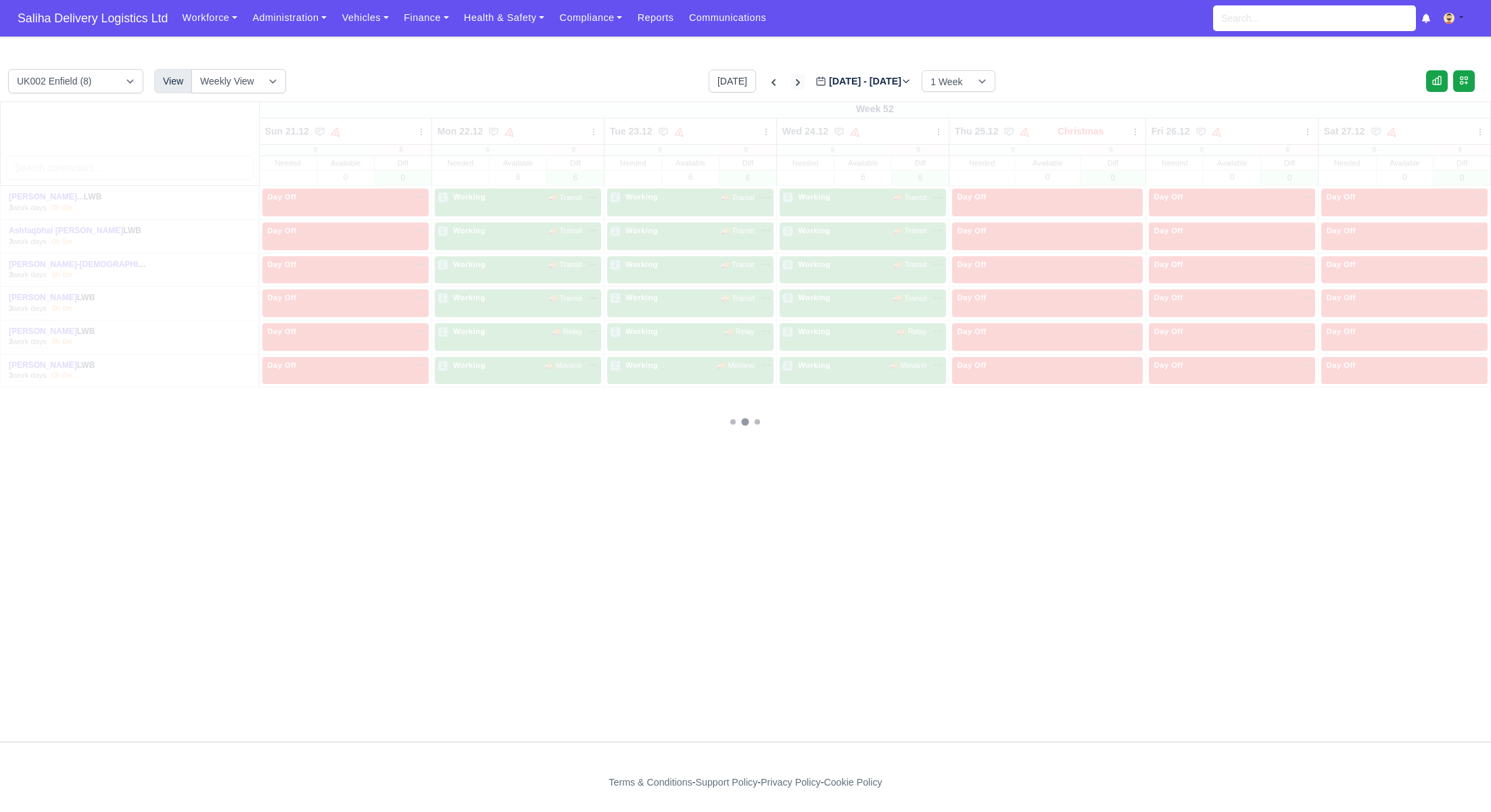
type input "2025-12-29"
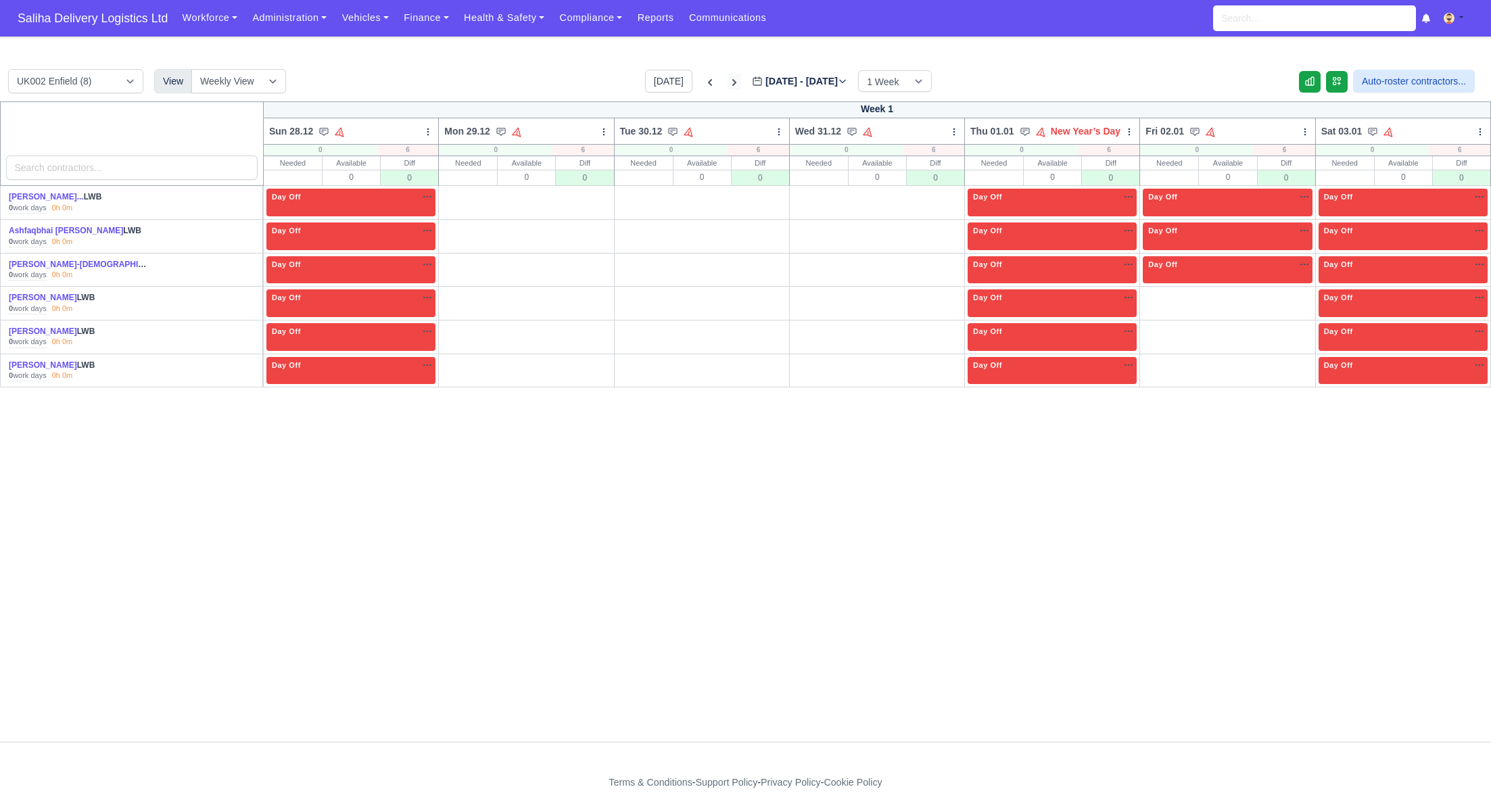
click at [728, 80] on icon at bounding box center [734, 82] width 14 height 14
type input "2026-01-05"
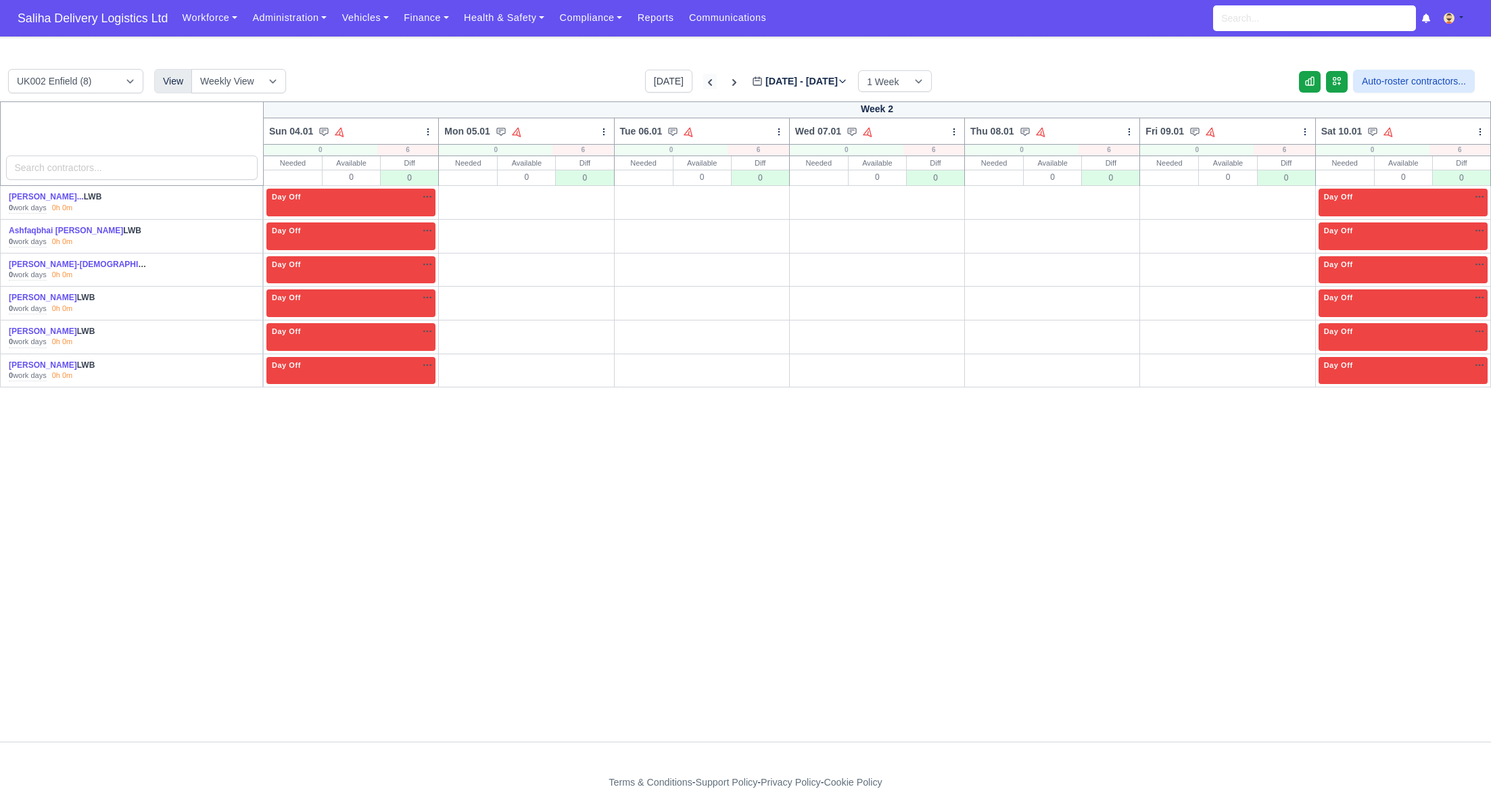
click at [703, 82] on icon at bounding box center [709, 82] width 14 height 14
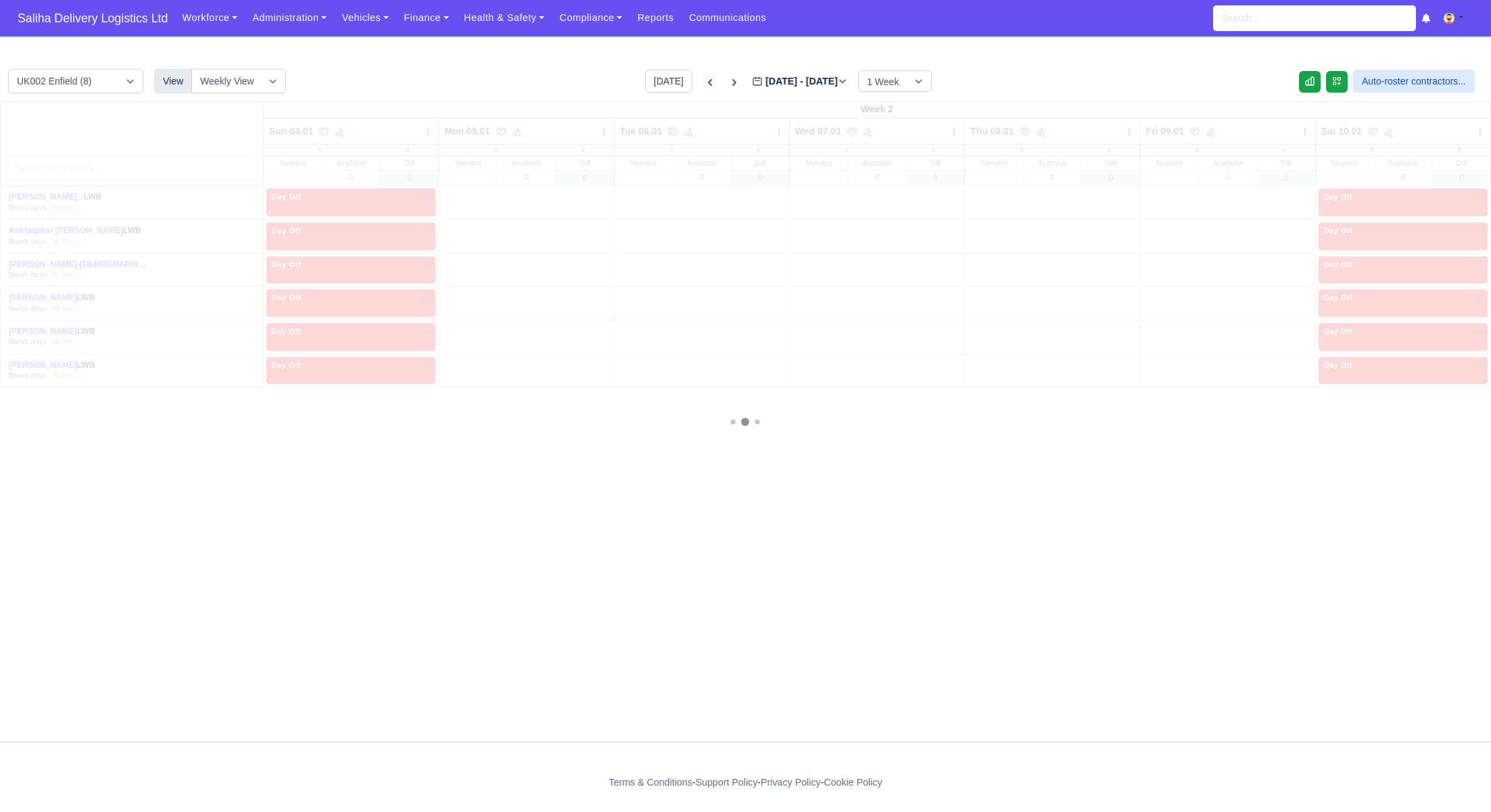
type input "2025-12-29"
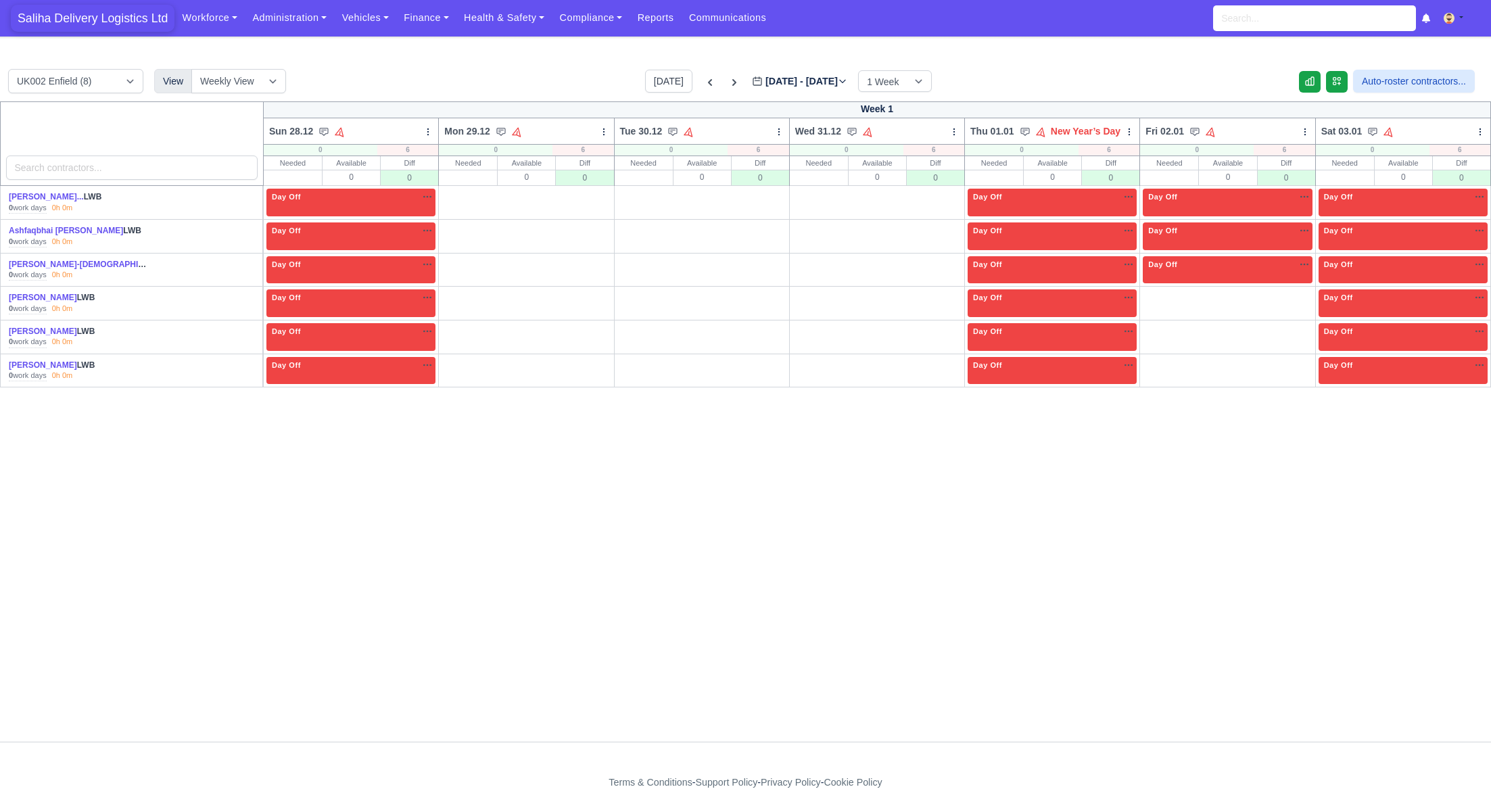
click at [100, 27] on span "Saliha Delivery Logistics Ltd" at bounding box center [92, 18] width 164 height 27
